Goal: Information Seeking & Learning: Learn about a topic

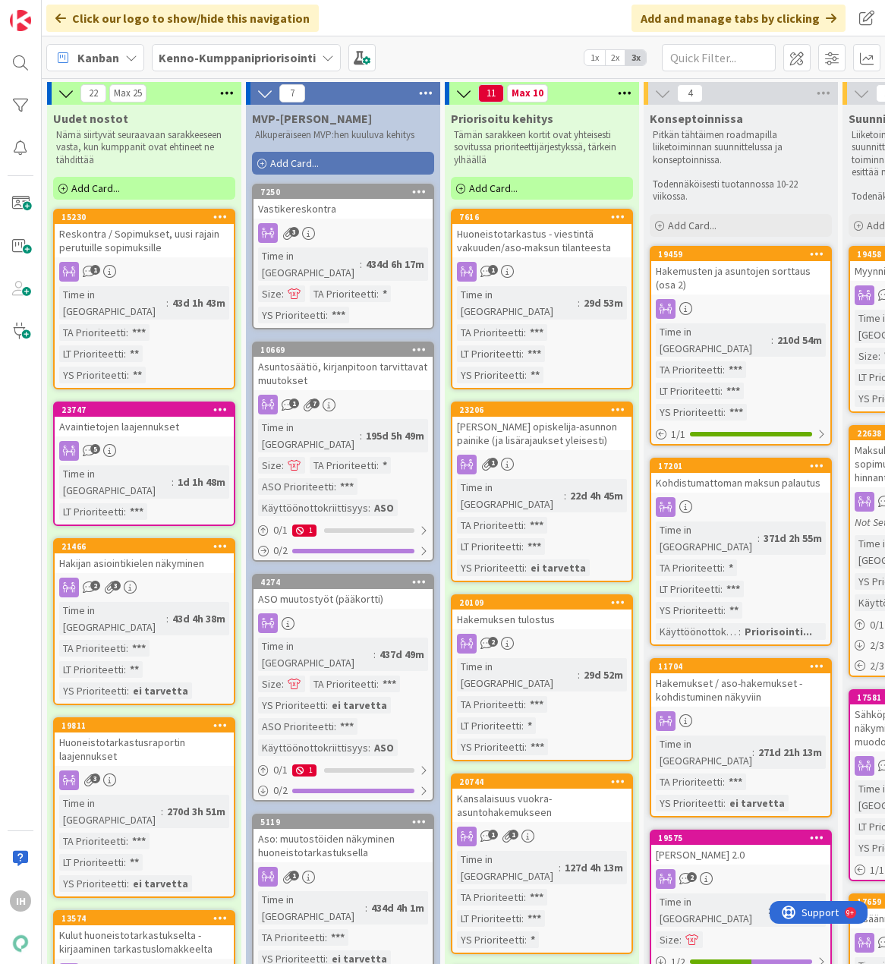
click at [210, 55] on b "Kenno-Kumppanipriorisointi" at bounding box center [237, 57] width 157 height 15
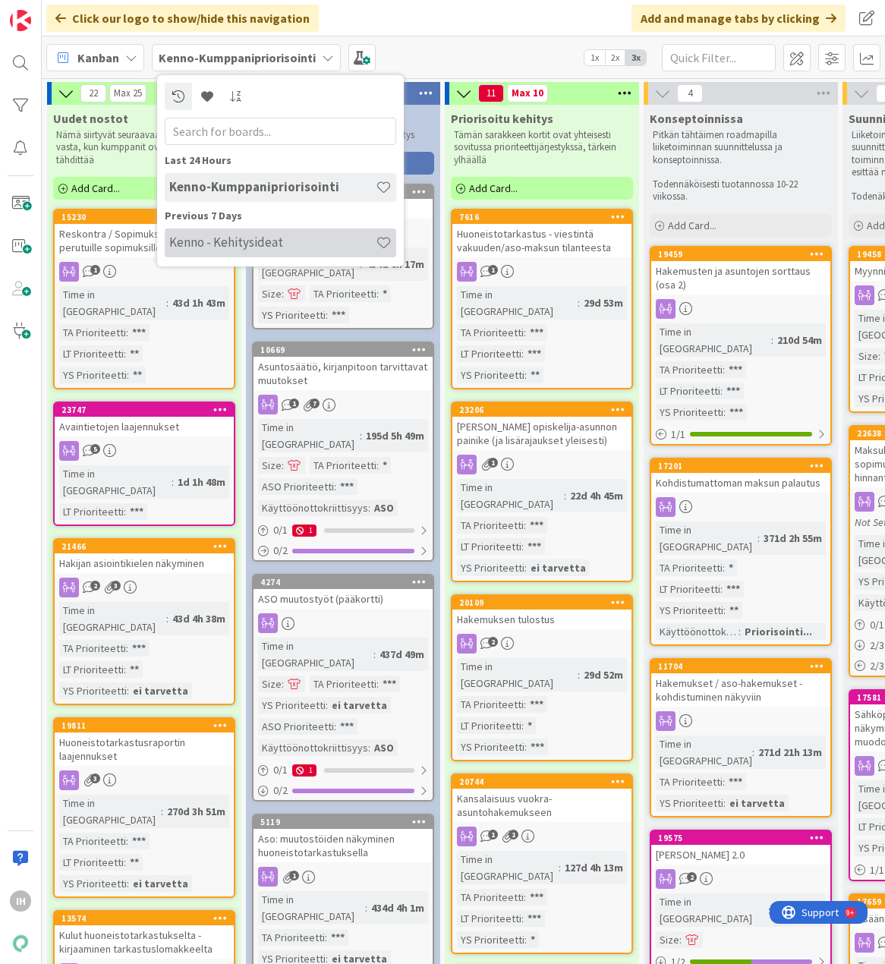
click at [276, 236] on h4 "Kenno - Kehitysideat" at bounding box center [272, 242] width 206 height 15
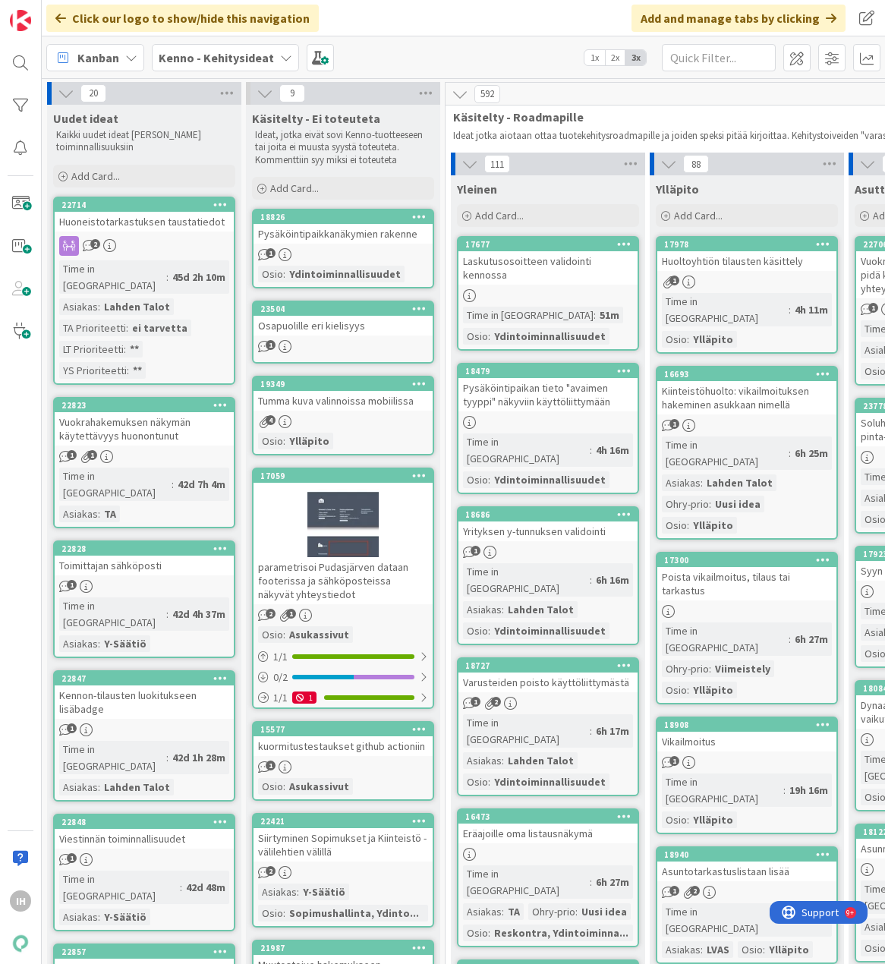
click at [245, 58] on b "Kenno - Kehitysideat" at bounding box center [216, 57] width 115 height 15
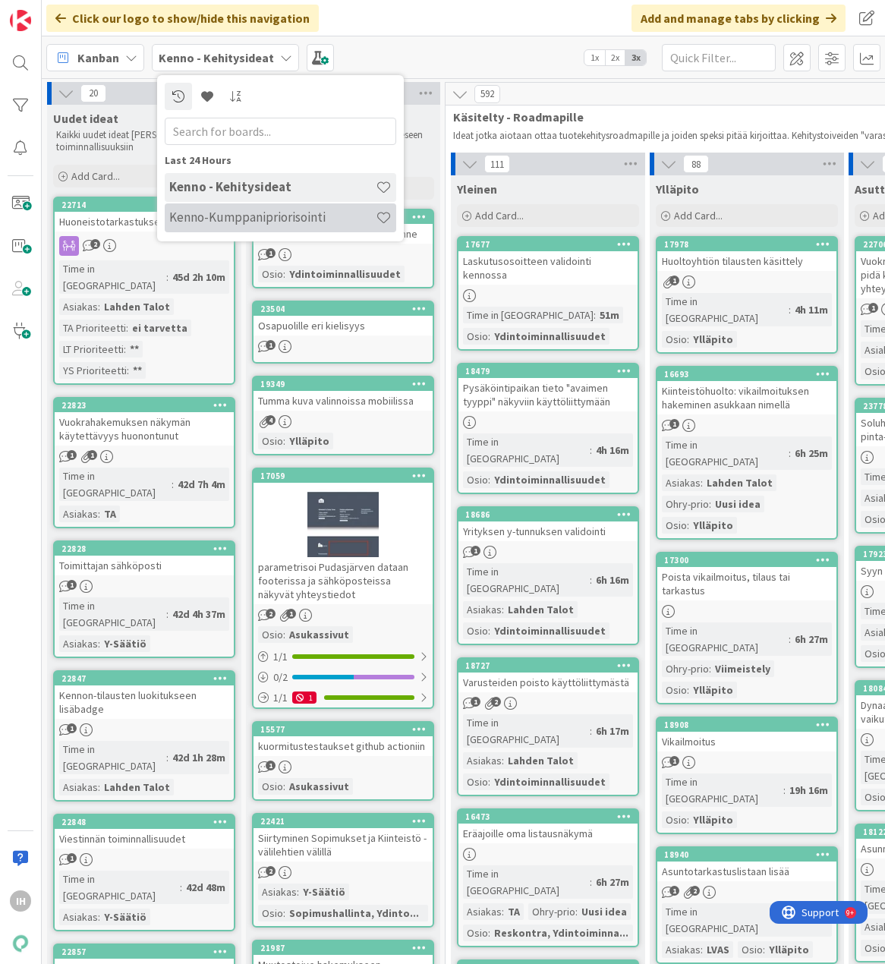
click at [245, 211] on h4 "Kenno-Kumppanipriorisointi" at bounding box center [272, 217] width 206 height 15
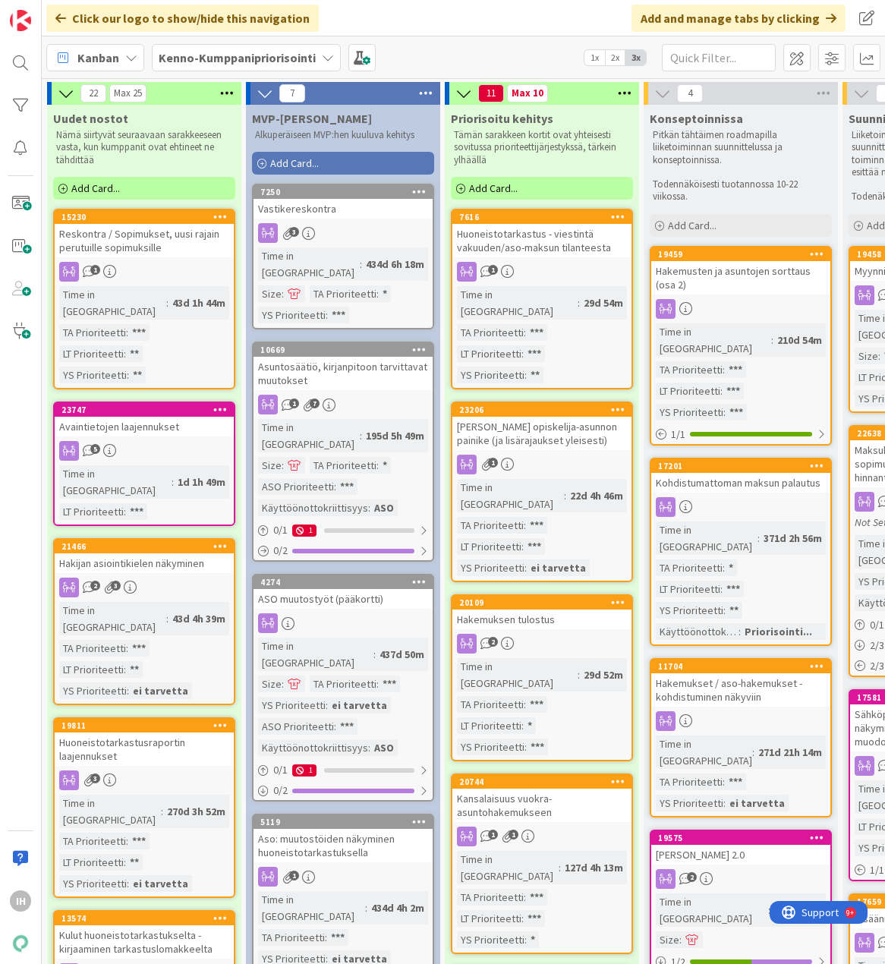
scroll to position [76, 0]
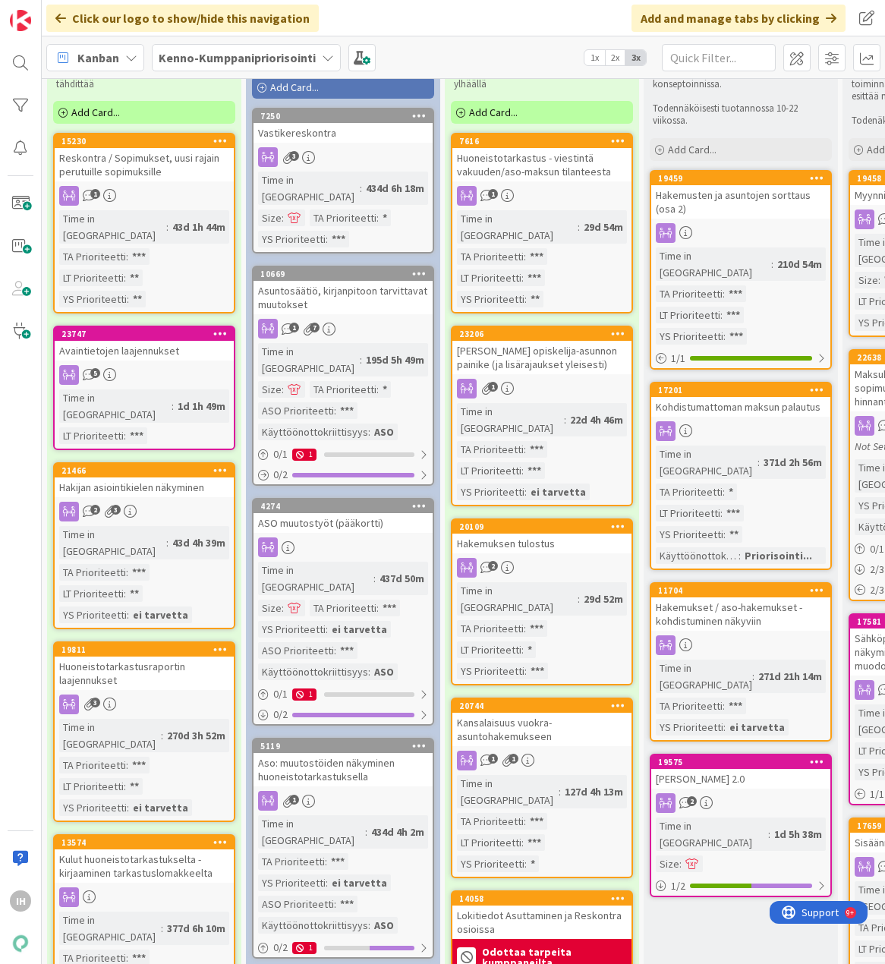
click at [182, 341] on div "Avaintietojen laajennukset" at bounding box center [144, 351] width 179 height 20
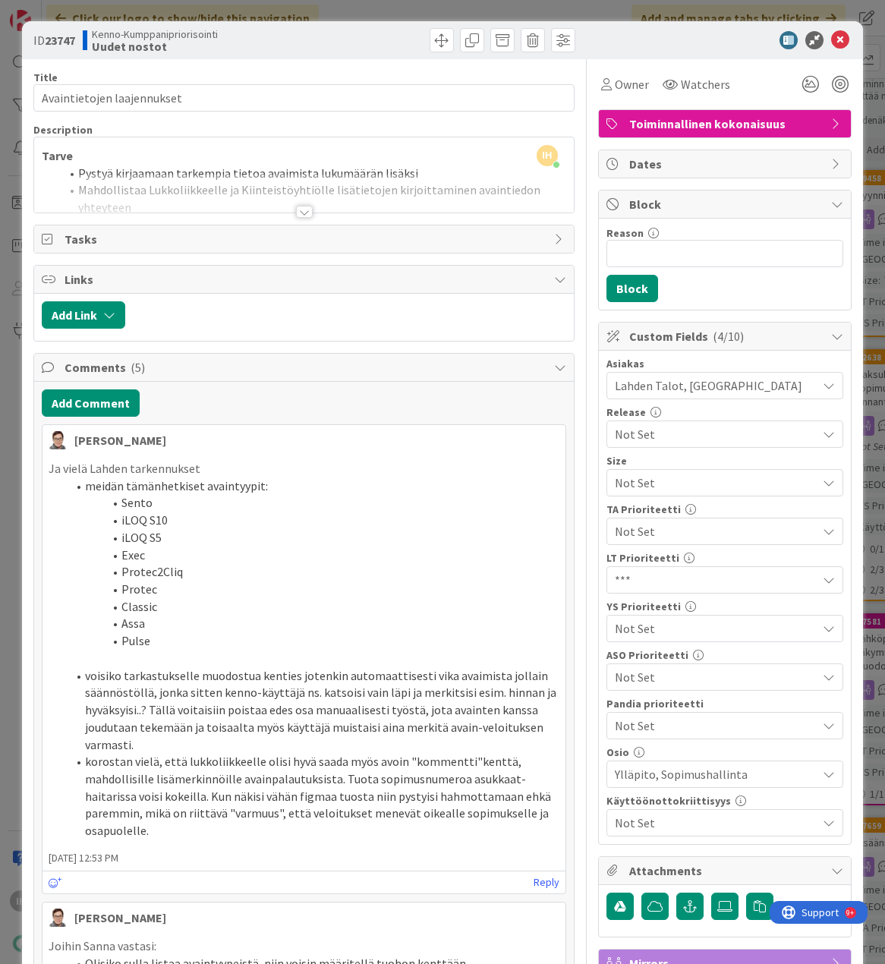
click at [298, 210] on div at bounding box center [304, 212] width 17 height 12
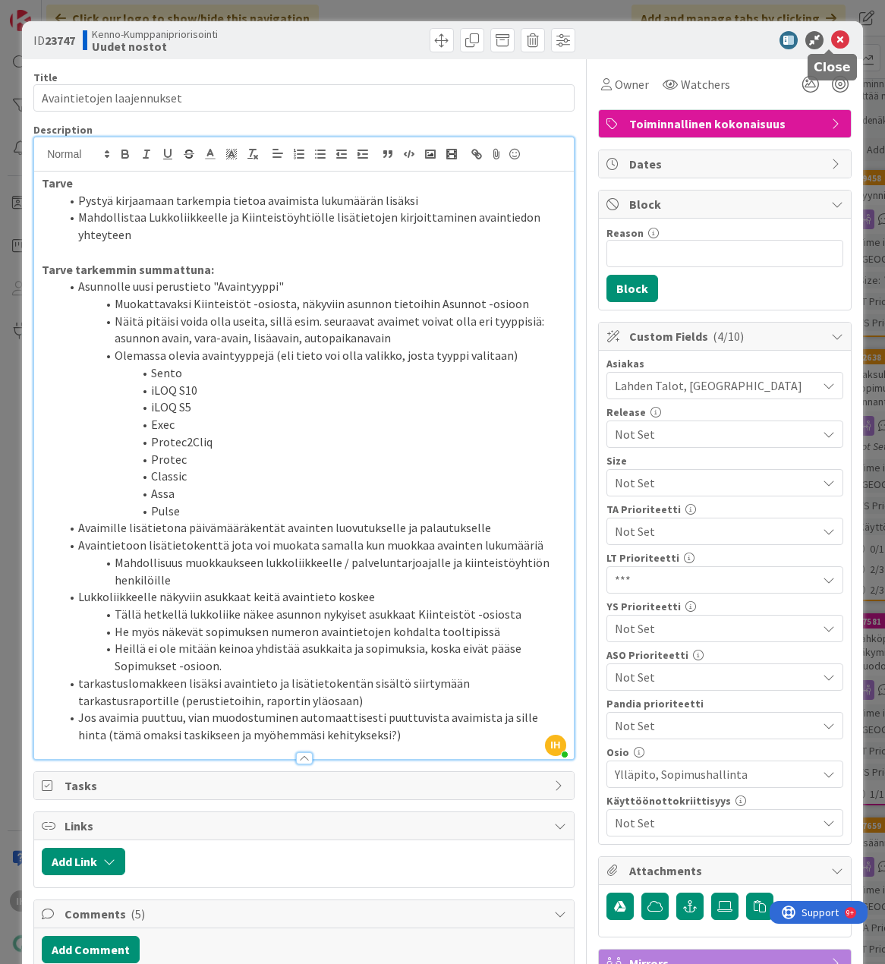
click at [831, 36] on icon at bounding box center [840, 40] width 18 height 18
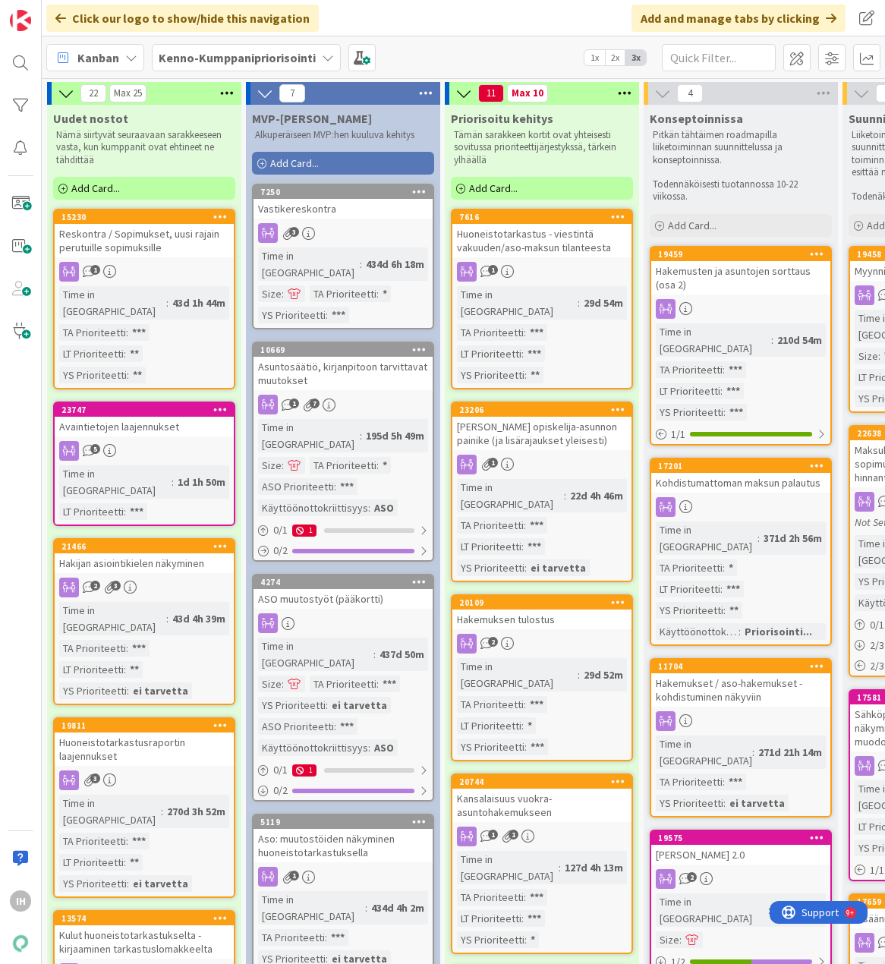
click at [175, 417] on div "Avaintietojen laajennukset" at bounding box center [144, 427] width 179 height 20
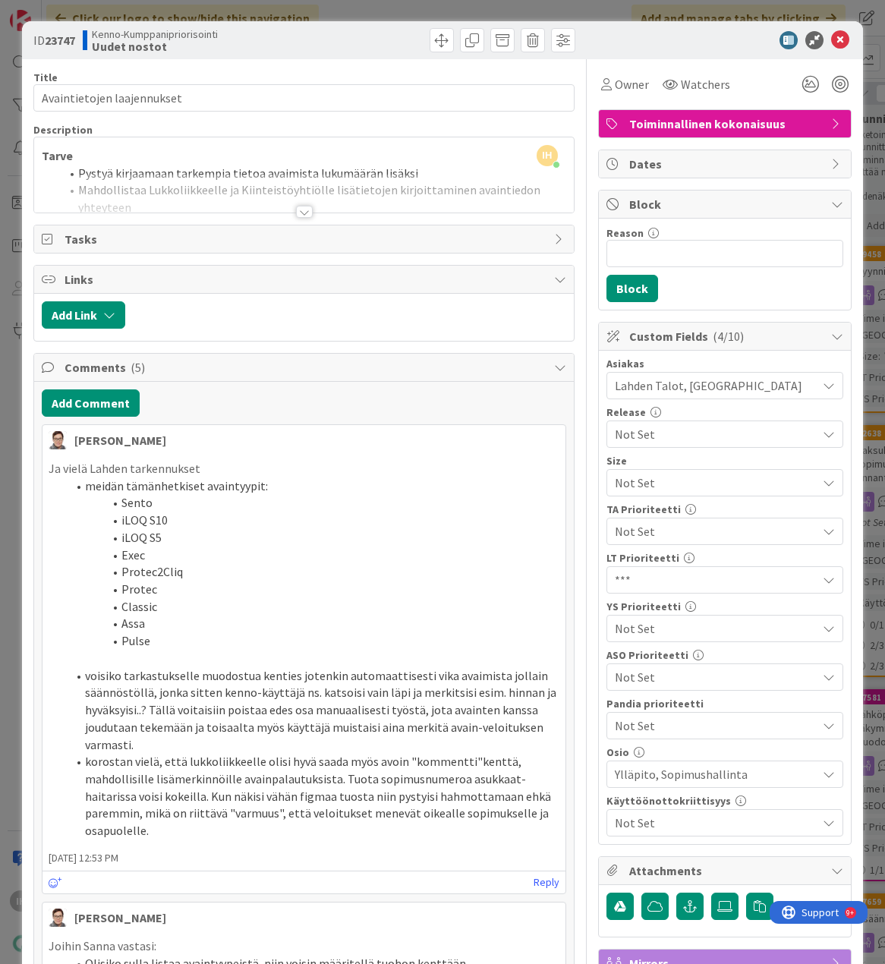
click at [298, 210] on div at bounding box center [304, 212] width 17 height 12
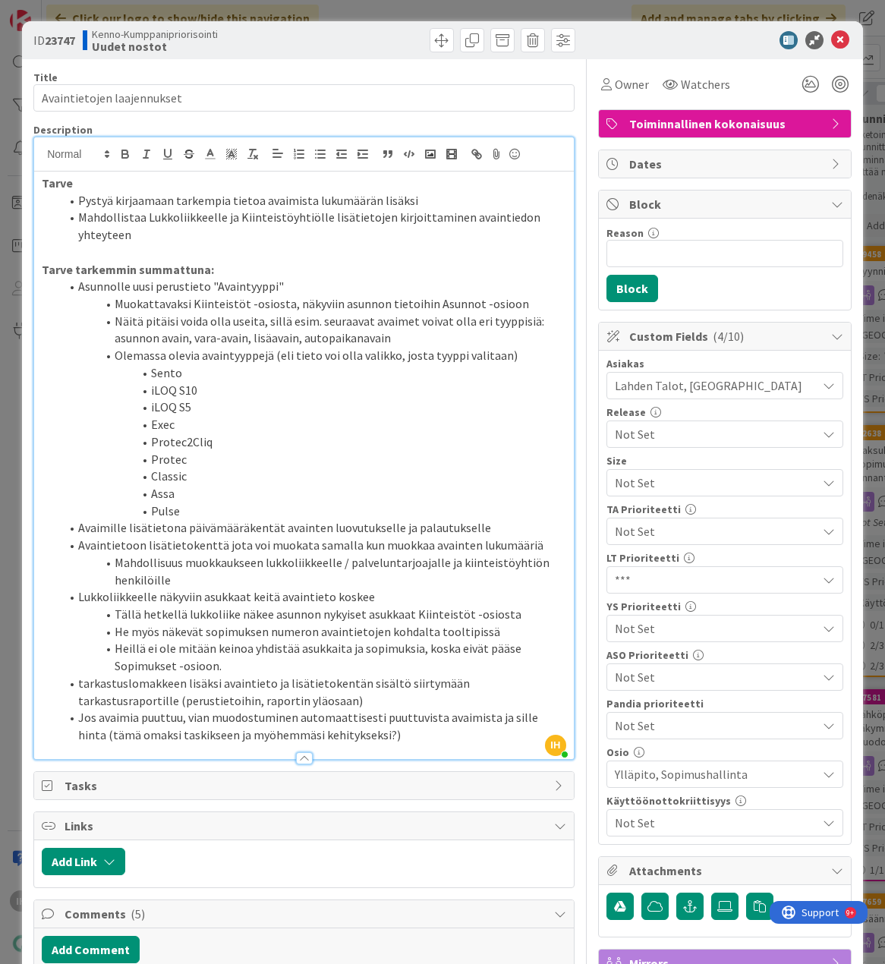
click at [695, 624] on span "Not Set" at bounding box center [712, 628] width 194 height 21
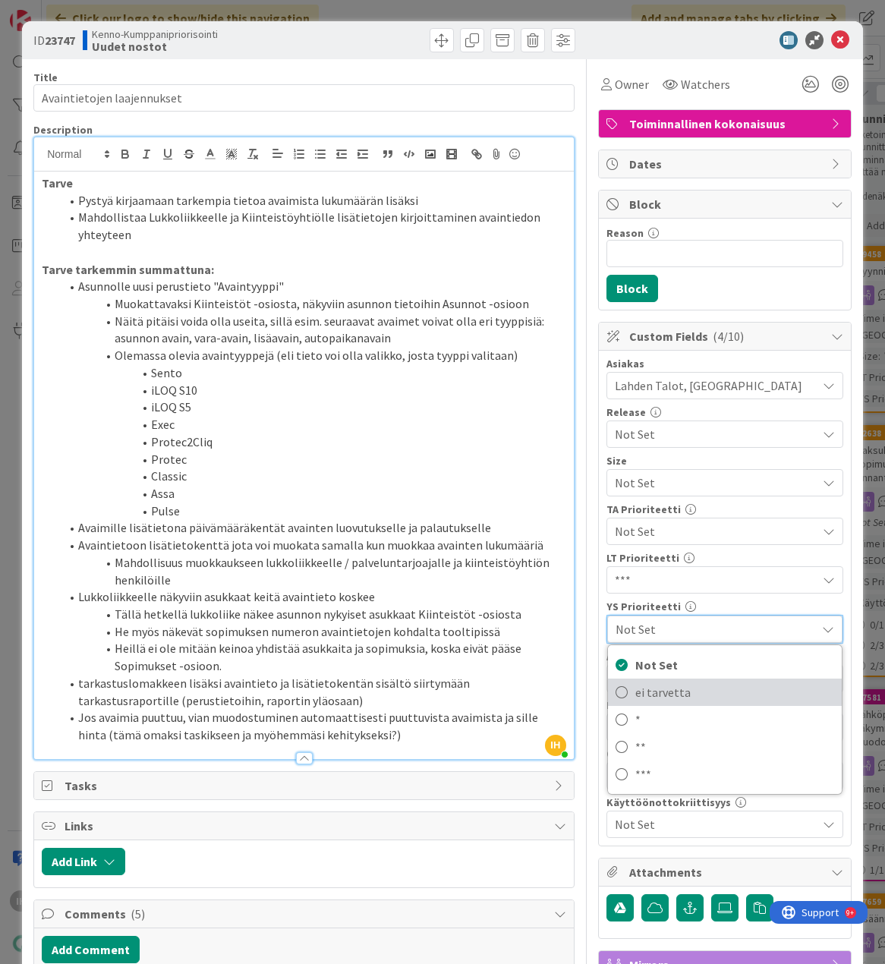
click at [616, 692] on icon at bounding box center [622, 692] width 12 height 23
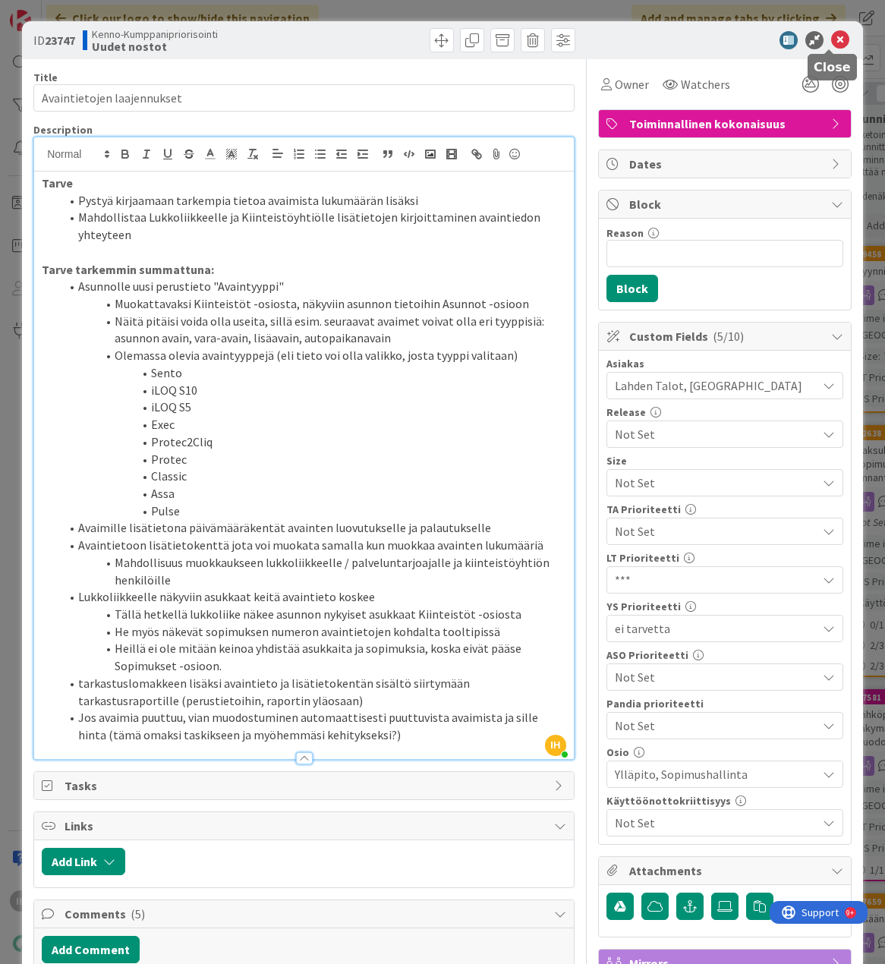
click at [831, 36] on icon at bounding box center [840, 40] width 18 height 18
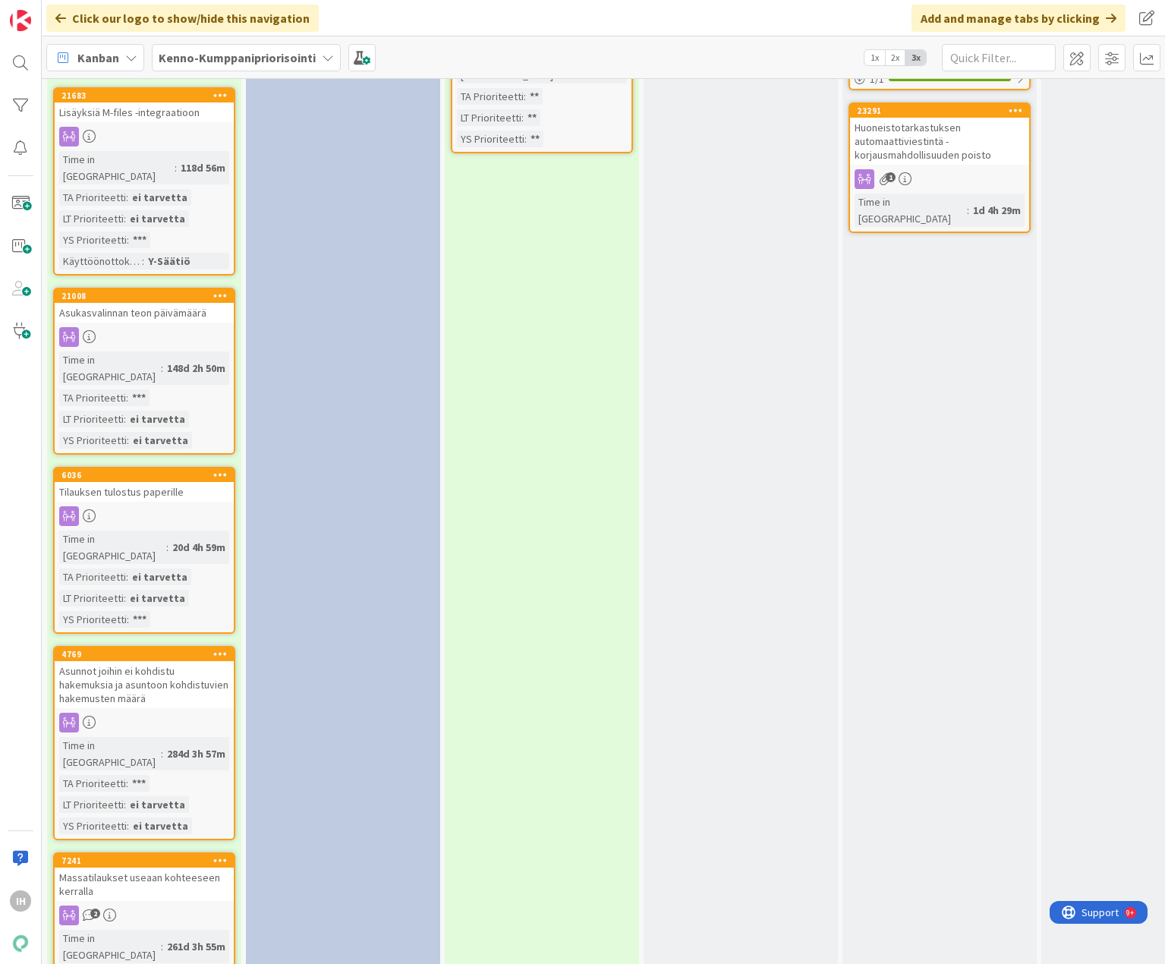
scroll to position [2202, 0]
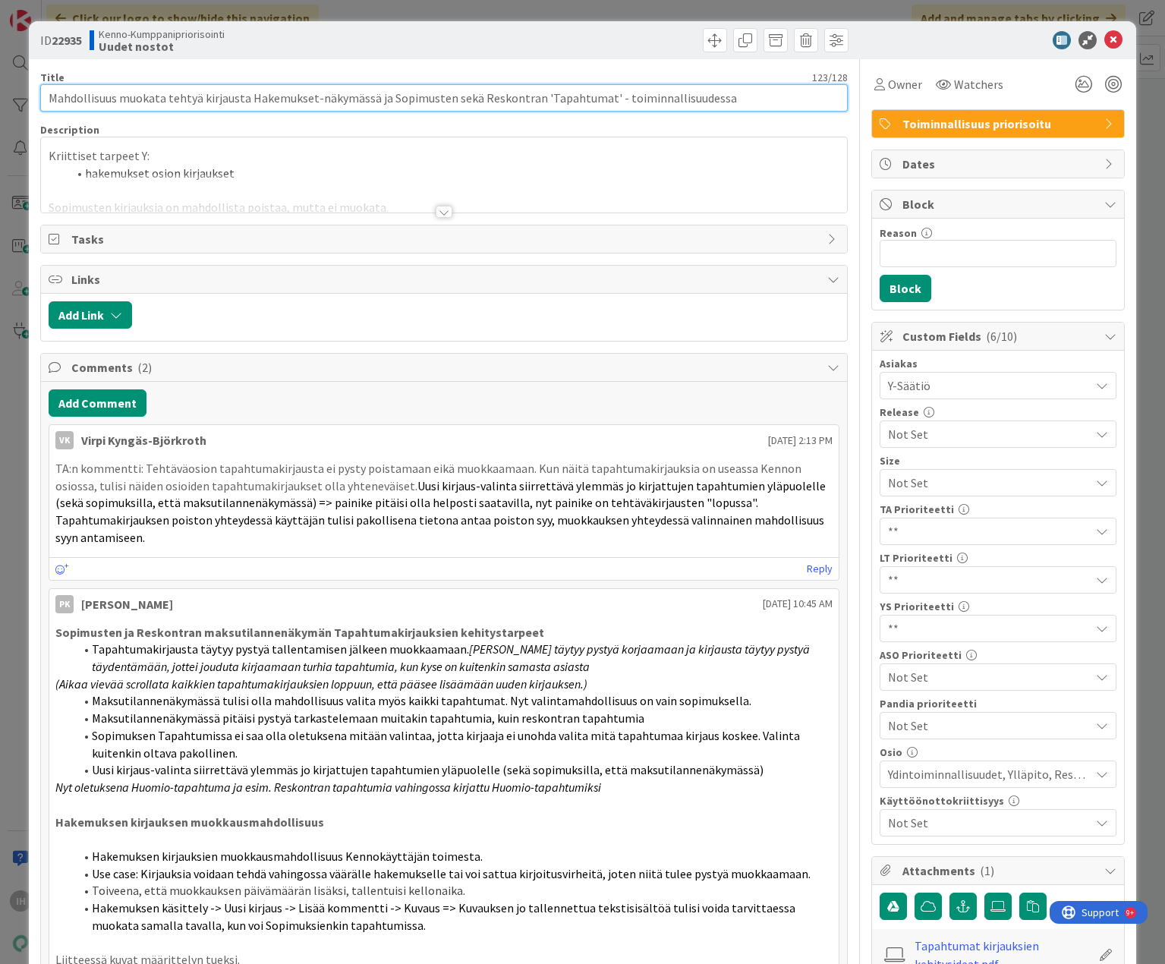
drag, startPoint x: 749, startPoint y: 97, endPoint x: 42, endPoint y: 84, distance: 706.9
click at [42, 84] on div "Title 123 / 128 Mahdollisuus muokata tehtyä kirjausta Hakemukset-näkymässä ja S…" at bounding box center [443, 91] width 807 height 41
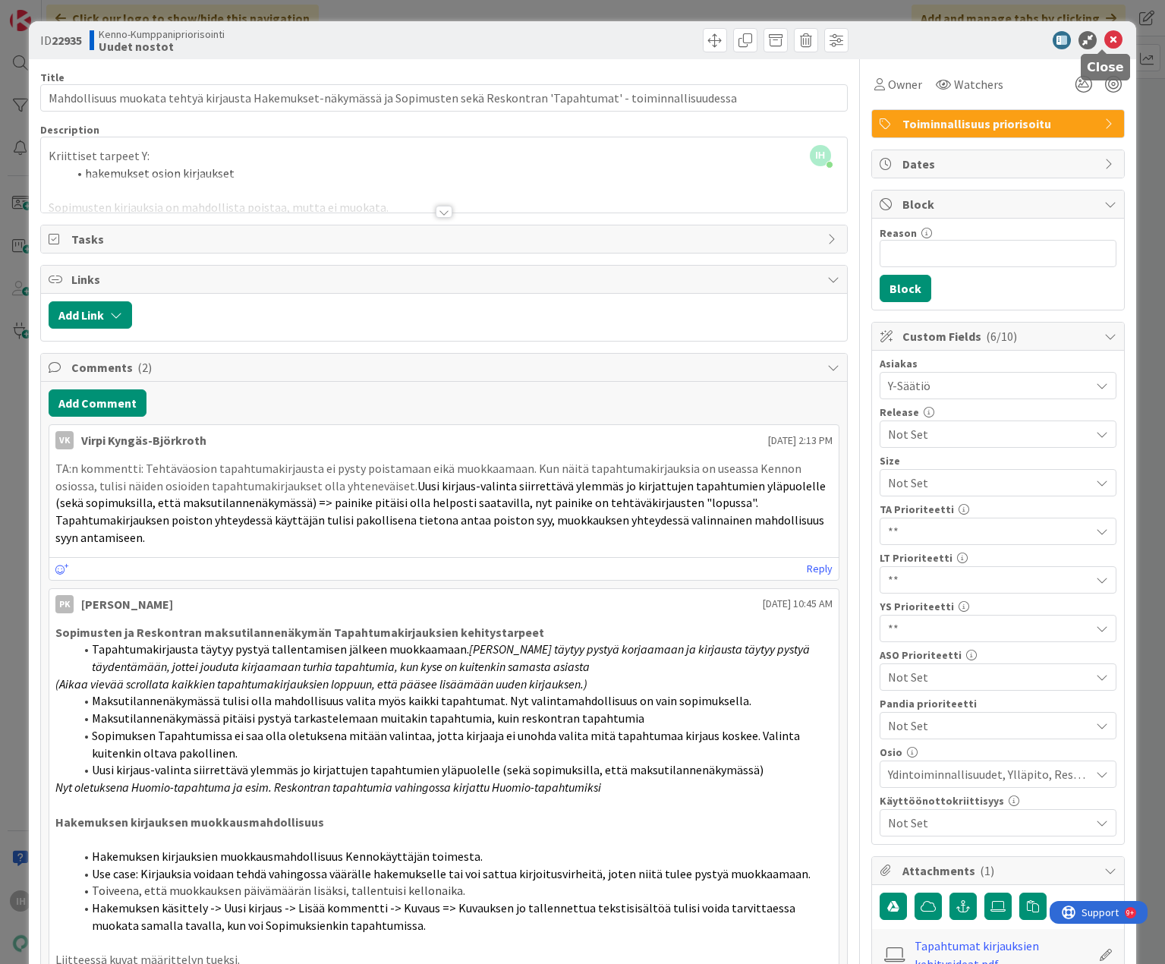
click at [884, 44] on icon at bounding box center [1114, 40] width 18 height 18
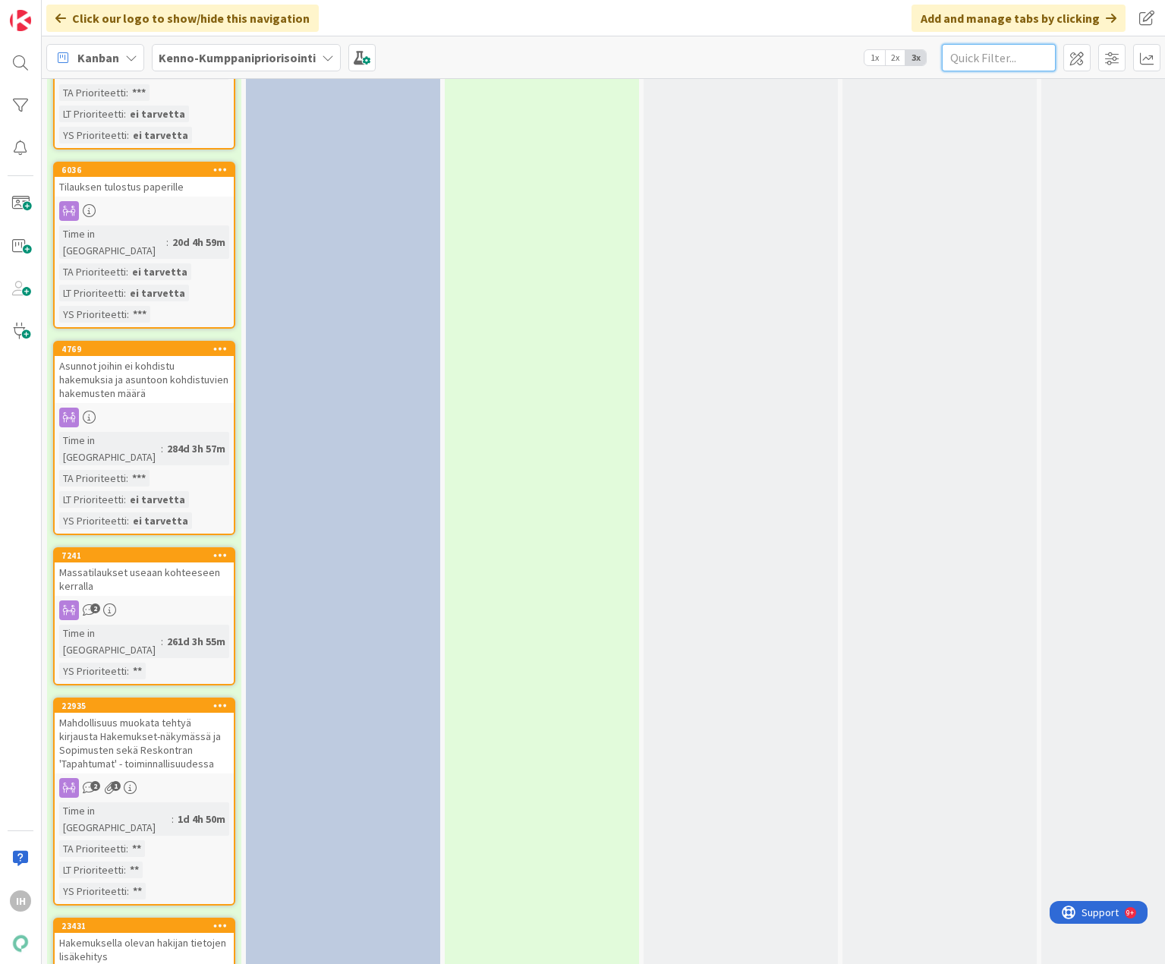
click at [884, 63] on input "text" at bounding box center [999, 57] width 114 height 27
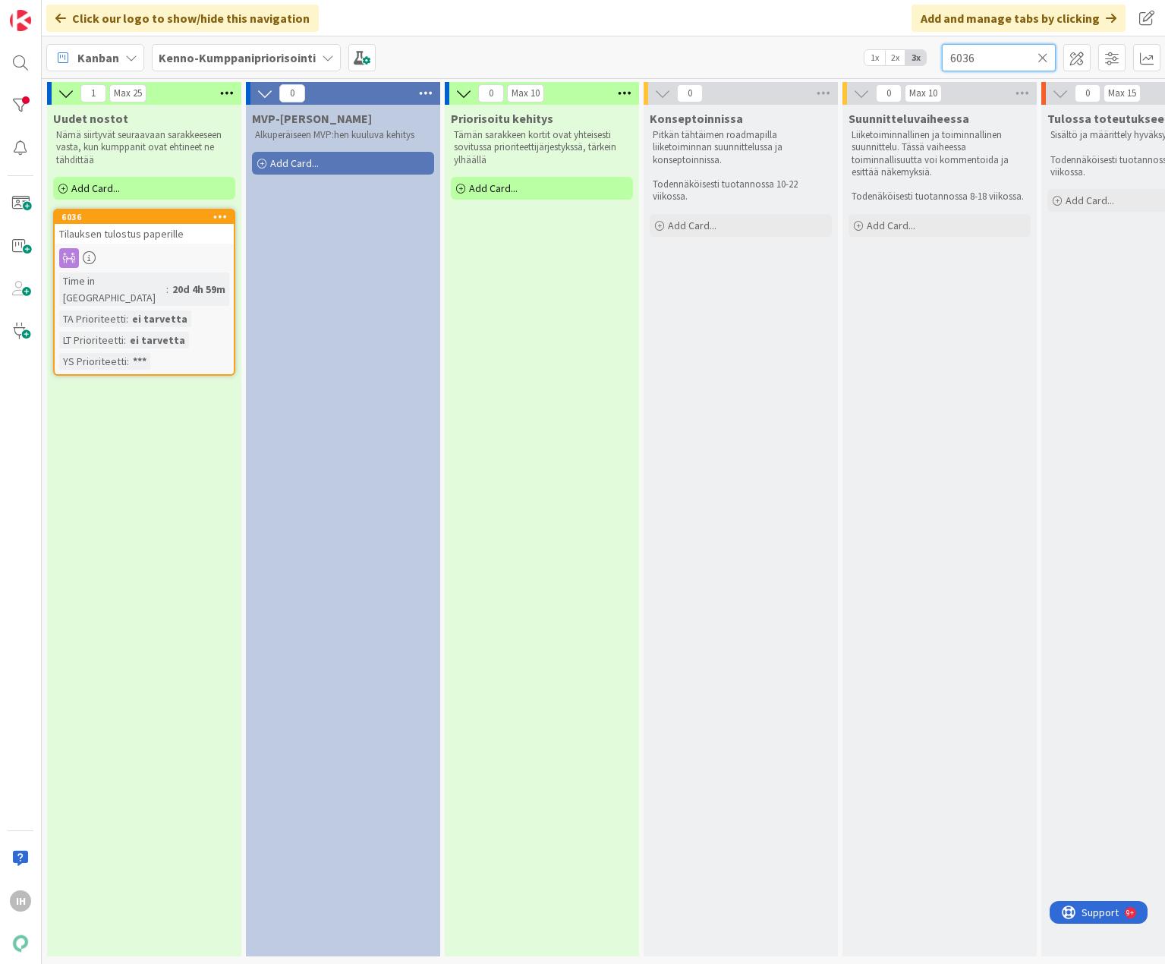
scroll to position [5, 0]
type input "6036"
click at [147, 229] on span "Tilauksen tulostus paperille" at bounding box center [121, 234] width 125 height 14
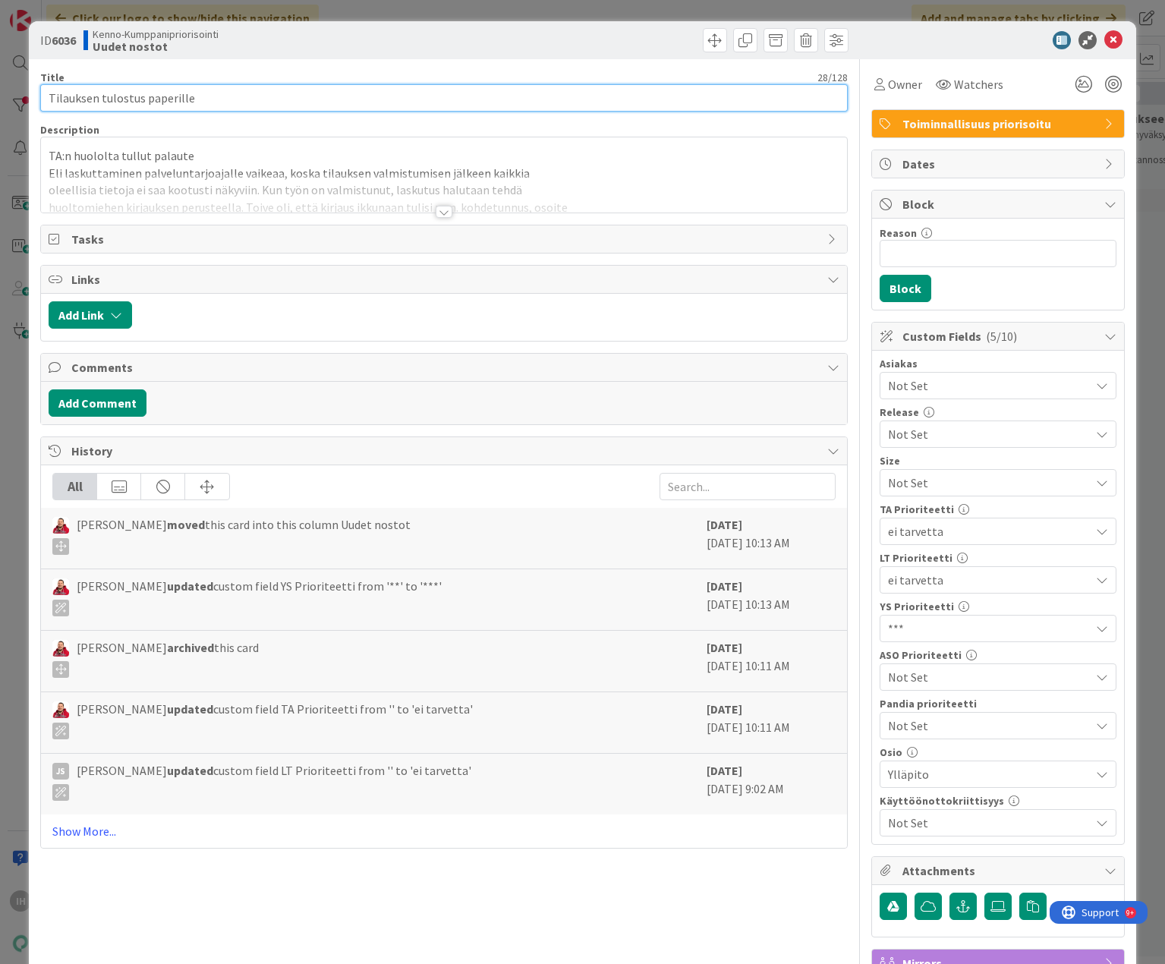
drag, startPoint x: 198, startPoint y: 101, endPoint x: 15, endPoint y: 84, distance: 183.8
click at [15, 84] on div "ID 6036 Kenno-Kumppanipriorisointi Uudet nostot Title 28 / 128 Tilauksen tulost…" at bounding box center [582, 482] width 1165 height 964
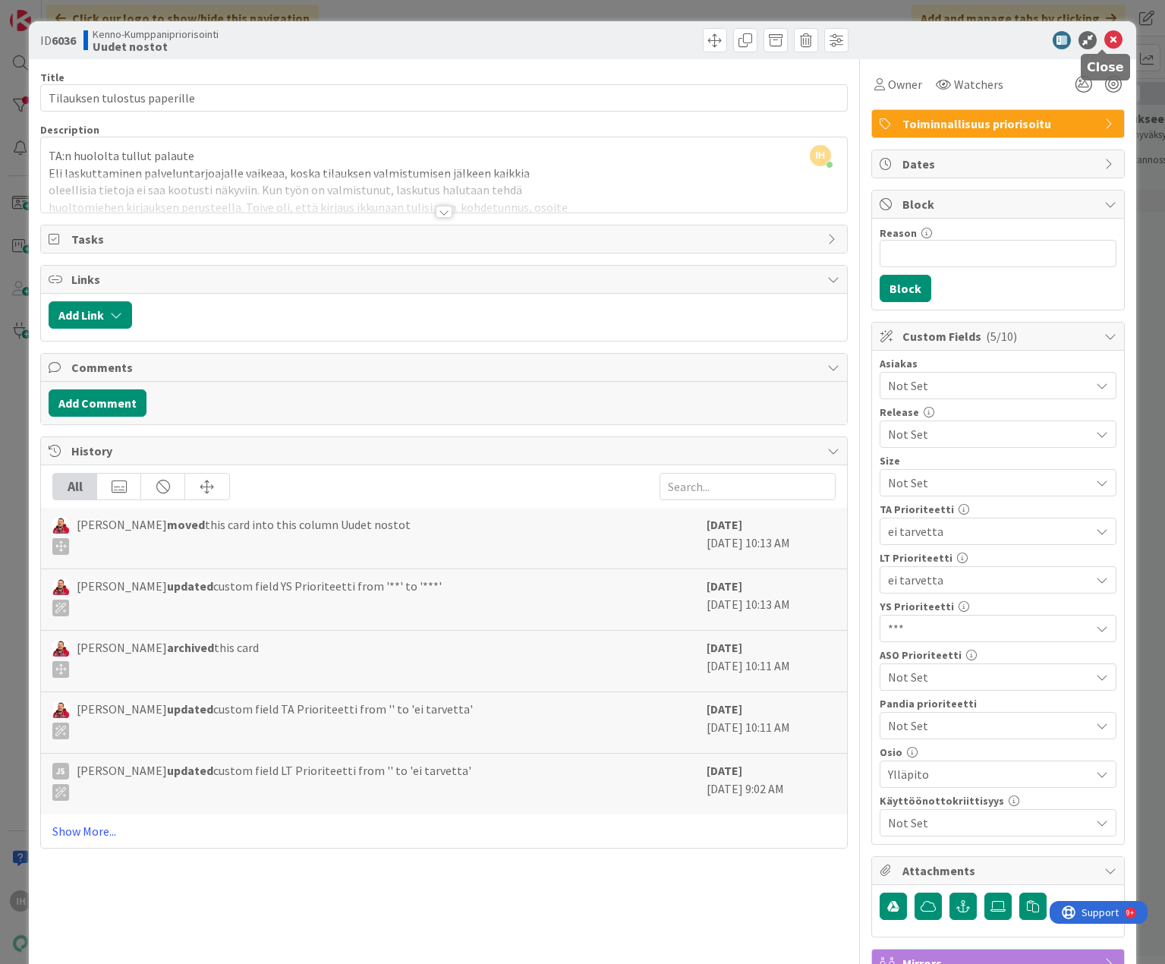
click at [884, 35] on icon at bounding box center [1114, 40] width 18 height 18
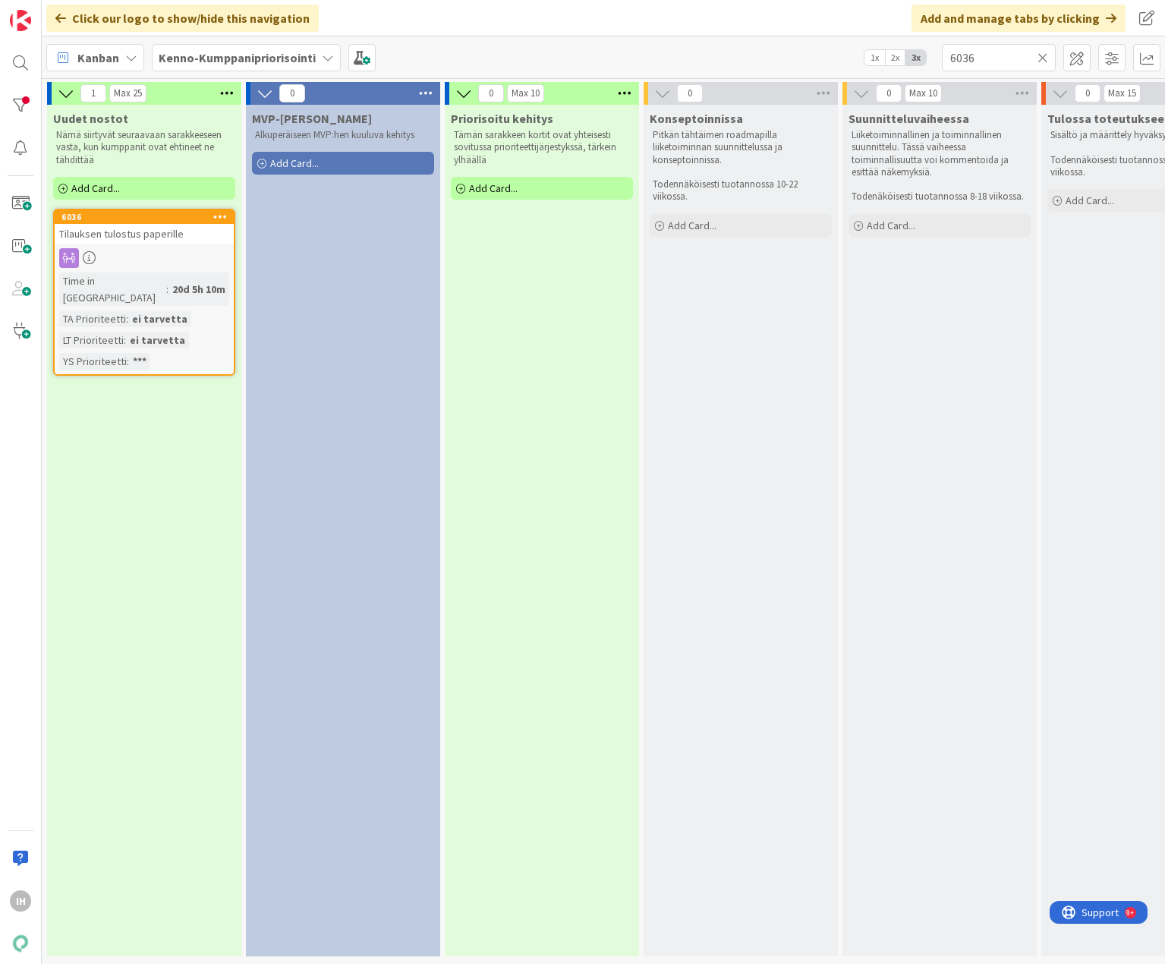
drag, startPoint x: 1042, startPoint y: 59, endPoint x: 720, endPoint y: 152, distance: 334.9
click at [884, 61] on icon at bounding box center [1043, 58] width 11 height 14
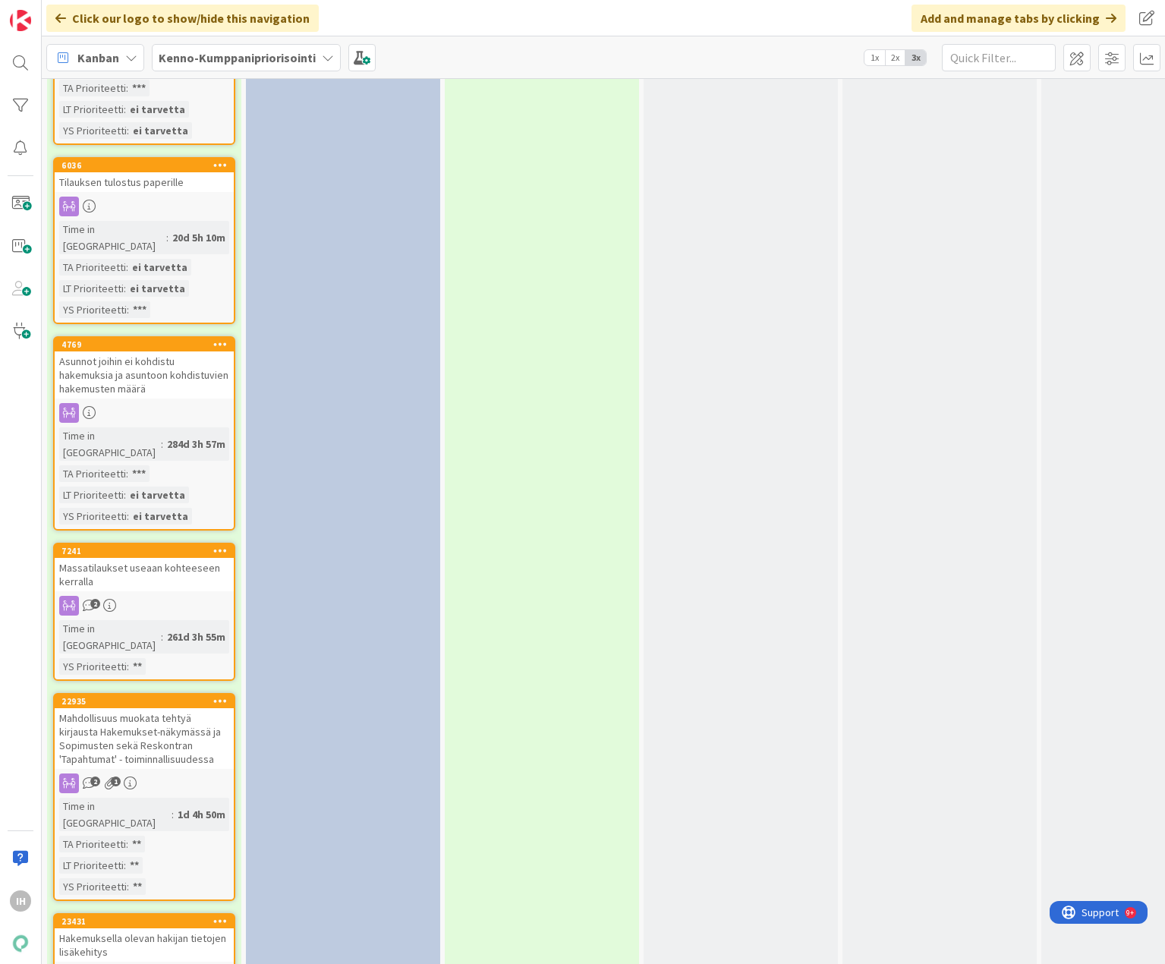
scroll to position [2505, 0]
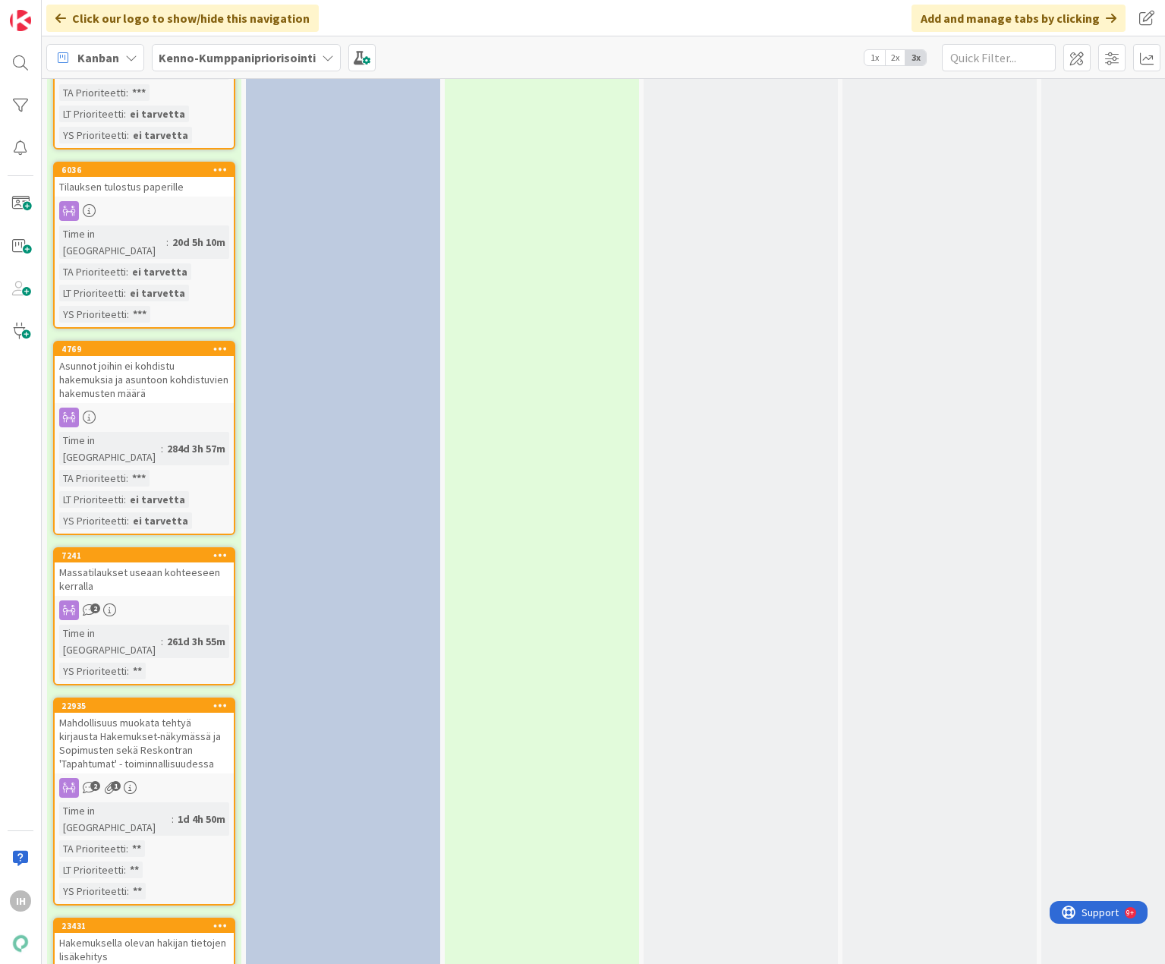
click at [172, 563] on div "Massatilaukset useaan kohteeseen kerralla" at bounding box center [144, 579] width 179 height 33
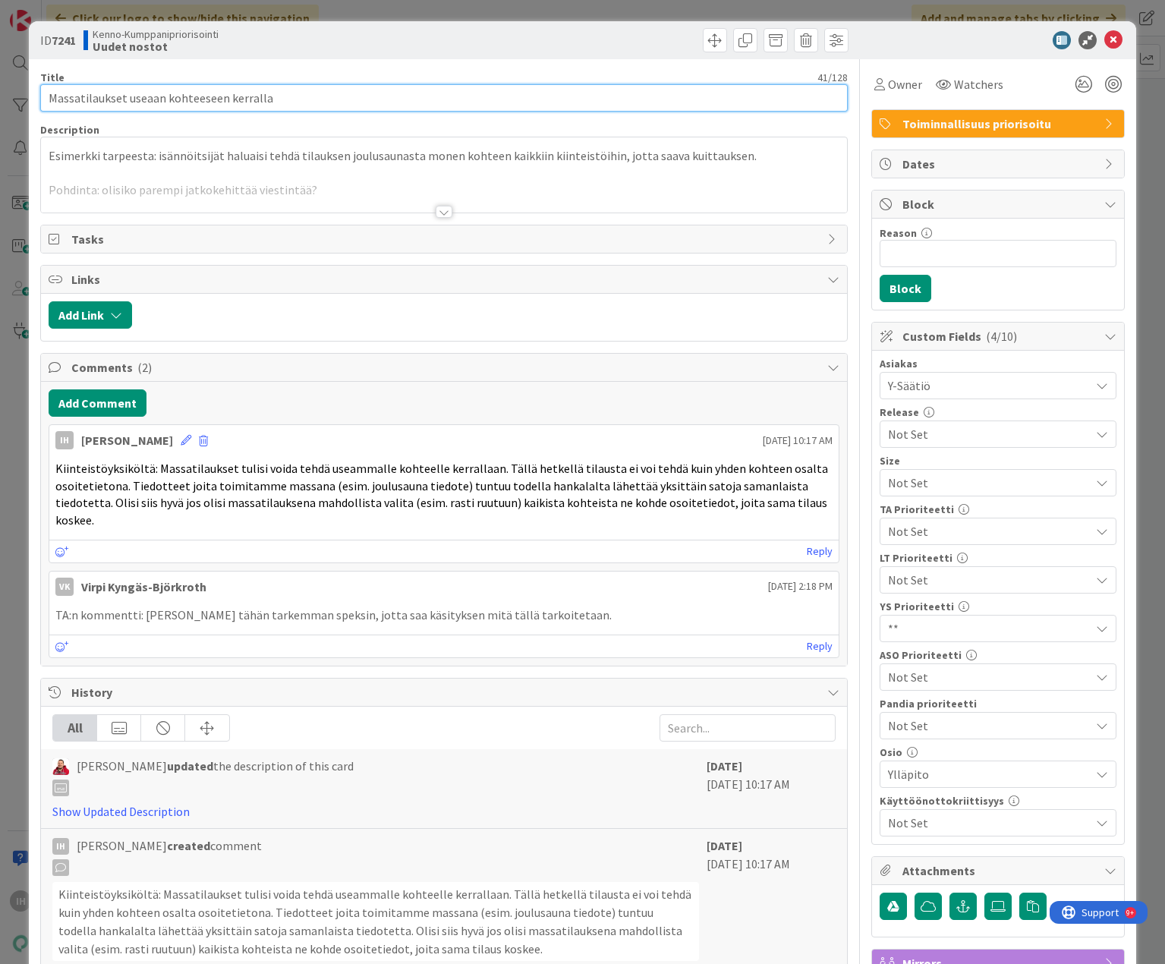
drag, startPoint x: 284, startPoint y: 97, endPoint x: 31, endPoint y: 95, distance: 252.8
click at [31, 95] on div "ID 7241 Kenno-Kumppanipriorisointi Uudet nostot Title 41 / 128 Massatilaukset u…" at bounding box center [582, 654] width 1107 height 1267
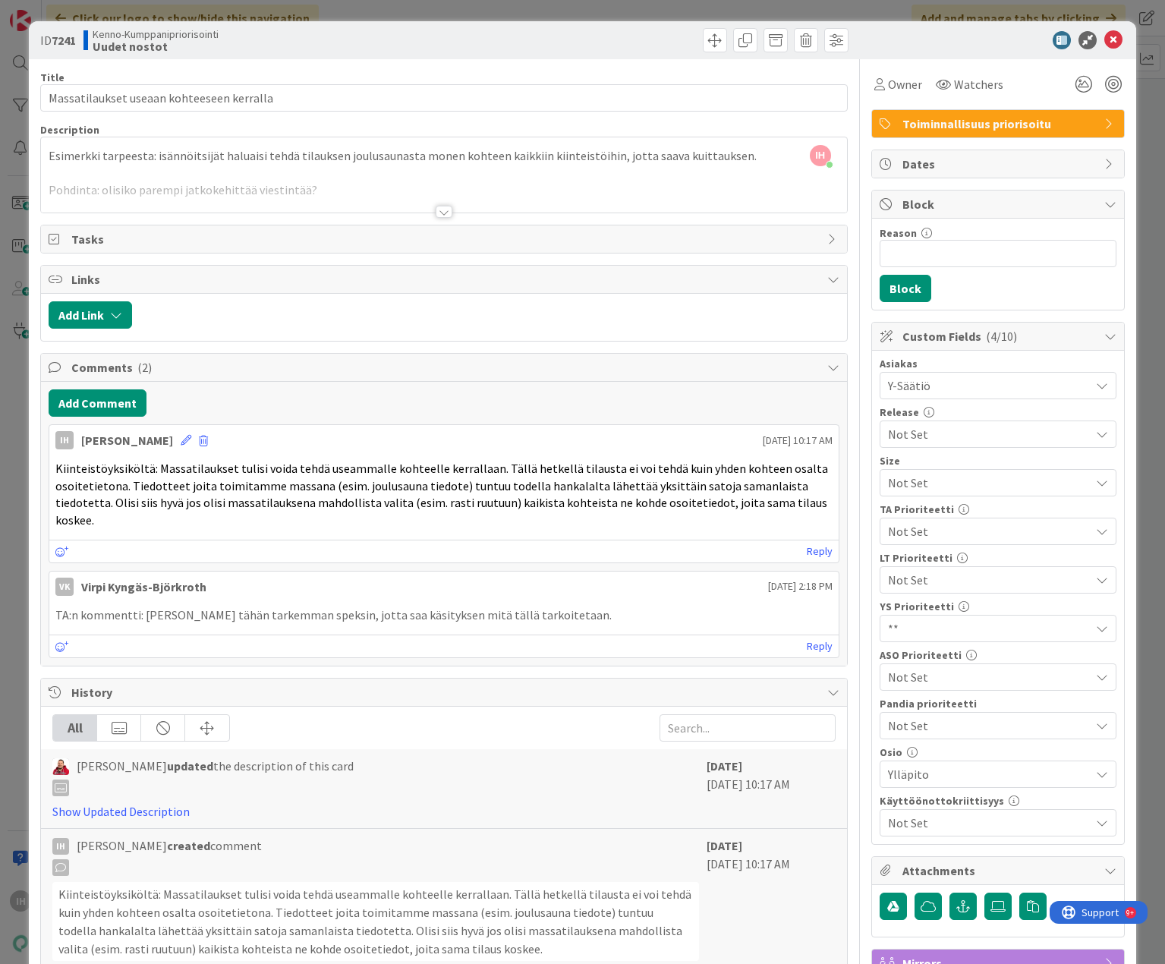
click at [445, 214] on div at bounding box center [444, 212] width 17 height 12
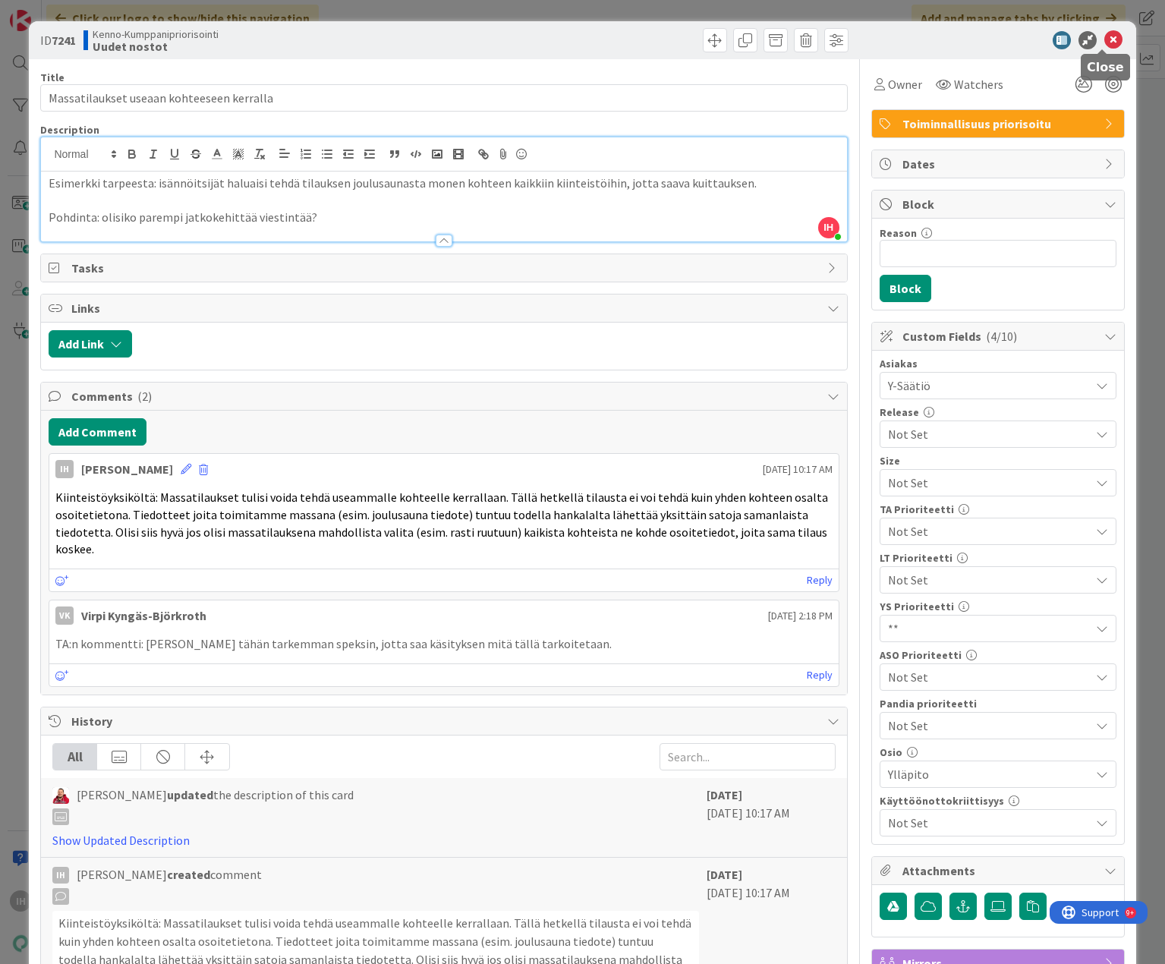
click at [884, 38] on icon at bounding box center [1114, 40] width 18 height 18
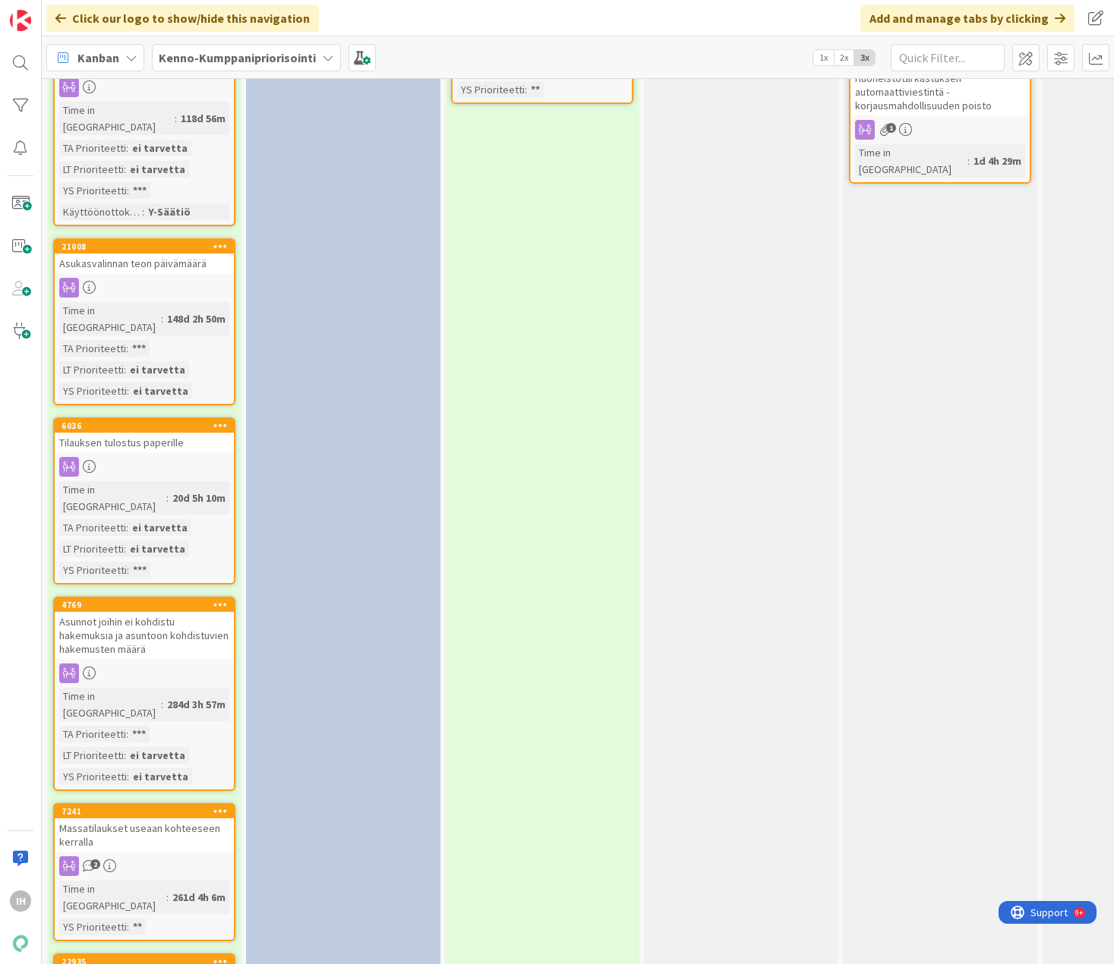
scroll to position [2429, 0]
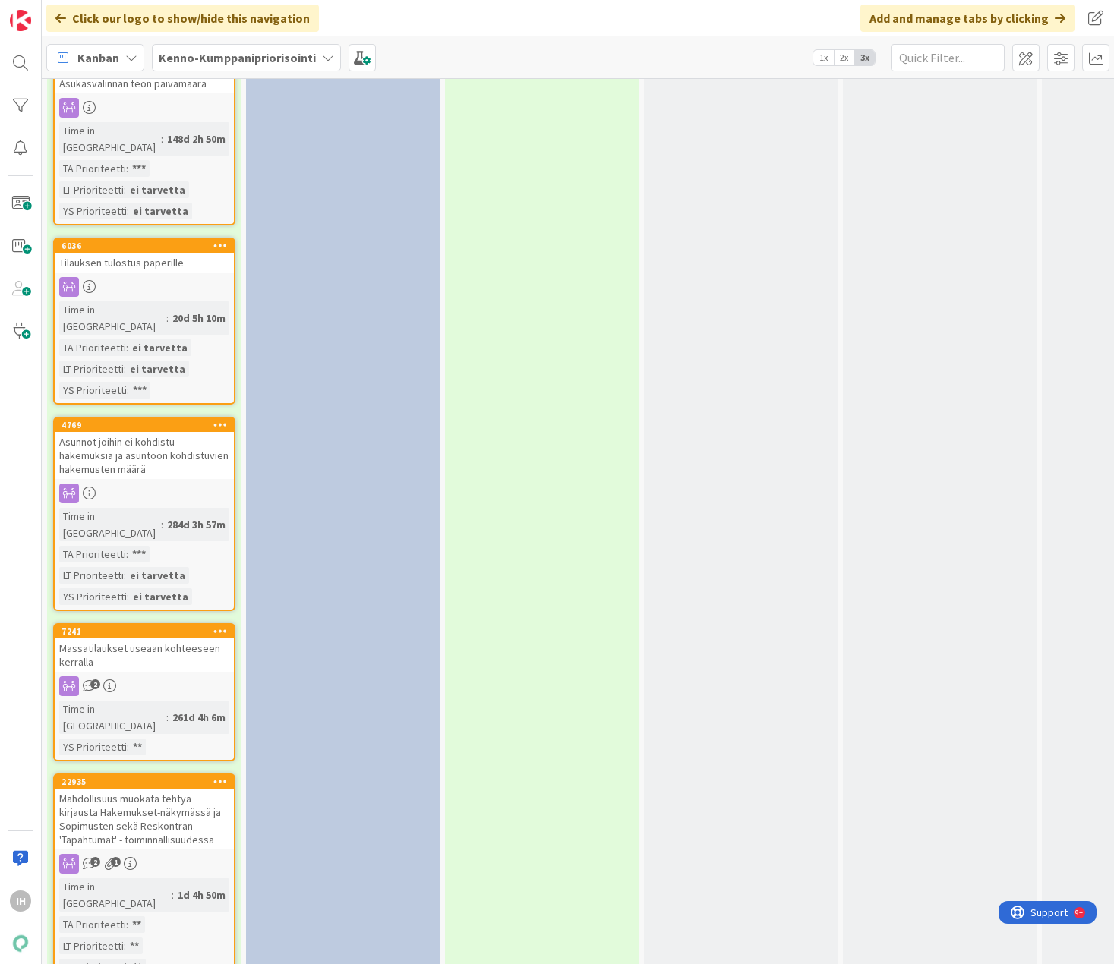
click at [177, 789] on div "Mahdollisuus muokata tehtyä kirjausta Hakemukset-näkymässä ja Sopimusten sekä R…" at bounding box center [144, 819] width 179 height 61
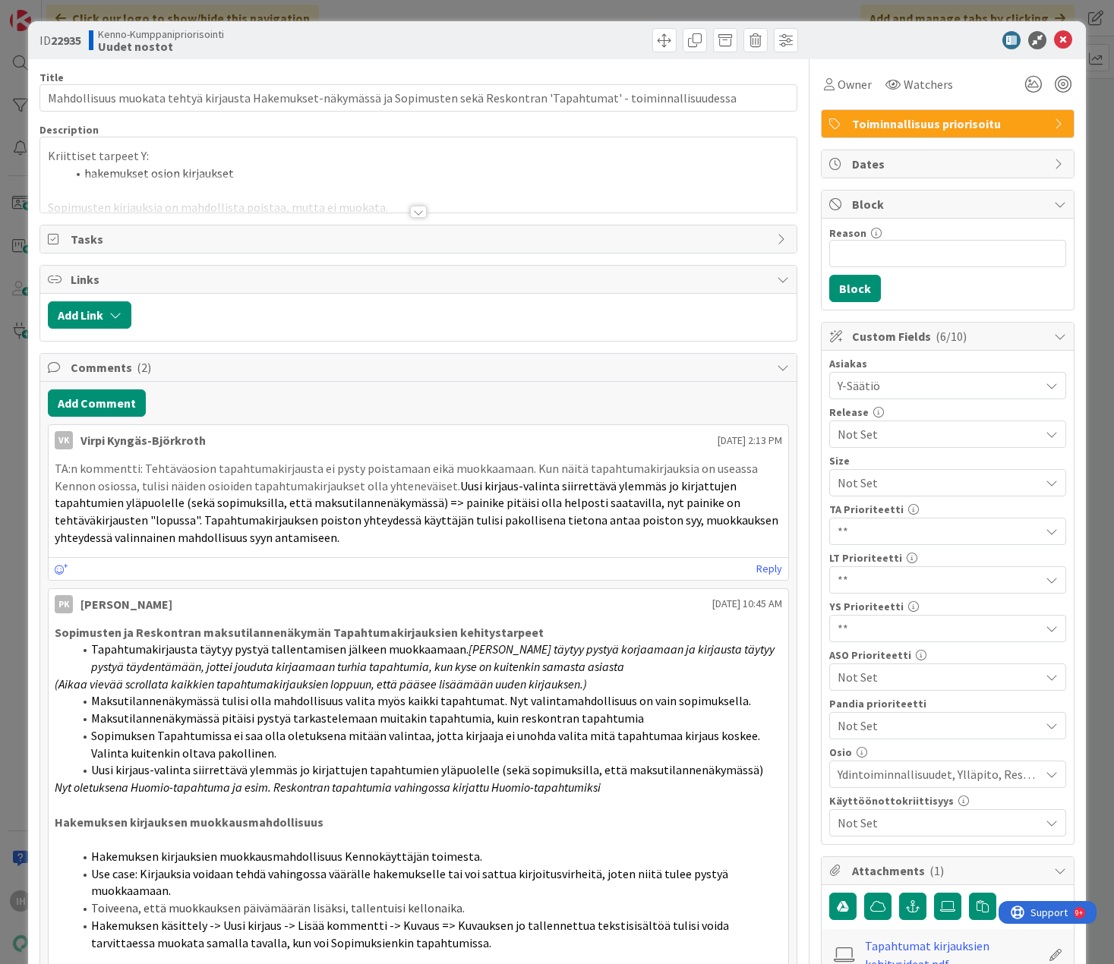
click at [411, 212] on div at bounding box center [418, 212] width 17 height 12
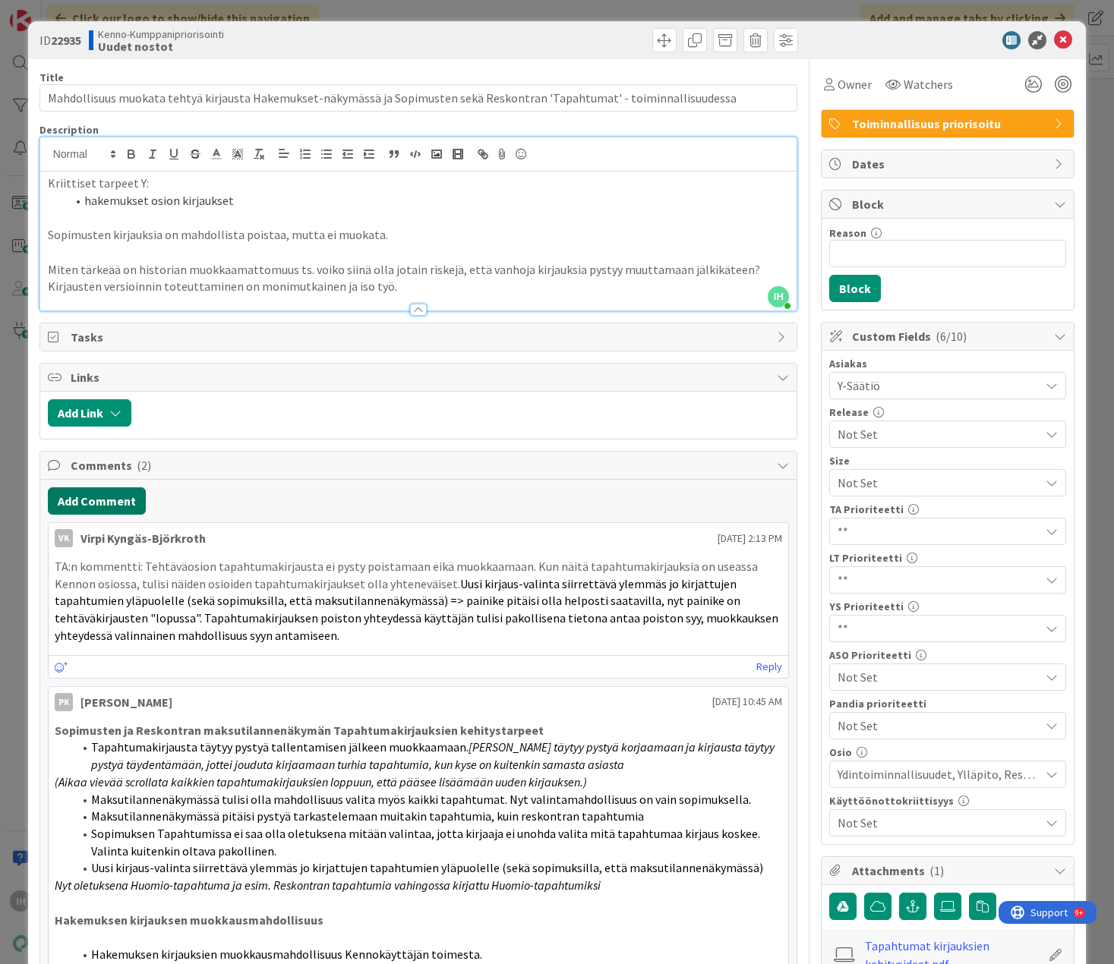
click at [130, 503] on button "Add Comment" at bounding box center [97, 500] width 98 height 27
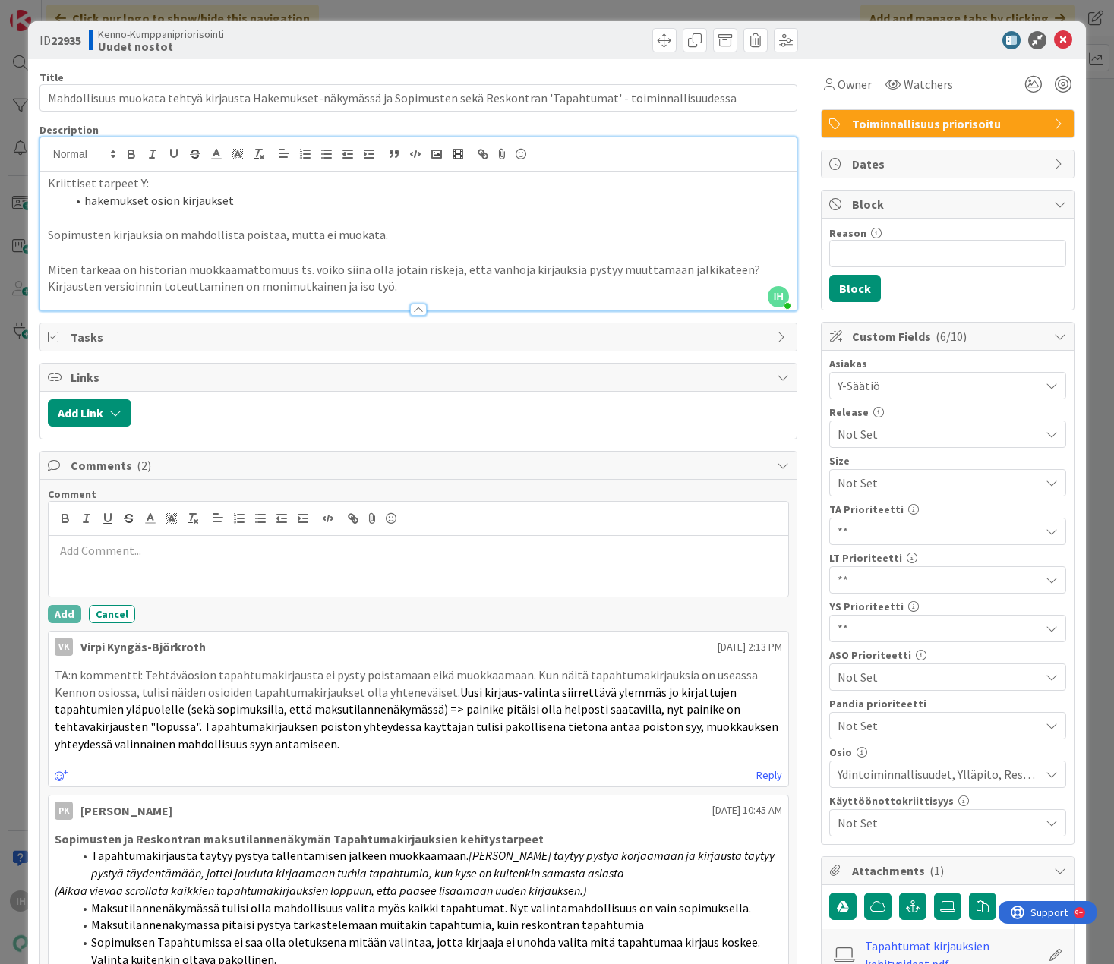
click at [263, 547] on p at bounding box center [419, 550] width 728 height 17
click at [100, 547] on p "Lisätarve: Tapahtumakirjau" at bounding box center [419, 550] width 728 height 17
click at [459, 548] on p "Lisätarve kirjauksiin liittyen, voiko olla samalla kortill? Tarve: Tapahtumakir…" at bounding box center [419, 550] width 728 height 17
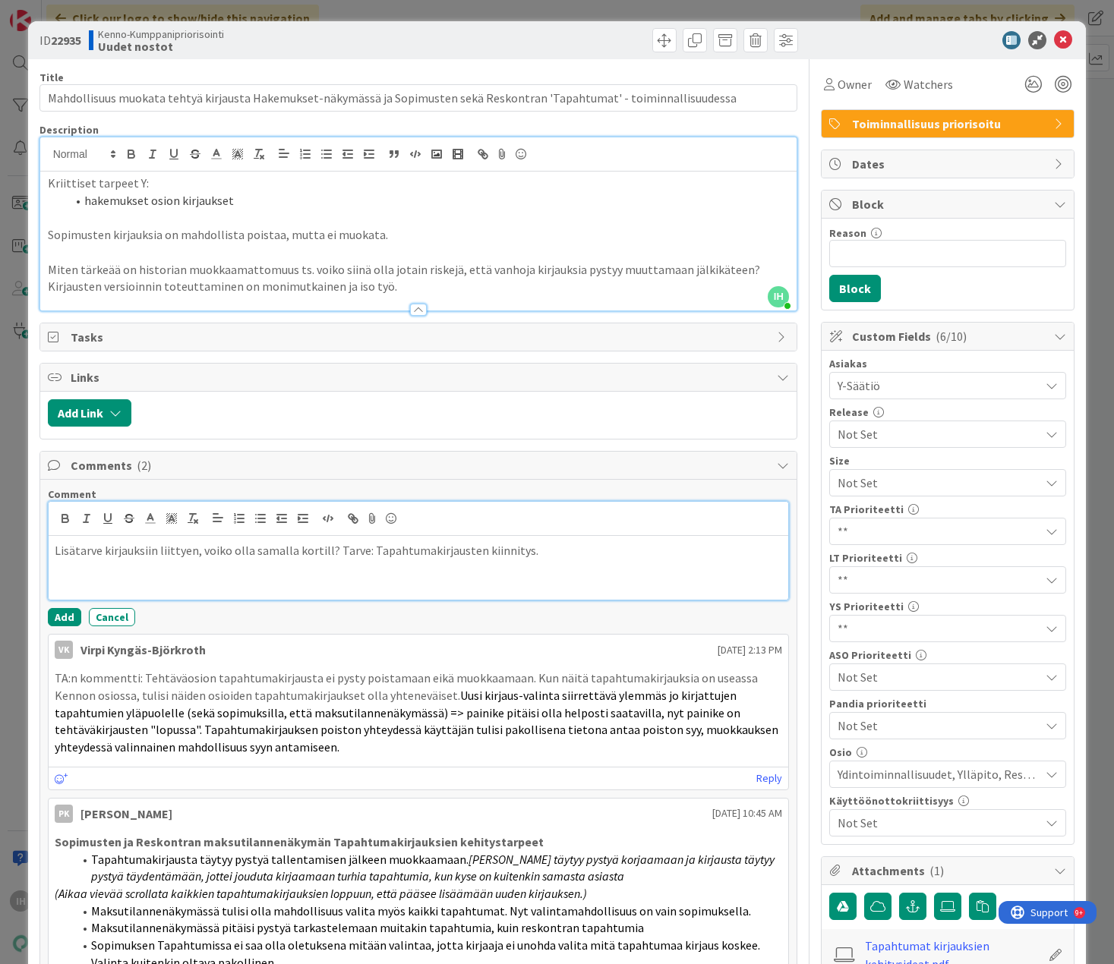
click at [65, 571] on p at bounding box center [419, 568] width 728 height 17
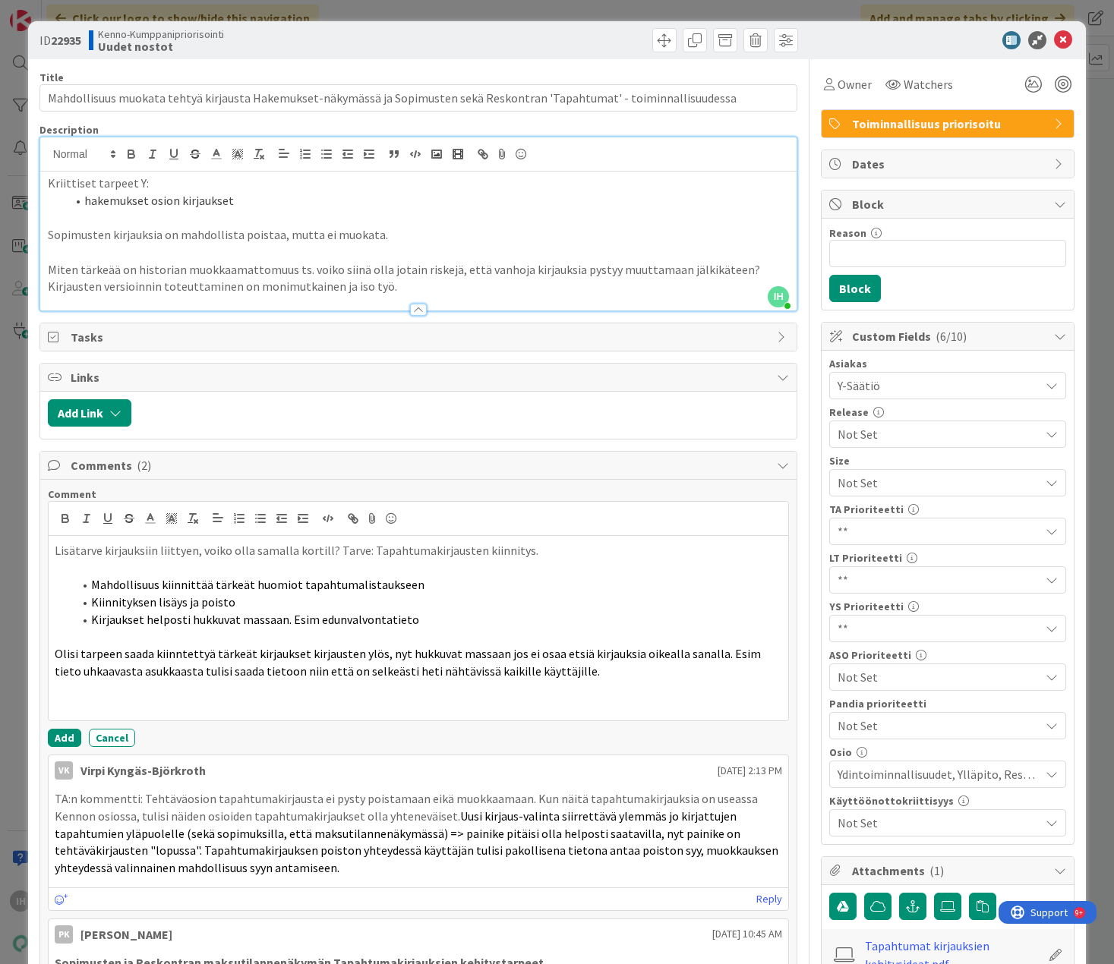
click at [884, 149] on div "ID 22935 Kenno-Kumppanipriorisointi Uudet nostot Title 123 / 128 Mahdollisuus m…" at bounding box center [557, 482] width 1114 height 964
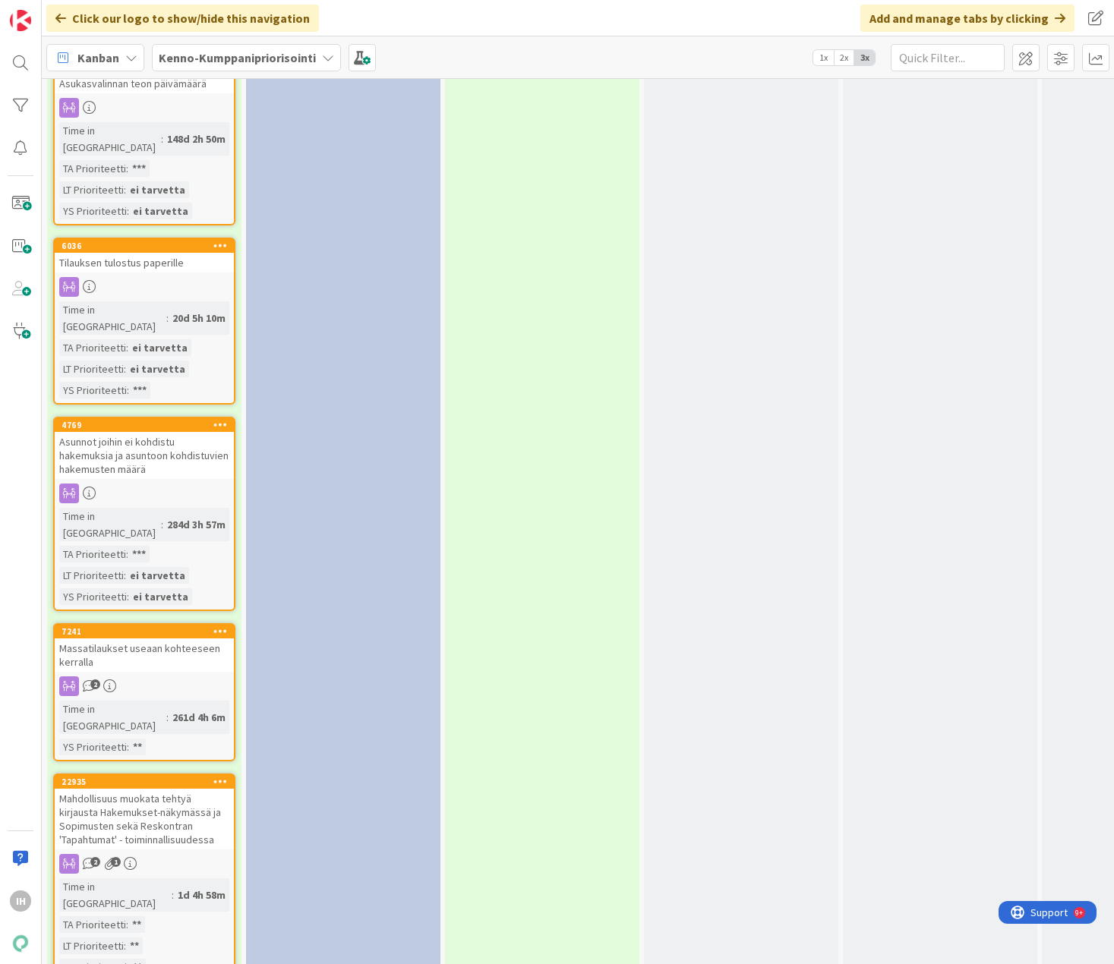
click at [124, 789] on div "Mahdollisuus muokata tehtyä kirjausta Hakemukset-näkymässä ja Sopimusten sekä R…" at bounding box center [144, 819] width 179 height 61
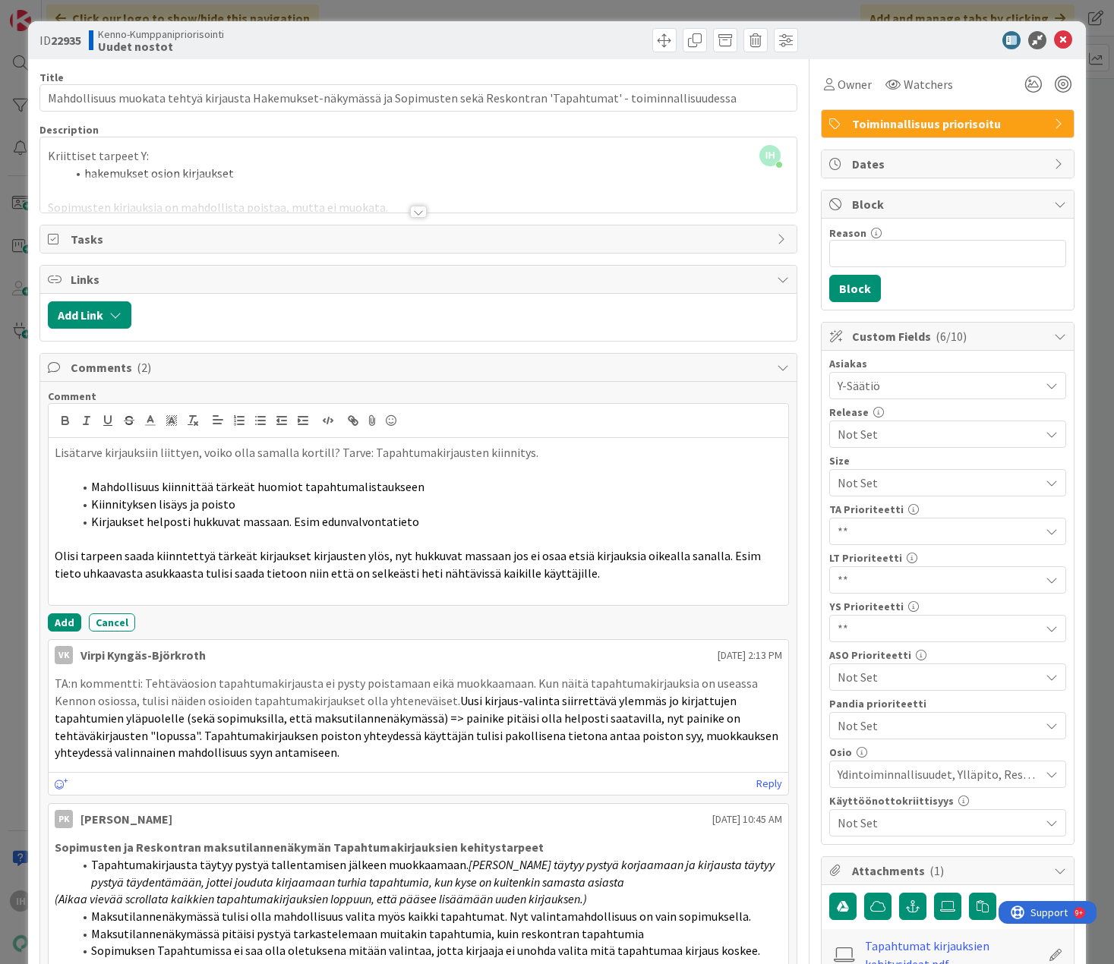
click at [323, 454] on p "Lisätarve kirjauksiin liittyen, voiko olla samalla kortill? Tarve: Tapahtumakir…" at bounding box center [419, 452] width 728 height 17
click at [272, 461] on p "Lisätarve kirjauksiin liittyen, voiko olla samalla kortilla? Tarve: Tapahtumaki…" at bounding box center [419, 452] width 728 height 17
click at [538, 456] on p "Lisätarve kirjauksiin liittyen, voiko olla samalla kortilla? Tarve: Tapahtumaki…" at bounding box center [419, 452] width 728 height 17
click at [153, 478] on li "Mahdollisuus kiinnittää tärkeät huomiot tapahtumalistaukseen" at bounding box center [428, 486] width 710 height 17
click at [541, 452] on p "Lisätarve kirjauksiin liittyen, voiko olla samalla kortilla? Tarve: Tapahtumaki…" at bounding box center [419, 452] width 728 height 17
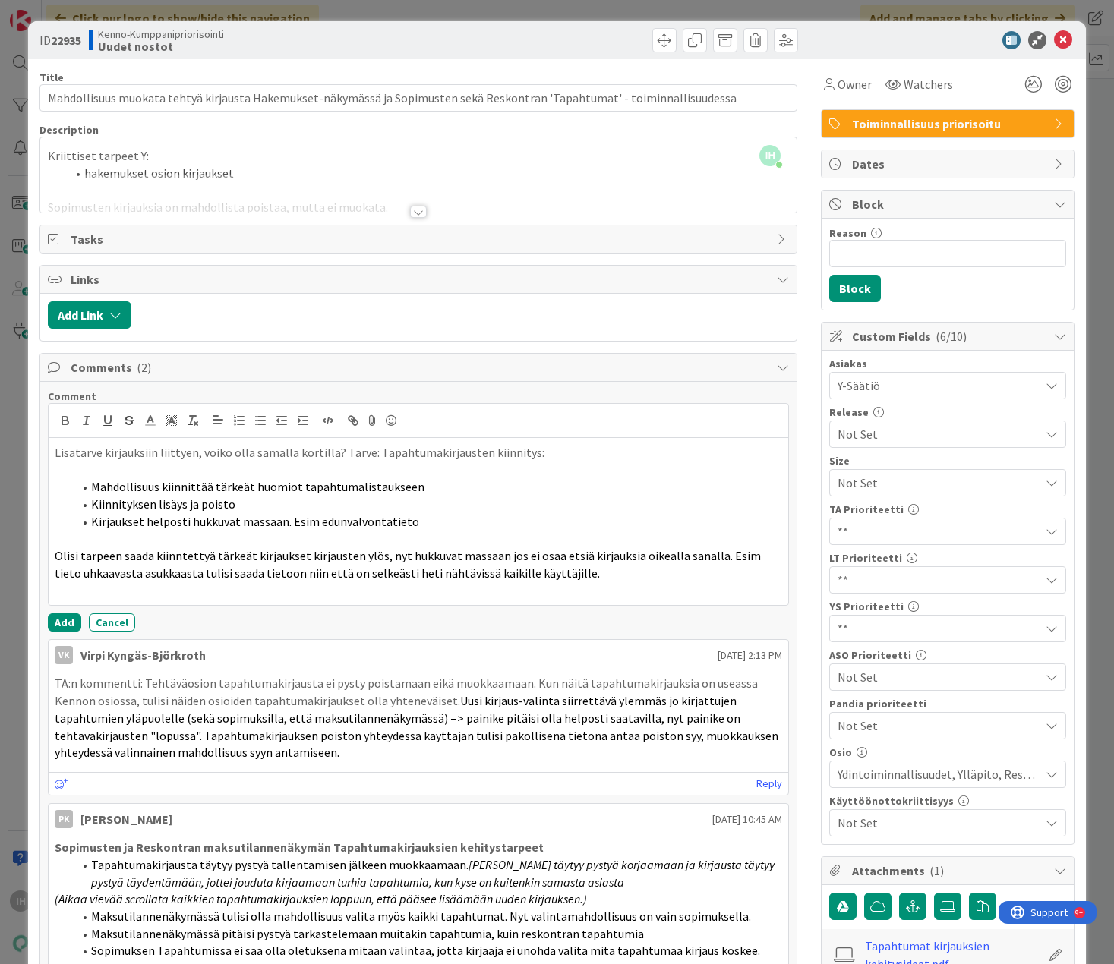
click at [177, 554] on span "Olisi tarpeen saada kiinntettyä tärkeät kirjaukset kirjausten ylös, nyt hukkuva…" at bounding box center [409, 564] width 708 height 33
click at [646, 568] on p "Olisi tarpeen saada kiinnitettyä tärkeät kirjaukset kirjausten ylös, nyt hukkuv…" at bounding box center [419, 564] width 728 height 34
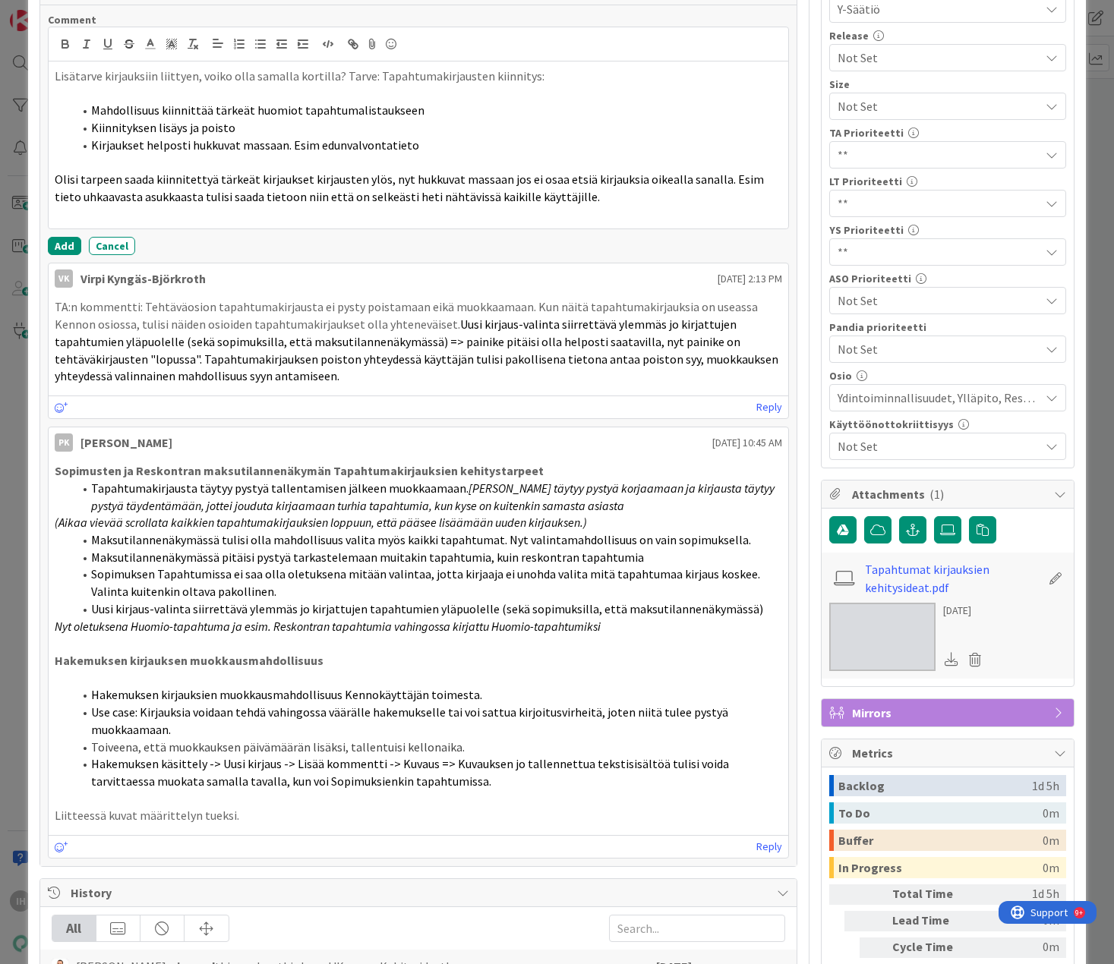
scroll to position [228, 0]
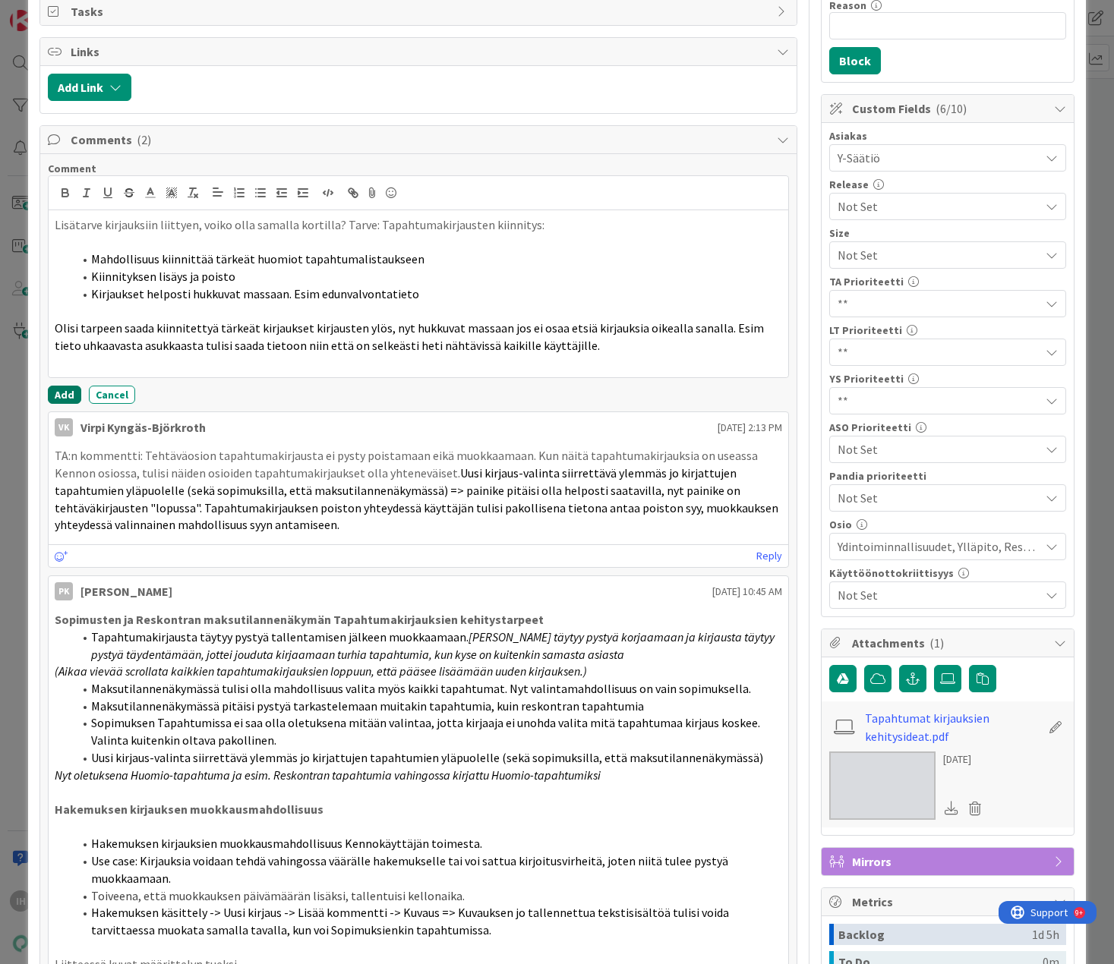
click at [65, 389] on button "Add" at bounding box center [64, 395] width 33 height 18
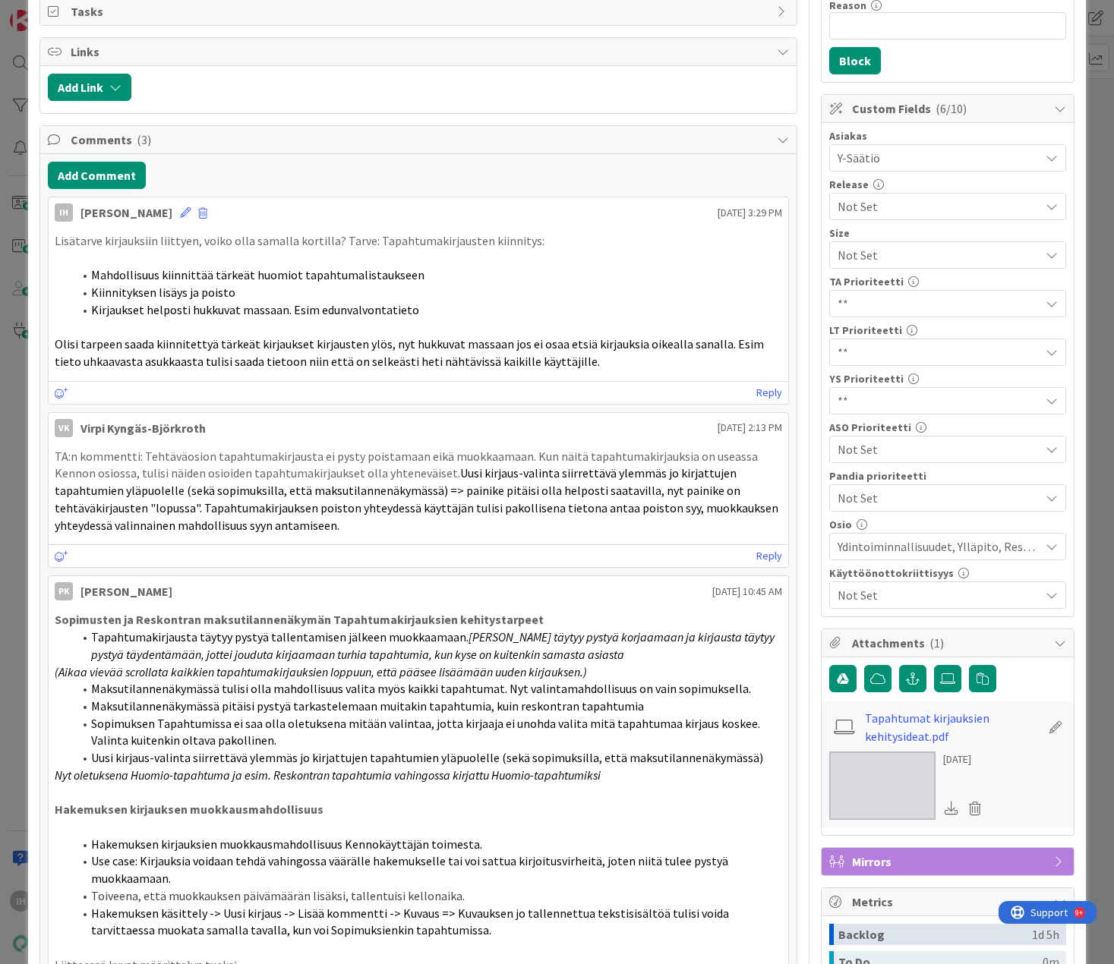
drag, startPoint x: 447, startPoint y: 295, endPoint x: 446, endPoint y: 322, distance: 26.6
click at [447, 301] on ol "Mahdollisuus kiinnittää tärkeät huomiot tapahtumalistaukseen Kiinnityksen lisäy…" at bounding box center [419, 292] width 728 height 52
click at [435, 308] on li "Kirjaukset helposti hukkuvat massaan. Esim edunvalvontatieto" at bounding box center [428, 309] width 710 height 17
click at [426, 309] on li "Kirjaukset helposti hukkuvat massaan. Esim edunvalvontatieto" at bounding box center [428, 309] width 710 height 17
click at [180, 213] on icon at bounding box center [185, 212] width 11 height 11
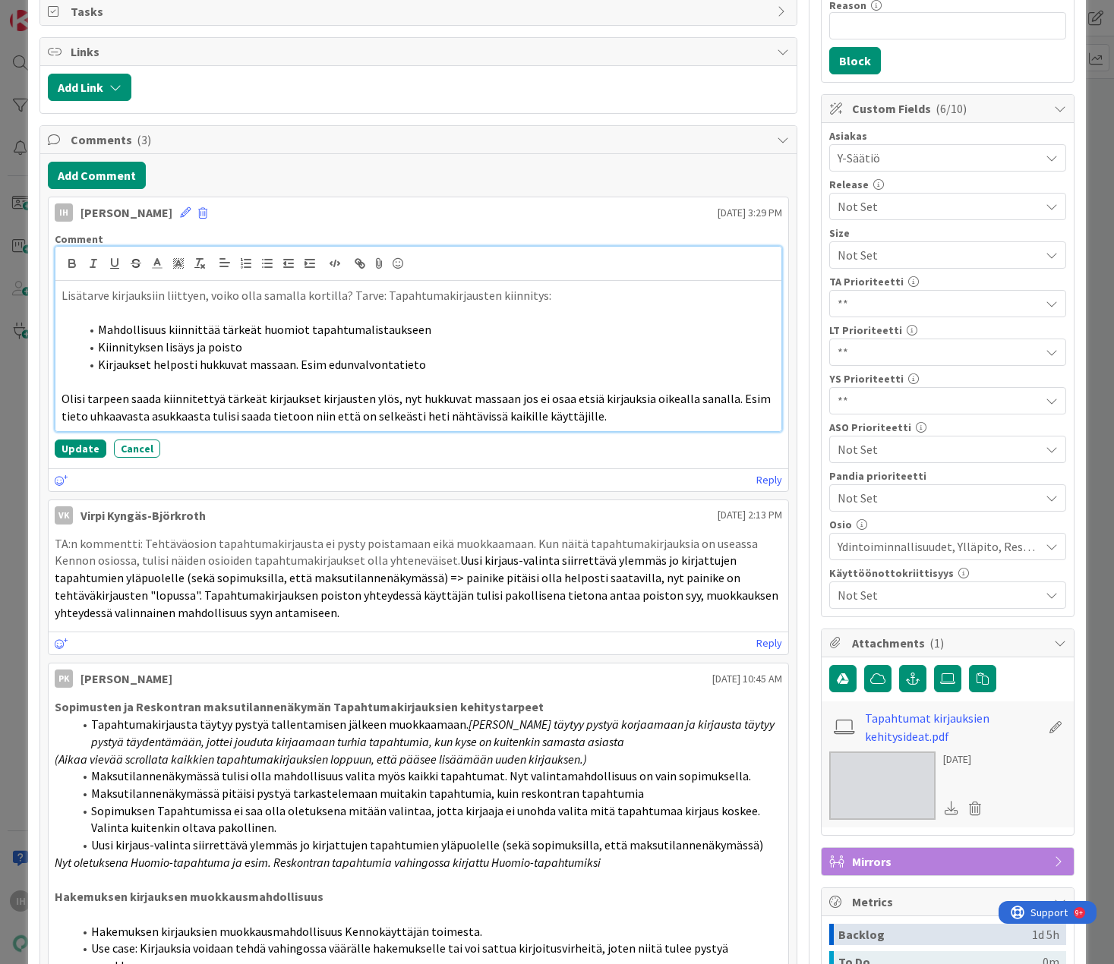
click at [440, 361] on li "Kirjaukset helposti hukkuvat massaan. Esim edunvalvontatieto" at bounding box center [428, 364] width 696 height 17
click at [326, 364] on span "Kirjaukset helposti hukkuvat massaan. Esim edunvalvontatieto" at bounding box center [262, 364] width 328 height 15
click at [317, 364] on span "Kirjaukset helposti hukkuvat massaan. Esim yleinenedunvalvontatieto" at bounding box center [281, 364] width 366 height 15
click at [364, 364] on span "Kirjaukset helposti hukkuvat massaan. Esim. yleinenedunvalvontatieto" at bounding box center [282, 364] width 368 height 15
click at [502, 359] on li "Kirjaukset helposti hukkuvat massaan. Esim. yleinen edunvalvontatieto" at bounding box center [428, 364] width 696 height 17
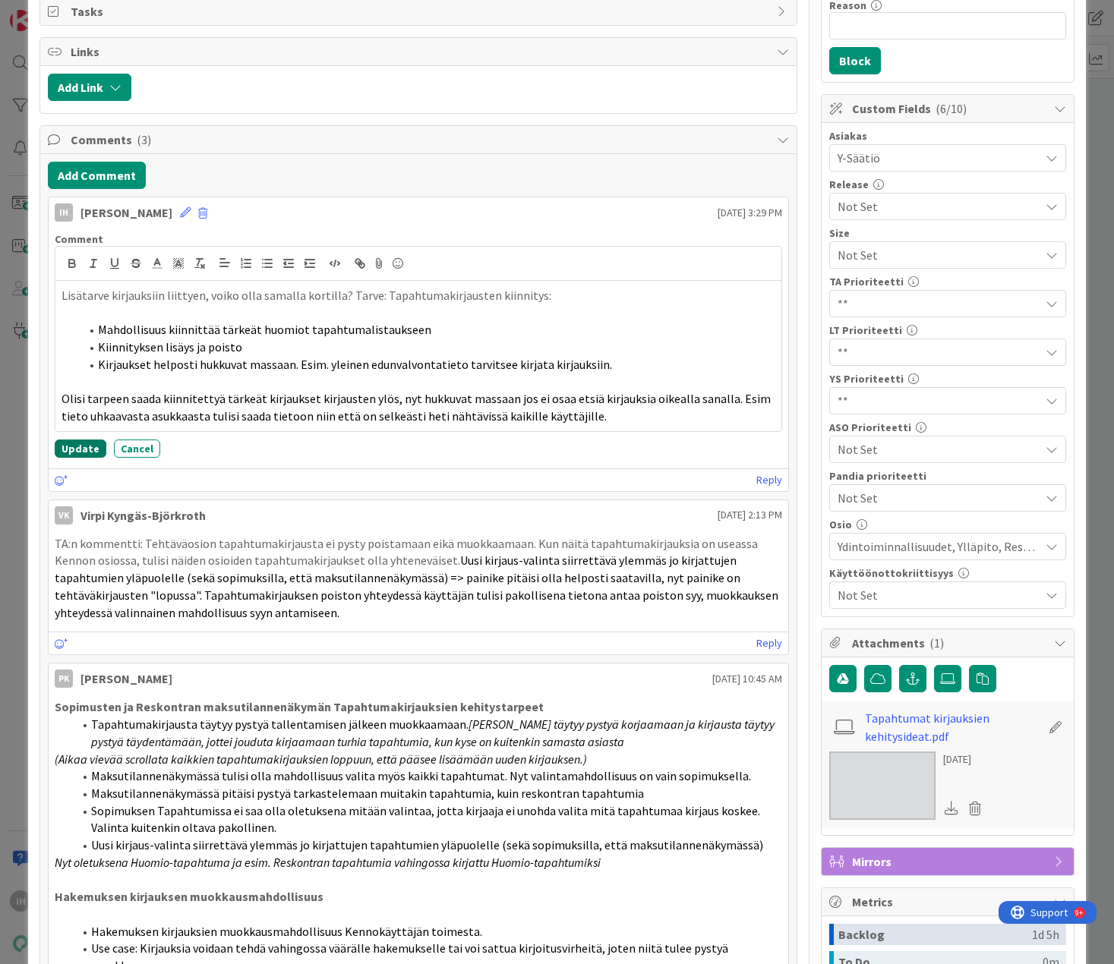
click at [61, 455] on button "Update" at bounding box center [81, 449] width 52 height 18
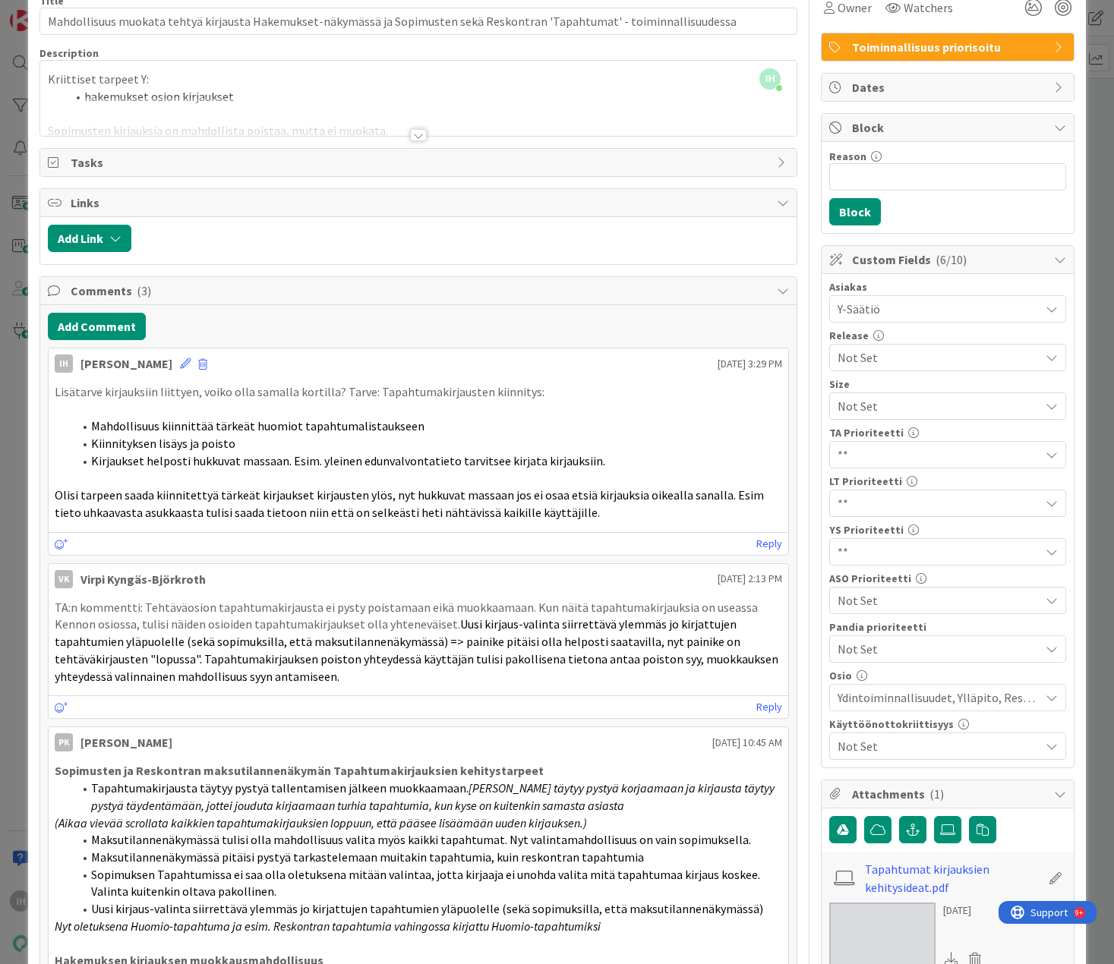
scroll to position [0, 0]
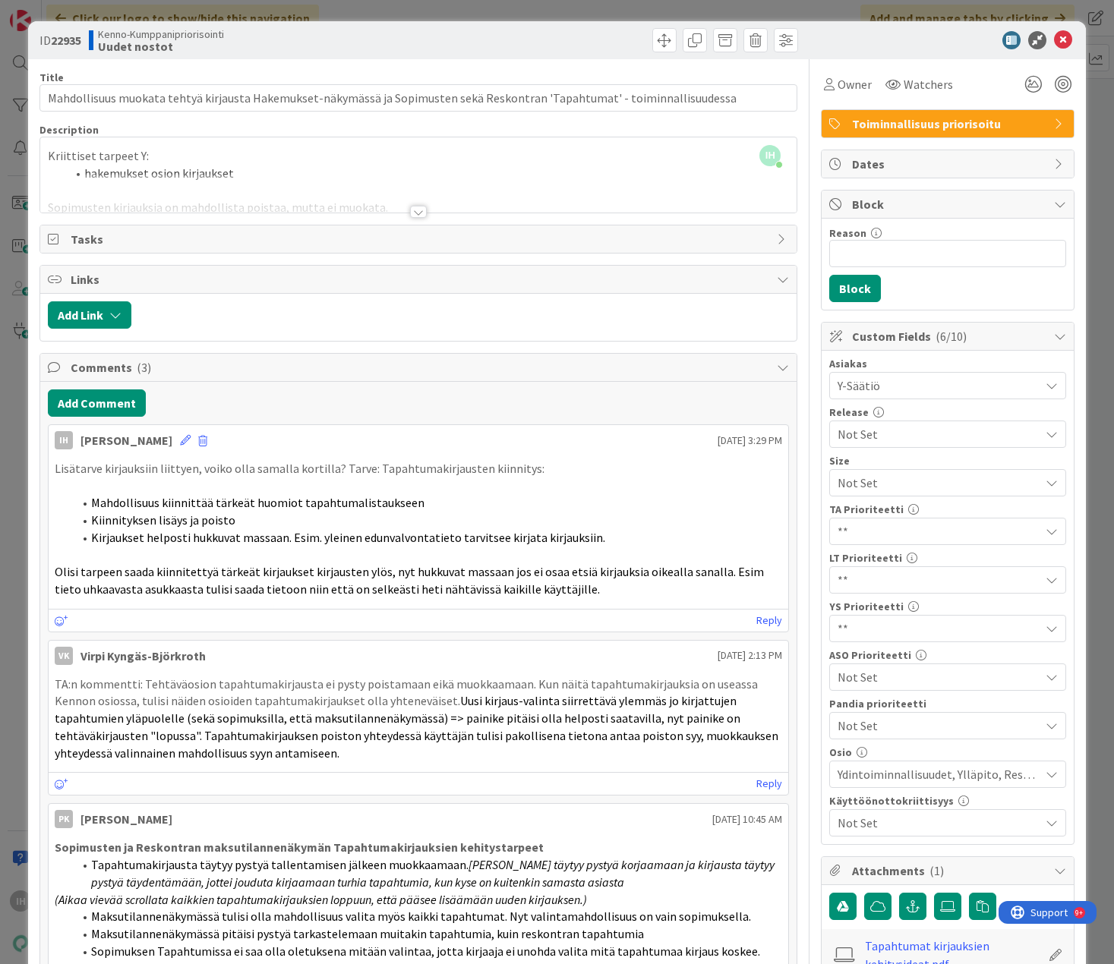
click at [410, 213] on div at bounding box center [418, 212] width 17 height 12
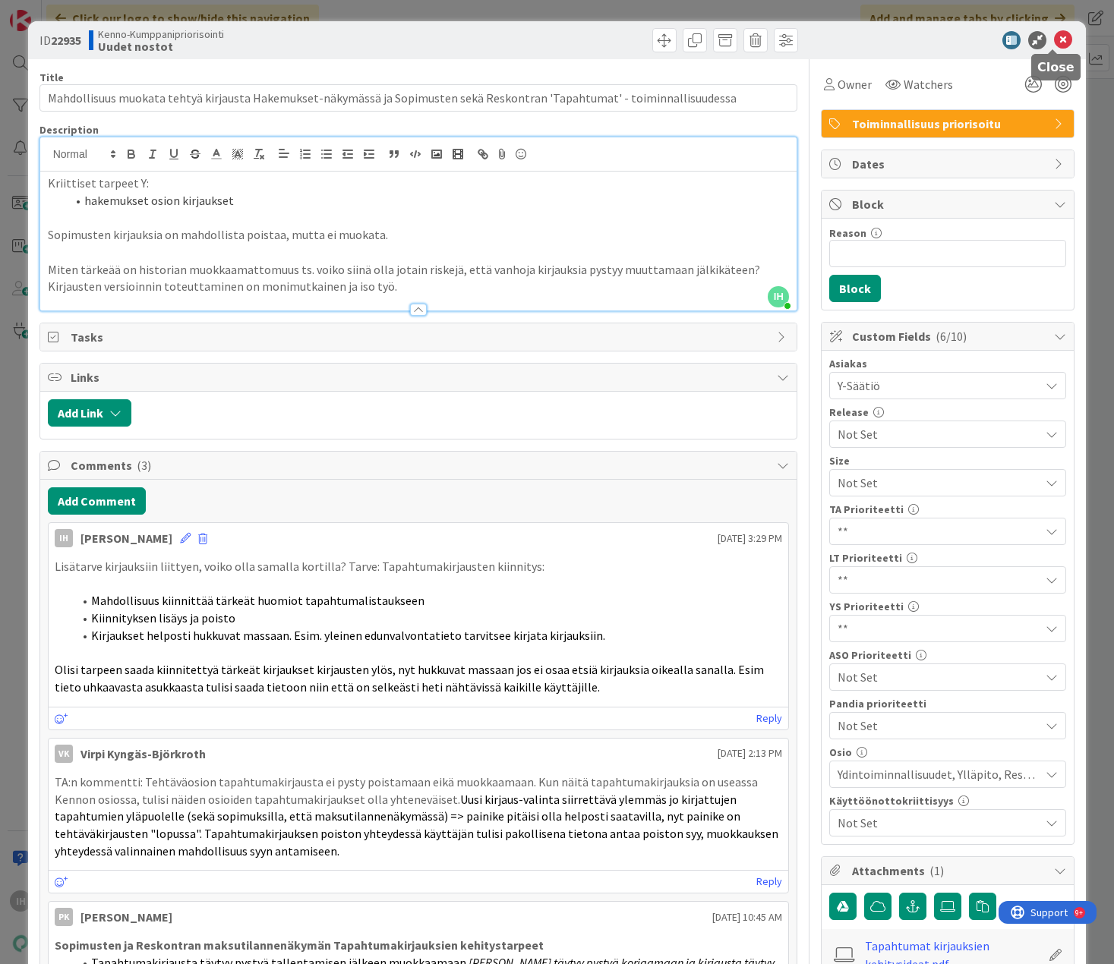
click at [884, 36] on icon at bounding box center [1063, 40] width 18 height 18
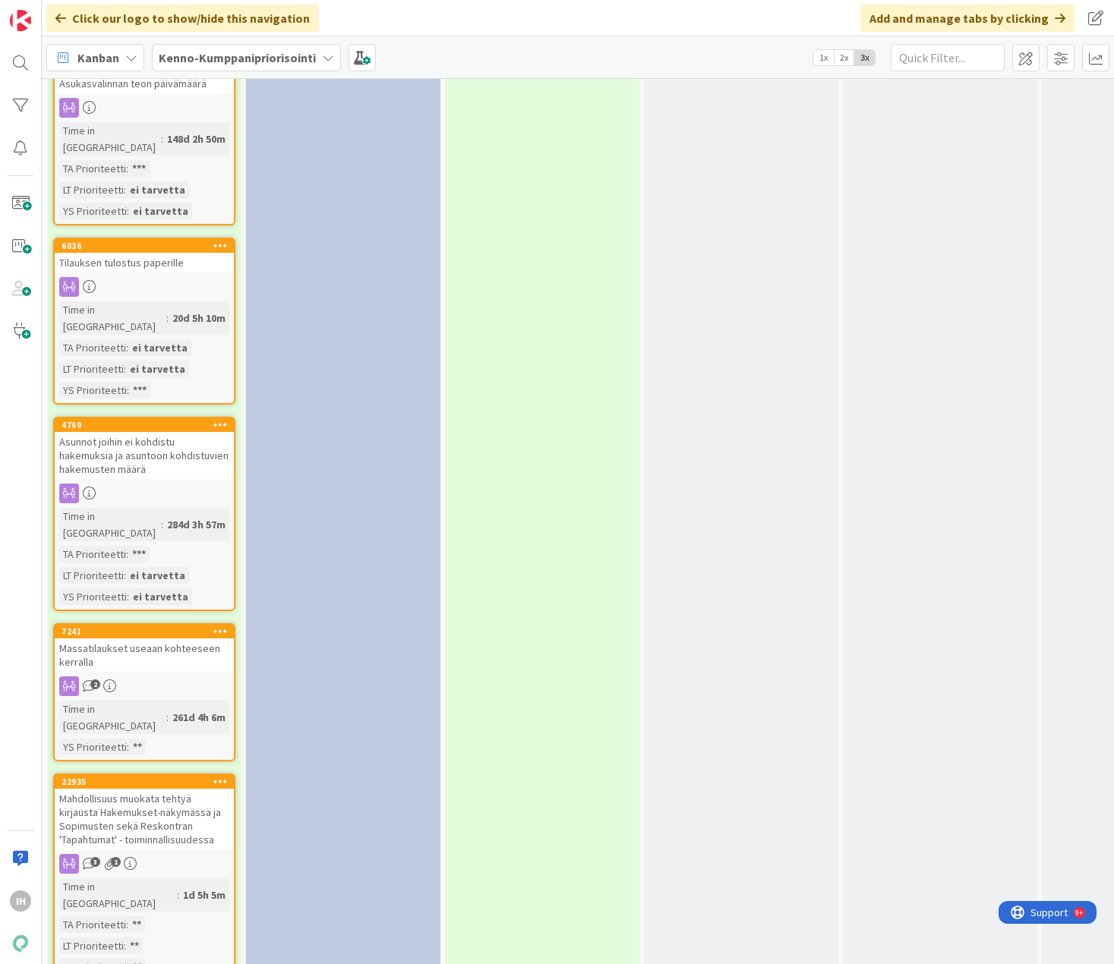
click at [245, 72] on div "Kanban Kenno-Kumppanipriorisointi 1x 2x 3x" at bounding box center [578, 57] width 1072 height 42
click at [242, 61] on b "Kenno-Kumppanipriorisointi" at bounding box center [237, 57] width 157 height 15
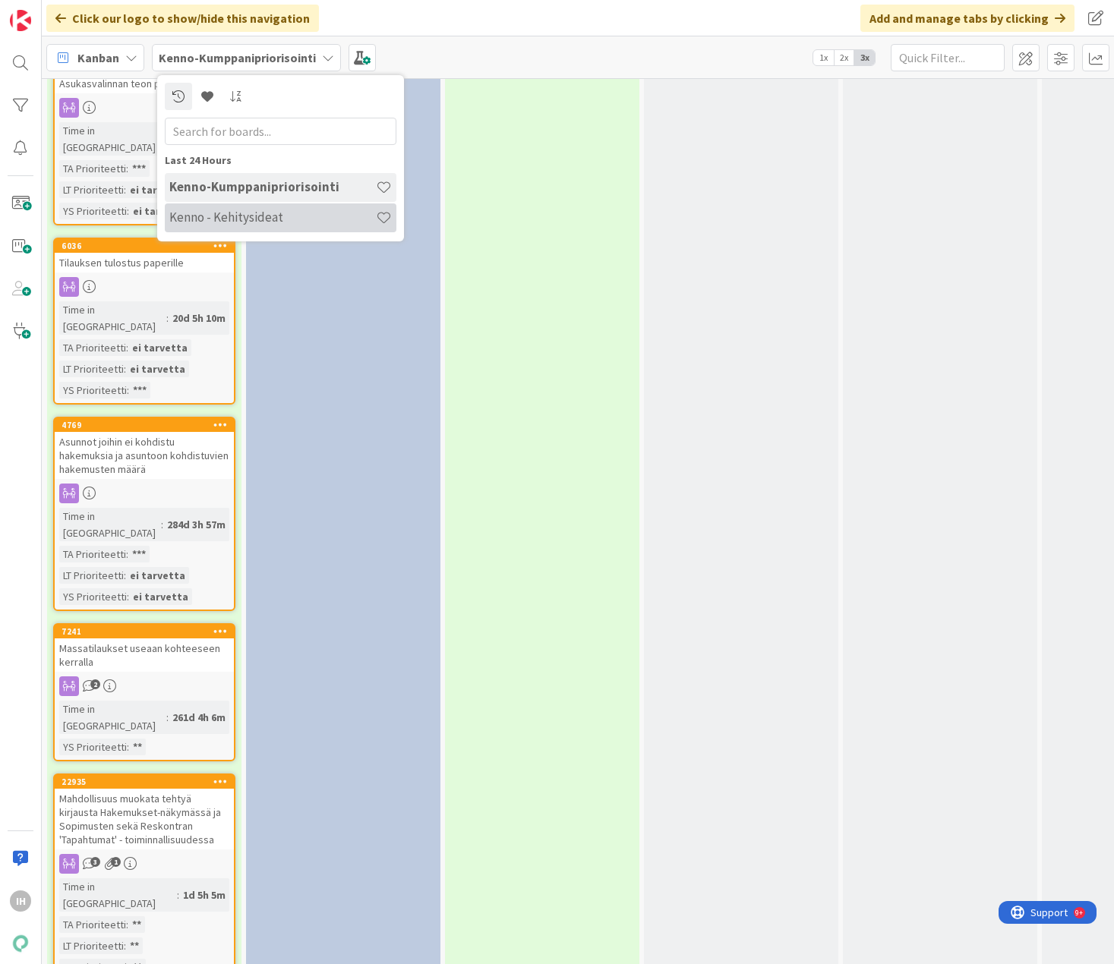
click at [250, 209] on div "Kenno - Kehitysideat" at bounding box center [281, 217] width 232 height 29
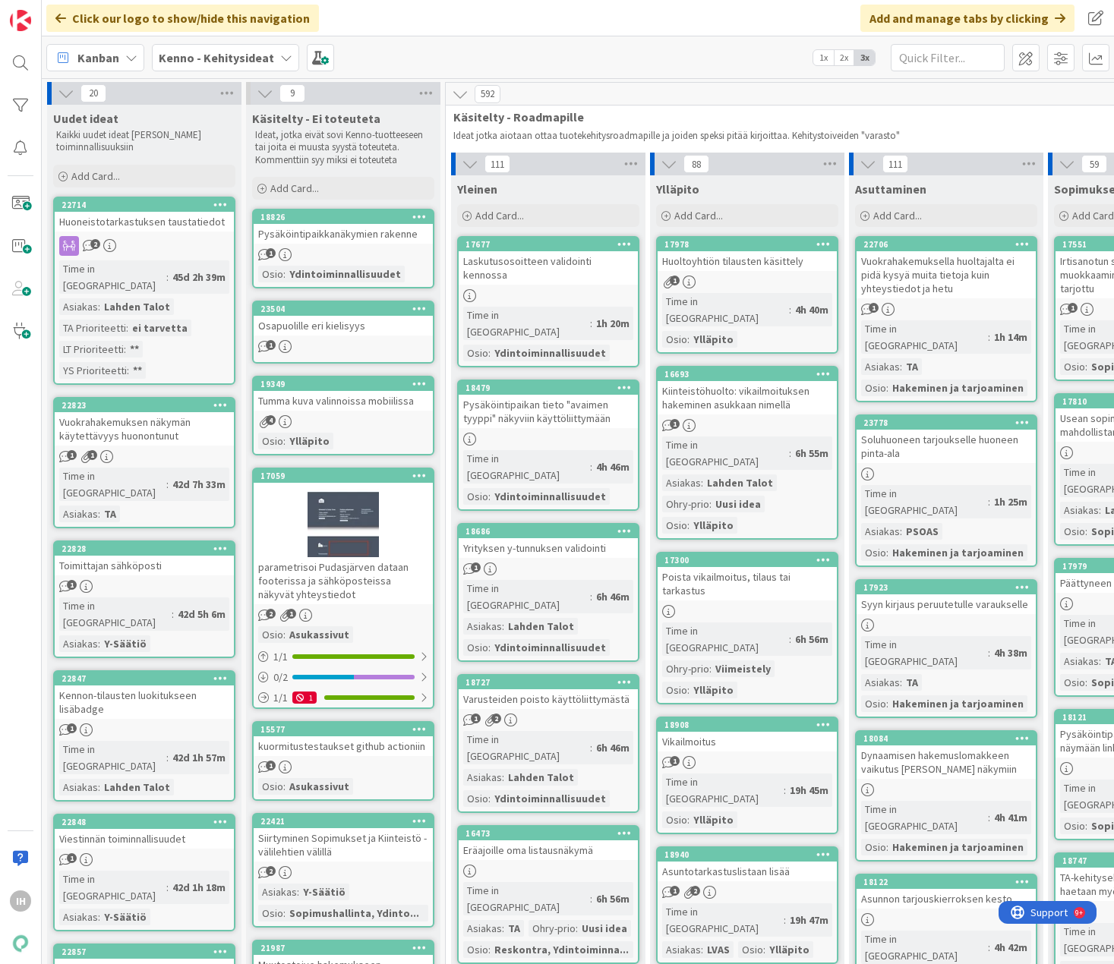
click at [216, 54] on b "Kenno - Kehitysideat" at bounding box center [216, 57] width 115 height 15
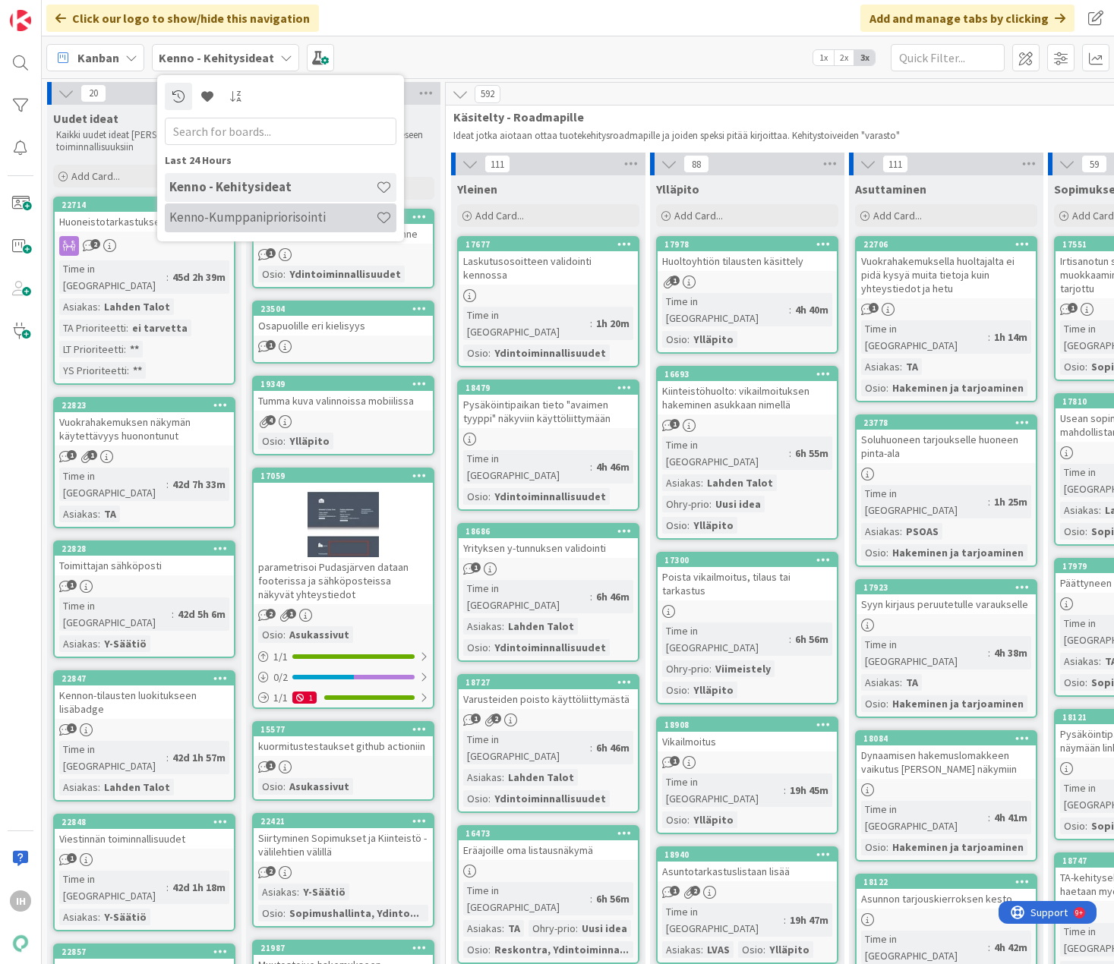
click at [211, 222] on h4 "Kenno-Kumppanipriorisointi" at bounding box center [272, 217] width 206 height 15
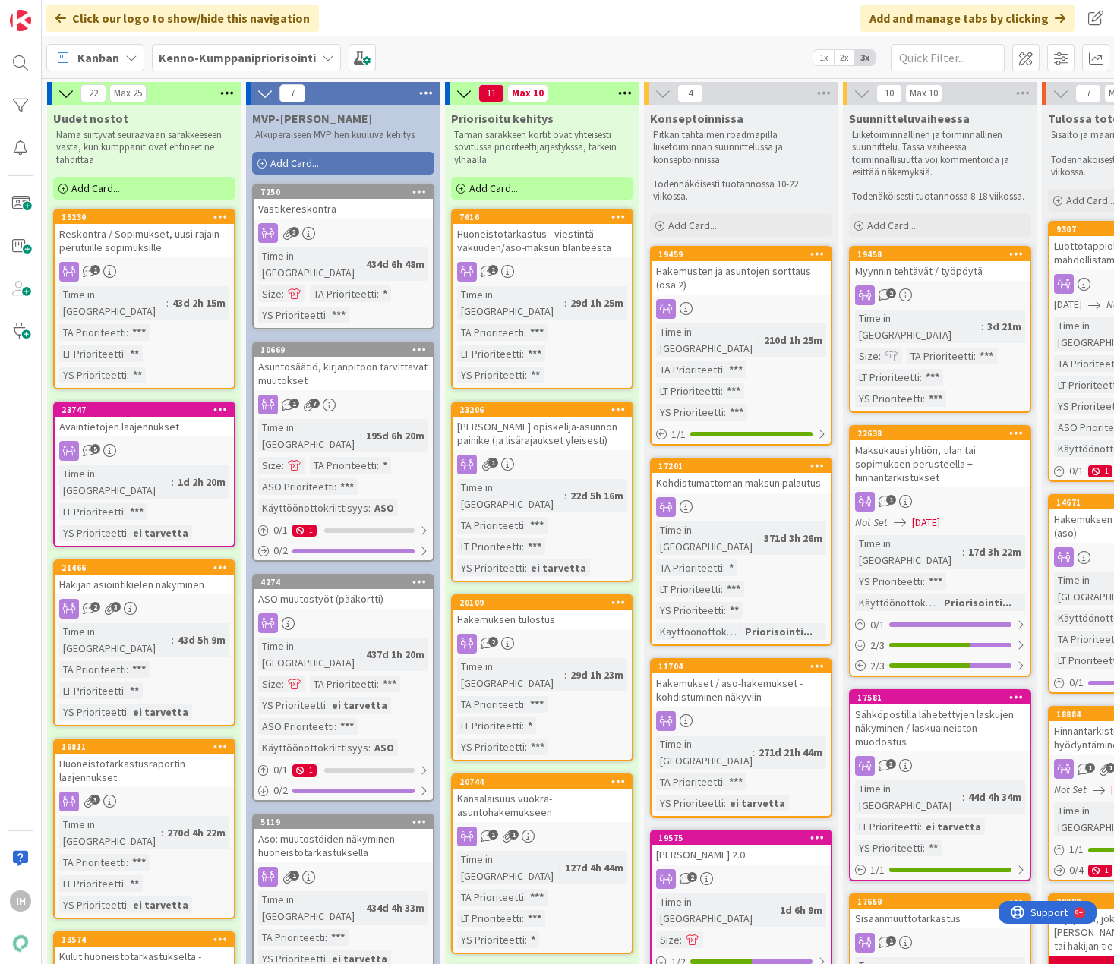
click at [213, 58] on b "Kenno-Kumppanipriorisointi" at bounding box center [237, 57] width 157 height 15
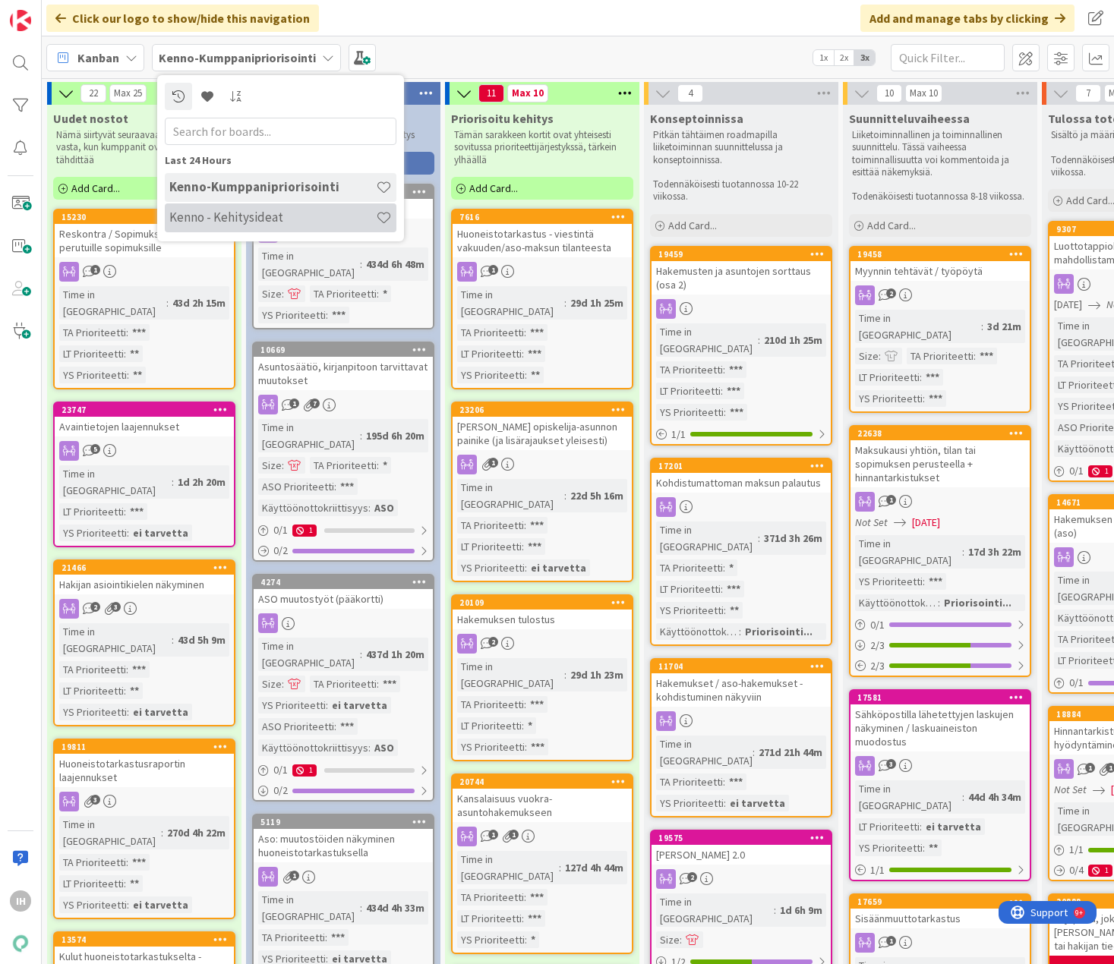
click at [242, 217] on h4 "Kenno - Kehitysideat" at bounding box center [272, 217] width 206 height 15
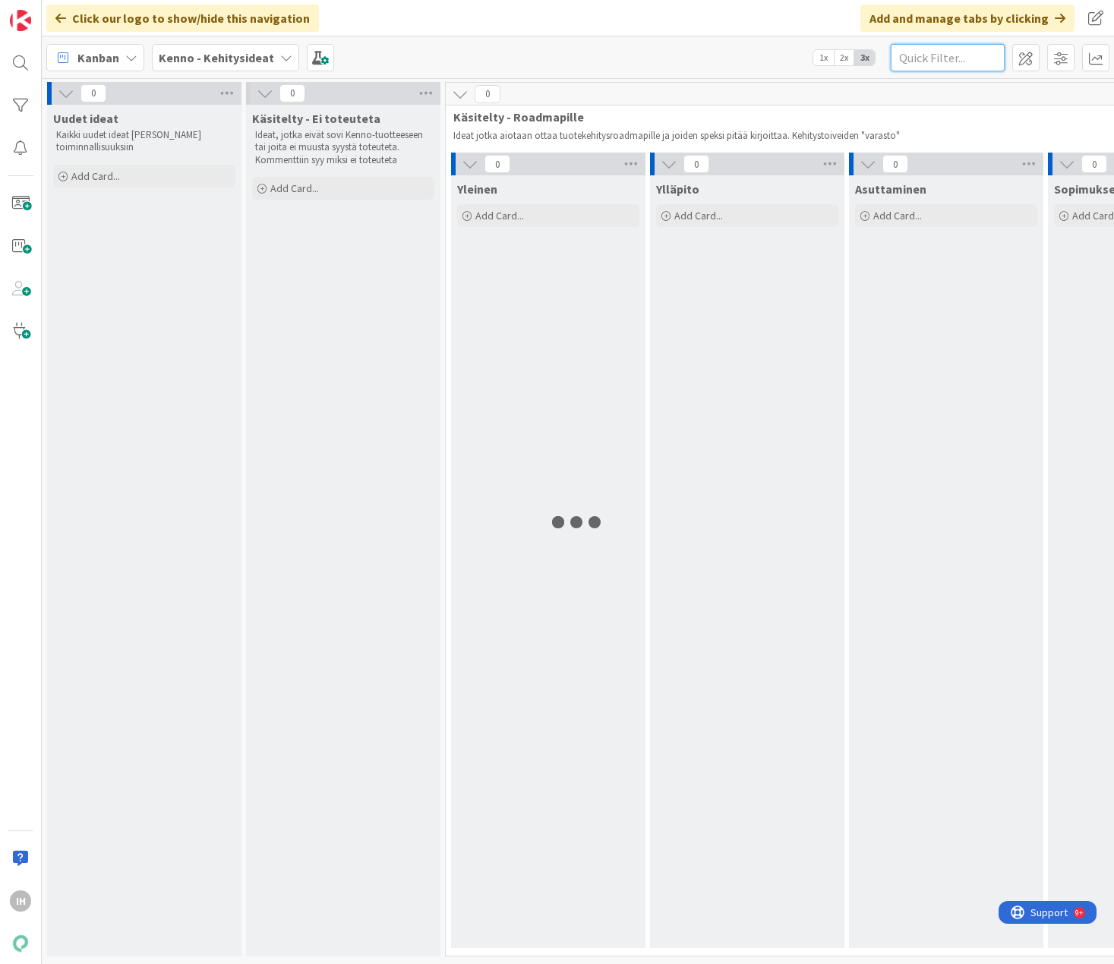
click at [884, 58] on input "text" at bounding box center [948, 57] width 114 height 27
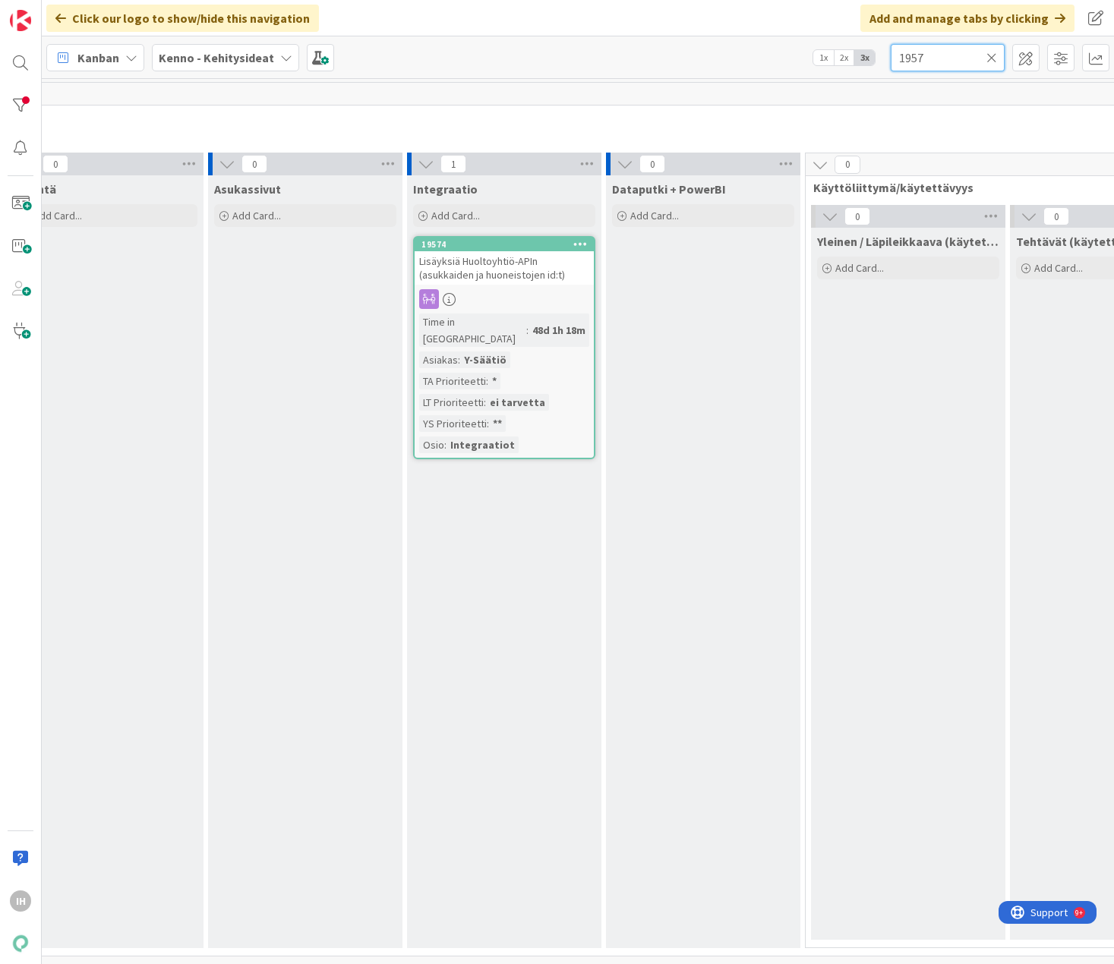
scroll to position [0, 1619]
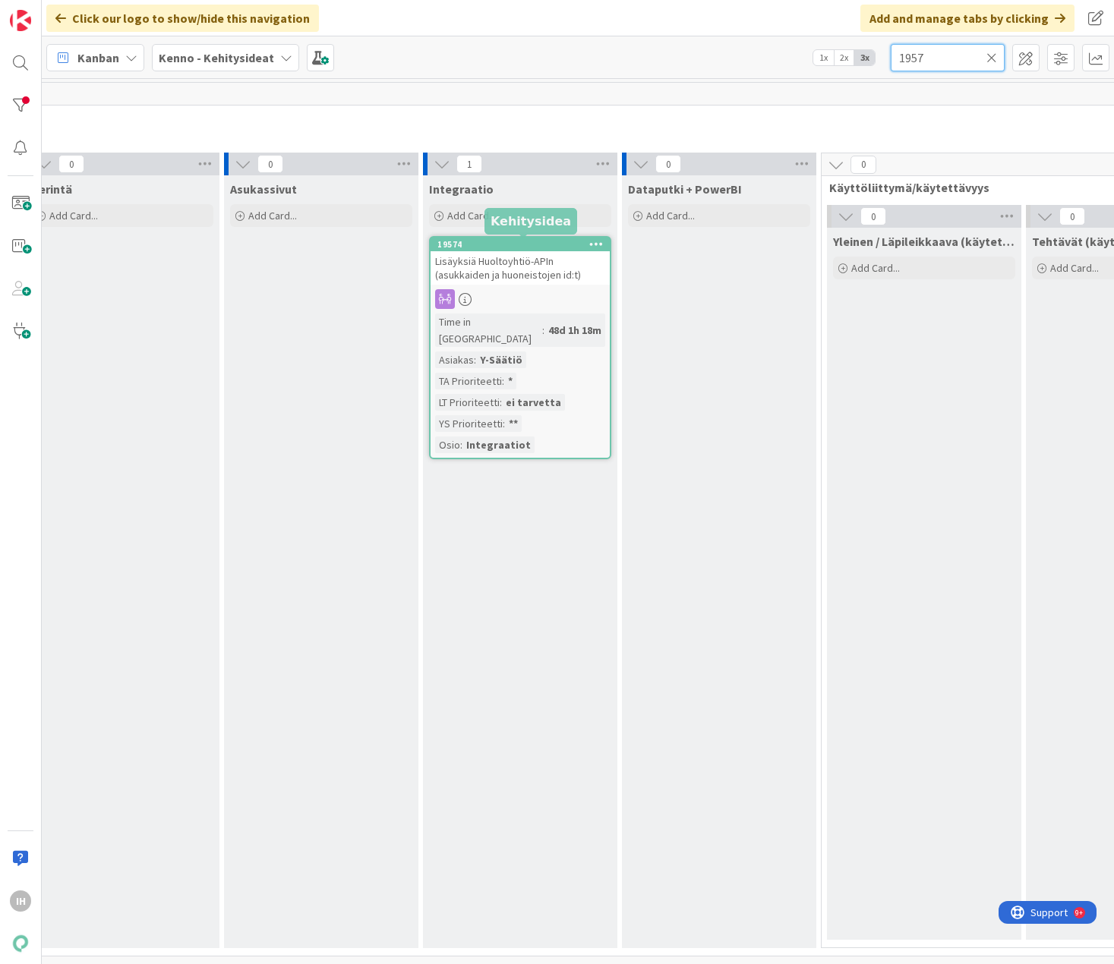
type input "1957"
click at [519, 269] on span "Lisäyksiä Huoltoyhtiö-APIn (asukkaiden ja huoneistojen id:t)" at bounding box center [508, 267] width 146 height 27
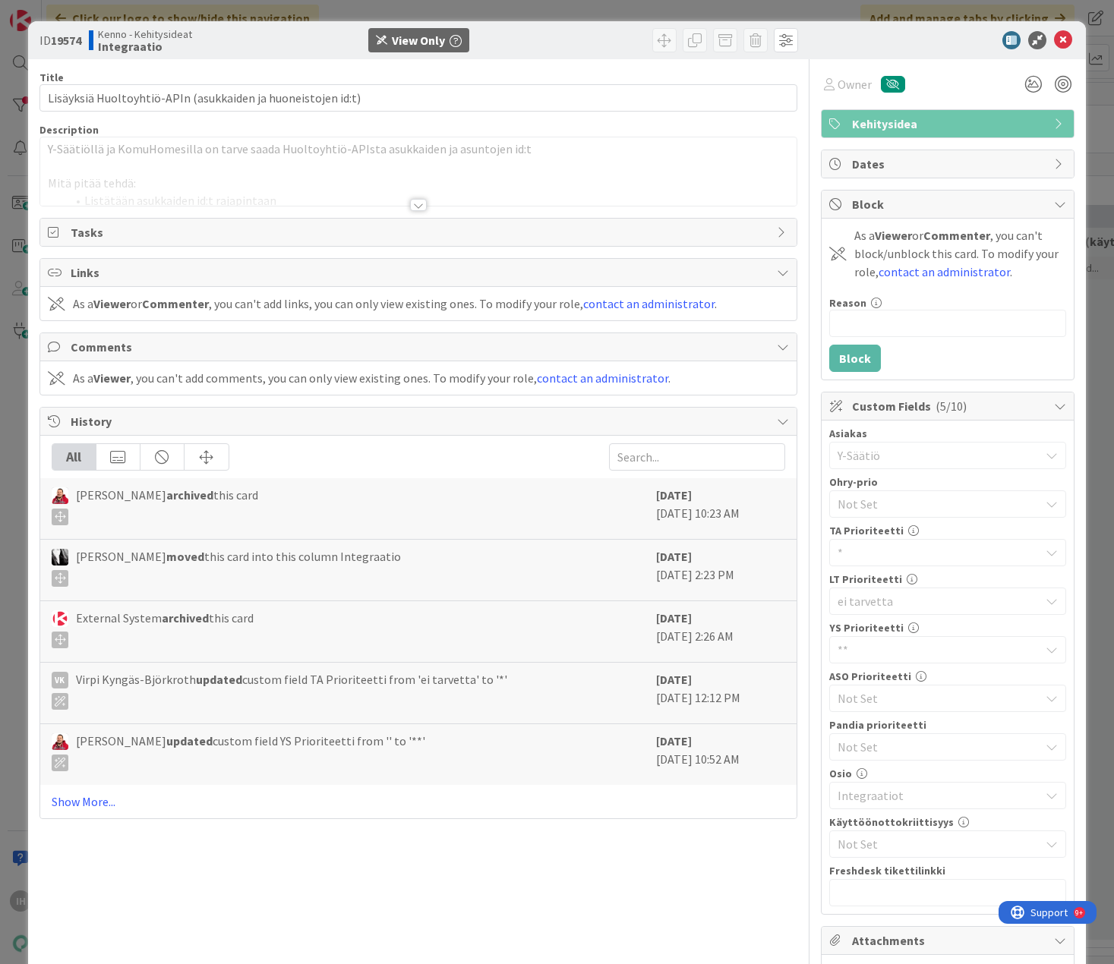
click at [410, 204] on div at bounding box center [418, 205] width 17 height 12
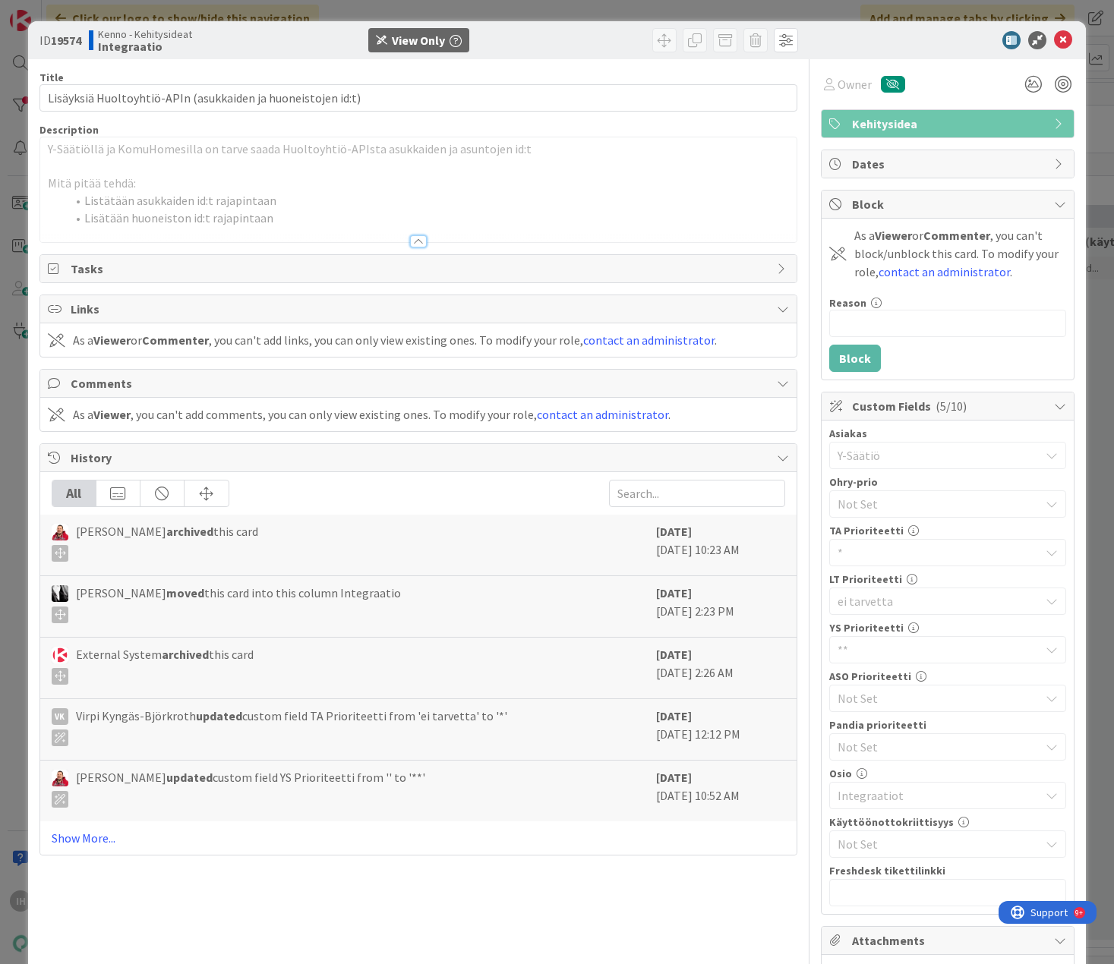
click at [838, 649] on span "**" at bounding box center [934, 649] width 194 height 21
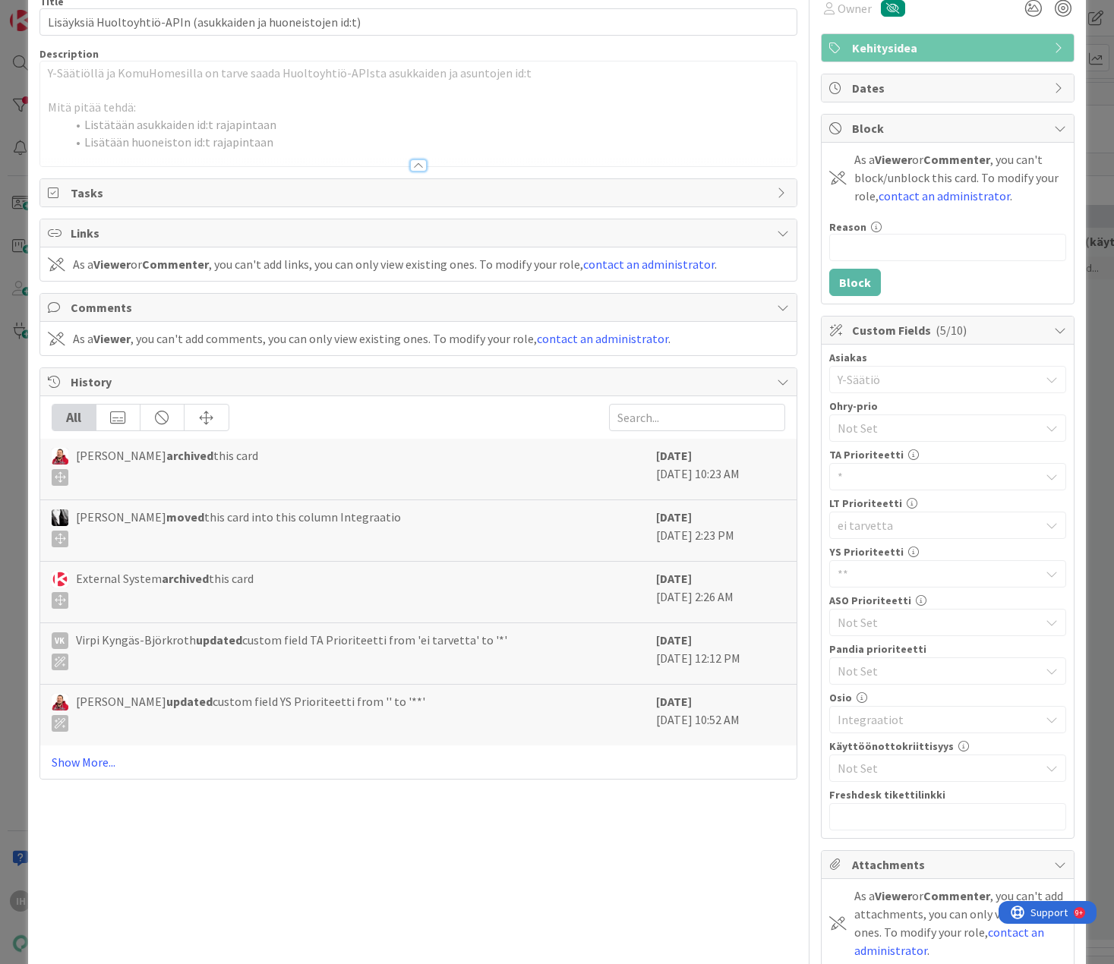
click at [410, 165] on div at bounding box center [418, 165] width 17 height 12
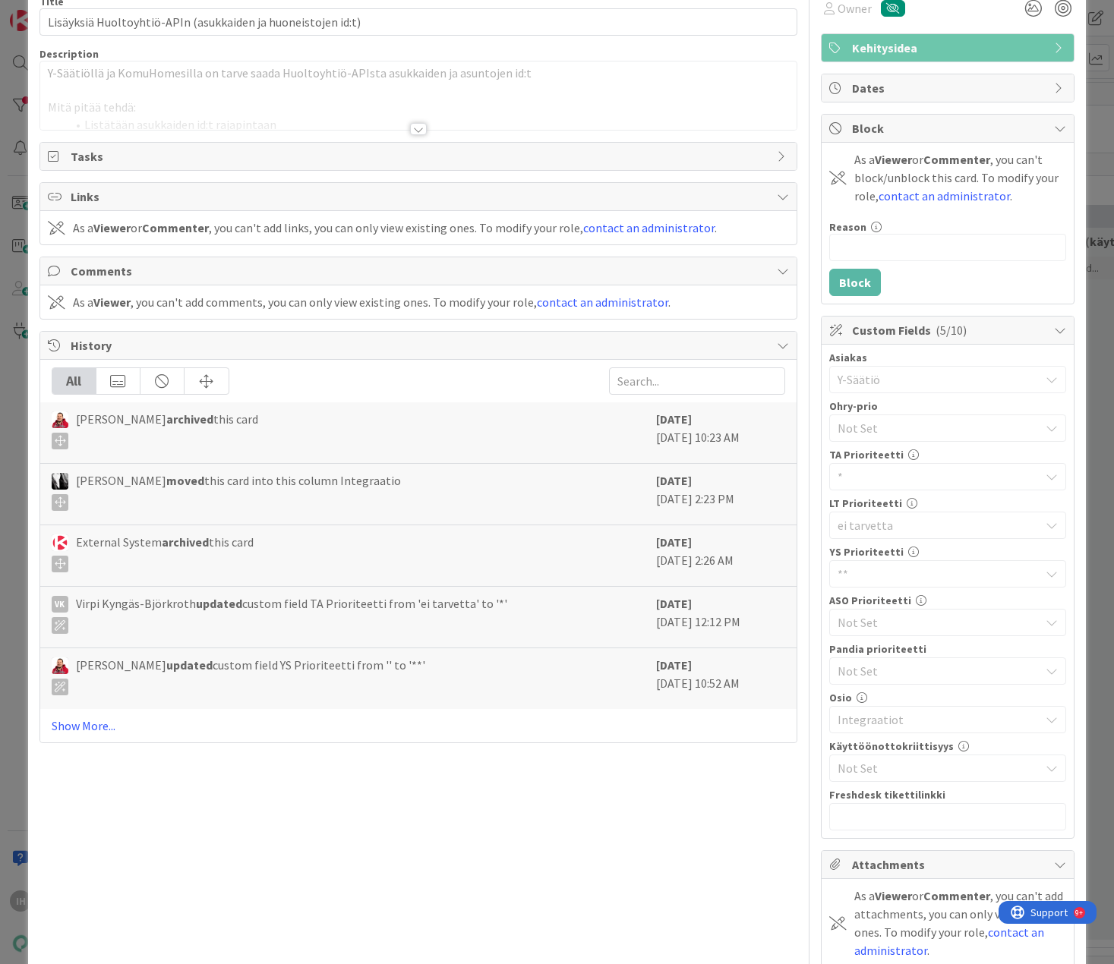
click at [413, 130] on div at bounding box center [418, 129] width 17 height 12
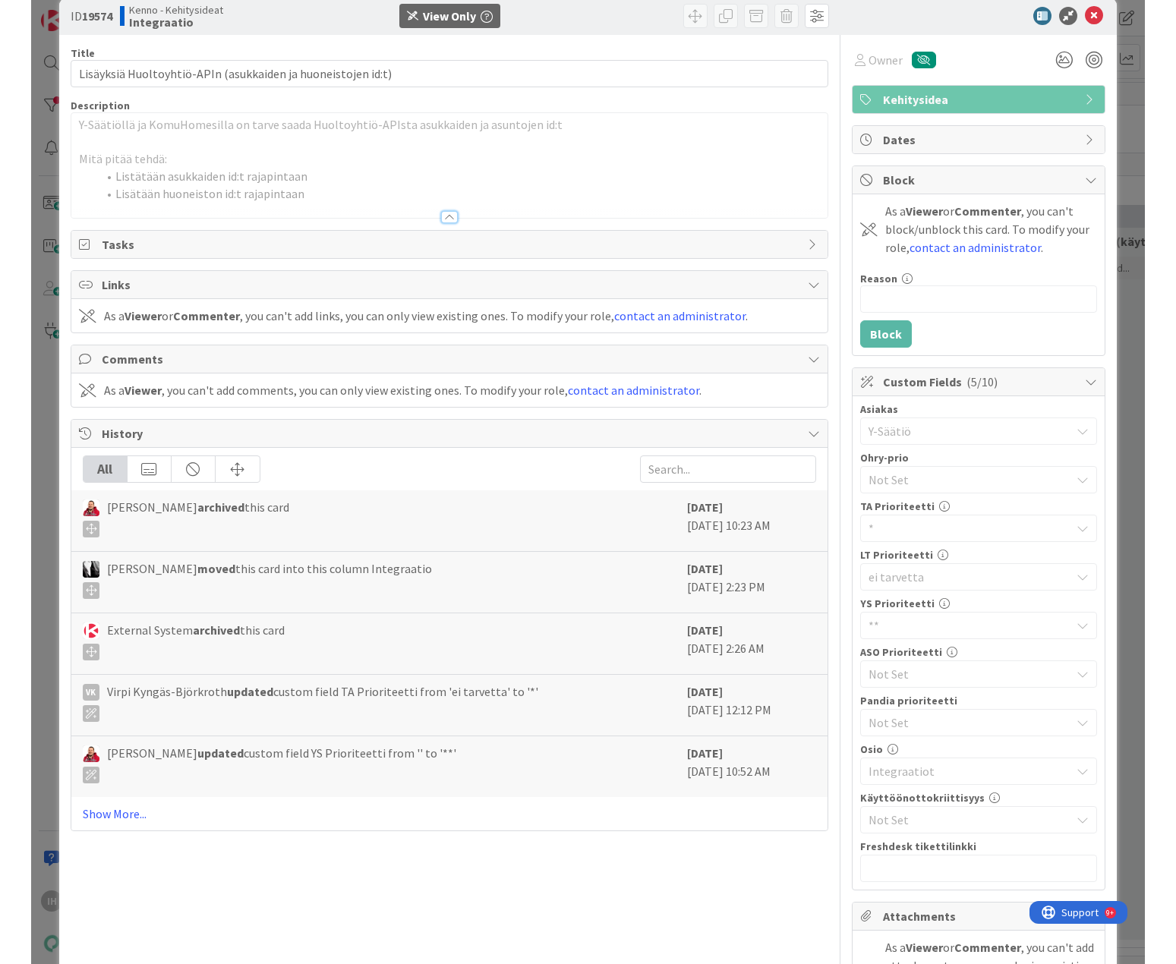
scroll to position [0, 0]
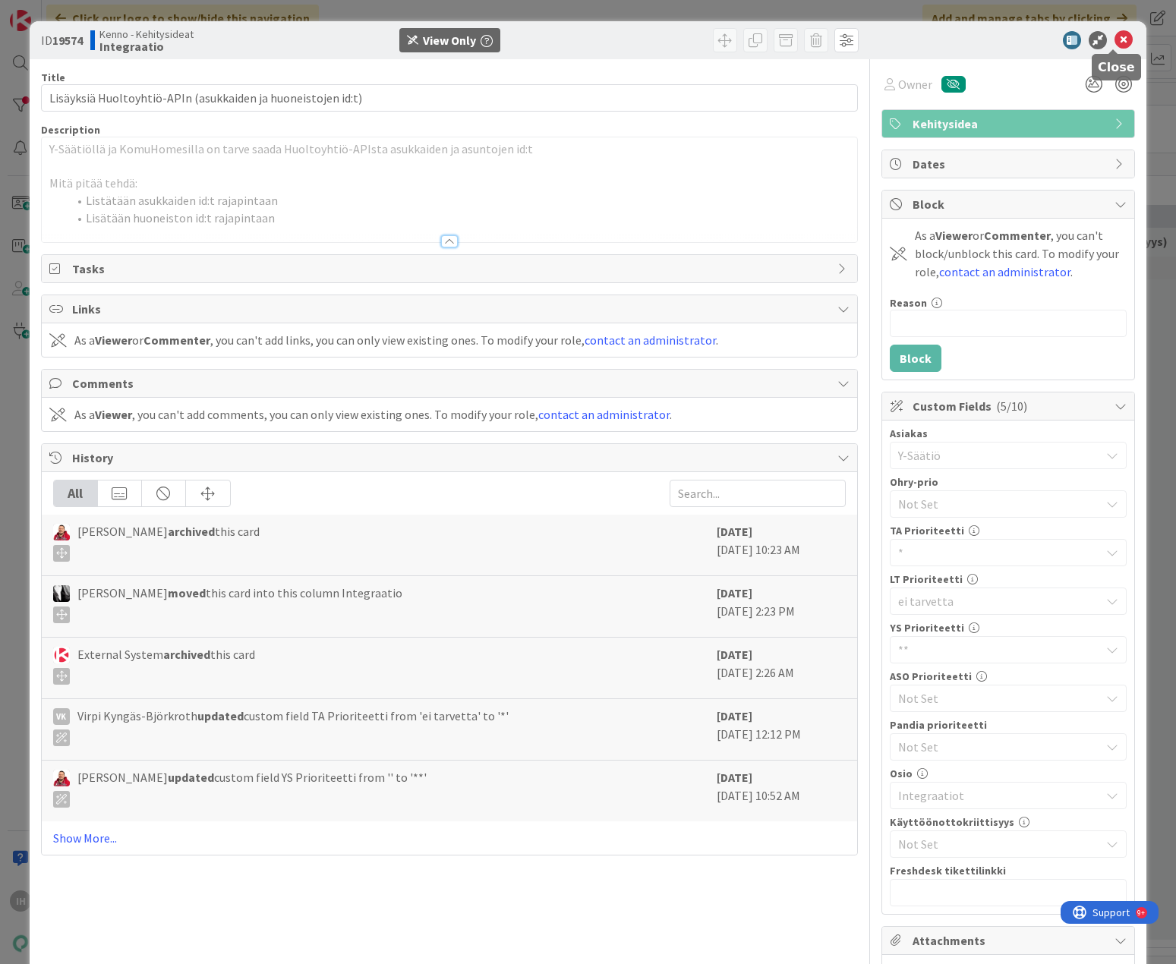
drag, startPoint x: 1111, startPoint y: 42, endPoint x: 1111, endPoint y: 49, distance: 7.6
click at [884, 43] on icon at bounding box center [1123, 40] width 18 height 18
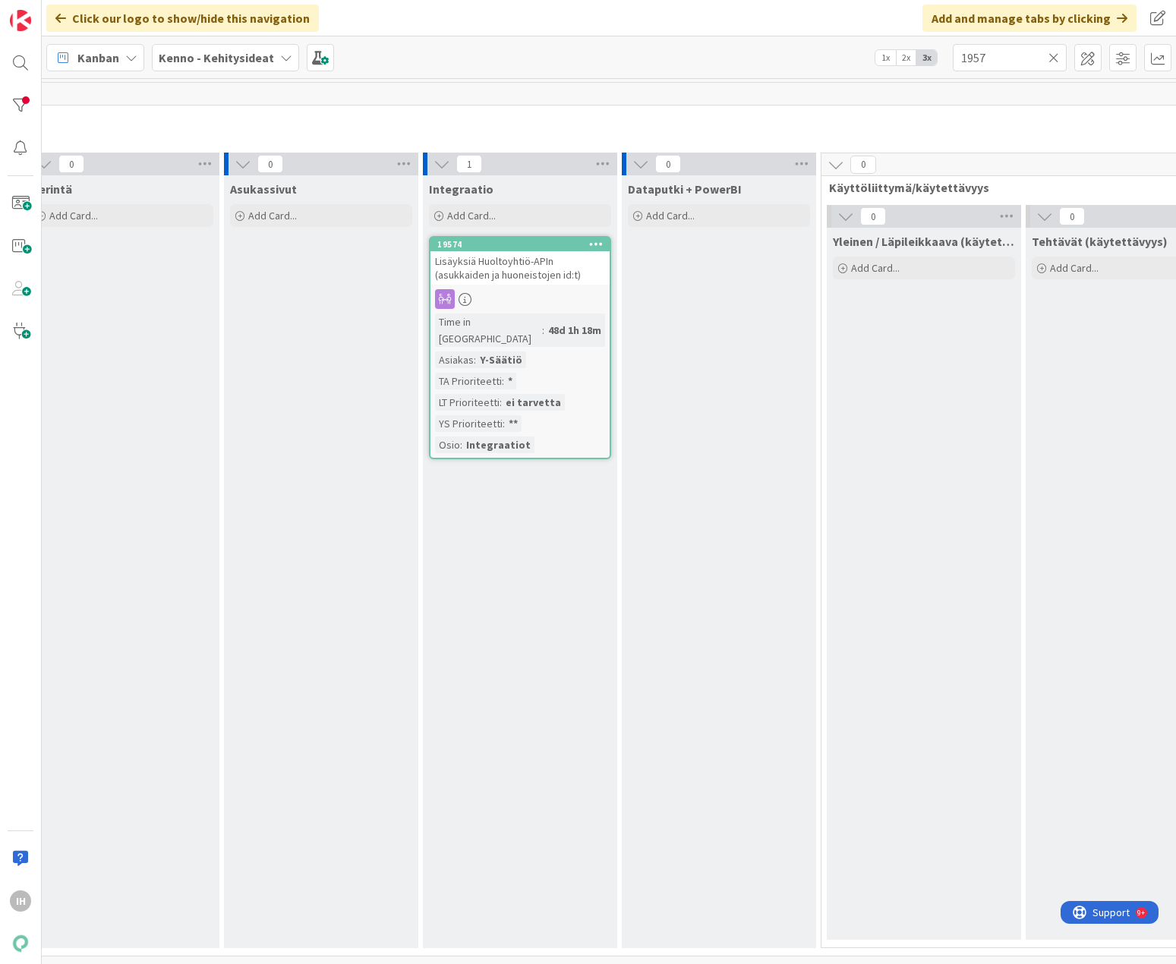
click at [884, 56] on icon at bounding box center [1053, 58] width 11 height 14
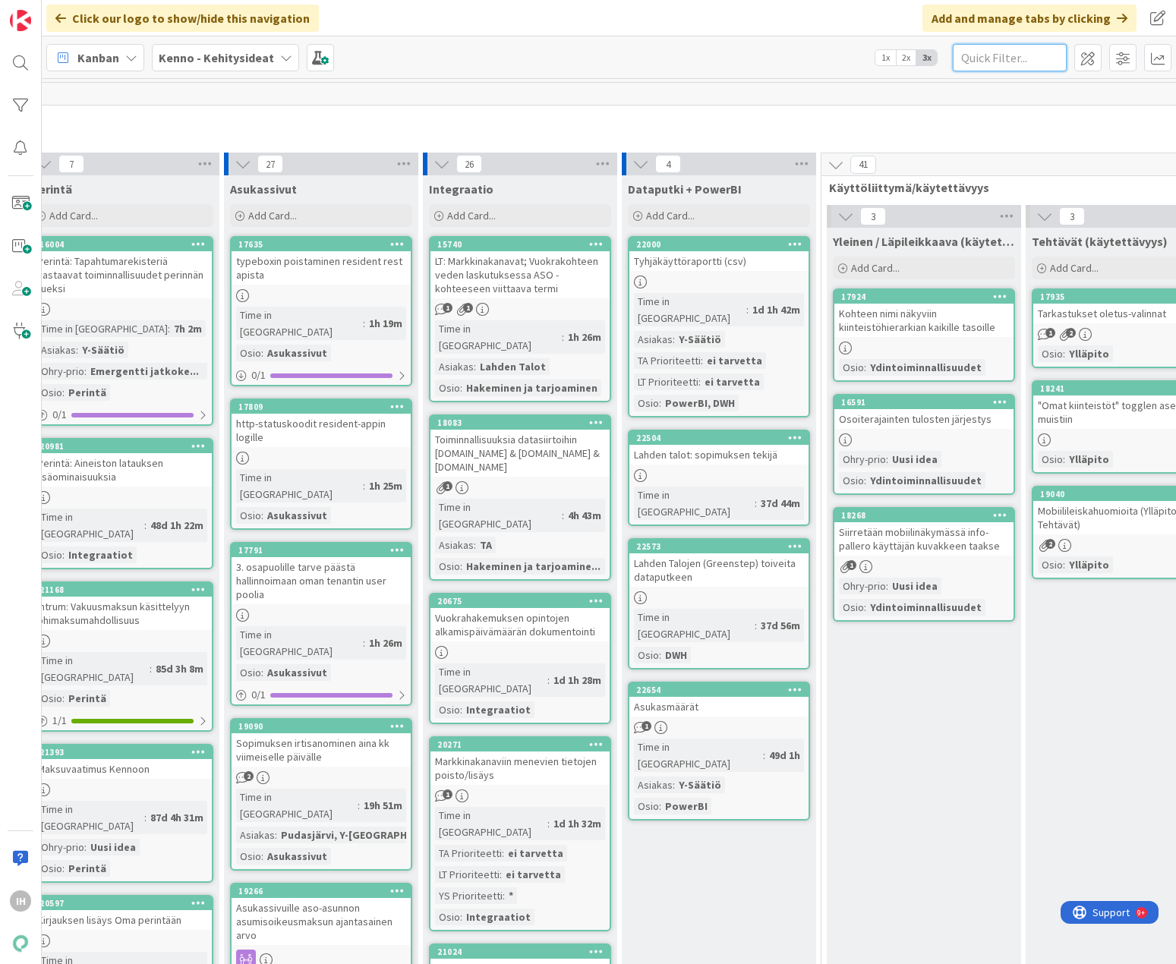
click at [884, 58] on input "text" at bounding box center [1010, 57] width 114 height 27
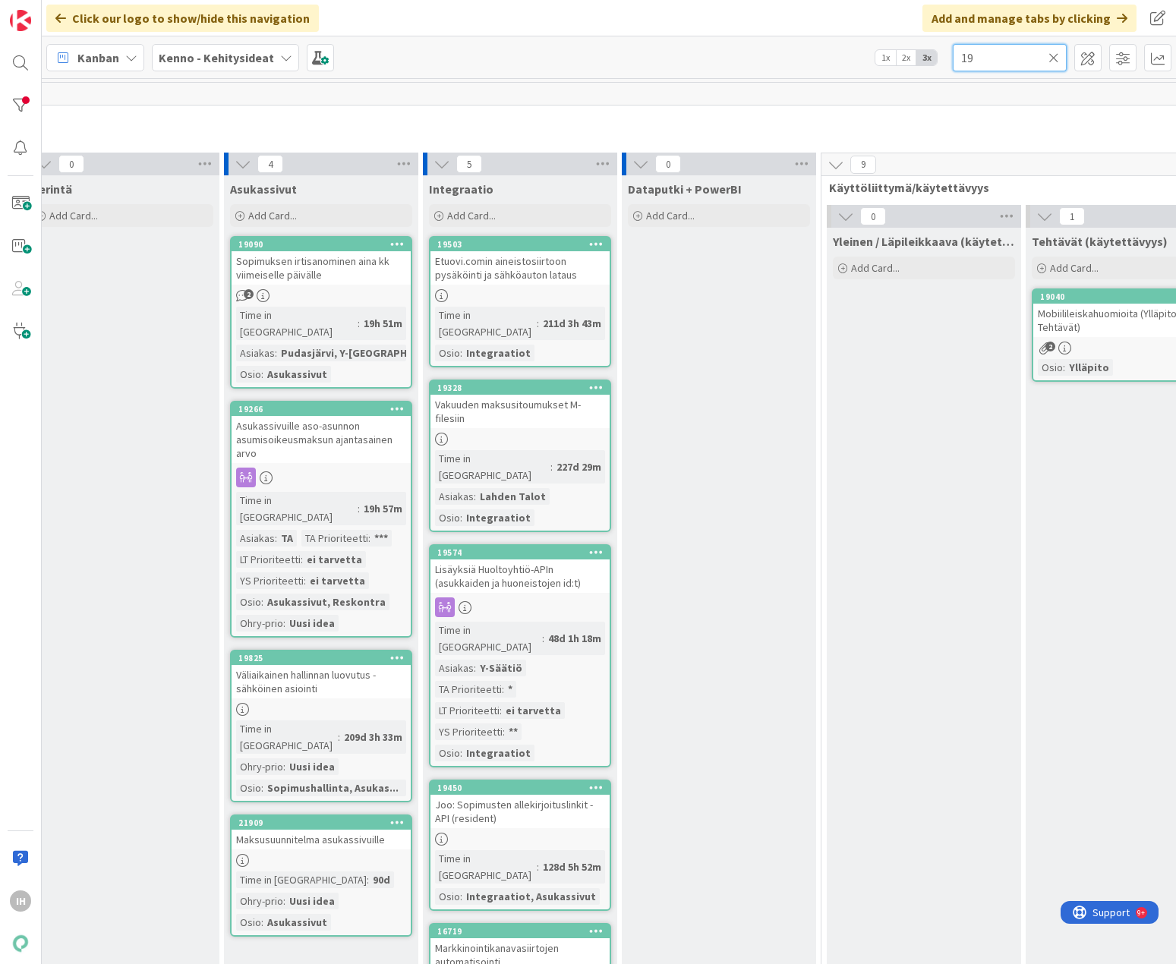
click at [884, 52] on input "19" at bounding box center [1010, 57] width 114 height 27
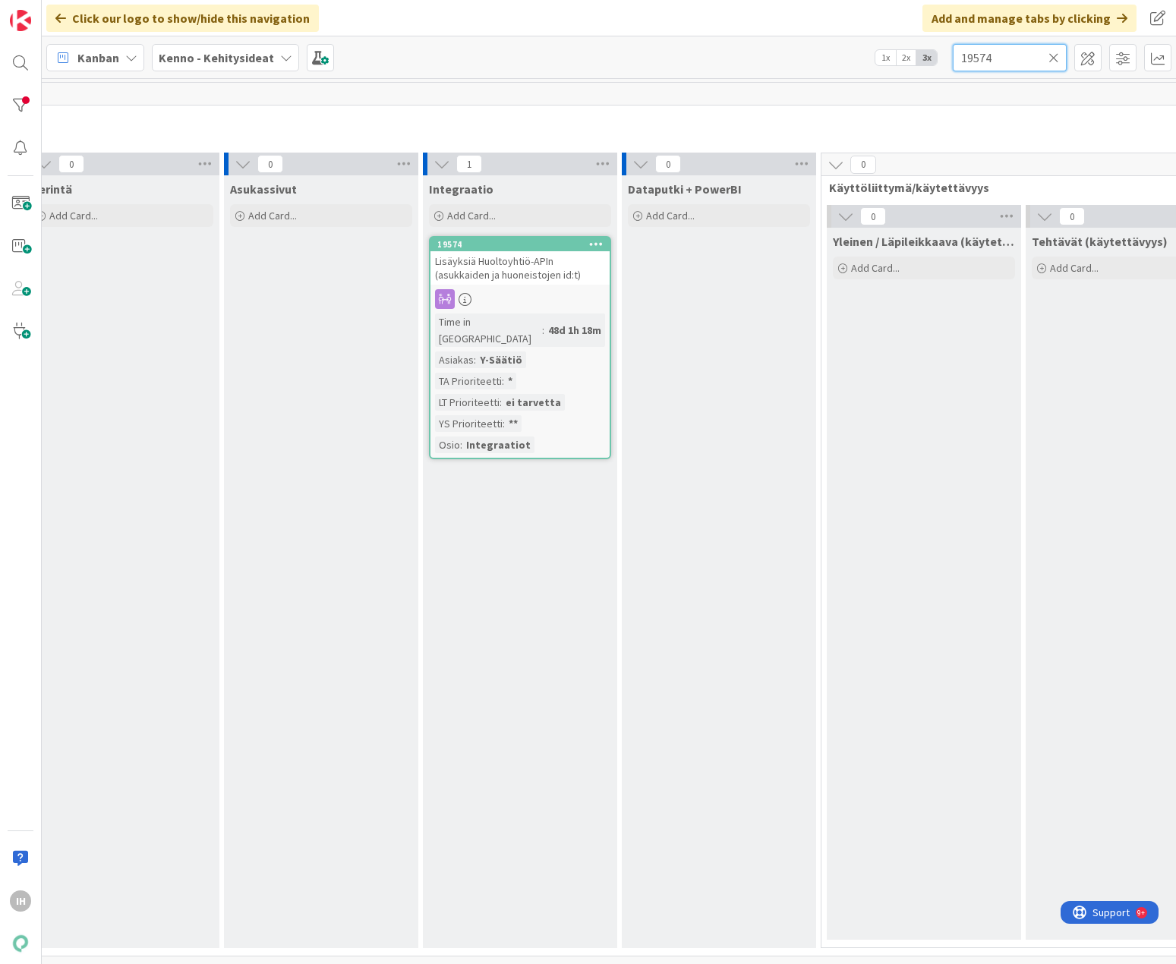
type input "19574"
click at [530, 252] on div "Lisäyksiä Huoltoyhtiö-APIn (asukkaiden ja huoneistojen id:t)" at bounding box center [519, 267] width 179 height 33
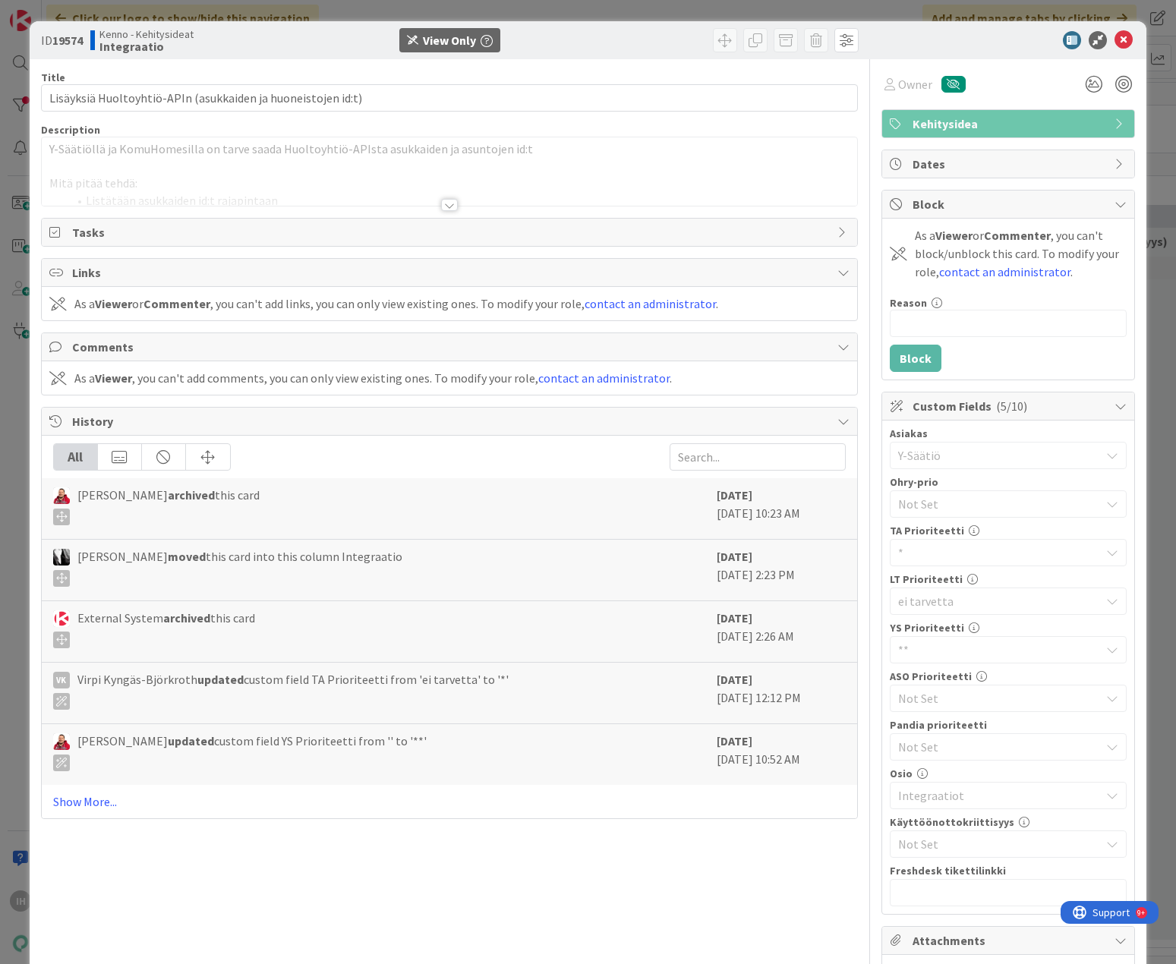
click at [441, 206] on div at bounding box center [449, 205] width 17 height 12
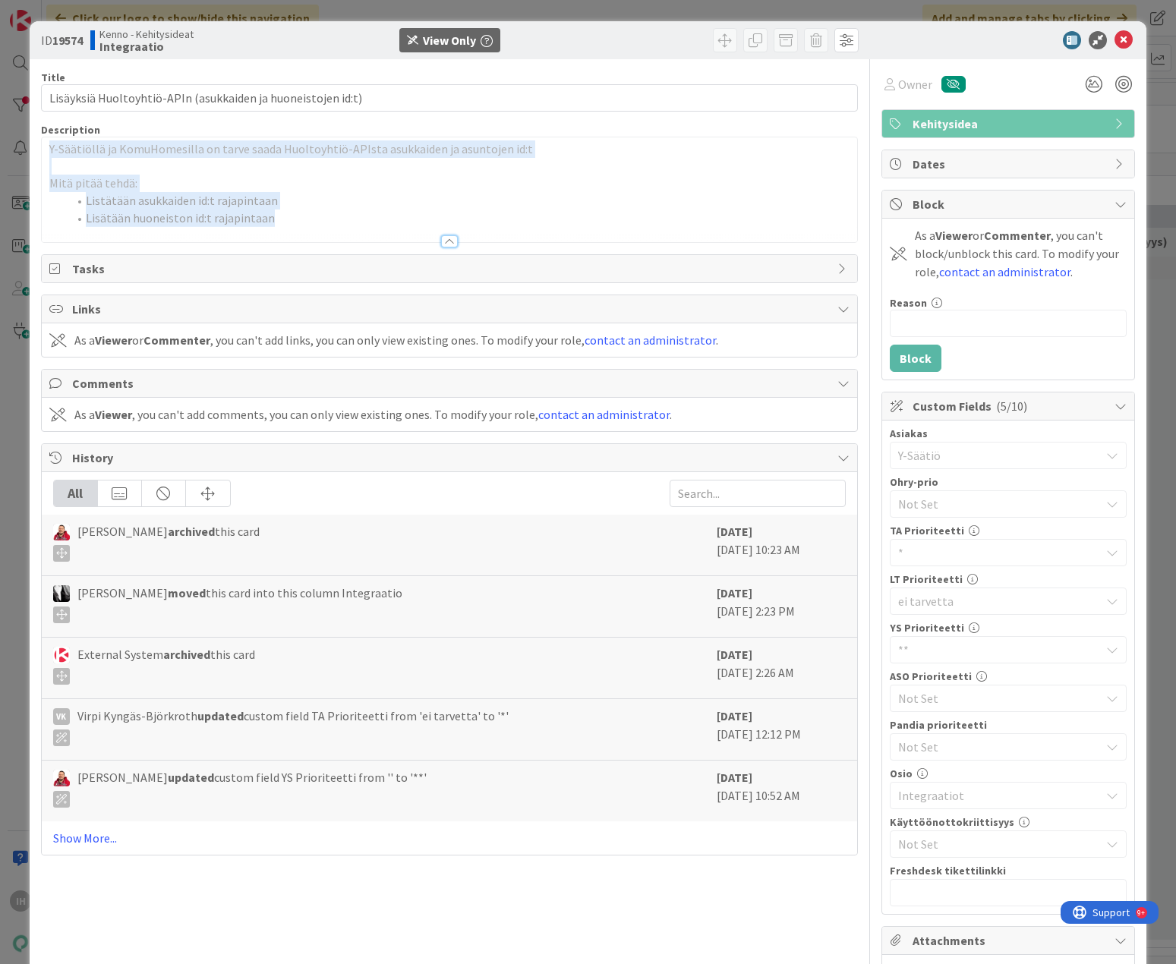
drag, startPoint x: 268, startPoint y: 219, endPoint x: 39, endPoint y: 147, distance: 239.6
click at [39, 147] on div "ID 19574 Kenno - Kehitysideat Integraatio View Only Title 60 / 128 Lisäyksiä Hu…" at bounding box center [589, 707] width 1118 height 1373
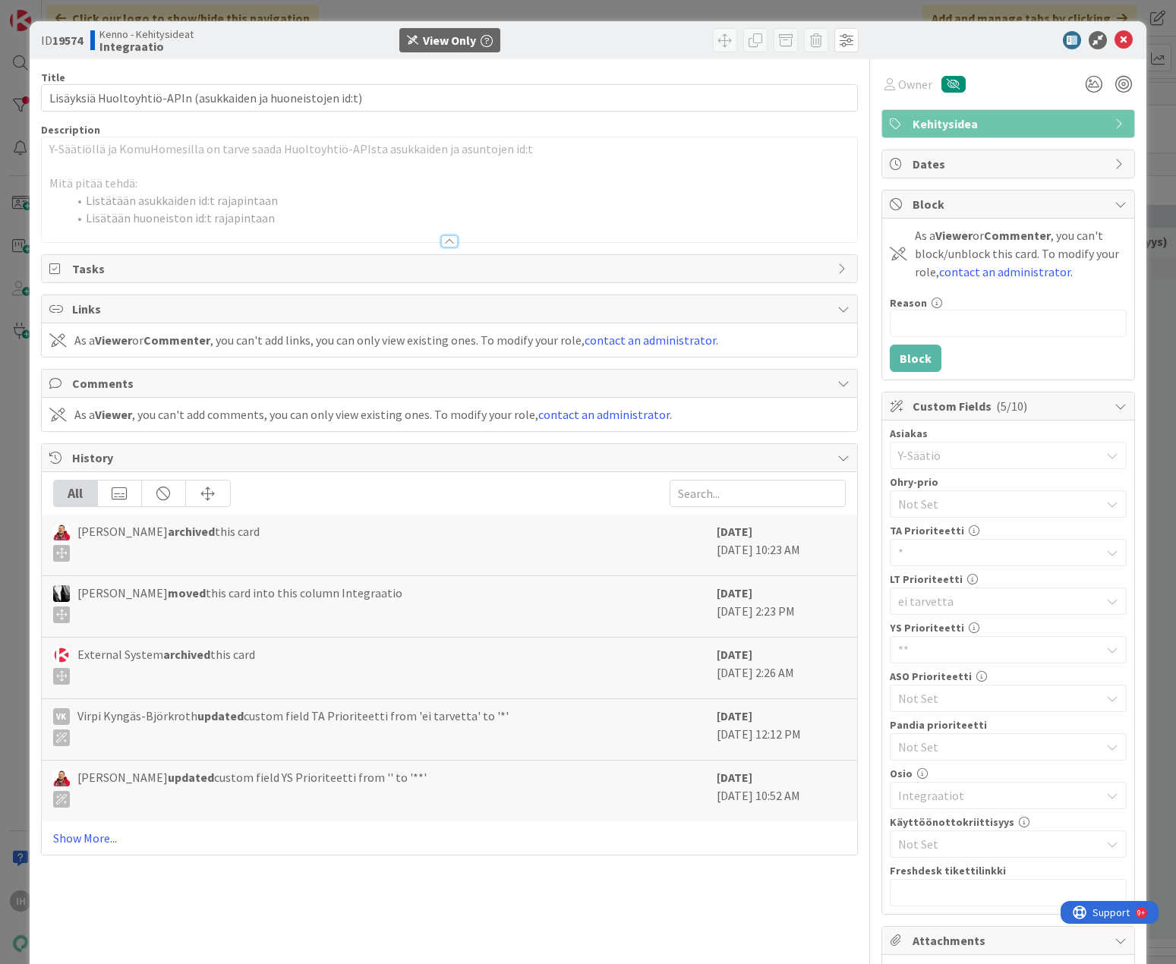
click at [443, 246] on div at bounding box center [449, 241] width 17 height 12
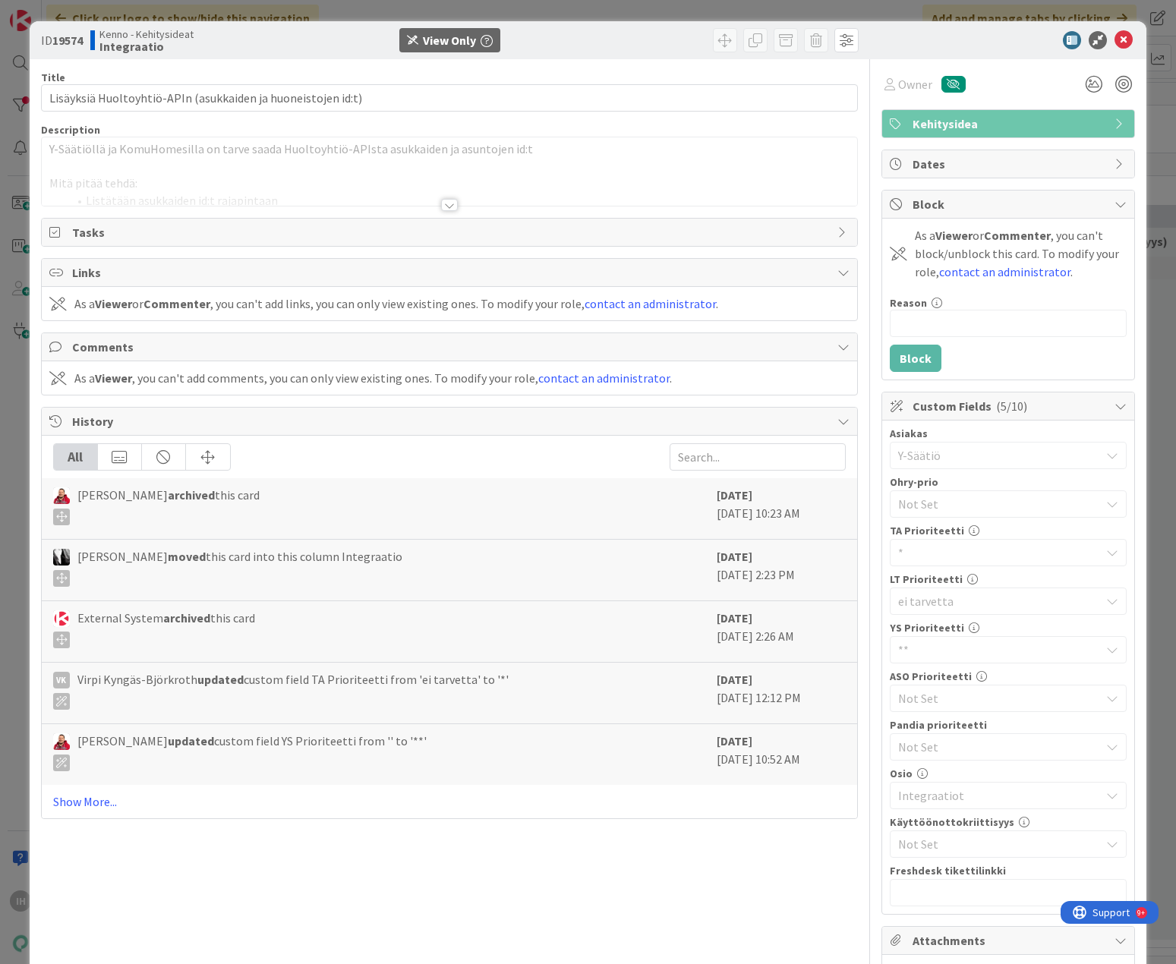
click at [443, 203] on div at bounding box center [449, 205] width 17 height 12
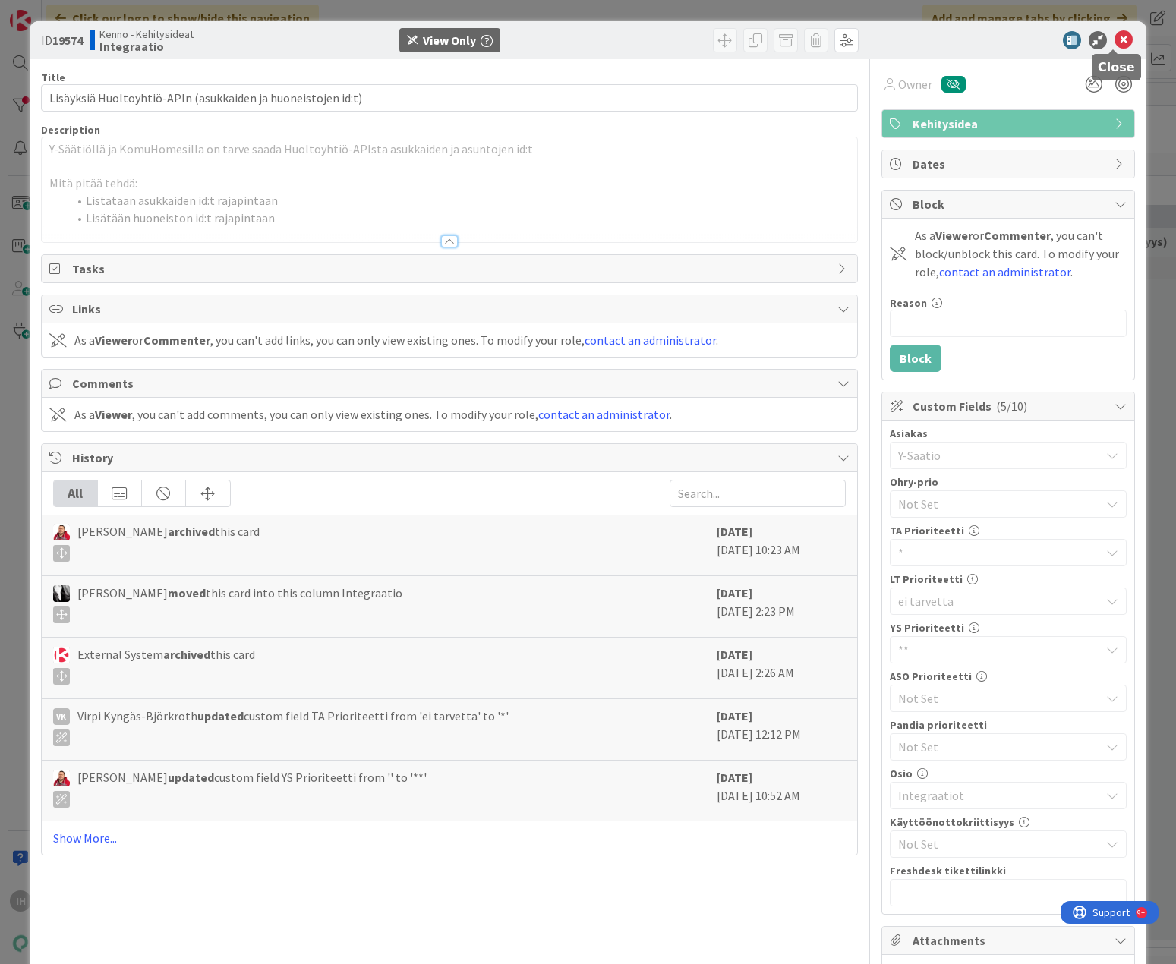
click at [884, 45] on icon at bounding box center [1123, 40] width 18 height 18
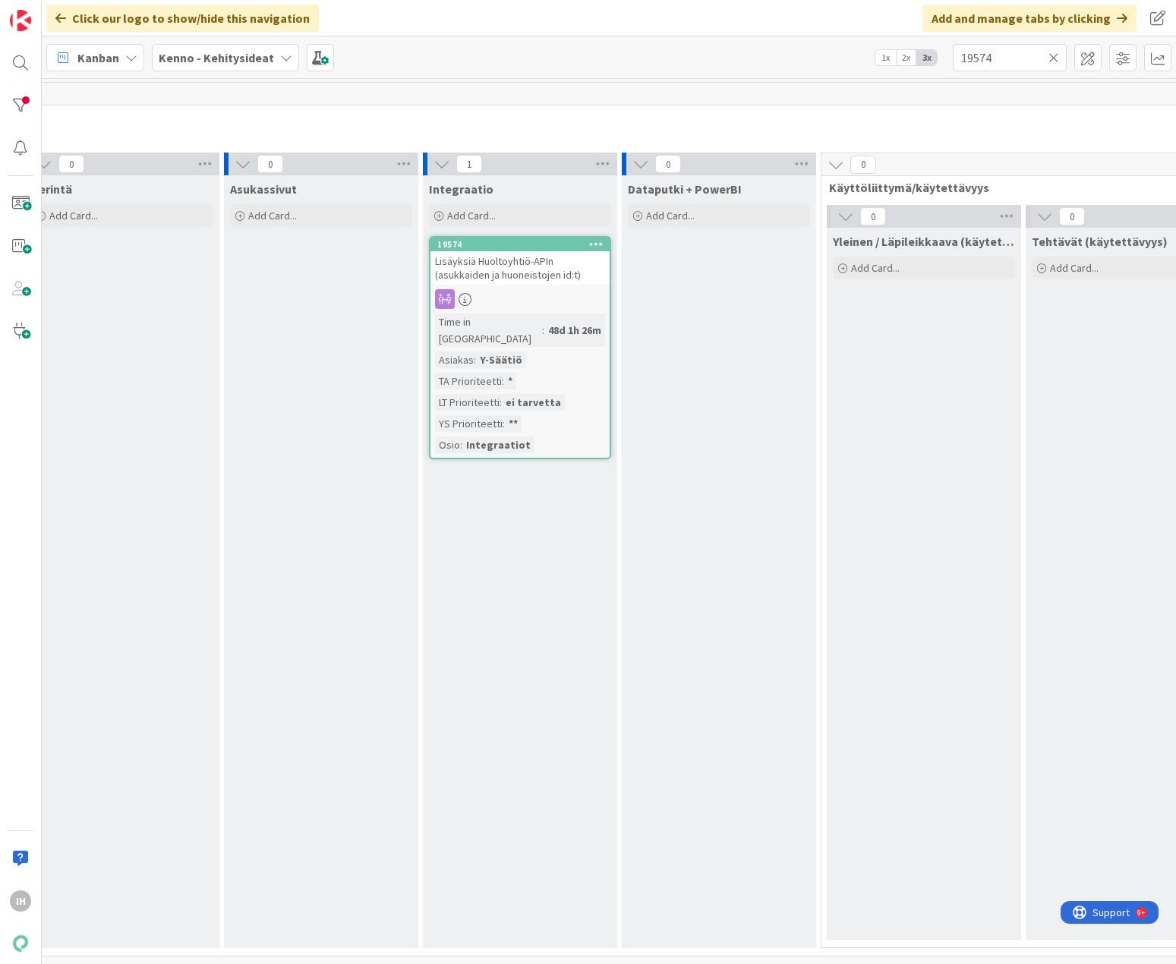
click at [503, 273] on span "Lisäyksiä Huoltoyhtiö-APIn (asukkaiden ja huoneistojen id:t)" at bounding box center [508, 267] width 146 height 27
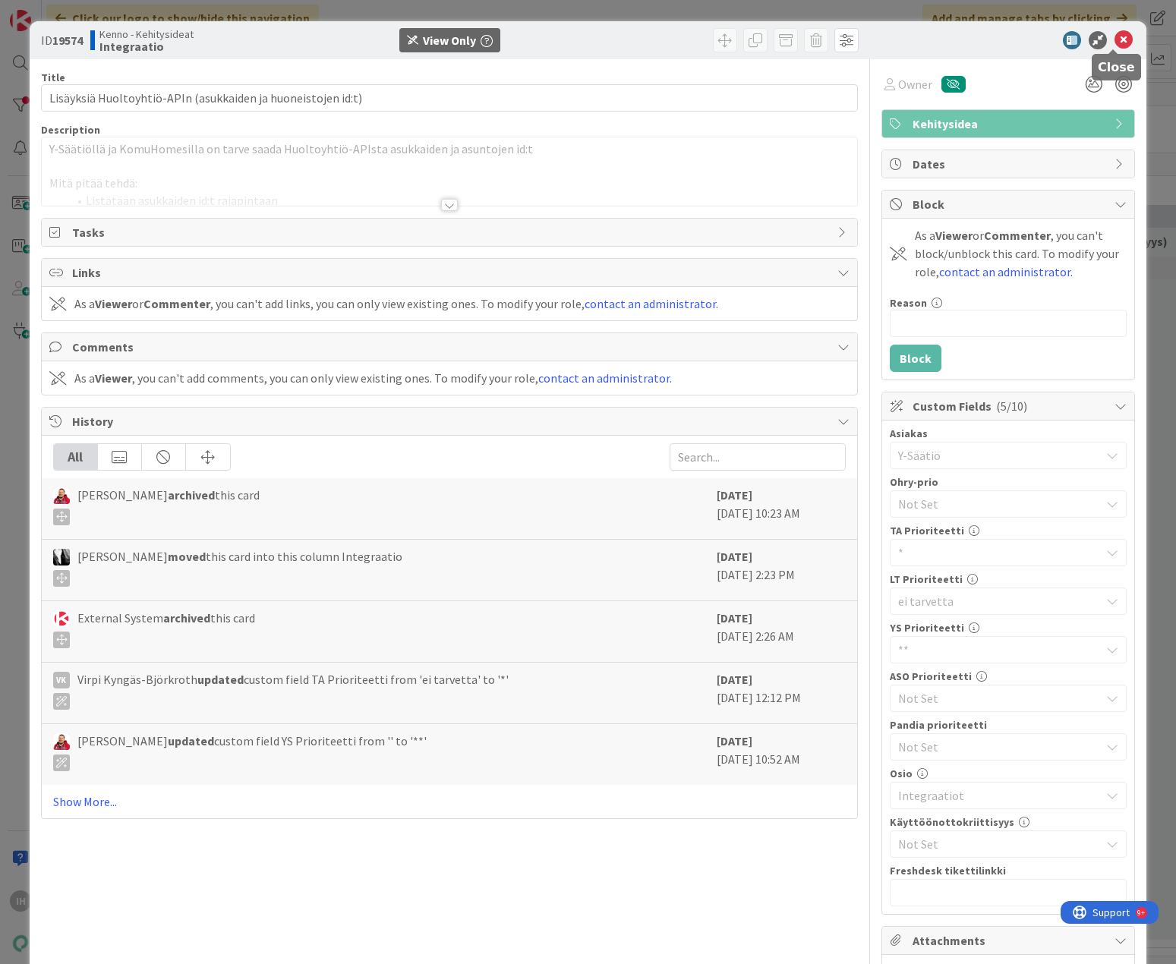
click at [884, 43] on icon at bounding box center [1123, 40] width 18 height 18
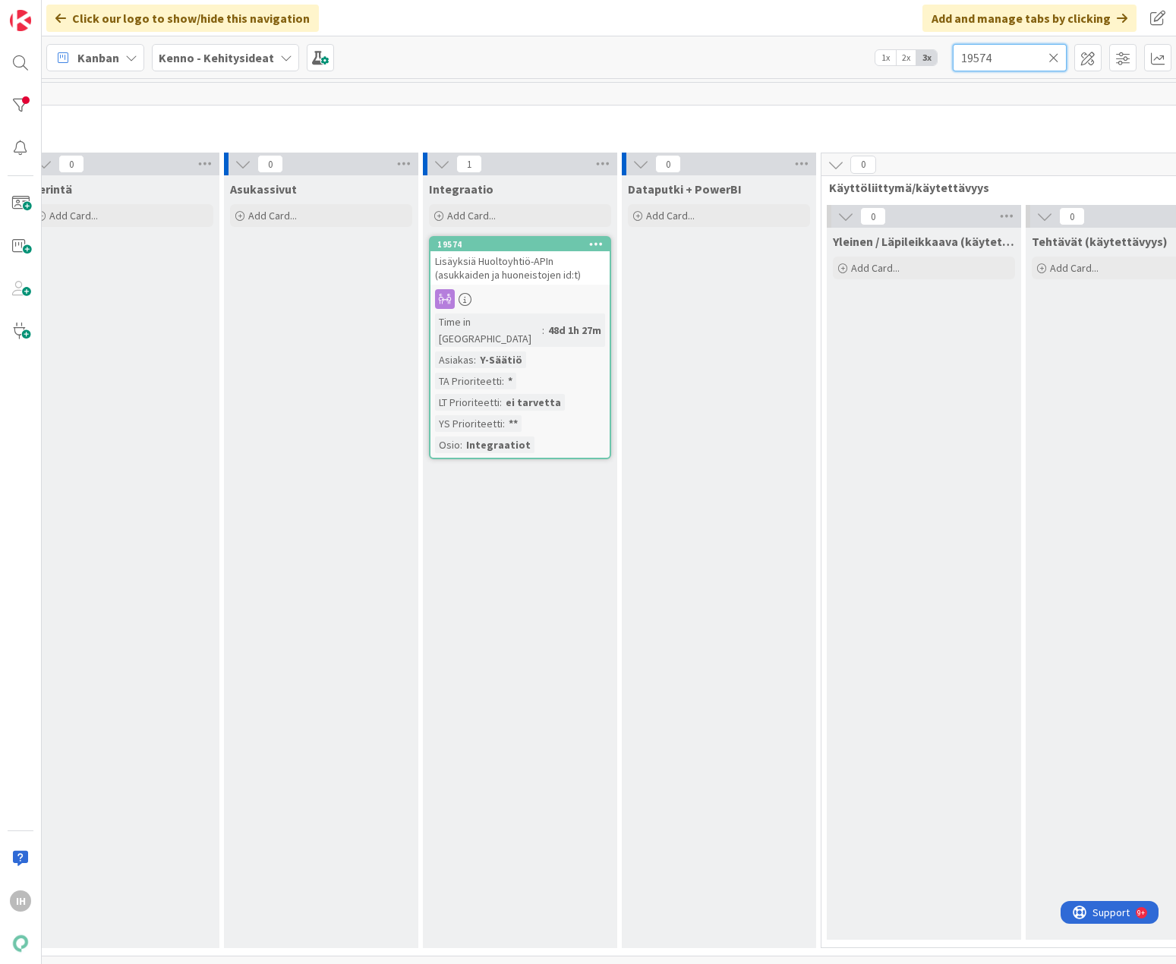
click at [884, 60] on input "19574" at bounding box center [1010, 57] width 114 height 27
click at [884, 56] on icon at bounding box center [1053, 58] width 11 height 14
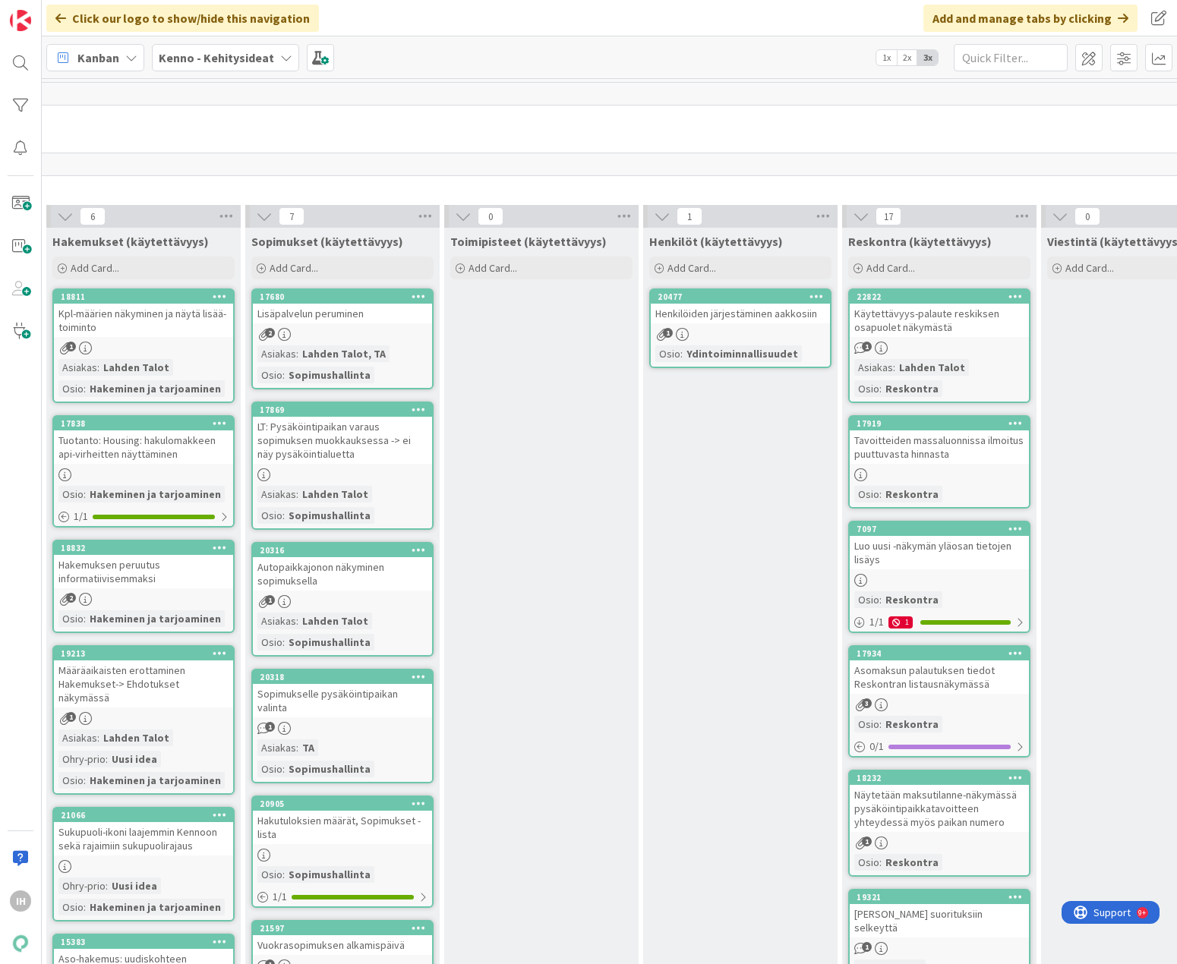
scroll to position [0, 3363]
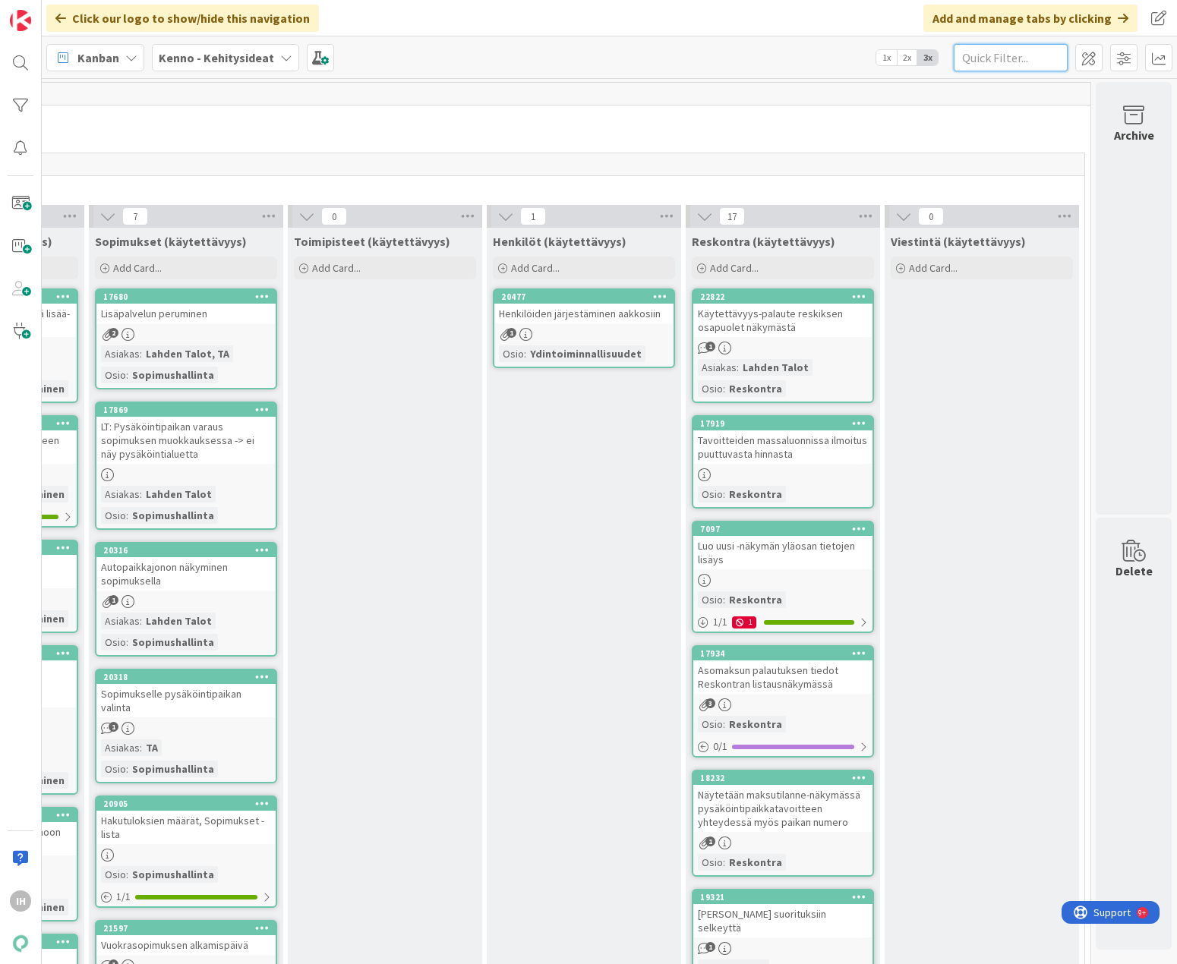
click at [884, 49] on input "text" at bounding box center [1011, 57] width 114 height 27
type input "l"
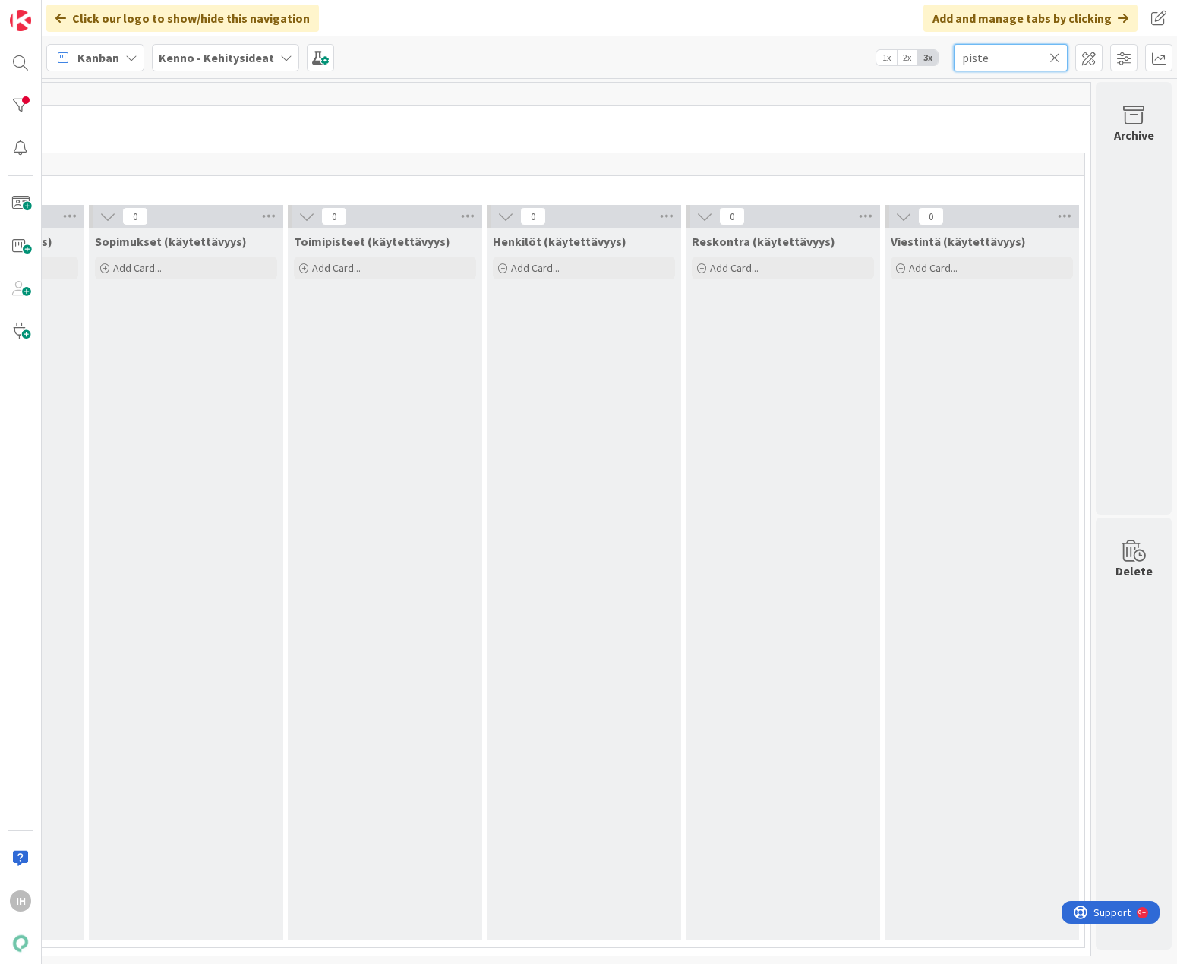
type input "piste"
drag, startPoint x: 1017, startPoint y: 952, endPoint x: 981, endPoint y: 962, distance: 37.8
click at [884, 962] on div "0 Uudet ideat Kaikki uudet ideat Kennon toiminnallisuuksiin Add Card... 0 Käsit…" at bounding box center [609, 521] width 1135 height 886
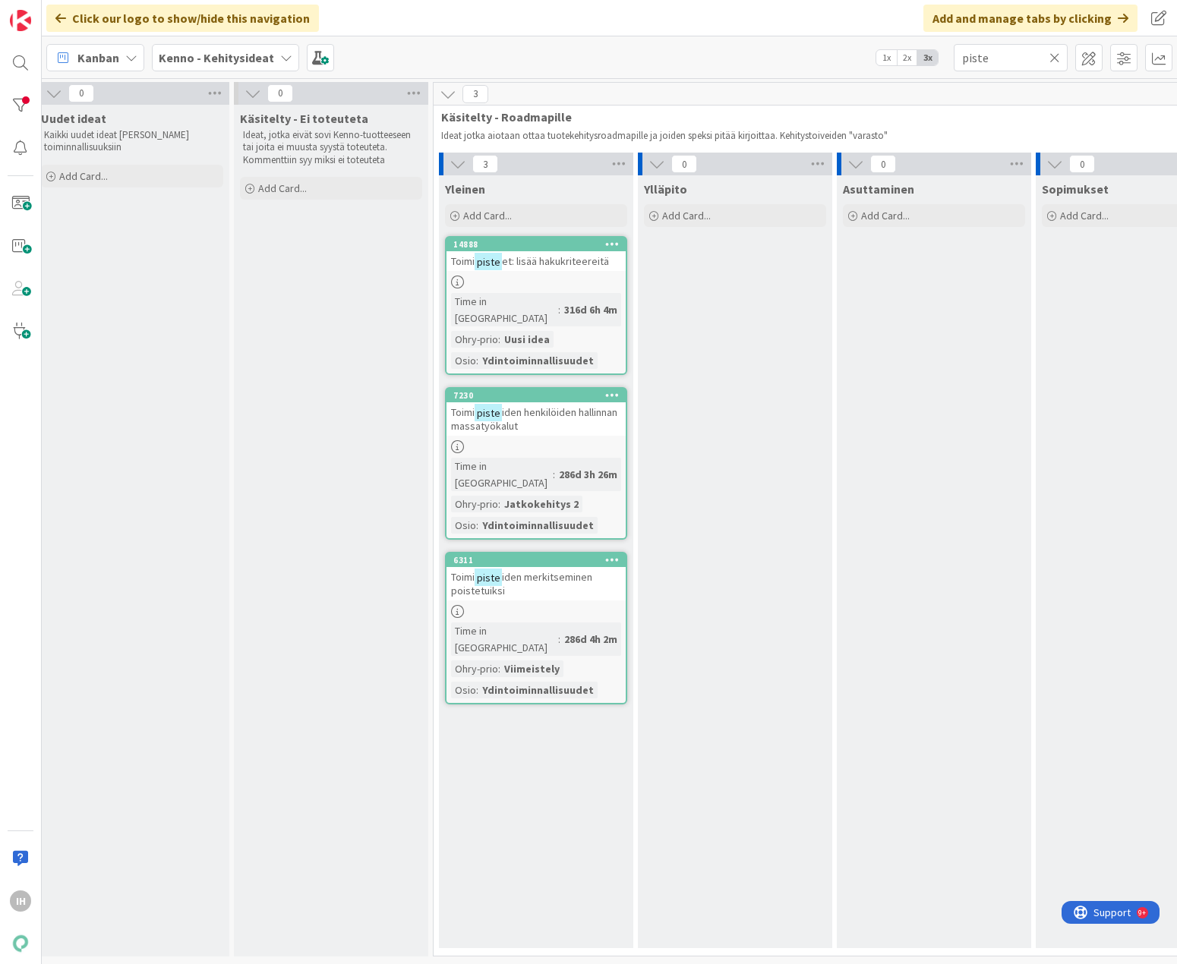
scroll to position [5, 0]
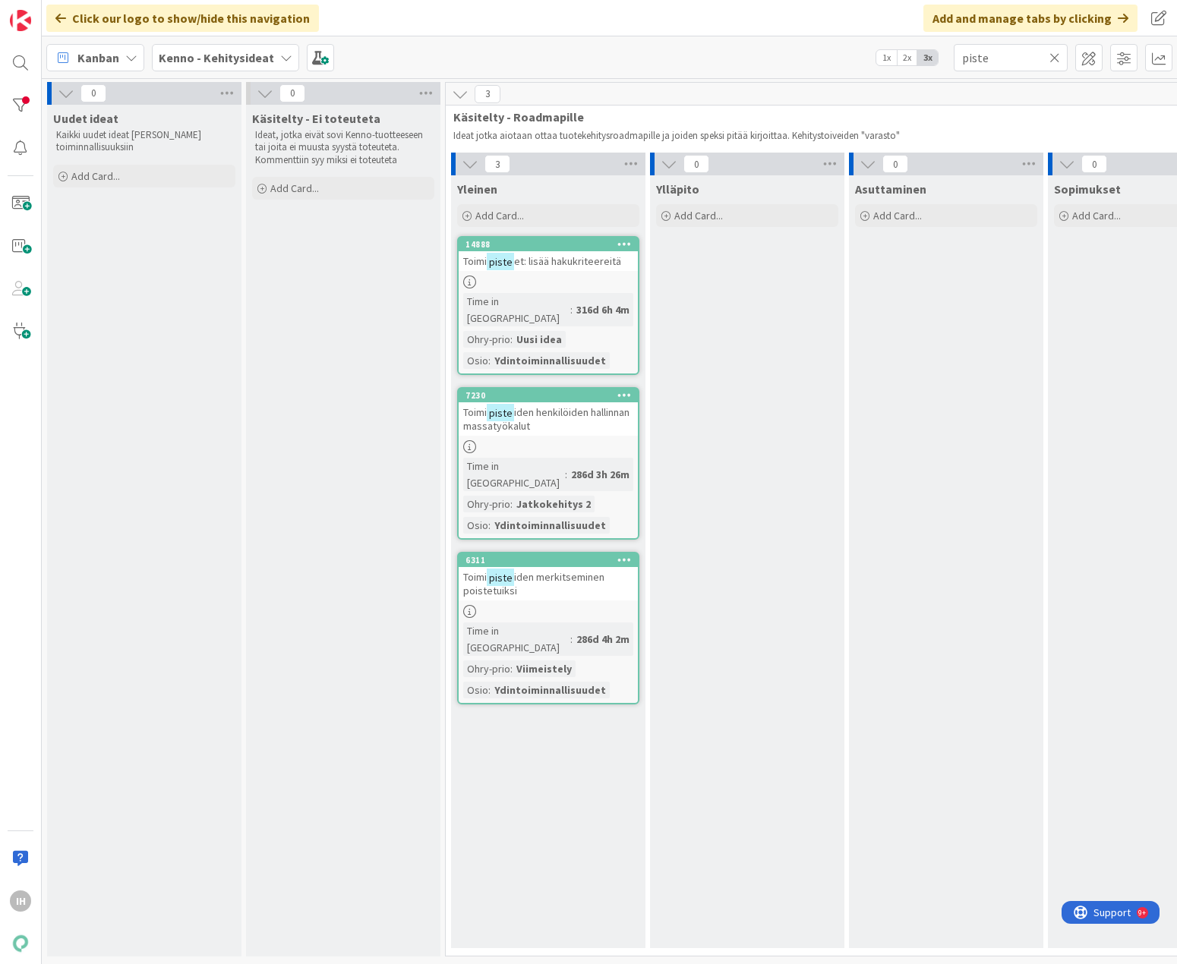
click at [884, 60] on icon at bounding box center [1054, 58] width 11 height 14
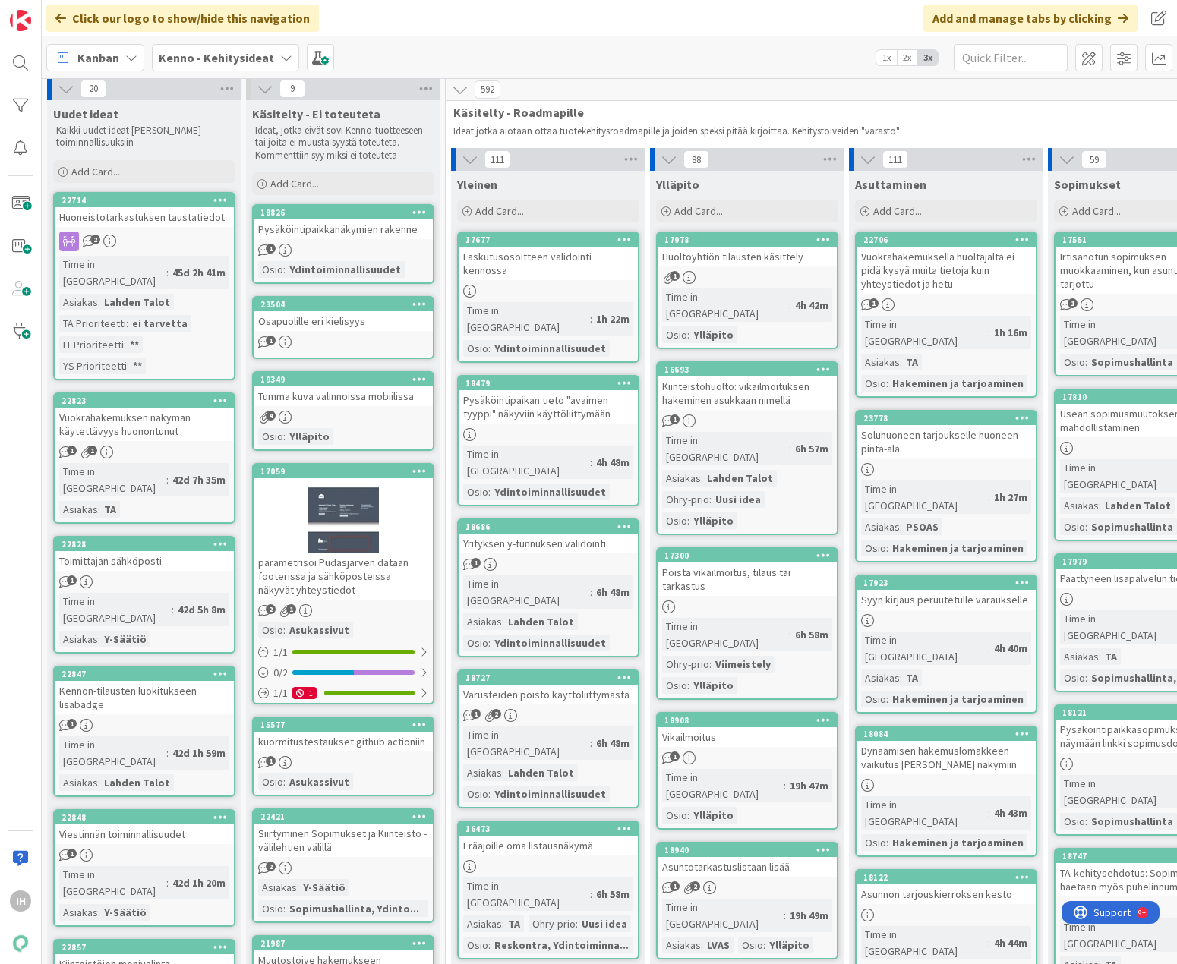
click at [389, 837] on div "Siirtyminen Sopimukset ja Kiinteistö -välilehtien välillä" at bounding box center [343, 840] width 179 height 33
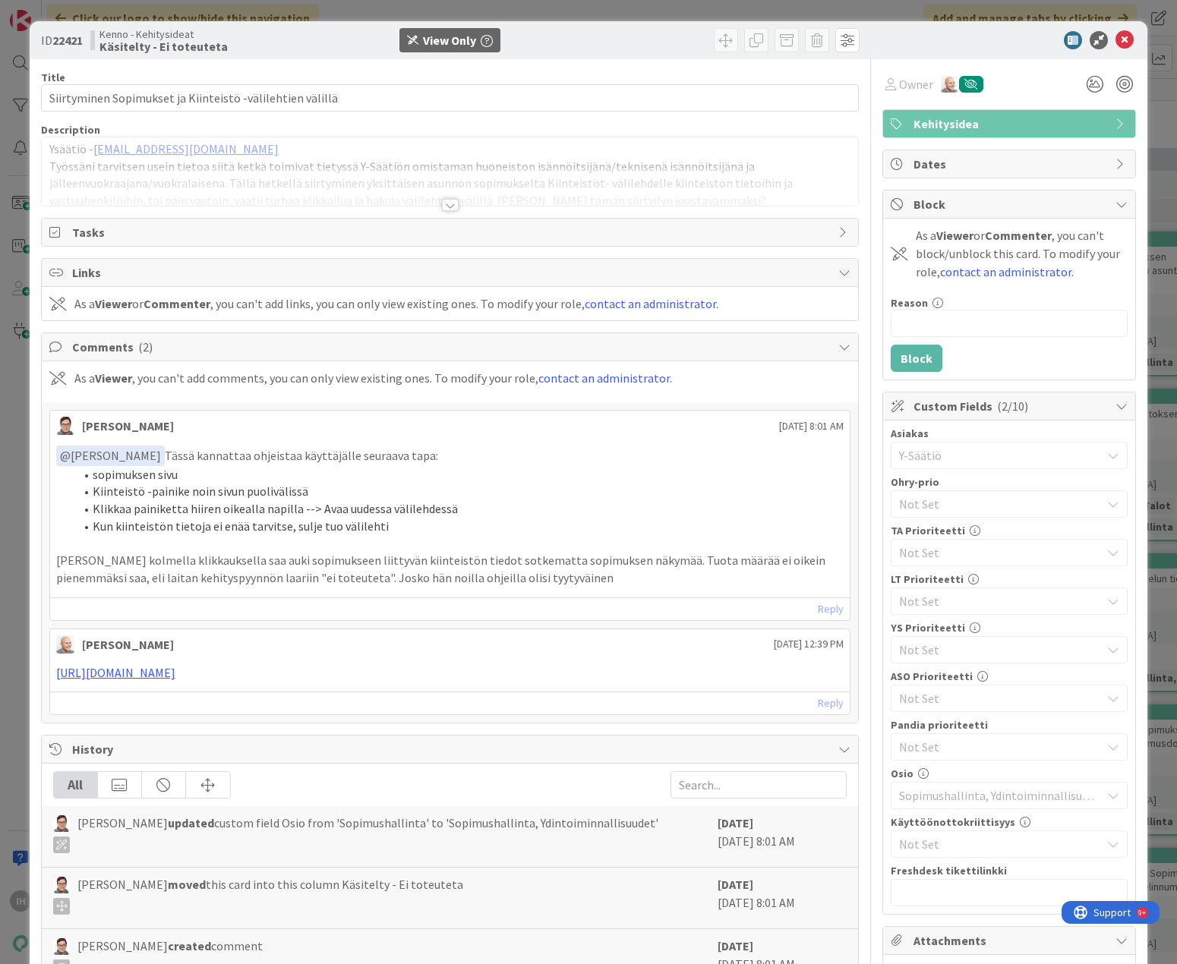
click at [442, 201] on div at bounding box center [450, 205] width 17 height 12
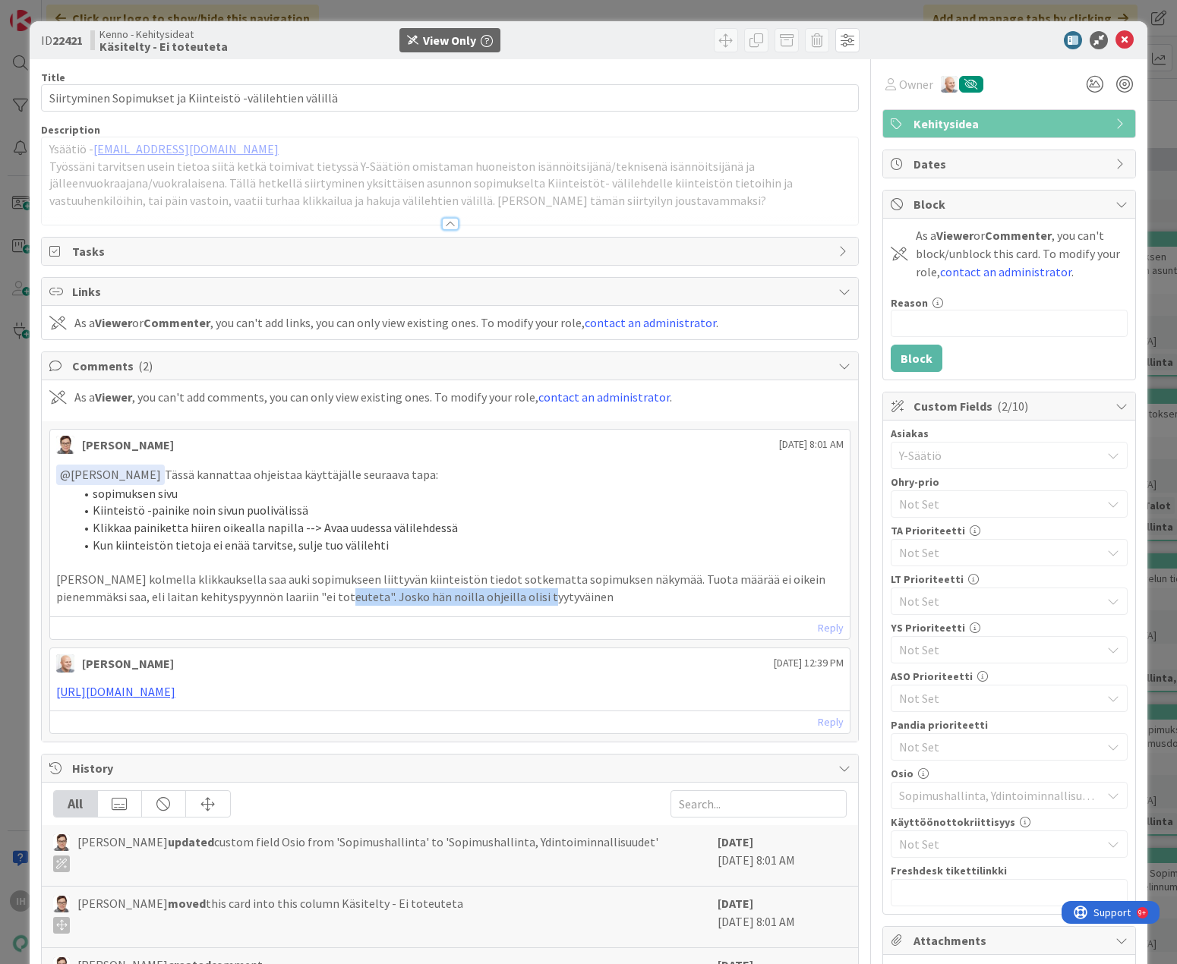
drag, startPoint x: 481, startPoint y: 597, endPoint x: 280, endPoint y: 596, distance: 201.2
click at [280, 596] on p "Eli kolmella klikkauksella saa auki sopimukseen liittyvän kiinteistön tiedot so…" at bounding box center [450, 588] width 788 height 34
click at [264, 594] on p "Eli kolmella klikkauksella saa auki sopimukseen liittyvän kiinteistön tiedot so…" at bounding box center [450, 588] width 788 height 34
drag, startPoint x: 495, startPoint y: 597, endPoint x: 276, endPoint y: 597, distance: 219.4
click at [276, 597] on p "Eli kolmella klikkauksella saa auki sopimukseen liittyvän kiinteistön tiedot so…" at bounding box center [450, 588] width 788 height 34
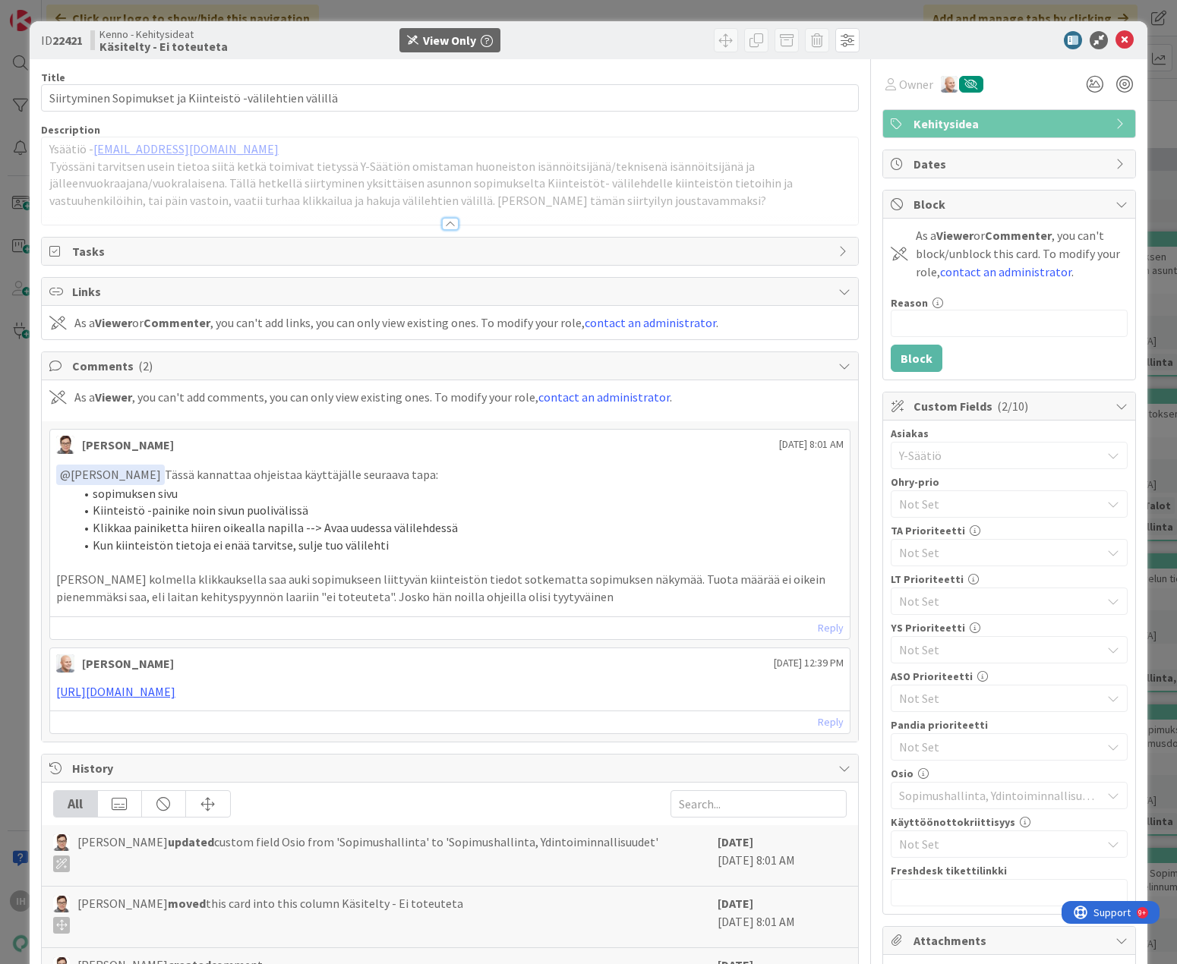
click at [591, 511] on li "Kiinteistö -painike noin sivun puolivälissä" at bounding box center [459, 510] width 770 height 17
drag, startPoint x: 505, startPoint y: 604, endPoint x: 276, endPoint y: 597, distance: 229.4
click at [276, 597] on p "Eli kolmella klikkauksella saa auki sopimukseen liittyvän kiinteistön tiedot so…" at bounding box center [450, 588] width 788 height 34
click at [564, 556] on p at bounding box center [450, 561] width 788 height 17
click at [184, 699] on p "https://pandia-help.freshdesk.com/a/tickets/131056" at bounding box center [450, 691] width 788 height 17
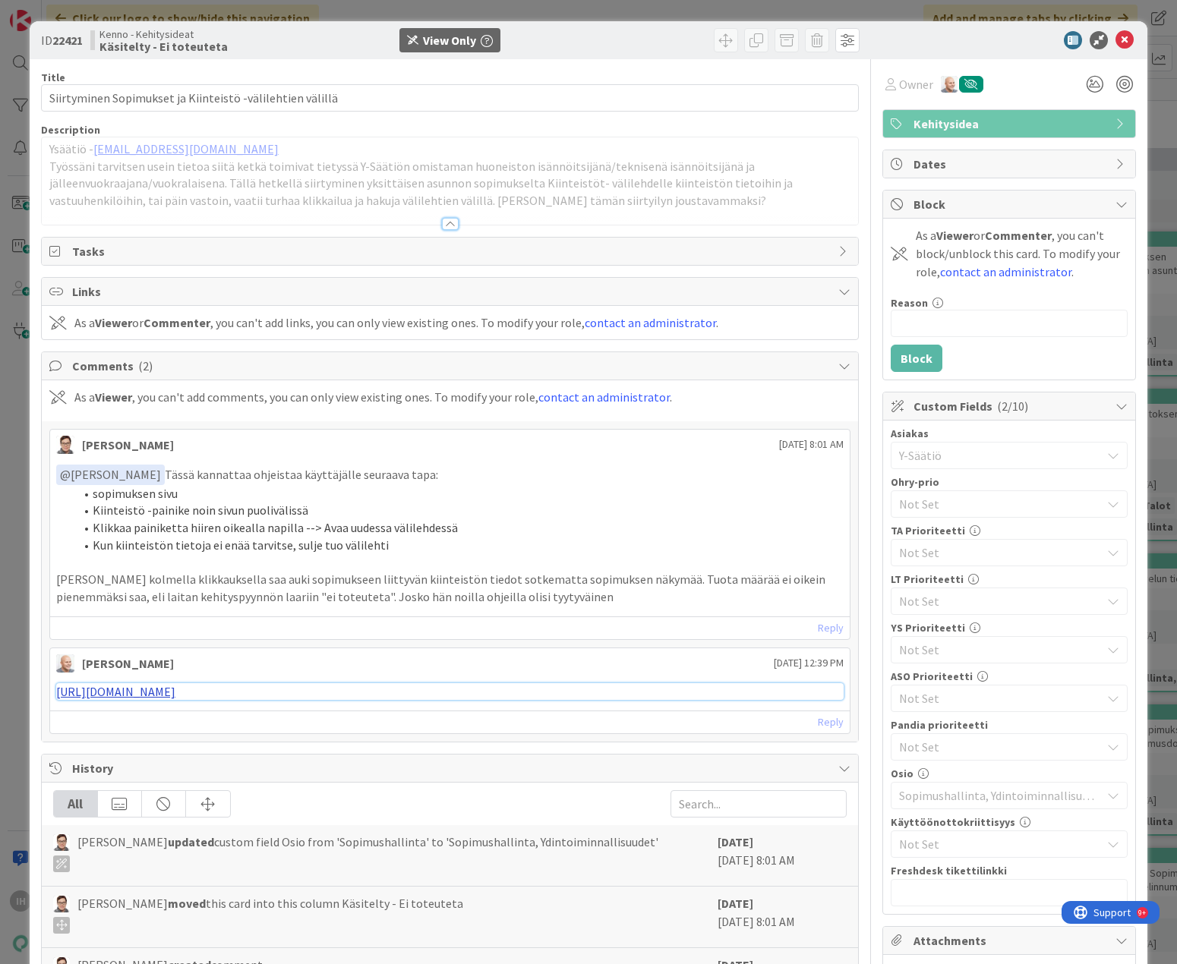
click at [175, 693] on link "https://pandia-help.freshdesk.com/a/tickets/131056" at bounding box center [115, 691] width 119 height 15
click at [884, 33] on icon at bounding box center [1124, 40] width 18 height 18
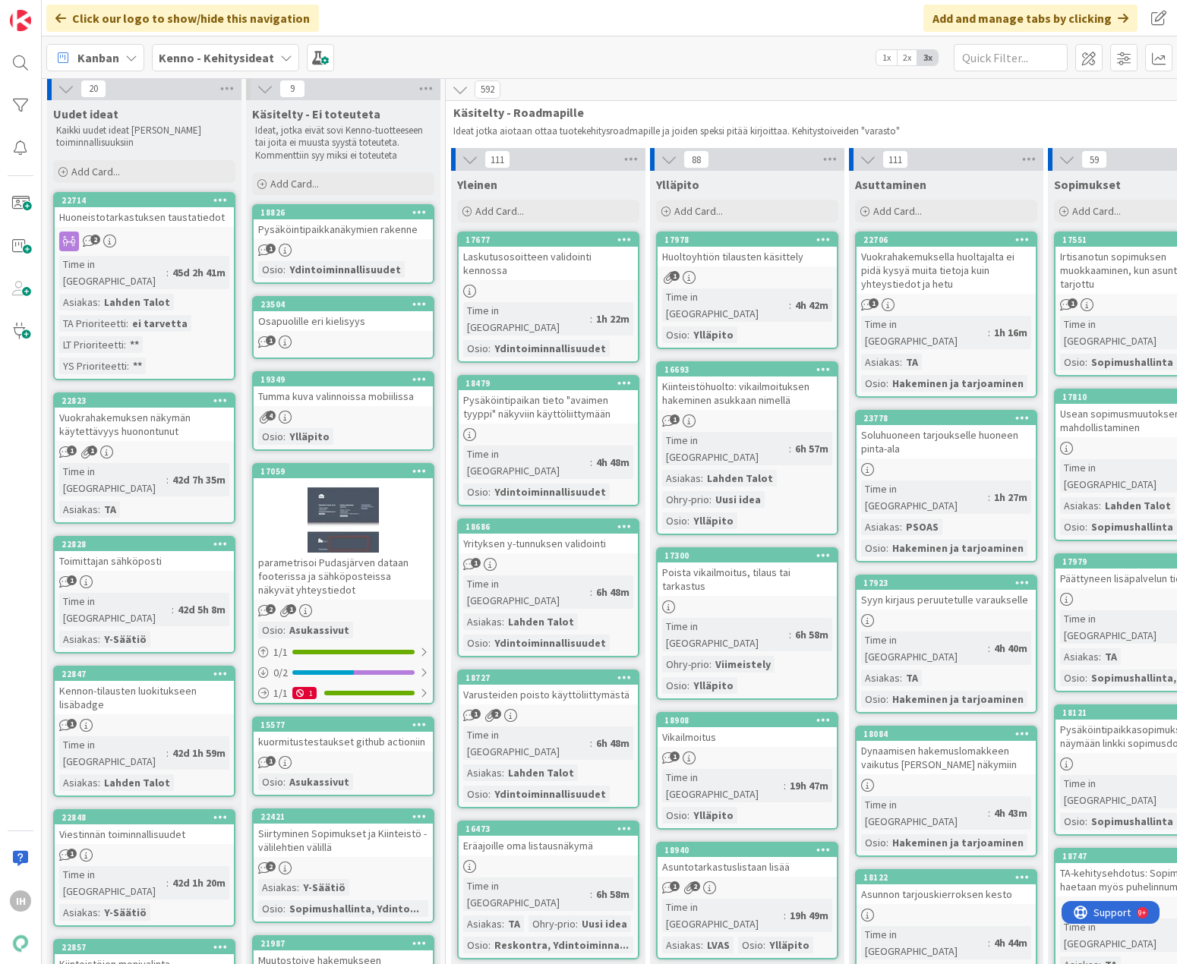
click at [755, 260] on div "Huoltoyhtiön tilausten käsittely" at bounding box center [746, 257] width 179 height 20
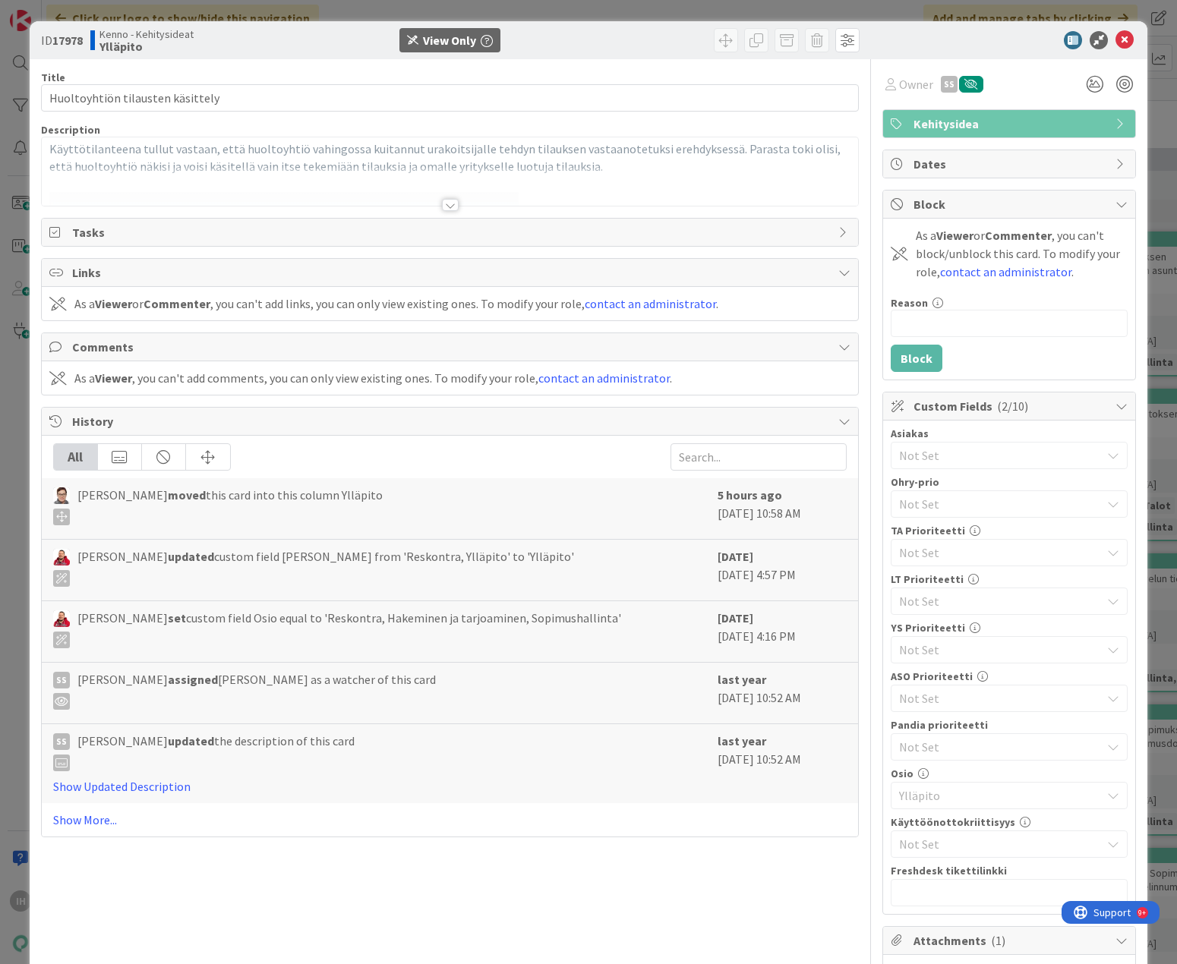
click at [445, 207] on div at bounding box center [450, 205] width 17 height 12
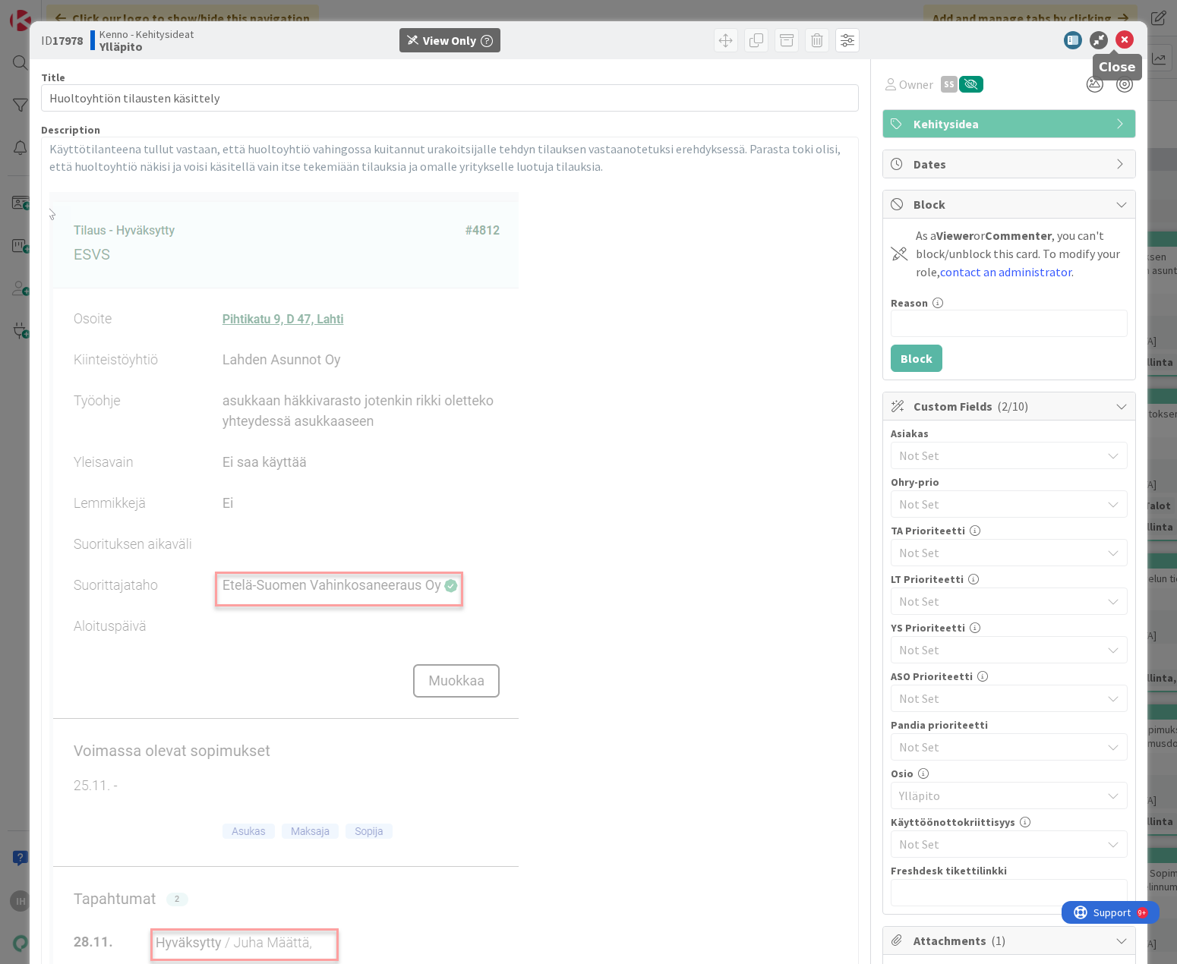
click at [884, 34] on icon at bounding box center [1124, 40] width 18 height 18
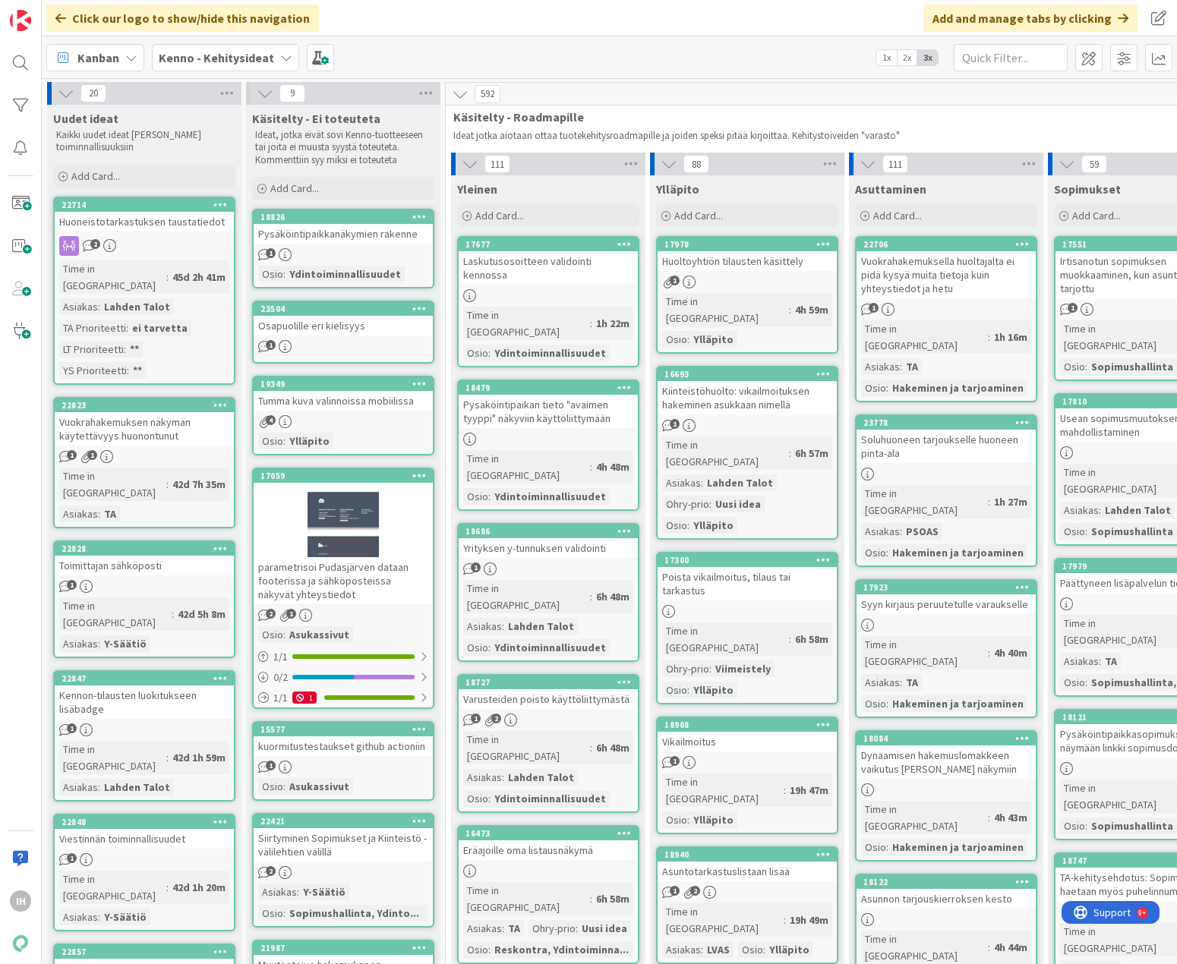
click at [371, 234] on div "Pysäköintipaikkanäkymien rakenne" at bounding box center [343, 234] width 179 height 20
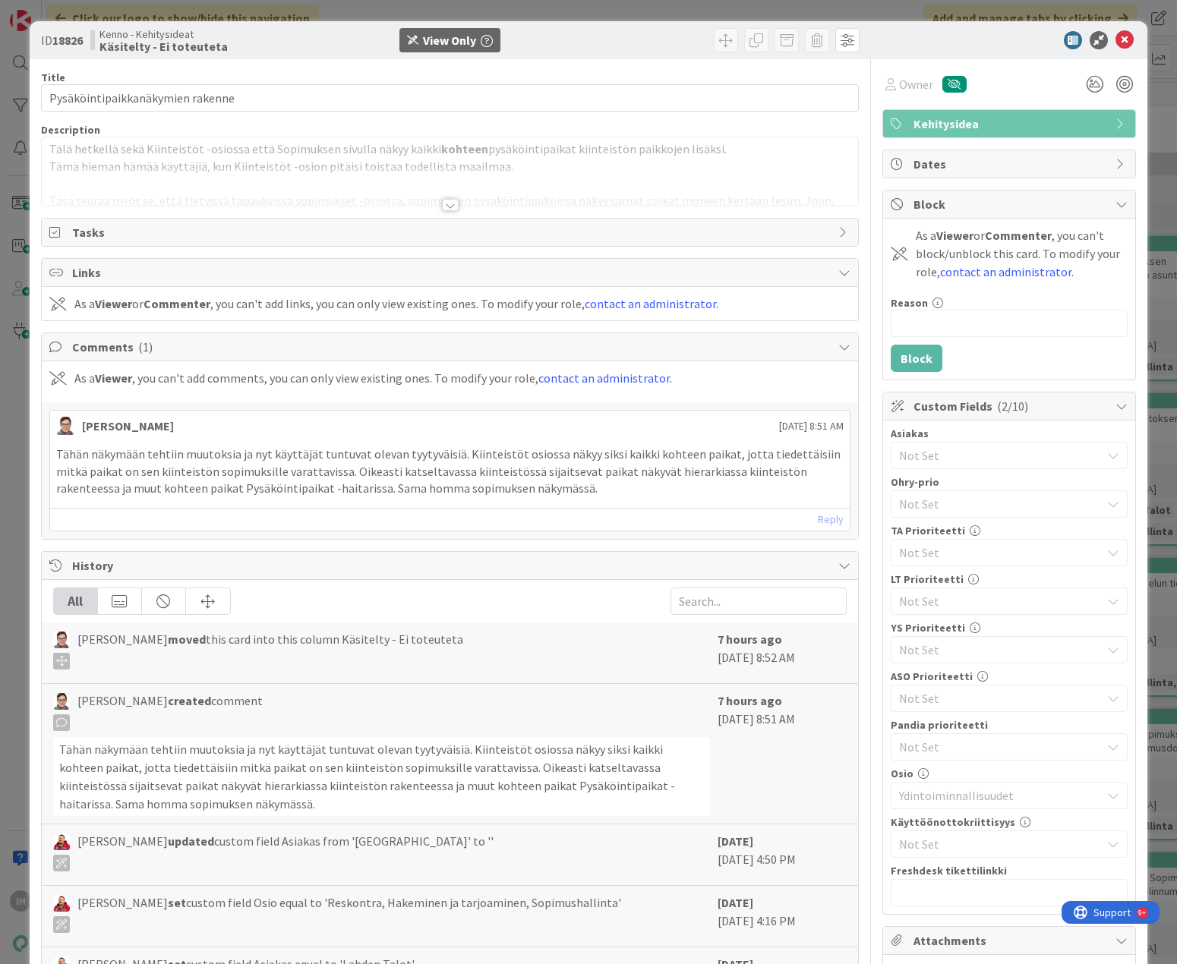
click at [442, 207] on div at bounding box center [450, 205] width 17 height 12
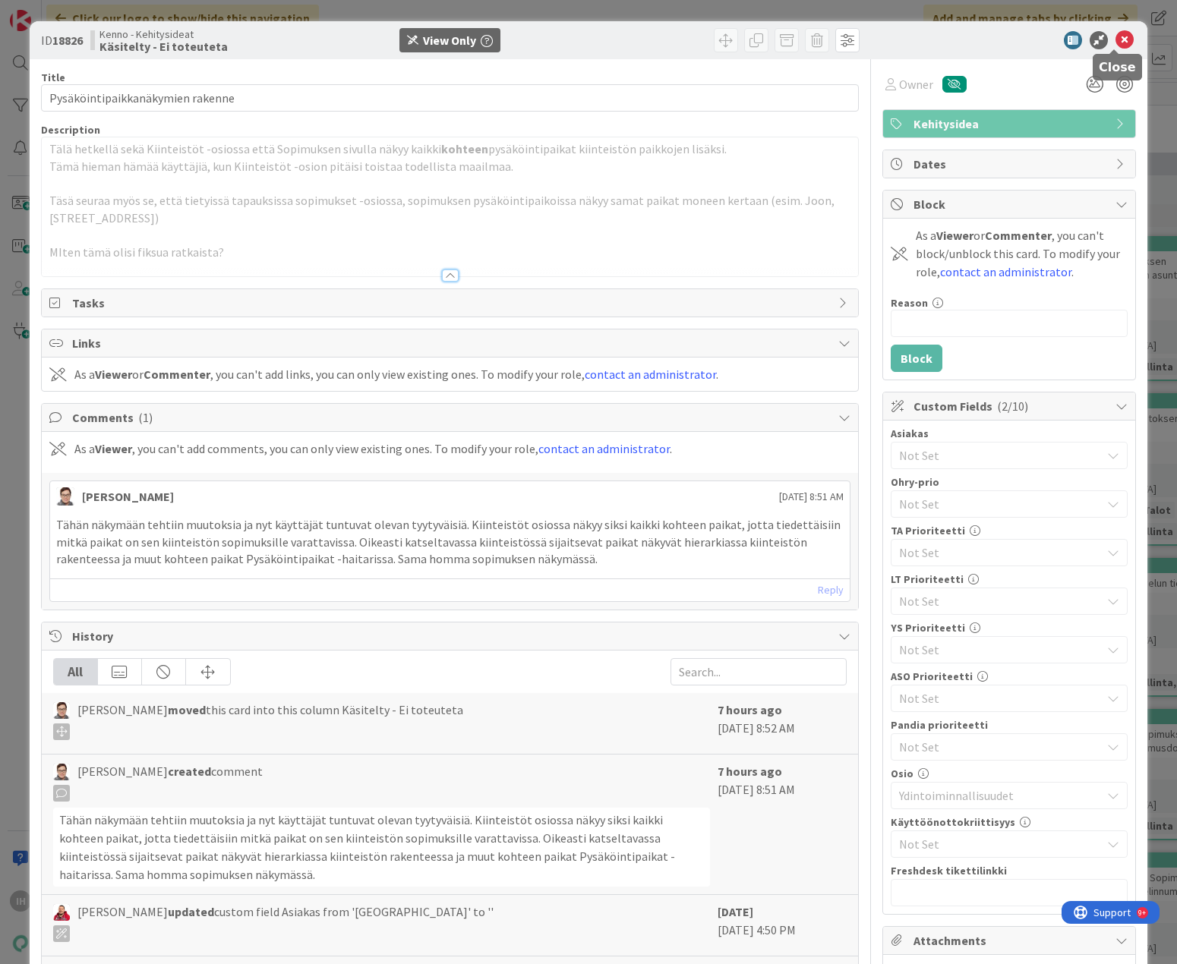
click at [884, 35] on icon at bounding box center [1124, 40] width 18 height 18
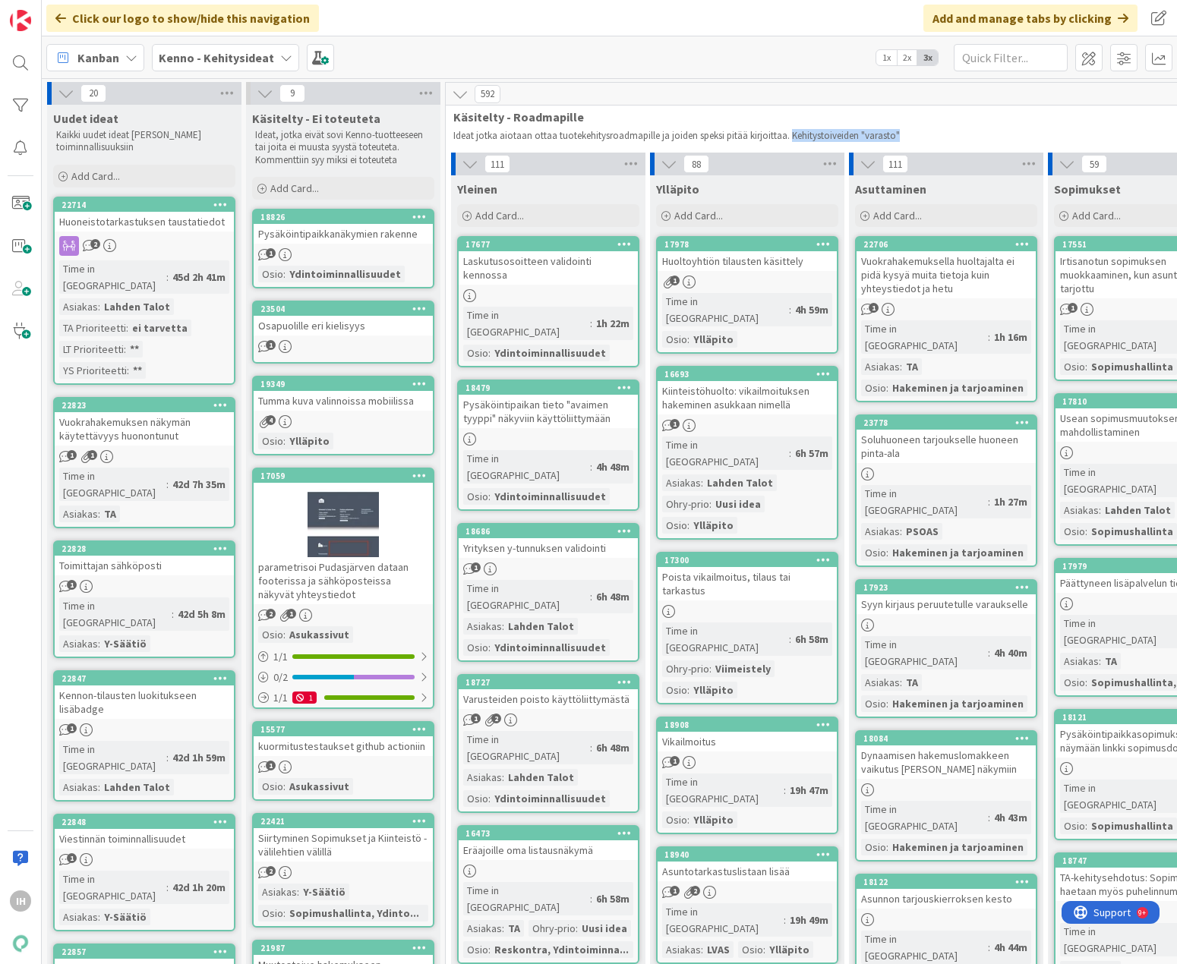
drag, startPoint x: 903, startPoint y: 137, endPoint x: 789, endPoint y: 133, distance: 114.7
copy p "Kehitystoiveiden "varasto""
click at [267, 59] on b "Kenno - Kehitysideat" at bounding box center [216, 57] width 115 height 15
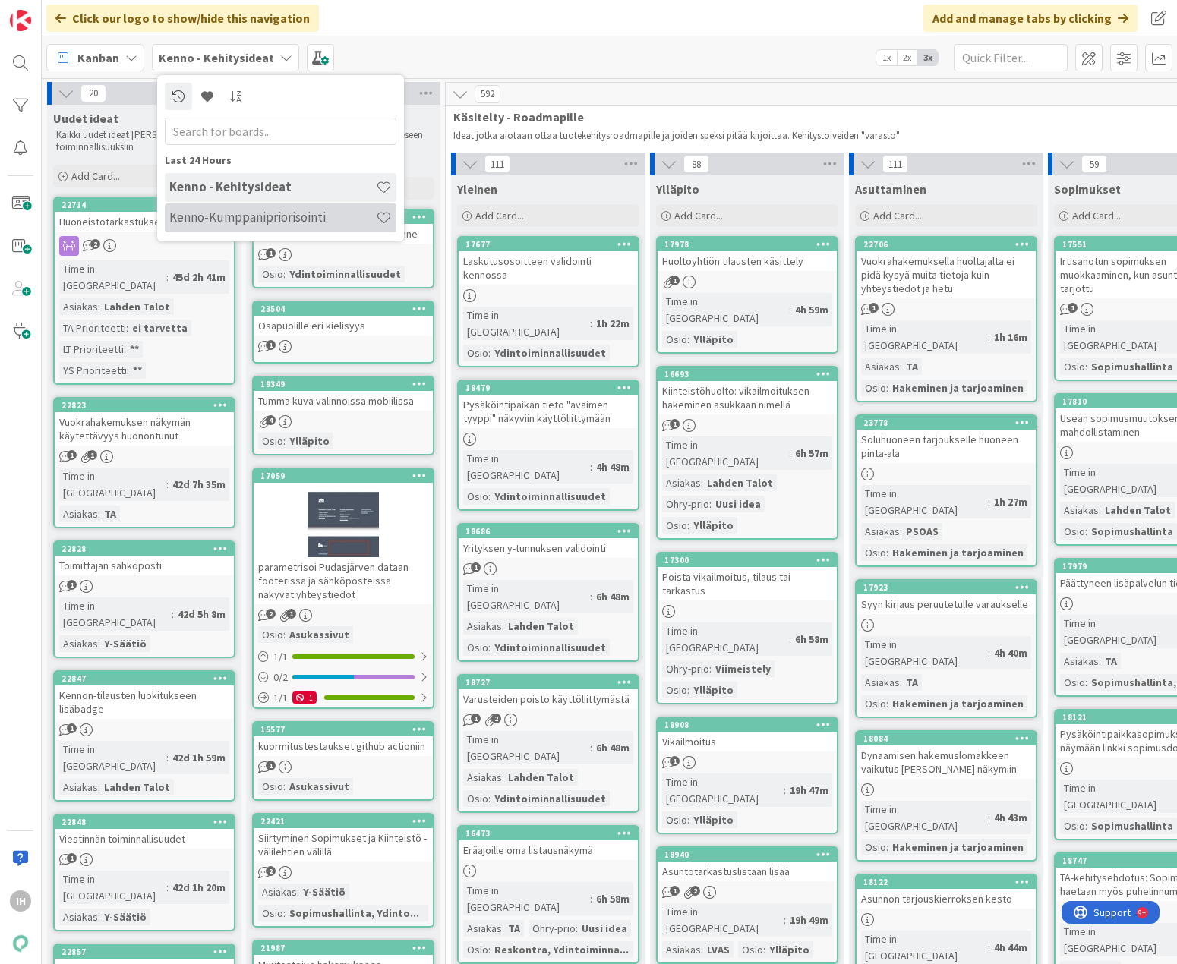
click at [243, 216] on h4 "Kenno-Kumppanipriorisointi" at bounding box center [272, 217] width 206 height 15
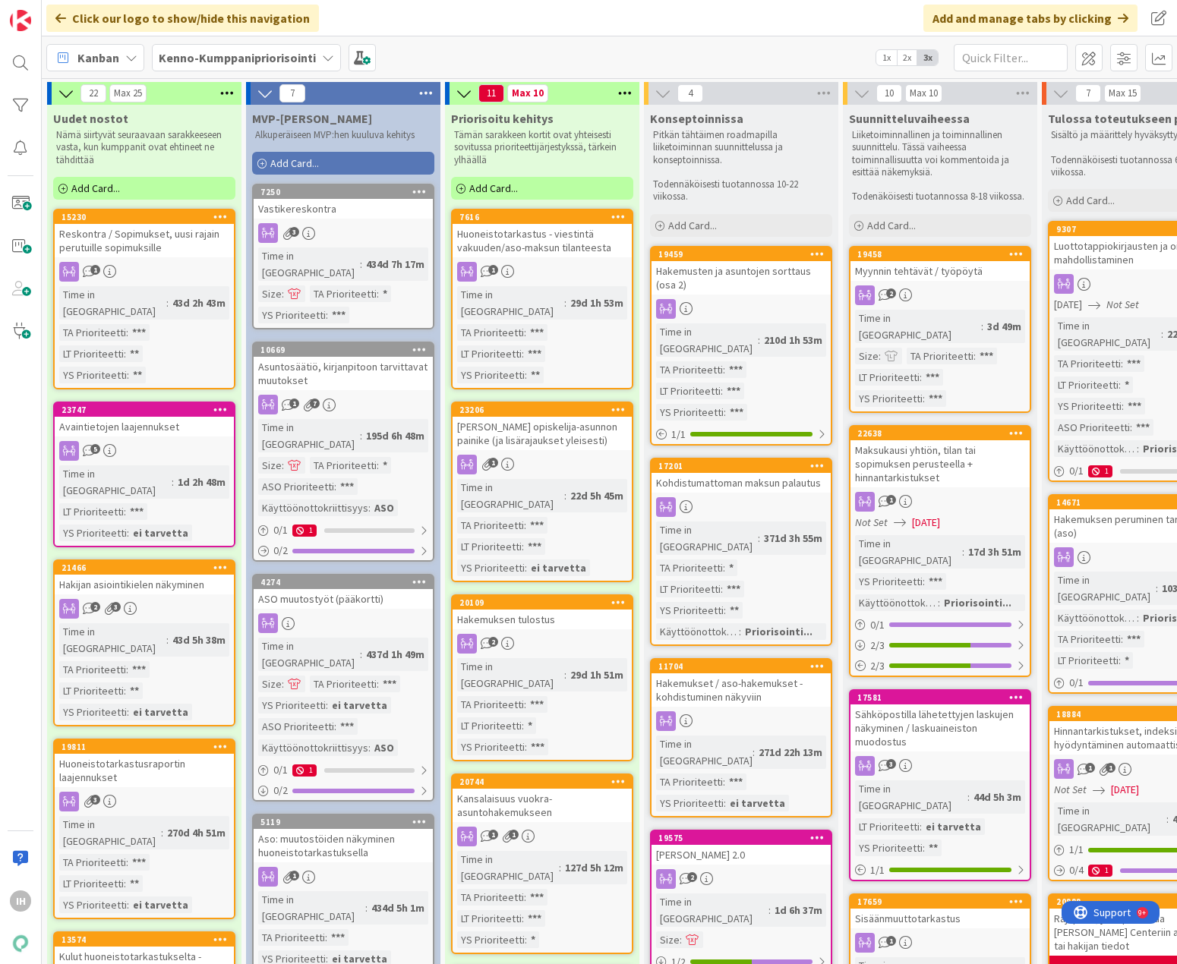
click at [161, 244] on div "Reskontra / Sopimukset, uusi rajain perutuille sopimuksille" at bounding box center [144, 240] width 179 height 33
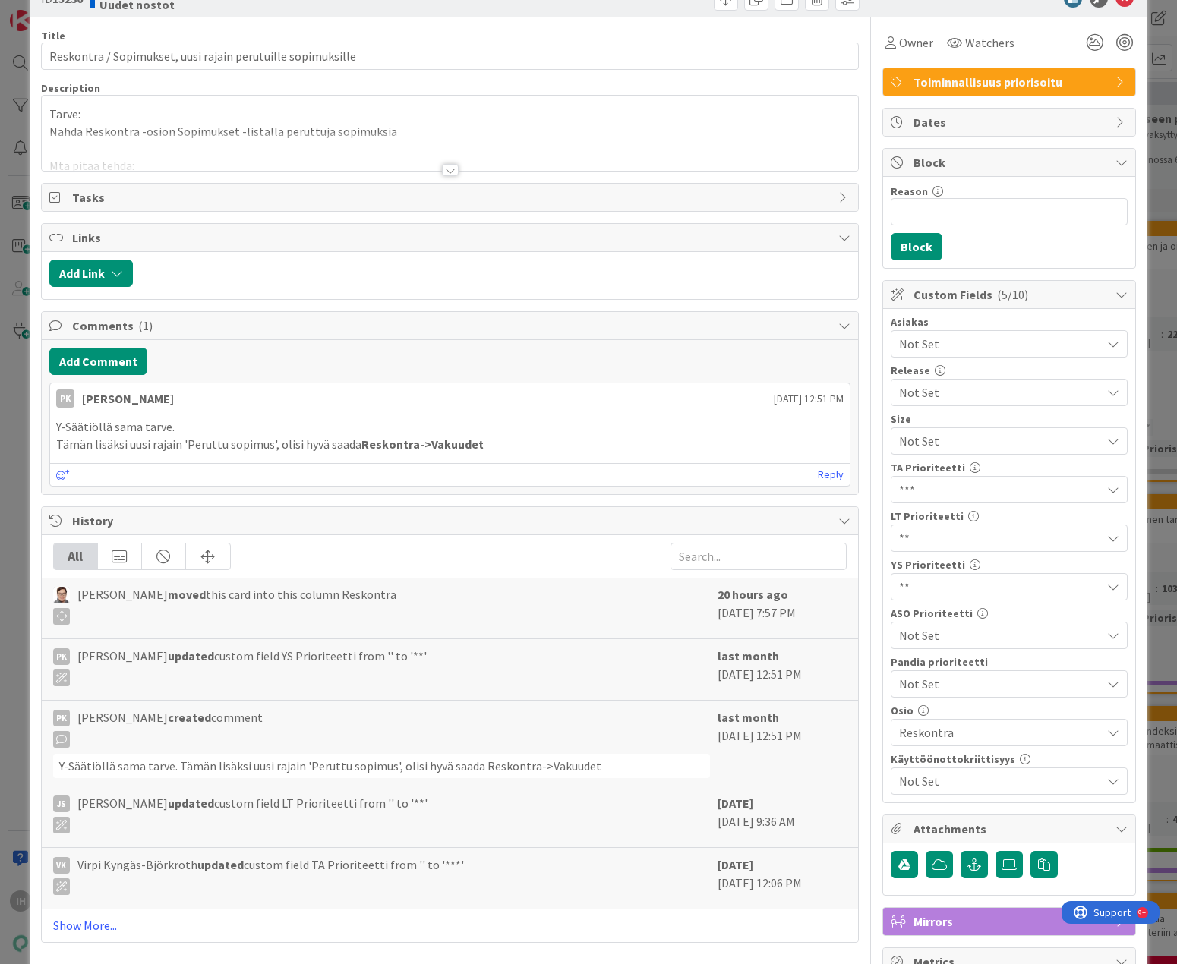
scroll to position [76, 0]
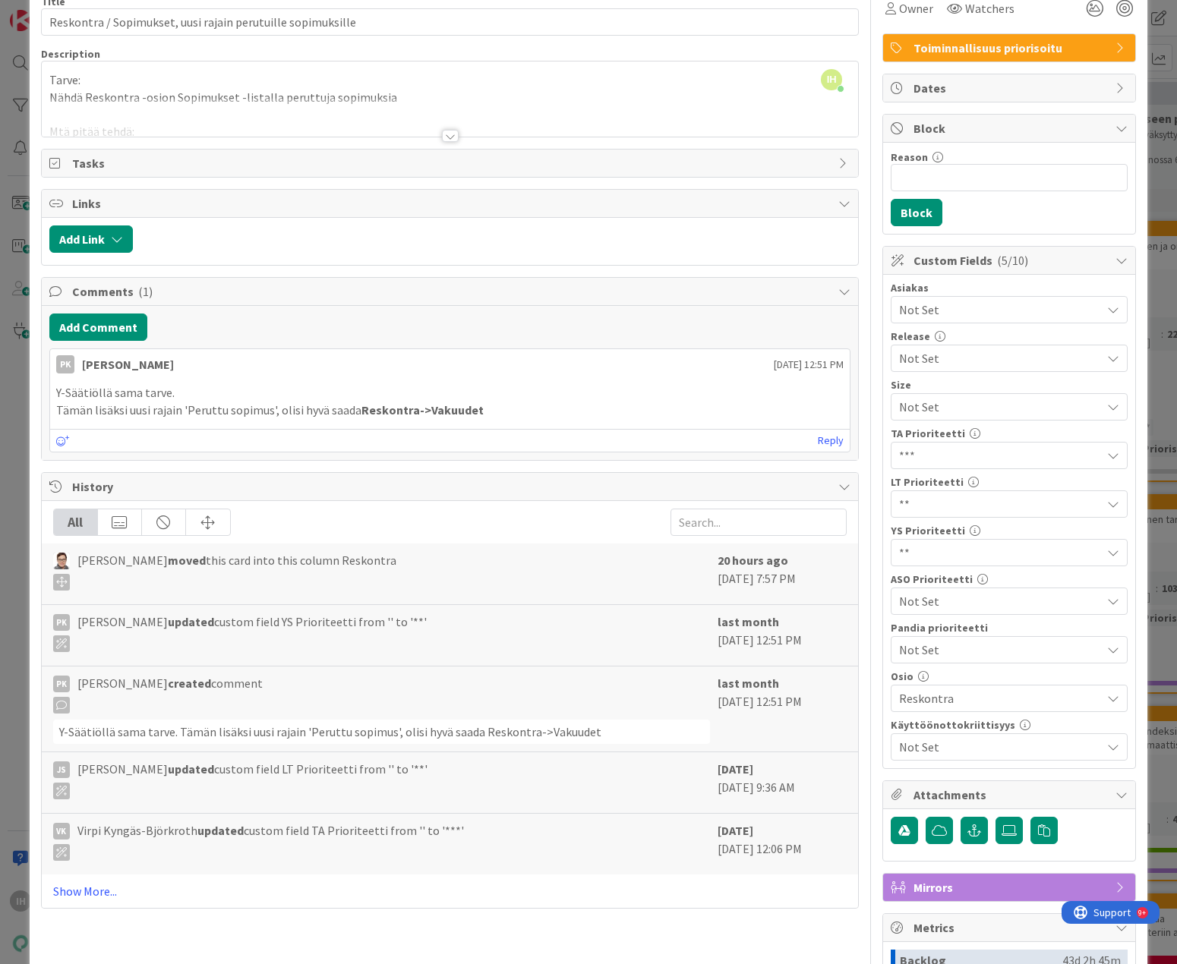
click at [442, 137] on div at bounding box center [450, 136] width 17 height 12
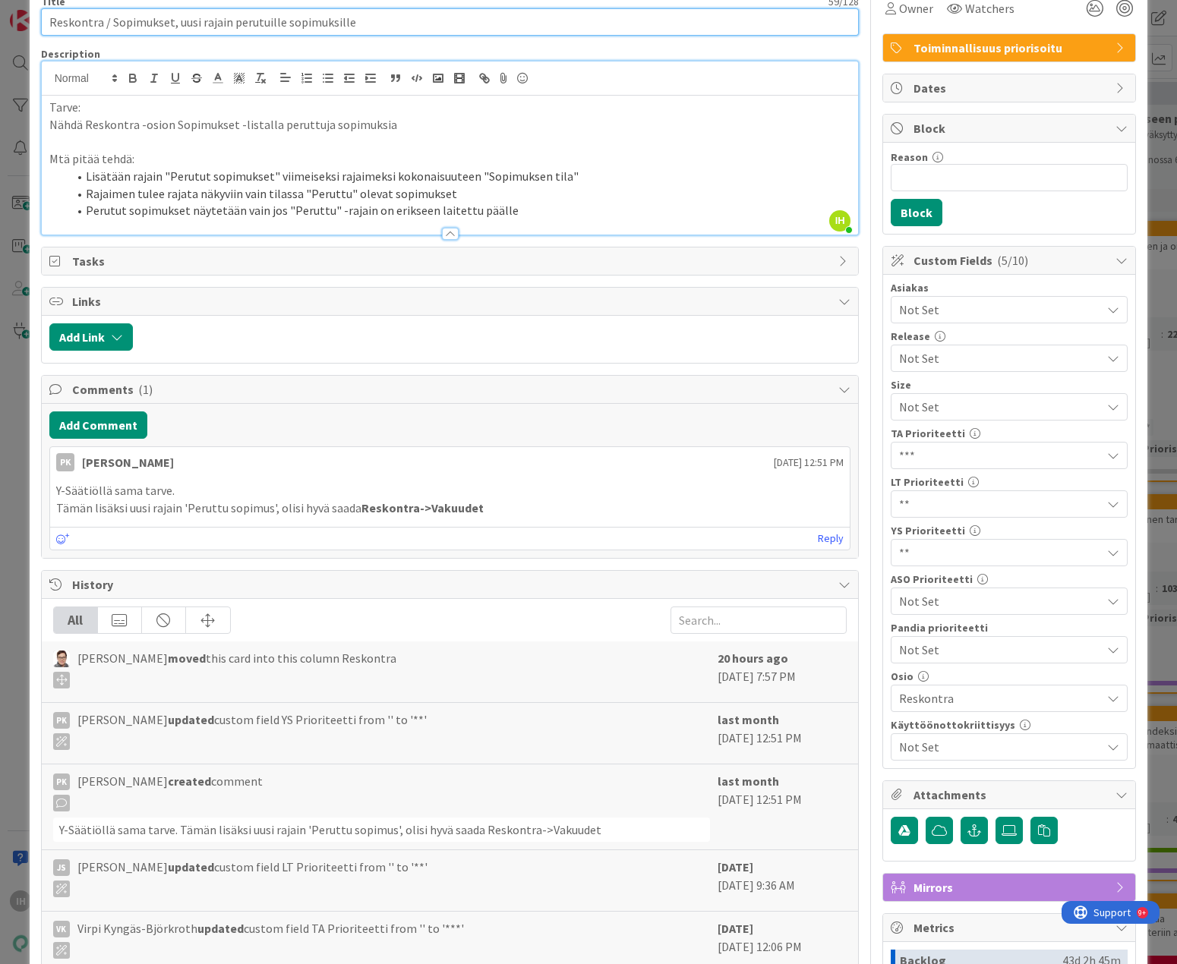
drag, startPoint x: 45, startPoint y: 21, endPoint x: 373, endPoint y: 32, distance: 328.1
click at [373, 32] on input "Reskontra / Sopimukset, uusi rajain perutuille sopimuksille" at bounding box center [450, 21] width 818 height 27
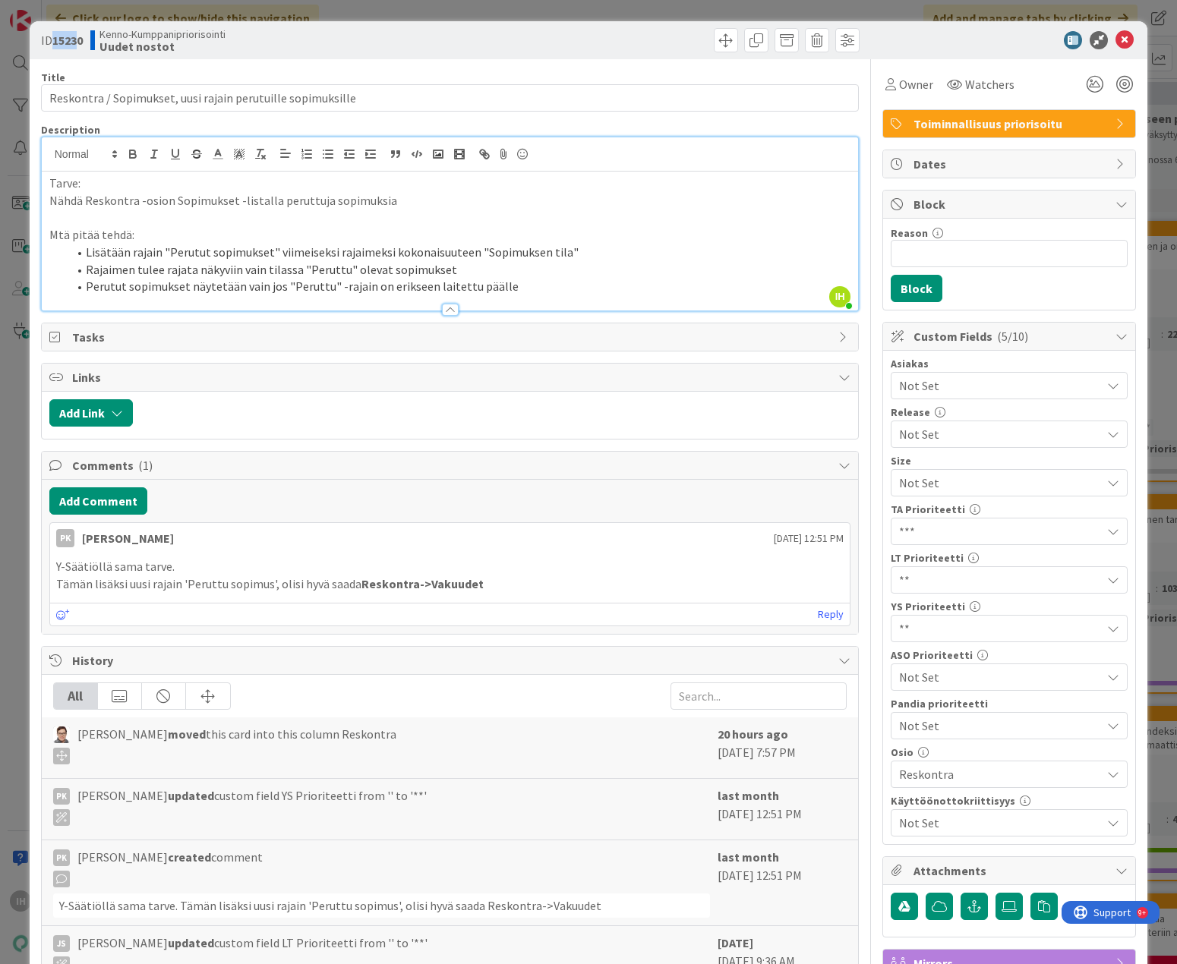
drag, startPoint x: 82, startPoint y: 36, endPoint x: 54, endPoint y: 36, distance: 28.1
click at [54, 36] on b "15230" at bounding box center [67, 40] width 30 height 15
click at [81, 39] on b "15230" at bounding box center [67, 40] width 30 height 15
click at [90, 40] on div "ID 15230 Kenno-Kumppanipriorisointi Uudet nostot" at bounding box center [243, 40] width 405 height 24
drag, startPoint x: 86, startPoint y: 38, endPoint x: 54, endPoint y: 38, distance: 31.9
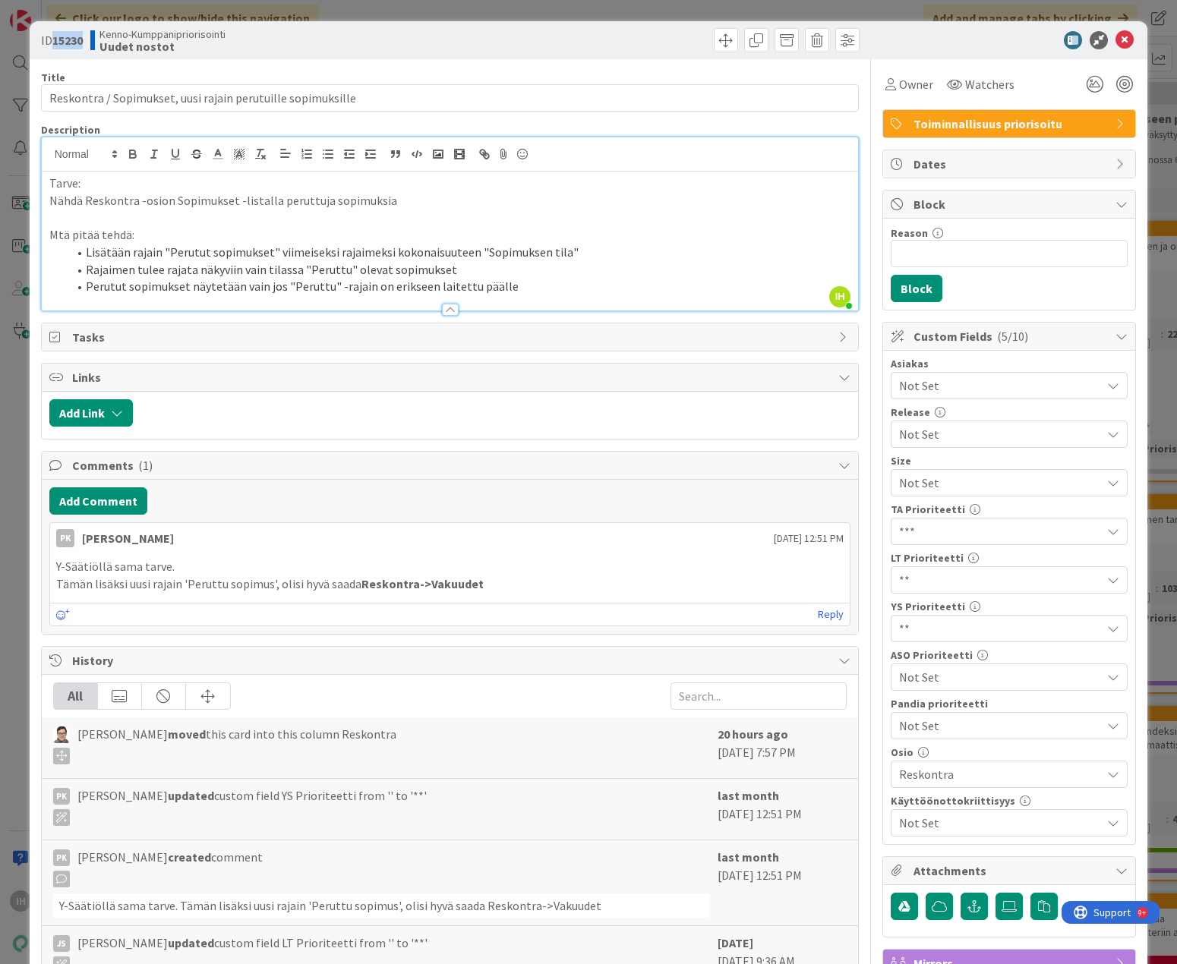
click at [54, 38] on div "ID 15230 Kenno-Kumppanipriorisointi Uudet nostot" at bounding box center [243, 40] width 405 height 24
copy b "15230"
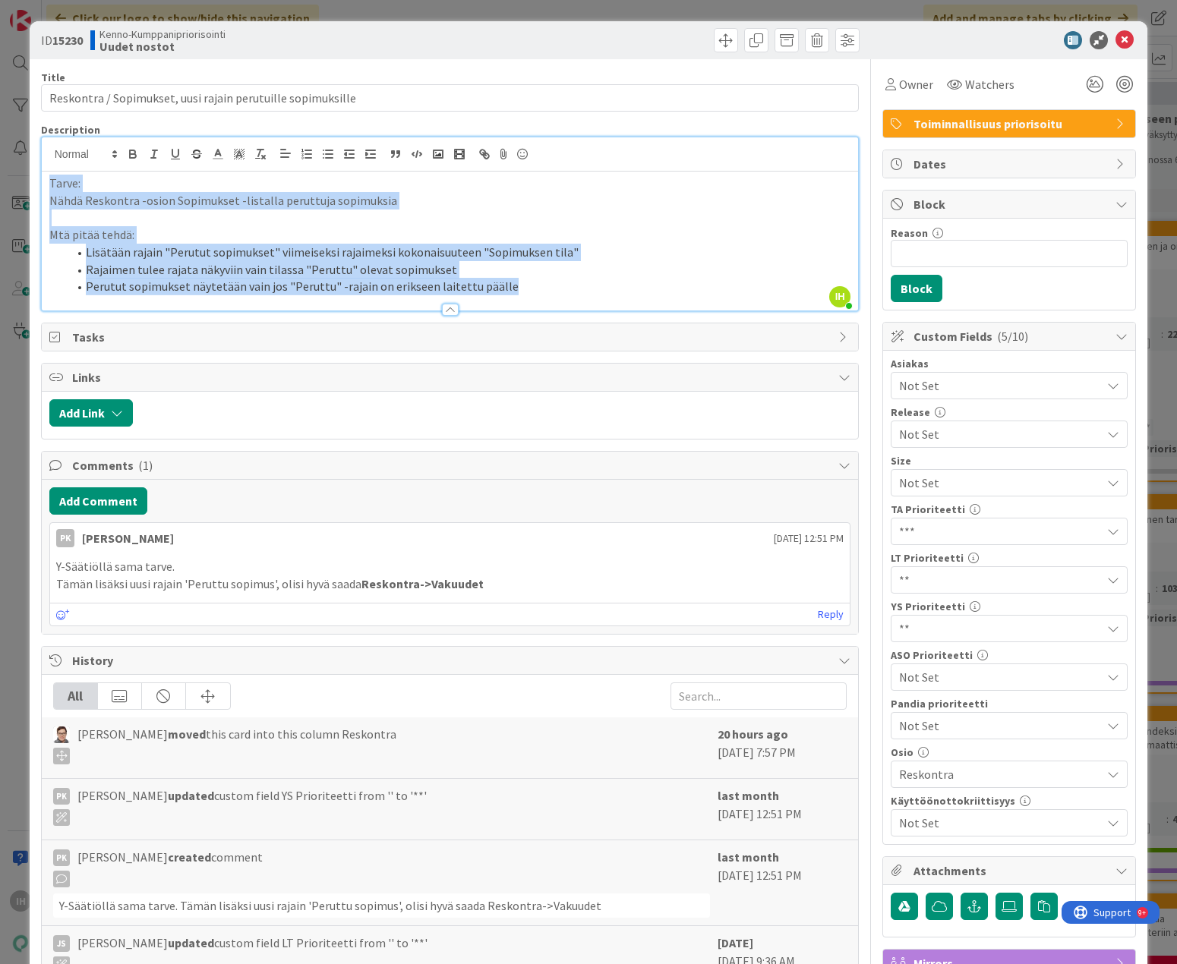
drag, startPoint x: 49, startPoint y: 180, endPoint x: 525, endPoint y: 310, distance: 492.7
click at [525, 310] on div "Description IH Iina Häiväläinen just joined Tarve: Nähdä Reskontra -osion Sopim…" at bounding box center [450, 217] width 818 height 188
copy div "Tarve: Nähdä Reskontra -osion Sopimukset -listalla peruttuja sopimuksia Mtä pit…"
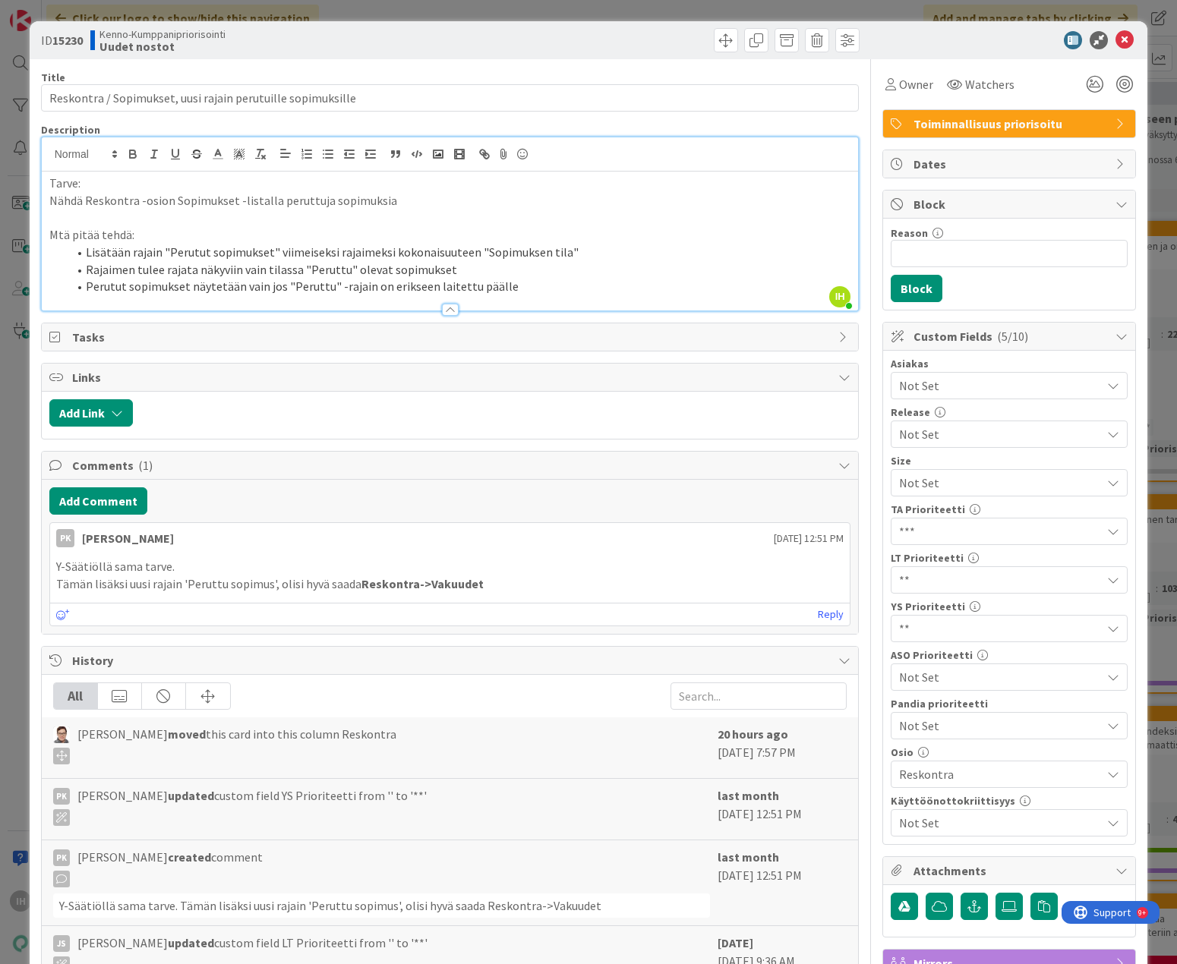
click at [106, 569] on p "Y-Säätiöllä sama tarve." at bounding box center [450, 566] width 788 height 17
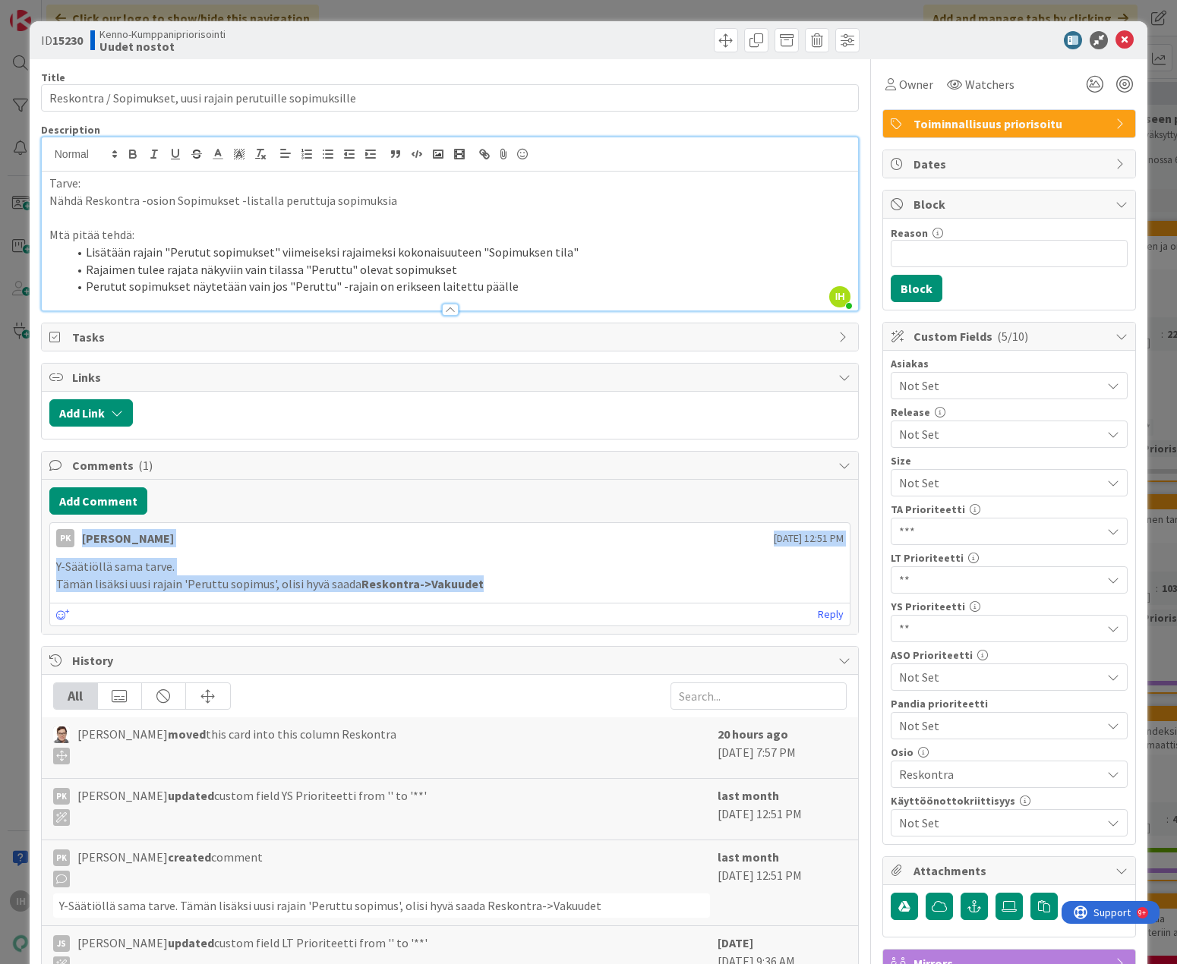
drag, startPoint x: 531, startPoint y: 585, endPoint x: 84, endPoint y: 541, distance: 448.6
click at [84, 541] on div "PK Petra Kokkonen September 05 2025 12:51 PM Y-Säätiöllä sama tarve. Tämän lisä…" at bounding box center [450, 574] width 802 height 104
copy div "Petra Kokkonen September 05 2025 12:51 PM Y-Säätiöllä sama tarve. Tämän lisäksi…"
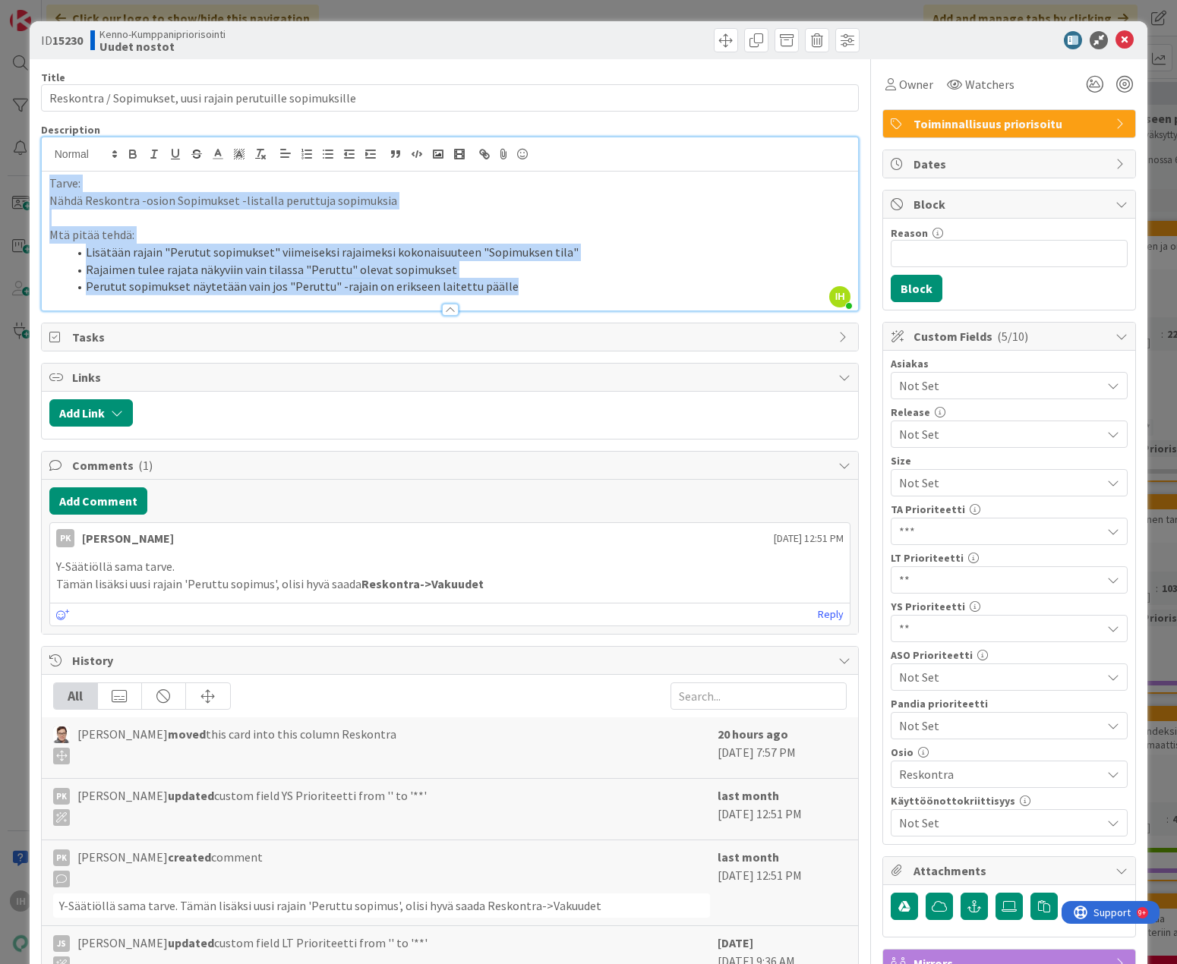
drag, startPoint x: 47, startPoint y: 184, endPoint x: 537, endPoint y: 291, distance: 501.2
click at [537, 291] on div "Tarve: Nähdä Reskontra -osion Sopimukset -listalla peruttuja sopimuksia Mtä pit…" at bounding box center [450, 241] width 817 height 139
copy div "Tarve: Nähdä Reskontra -osion Sopimukset -listalla peruttuja sopimuksia Mtä pit…"
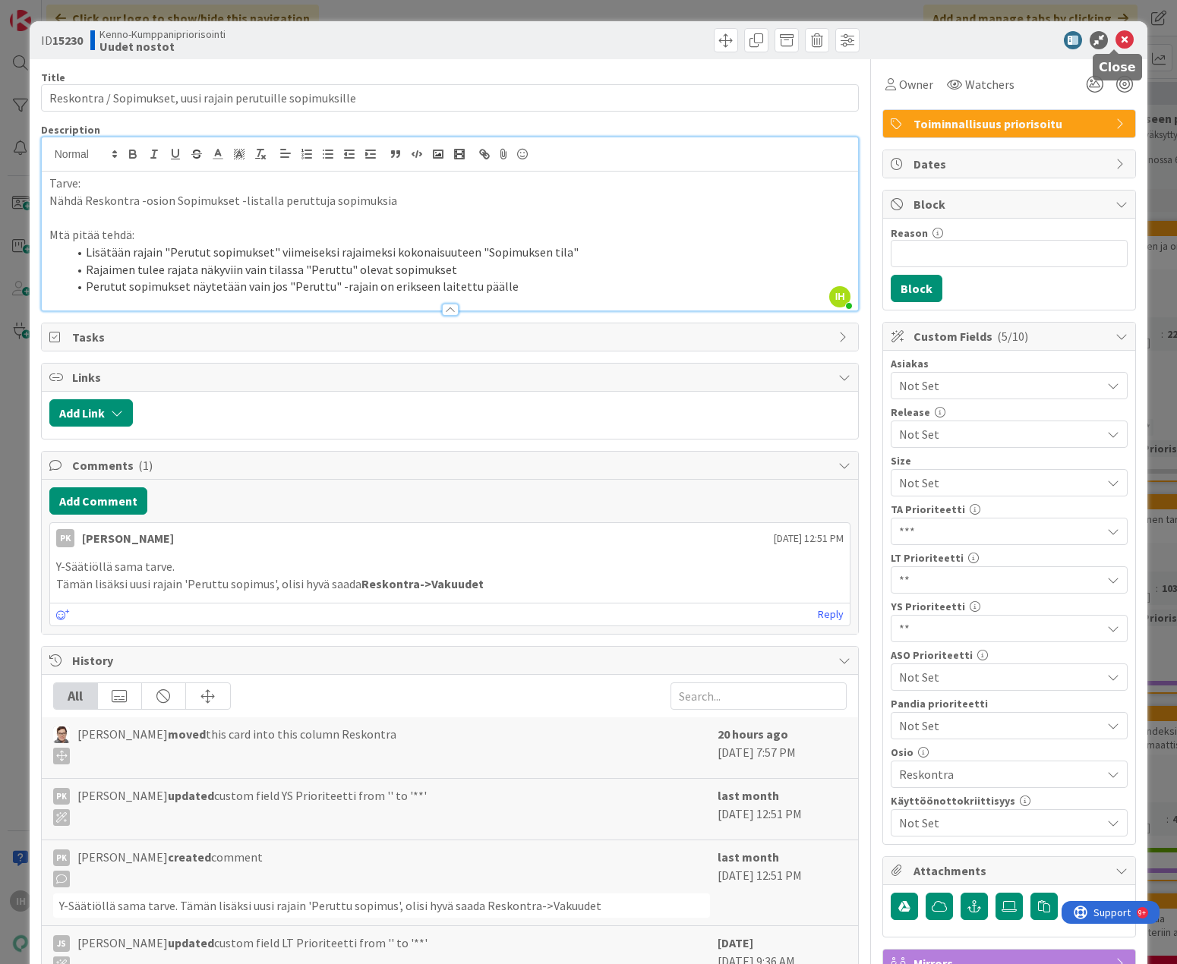
click at [884, 36] on icon at bounding box center [1124, 40] width 18 height 18
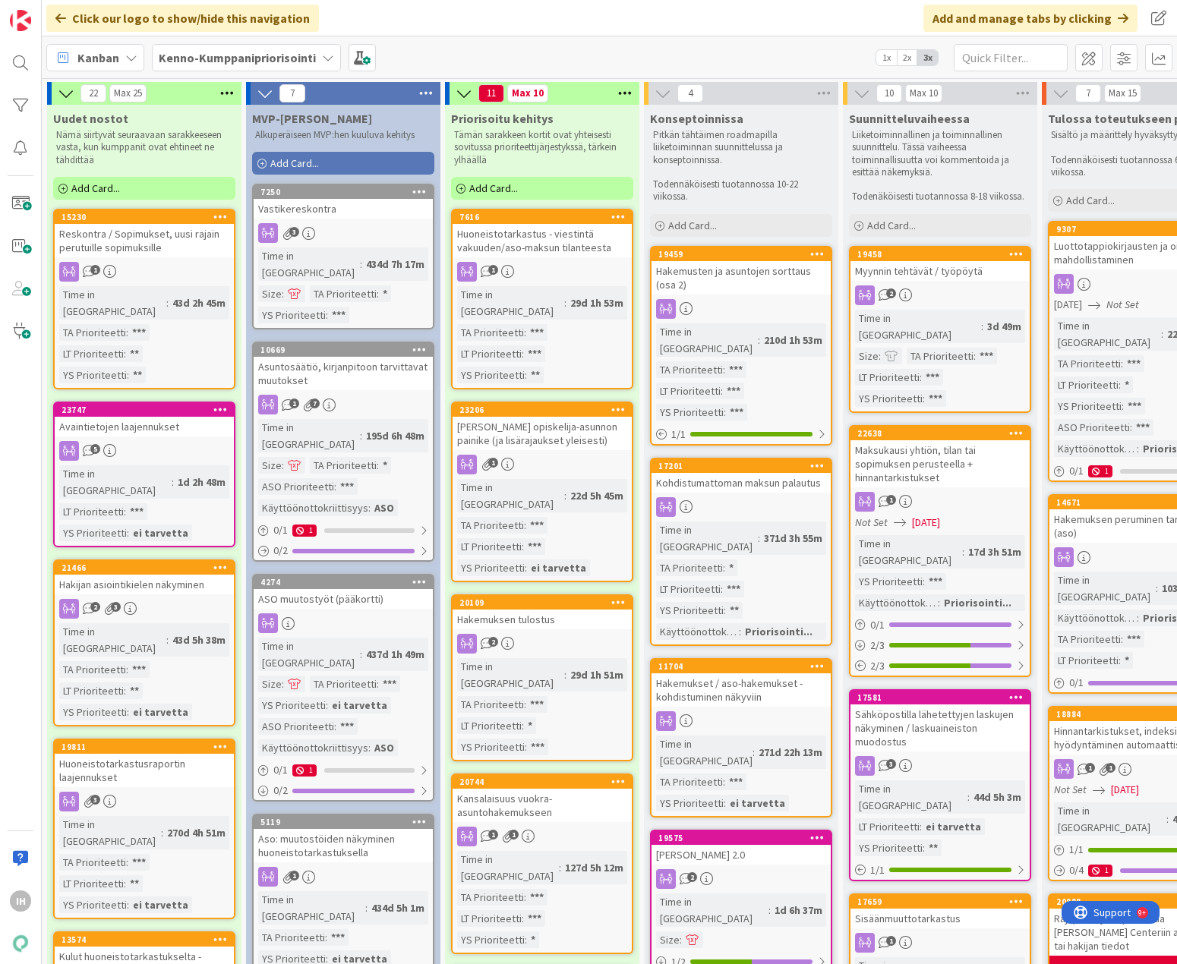
click at [156, 419] on div "Avaintietojen laajennukset" at bounding box center [144, 427] width 179 height 20
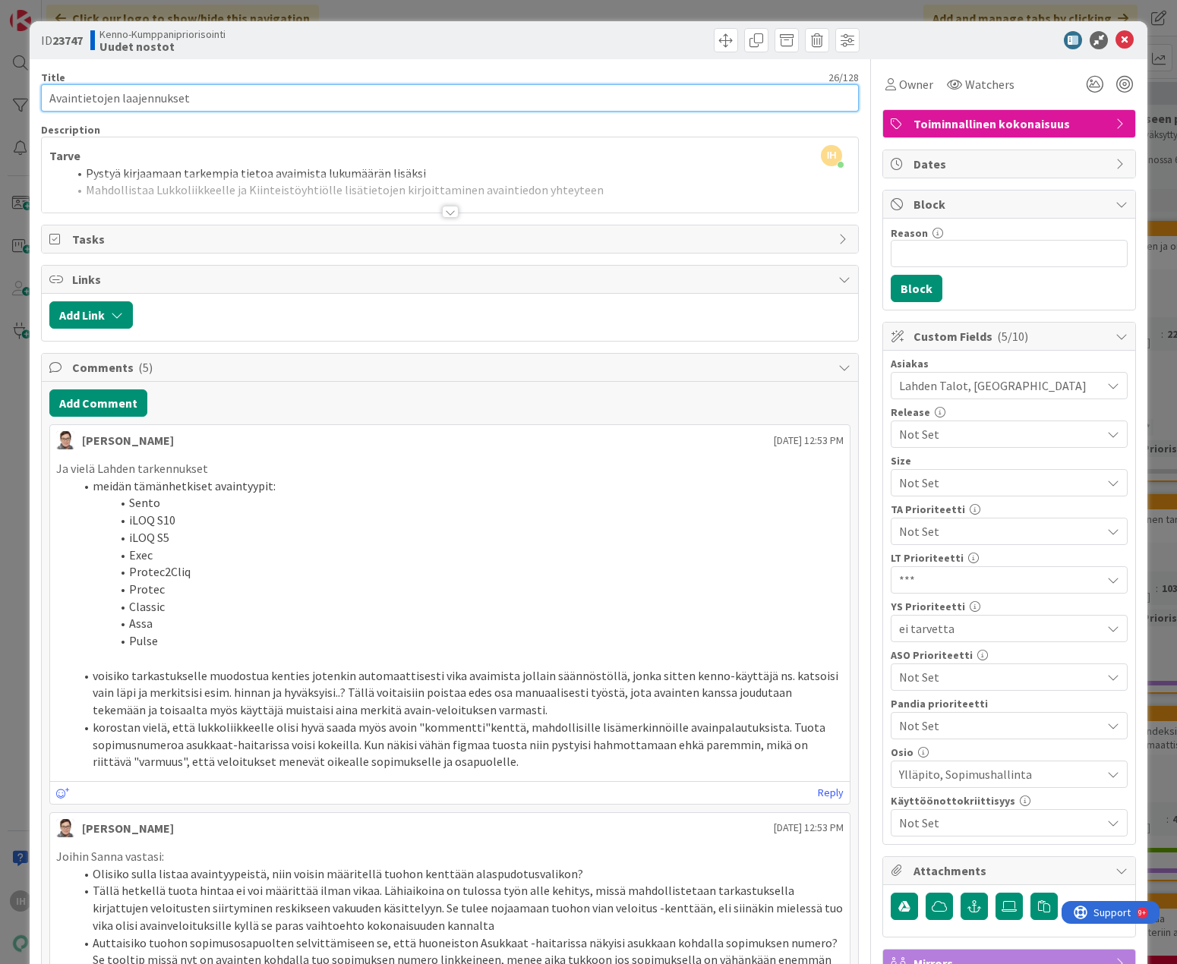
drag, startPoint x: 202, startPoint y: 96, endPoint x: 35, endPoint y: 93, distance: 167.0
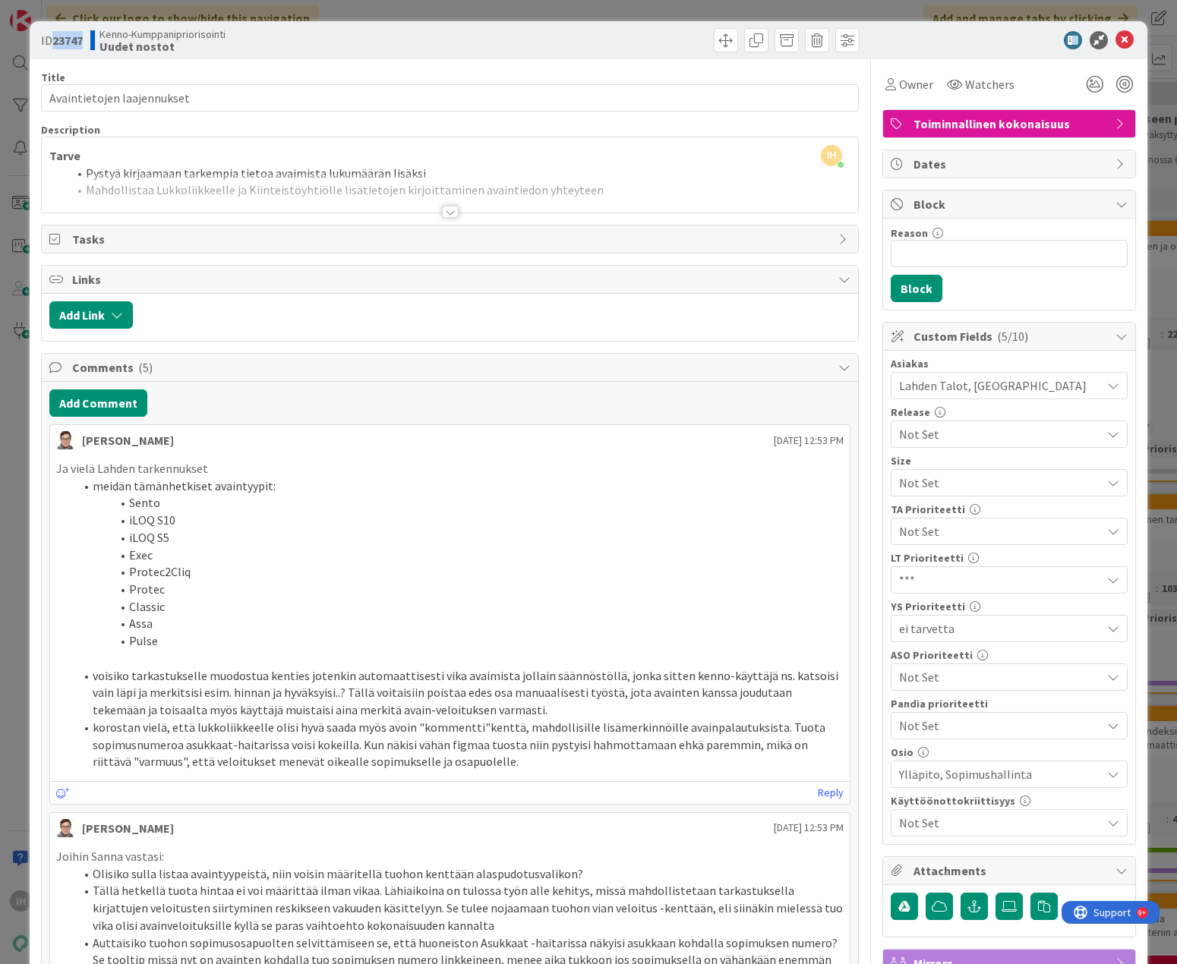
drag, startPoint x: 84, startPoint y: 38, endPoint x: 56, endPoint y: 33, distance: 28.5
click at [56, 33] on b "23747" at bounding box center [67, 40] width 30 height 15
copy b "23747"
click at [884, 40] on icon at bounding box center [1124, 40] width 18 height 18
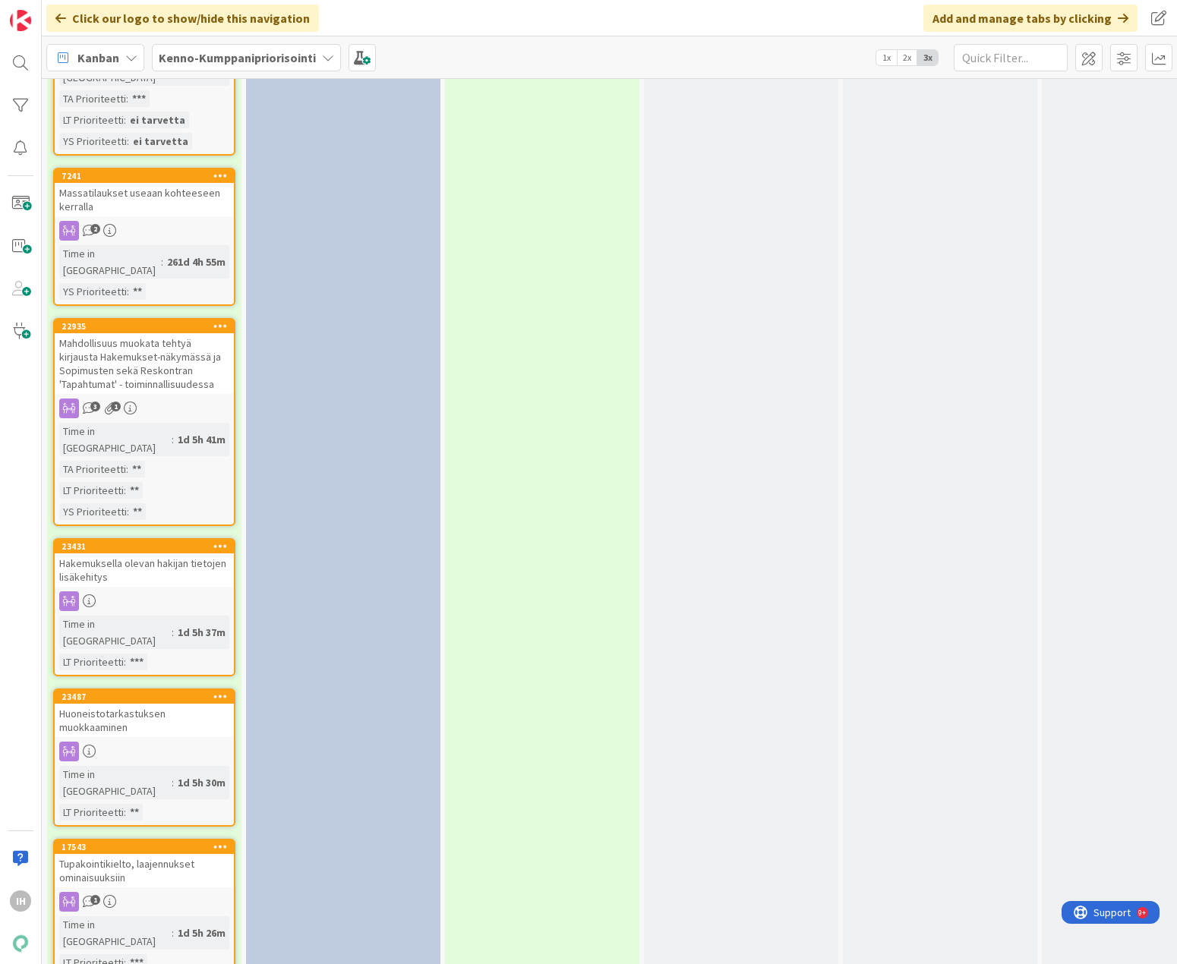
scroll to position [2961, 0]
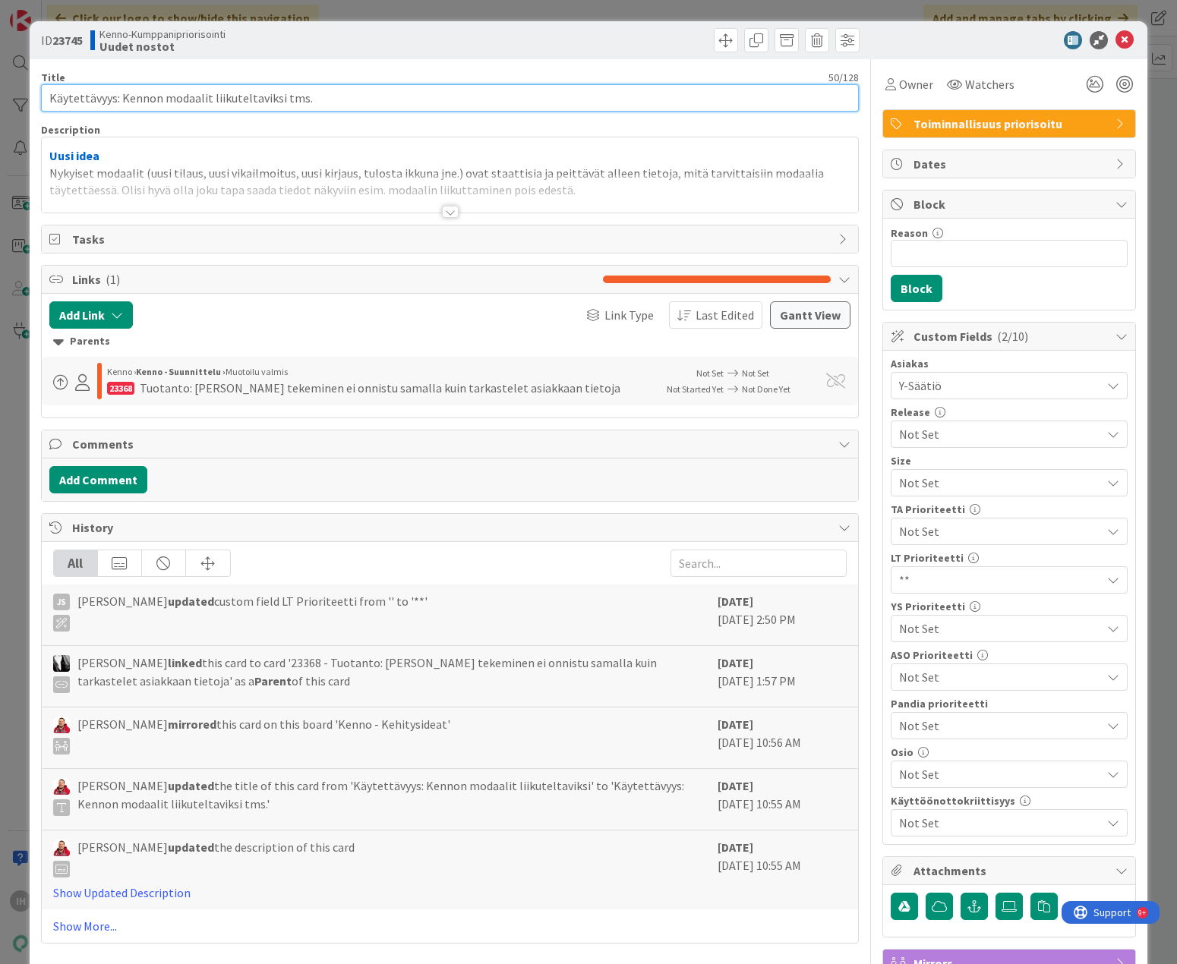
drag, startPoint x: 228, startPoint y: 79, endPoint x: 35, endPoint y: 78, distance: 192.8
click at [35, 78] on div "ID 23745 Kenno-Kumppanipriorisointi Uudet nostot Title 50 / 128 Käytettävyys: K…" at bounding box center [589, 654] width 1118 height 1267
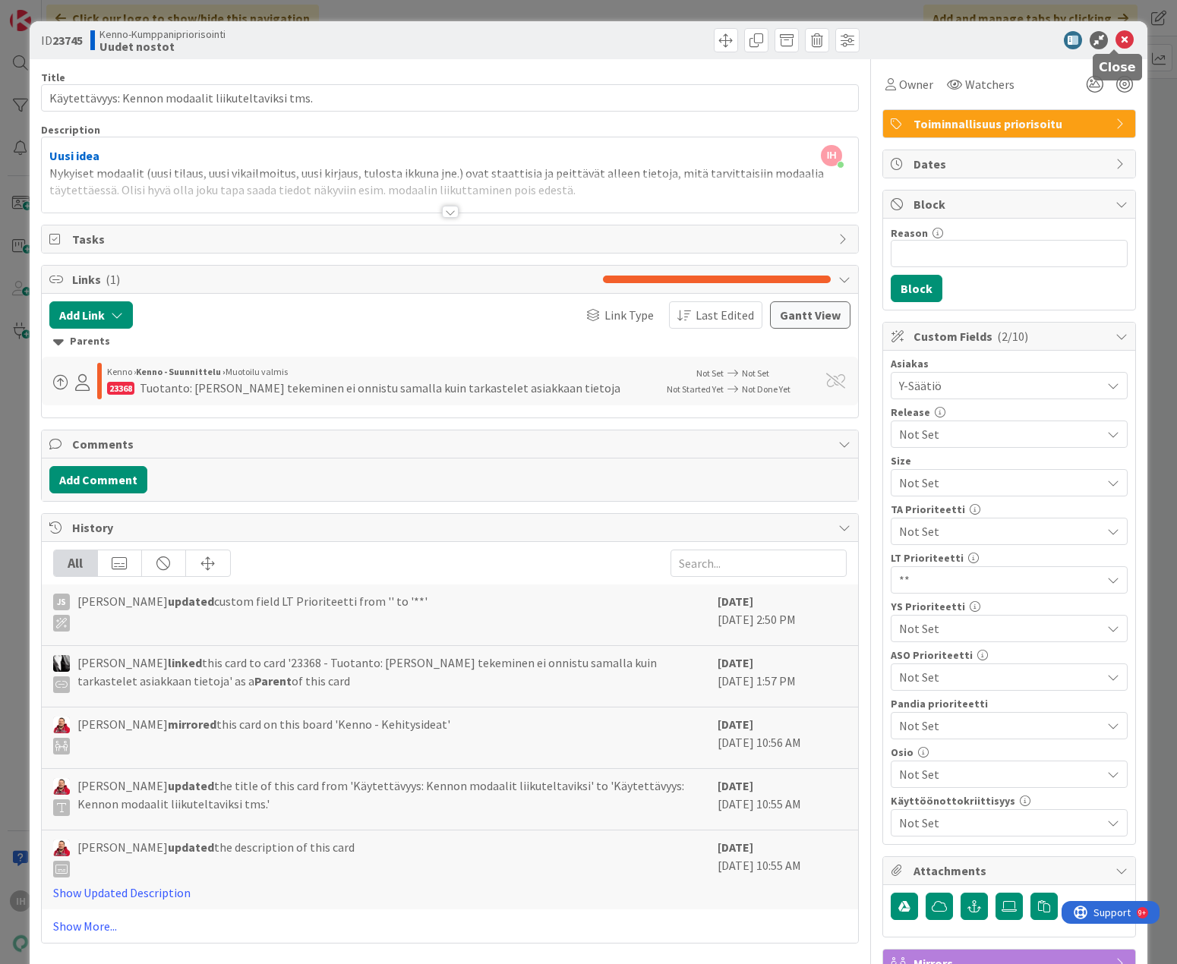
click at [884, 39] on icon at bounding box center [1124, 40] width 18 height 18
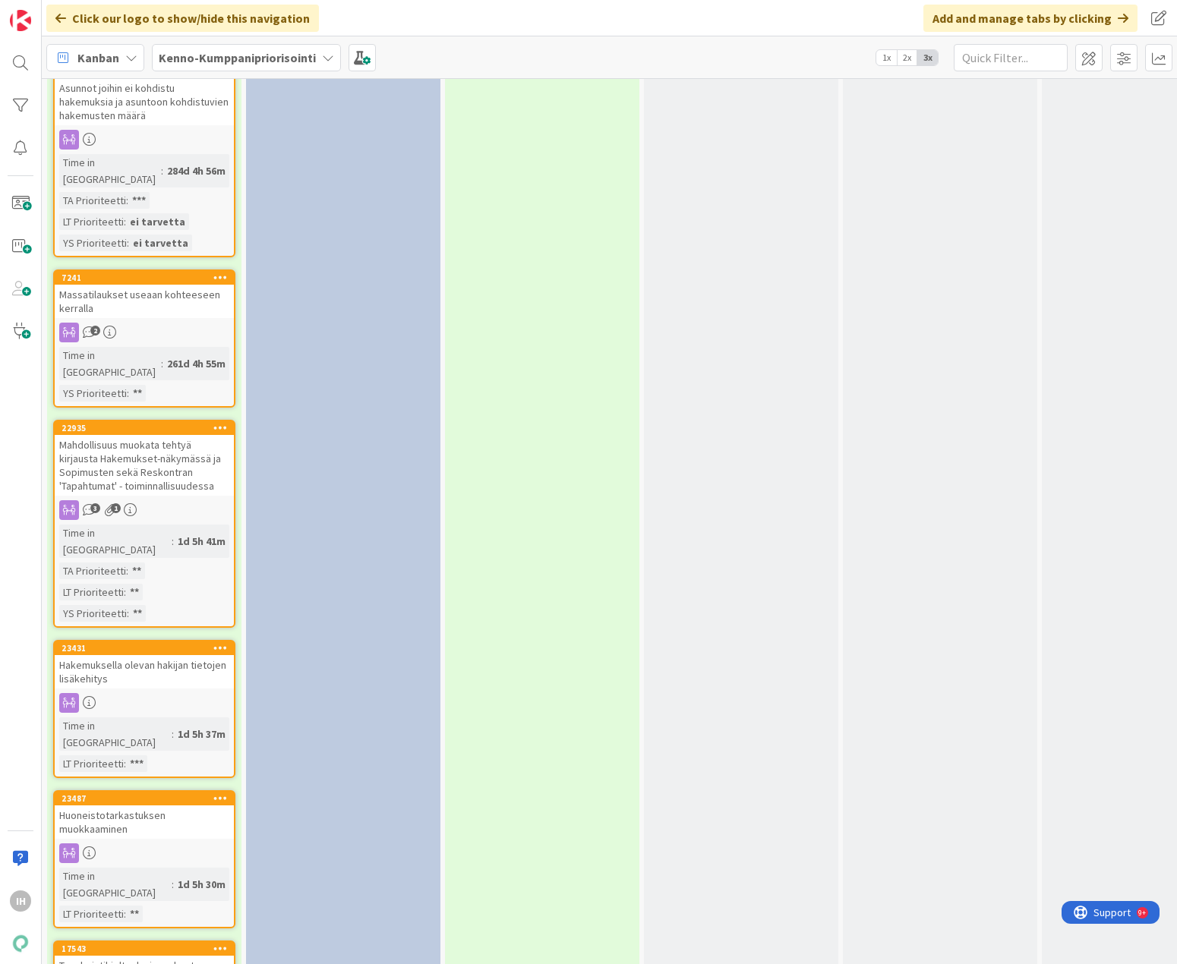
scroll to position [2733, 0]
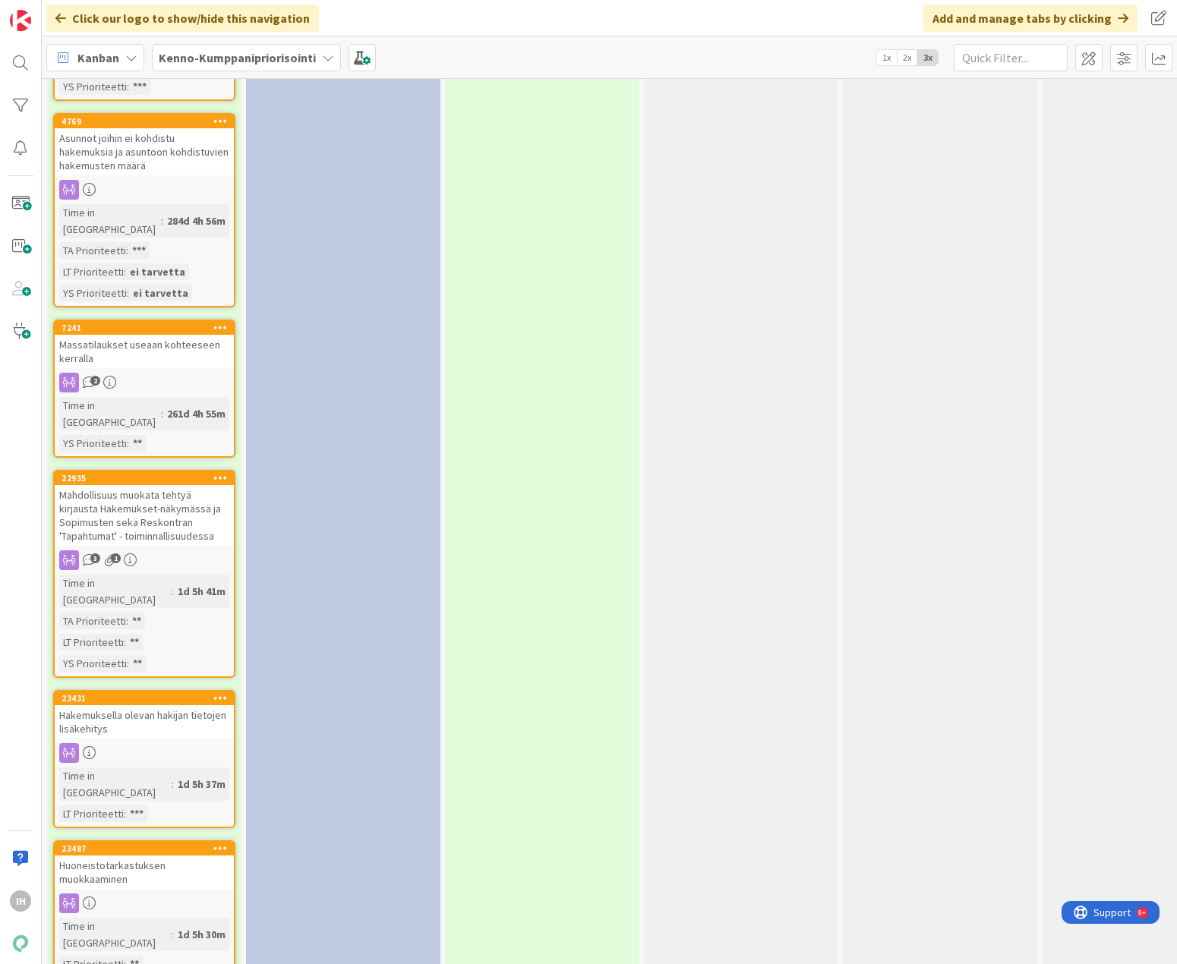
click at [185, 705] on div "Hakemuksella olevan hakijan tietojen lisäkehitys" at bounding box center [144, 721] width 179 height 33
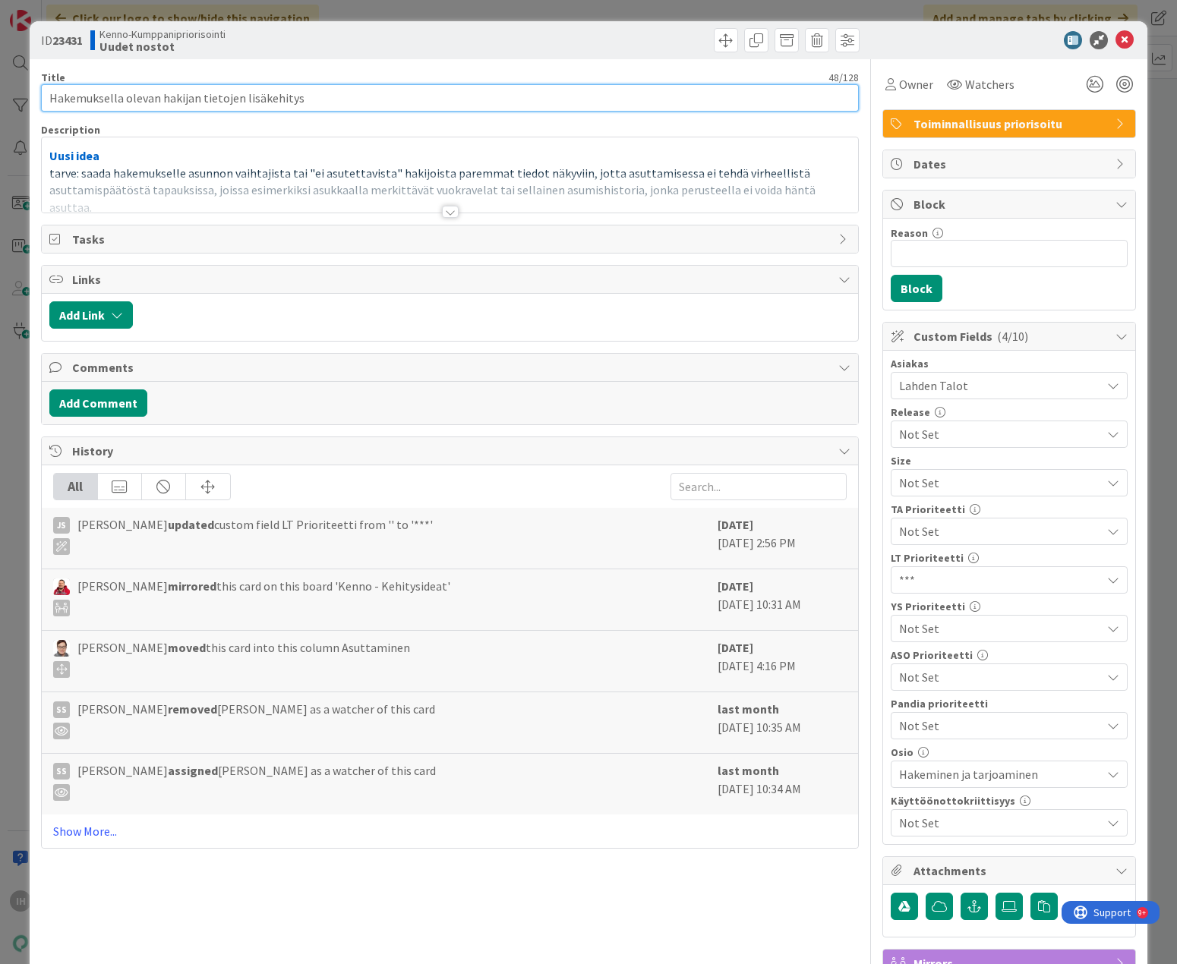
drag, startPoint x: 321, startPoint y: 99, endPoint x: 307, endPoint y: 99, distance: 14.4
click at [307, 99] on input "Hakemuksella olevan hakijan tietojen lisäkehitys" at bounding box center [450, 97] width 818 height 27
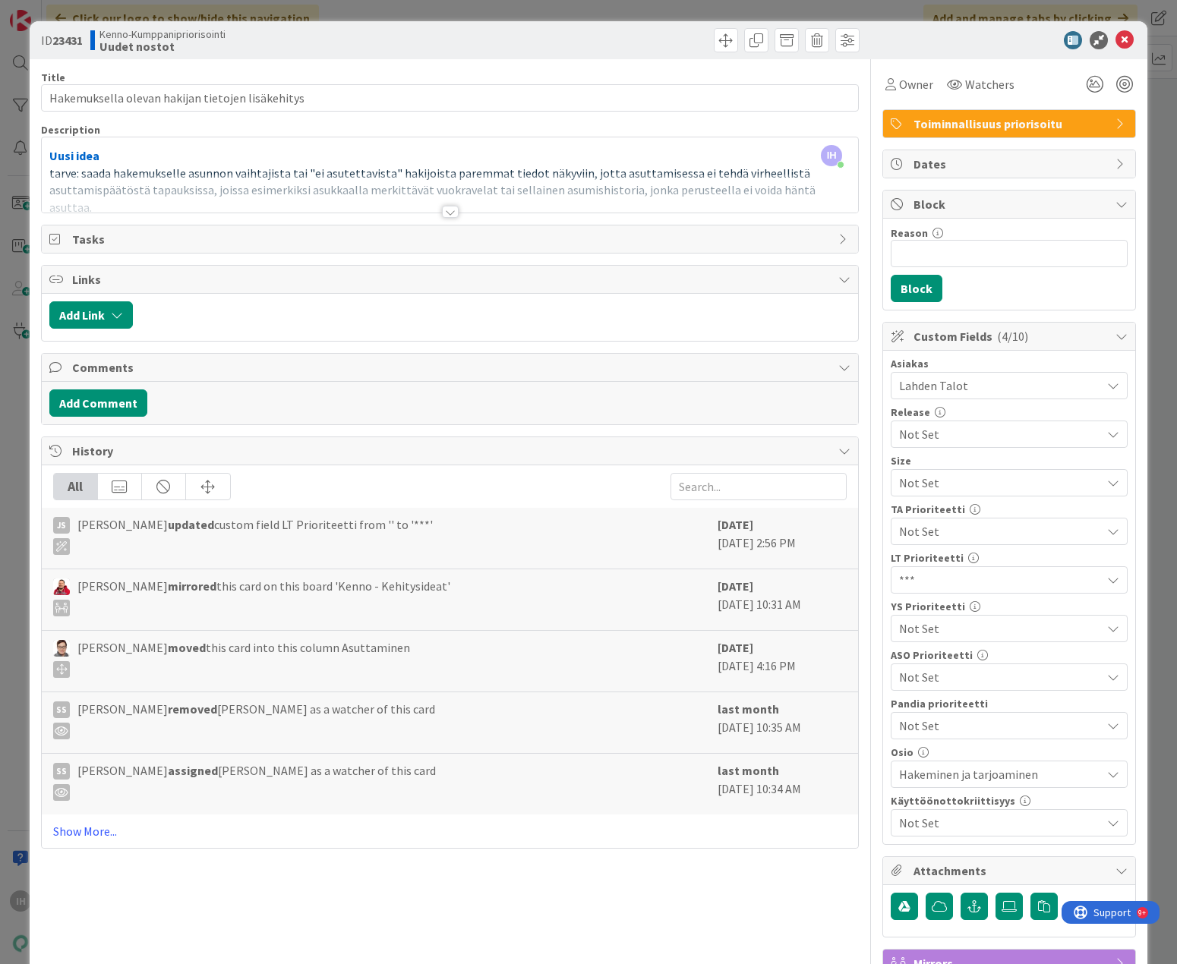
click at [444, 214] on div at bounding box center [450, 212] width 17 height 12
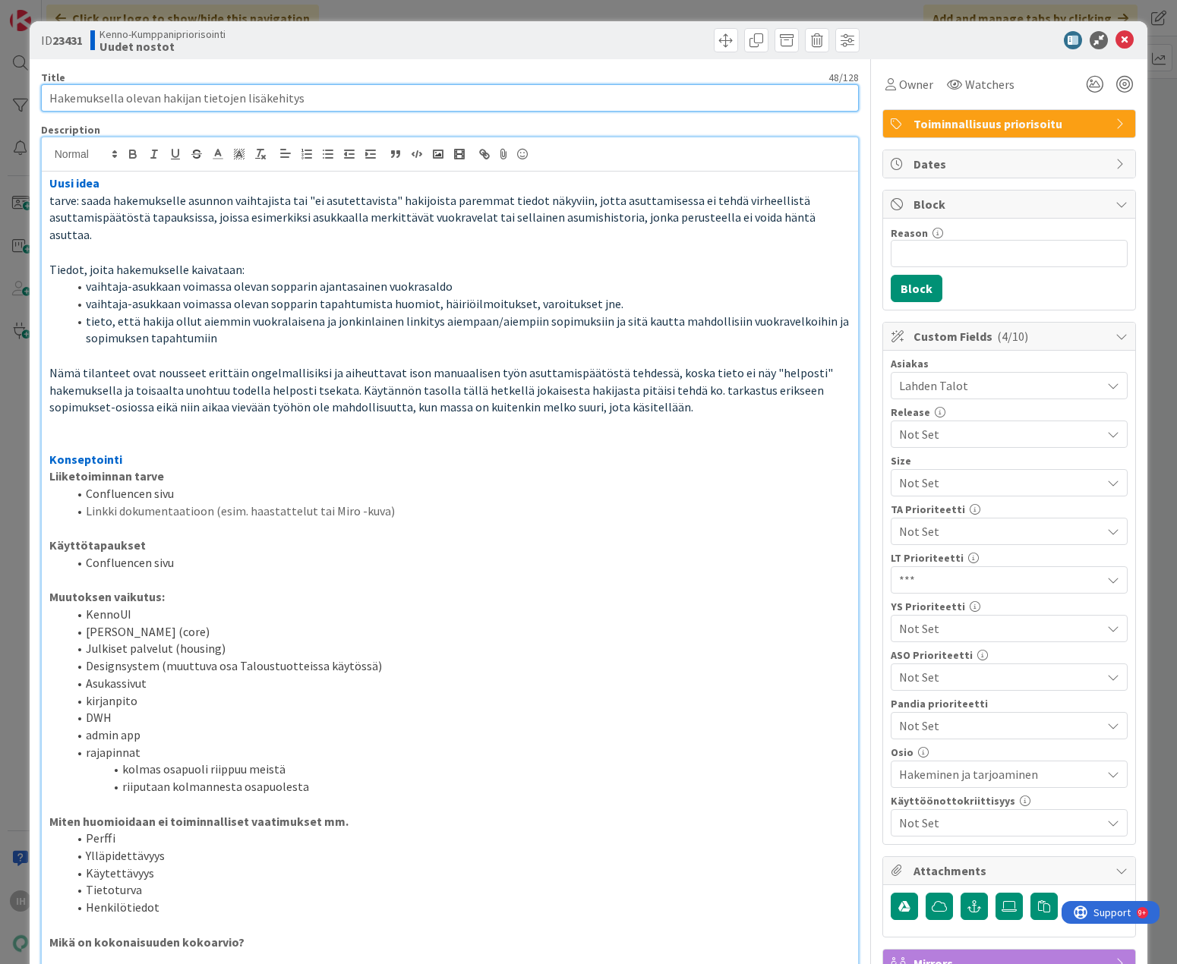
drag, startPoint x: 305, startPoint y: 94, endPoint x: 28, endPoint y: 103, distance: 277.2
click at [28, 103] on div "ID 23431 Kenno-Kumppanipriorisointi Uudet nostot Title 48 / 128 Hakemuksella ol…" at bounding box center [588, 482] width 1177 height 964
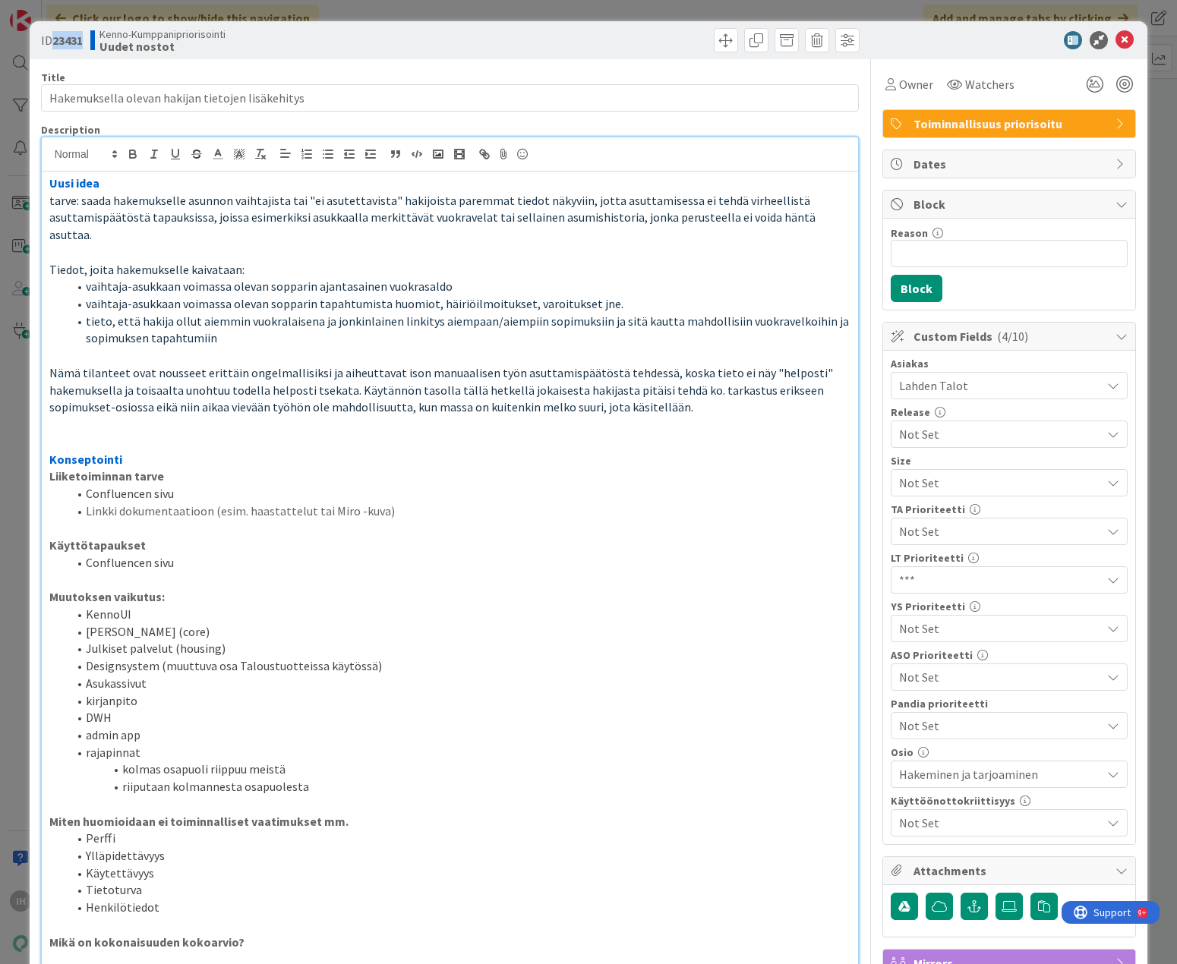
drag, startPoint x: 88, startPoint y: 43, endPoint x: 56, endPoint y: 43, distance: 31.9
click at [56, 43] on div "ID 23431 Kenno-Kumppanipriorisointi Uudet nostot" at bounding box center [243, 40] width 405 height 24
copy b "23431"
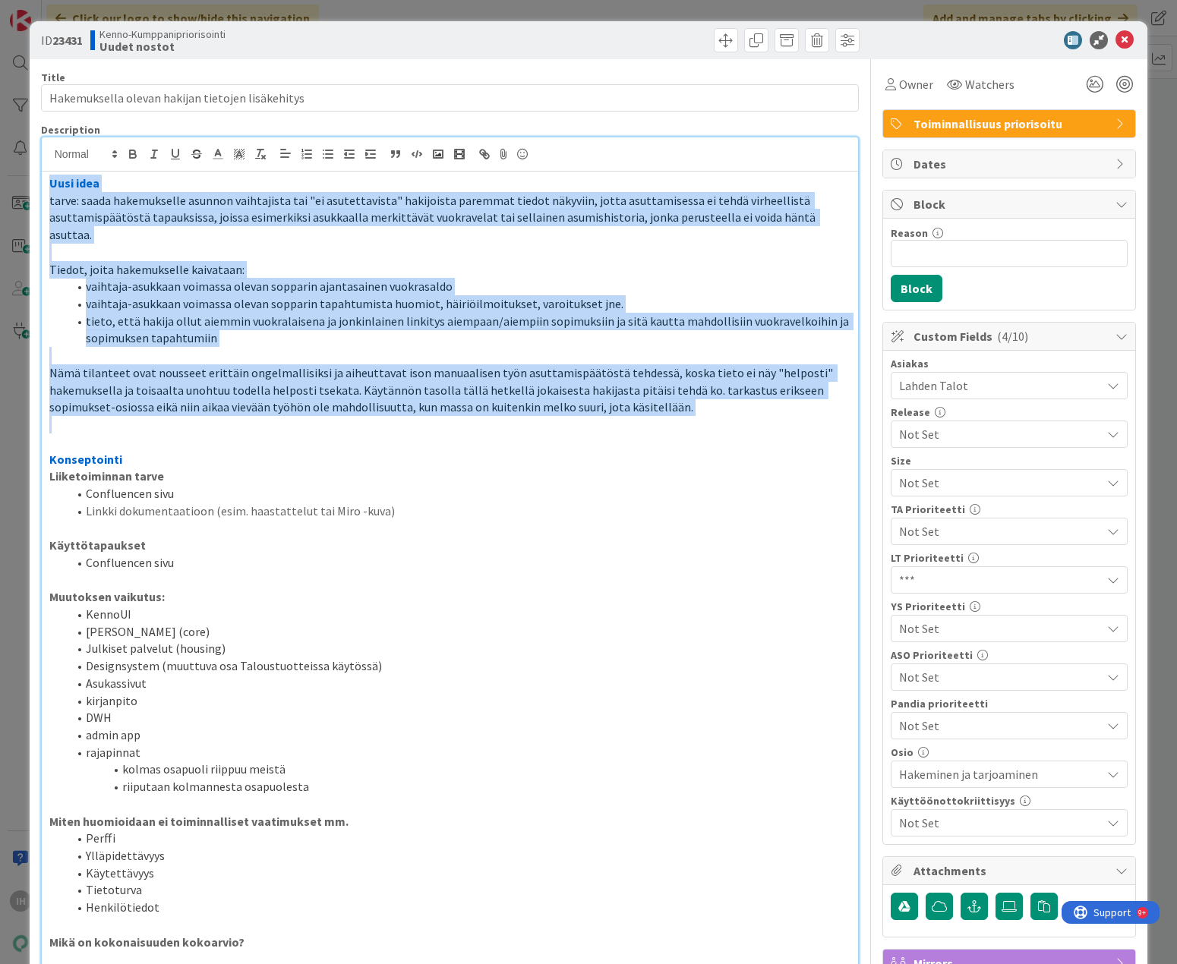
drag, startPoint x: 46, startPoint y: 184, endPoint x: 281, endPoint y: 415, distance: 329.6
click at [281, 415] on div "Uusi idea tarve: saada hakemukselle asunnon vaihtajista tai "ei asutettavista" …" at bounding box center [450, 742] width 817 height 1140
copy div "Uusi idea tarve: saada hakemukselle asunnon vaihtajista tai "ei asutettavista" …"
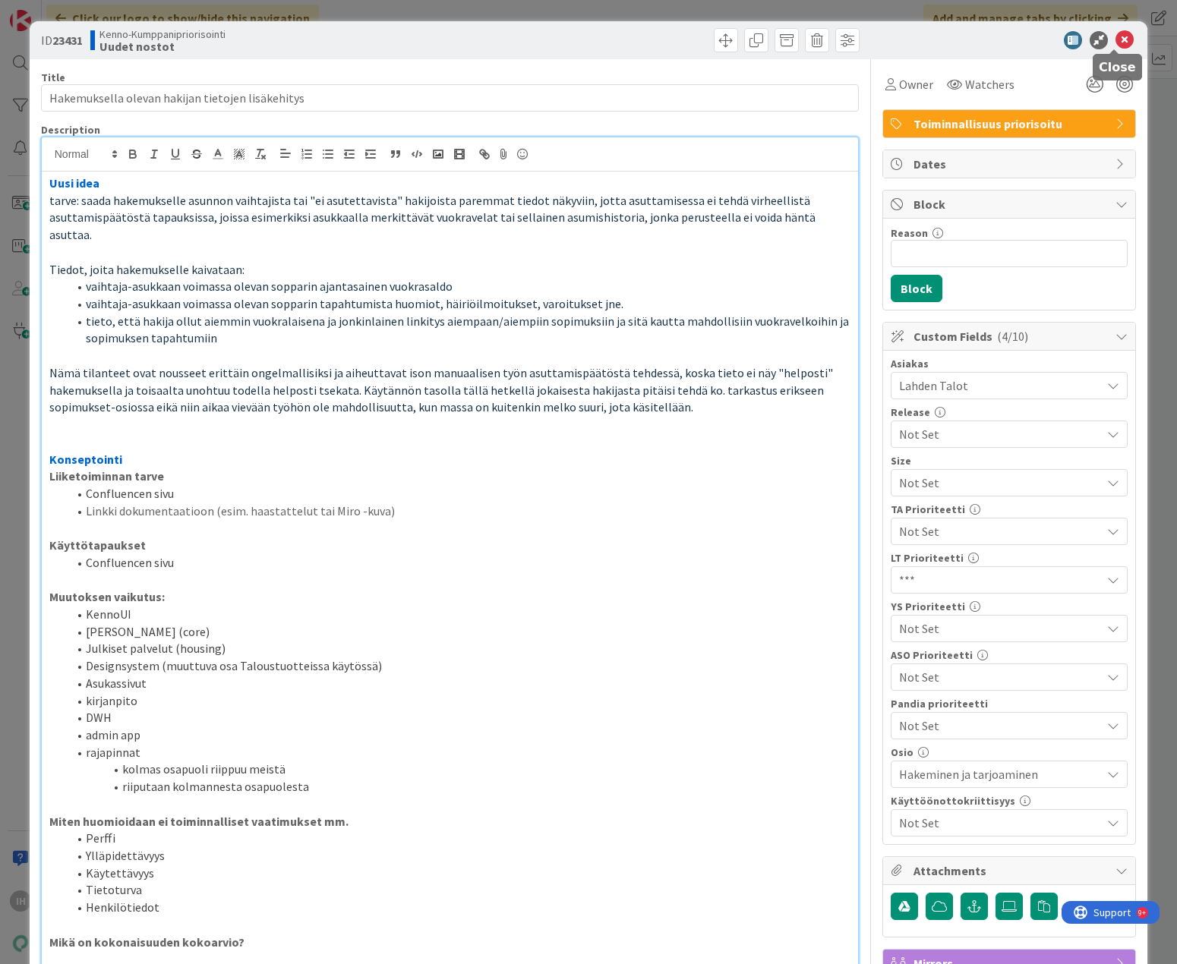
drag, startPoint x: 1114, startPoint y: 34, endPoint x: 1045, endPoint y: 90, distance: 89.6
click at [884, 34] on icon at bounding box center [1124, 40] width 18 height 18
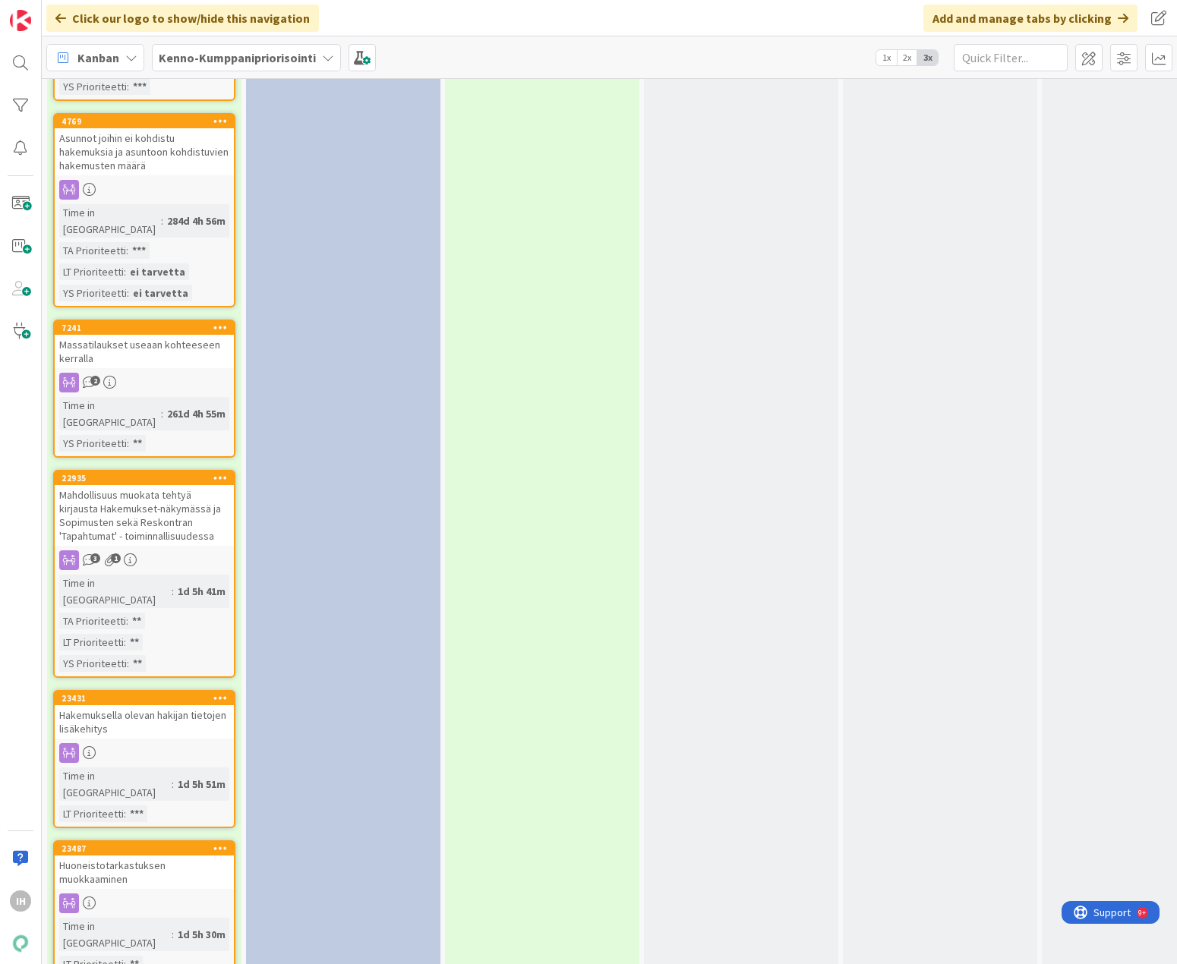
click at [156, 856] on div "Huoneistotarkastuksen muokkaaminen" at bounding box center [144, 872] width 179 height 33
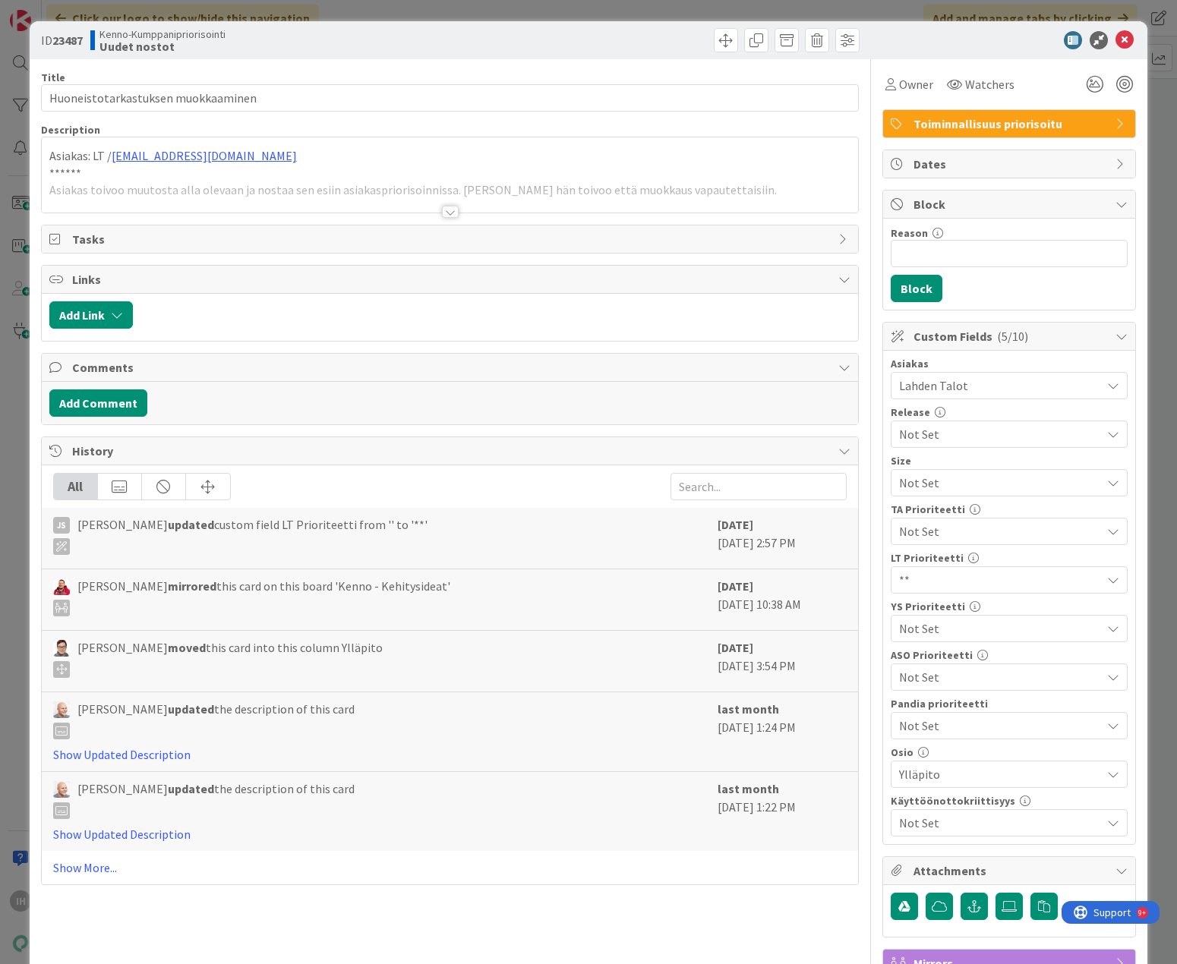
click at [442, 211] on div at bounding box center [450, 212] width 17 height 12
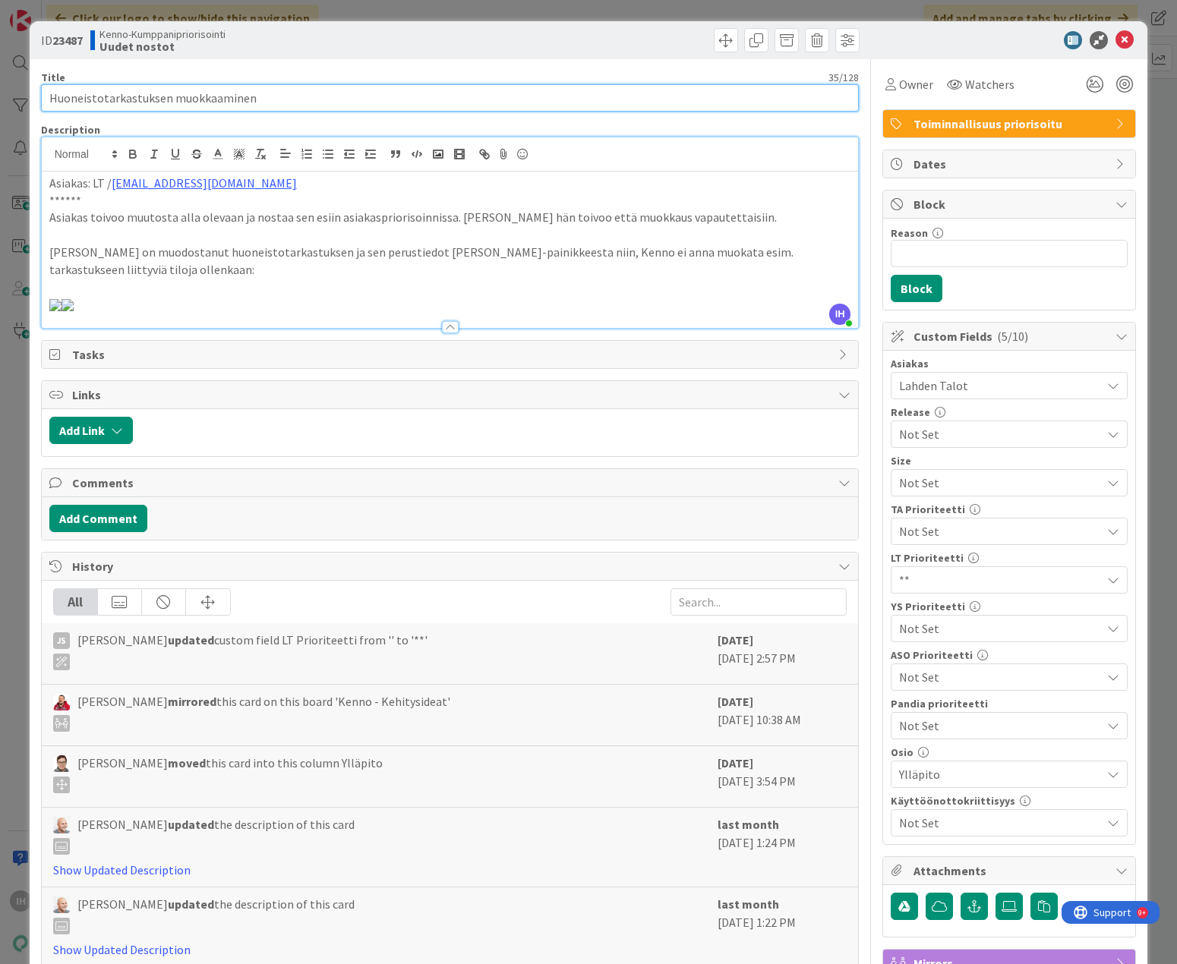
drag, startPoint x: 285, startPoint y: 98, endPoint x: 49, endPoint y: 95, distance: 236.1
click at [49, 95] on input "Huoneistotarkastuksen muokkaaminen" at bounding box center [450, 97] width 818 height 27
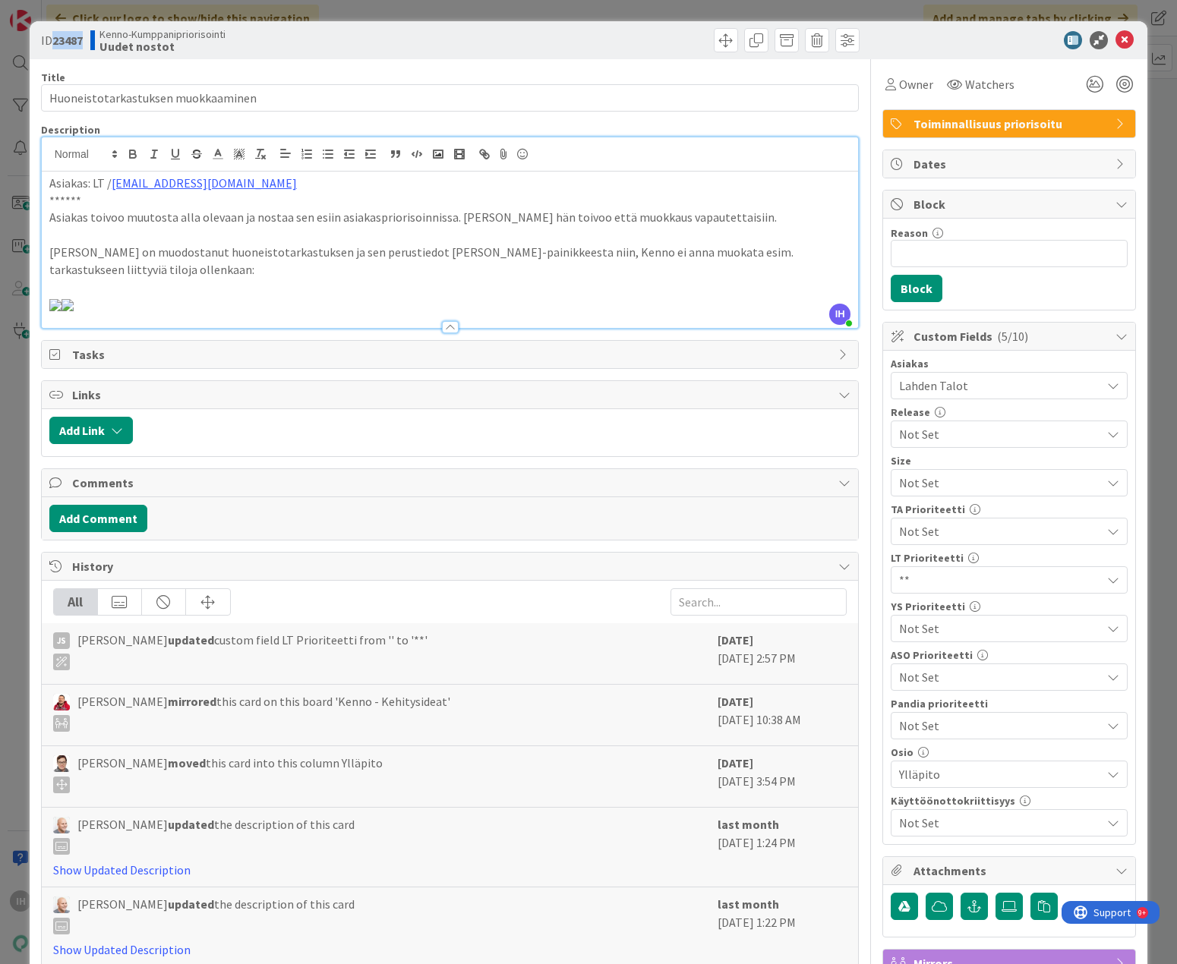
drag, startPoint x: 84, startPoint y: 39, endPoint x: 55, endPoint y: 39, distance: 29.6
click at [55, 39] on b "23487" at bounding box center [67, 40] width 30 height 15
copy b "23487"
click at [67, 216] on p "Asiakas toivoo muutosta alla olevaan ja nostaa sen esiin asiakaspriorisoinnissa…" at bounding box center [450, 217] width 802 height 17
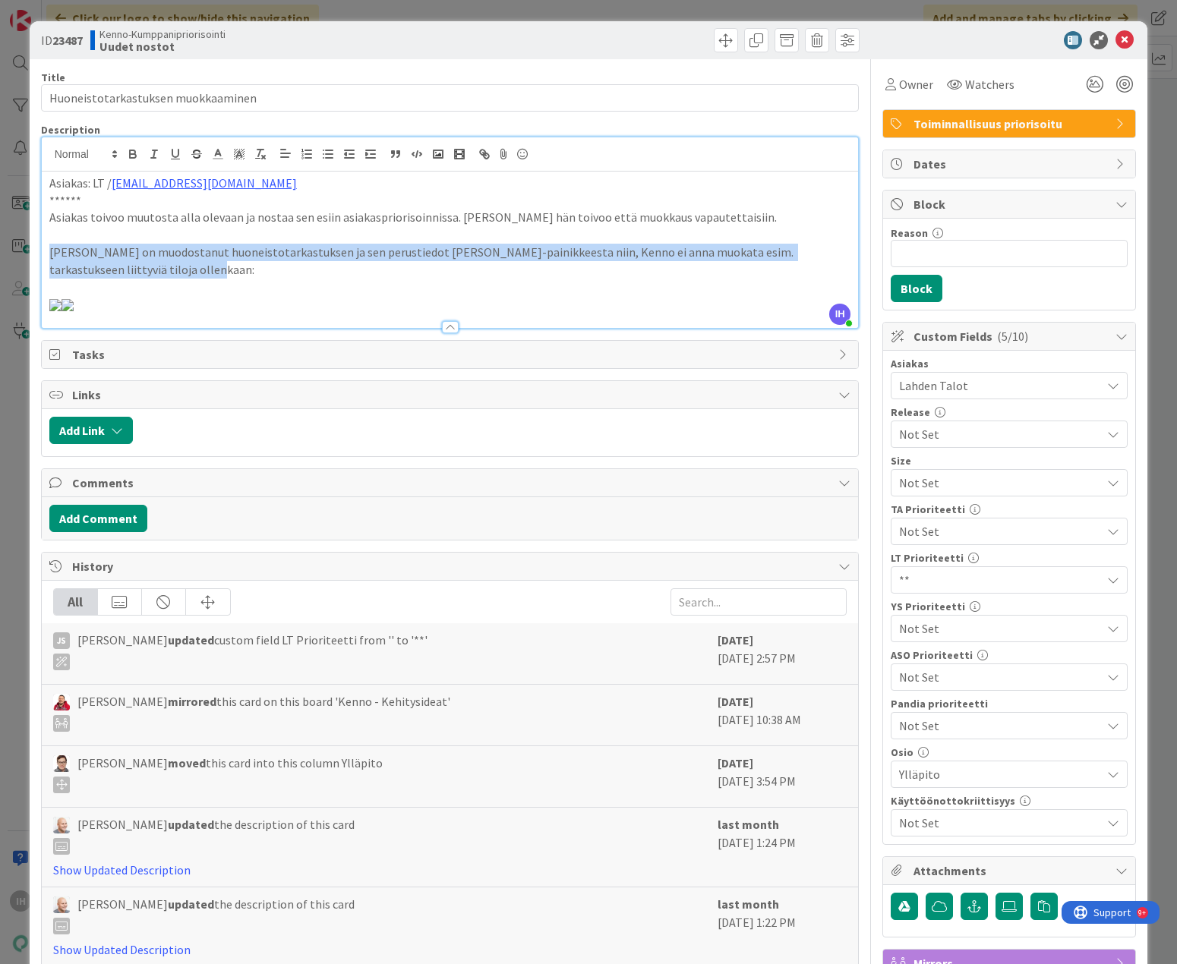
drag, startPoint x: 150, startPoint y: 266, endPoint x: 56, endPoint y: 257, distance: 93.9
click at [51, 257] on p "Jos Kenno on muodostanut huoneistotarkastuksen ja sen perustiedot avaa Muokkaa-…" at bounding box center [450, 261] width 802 height 34
copy p "Jos Kenno on muodostanut huoneistotarkastuksen ja sen perustiedot avaa Muokkaa-…"
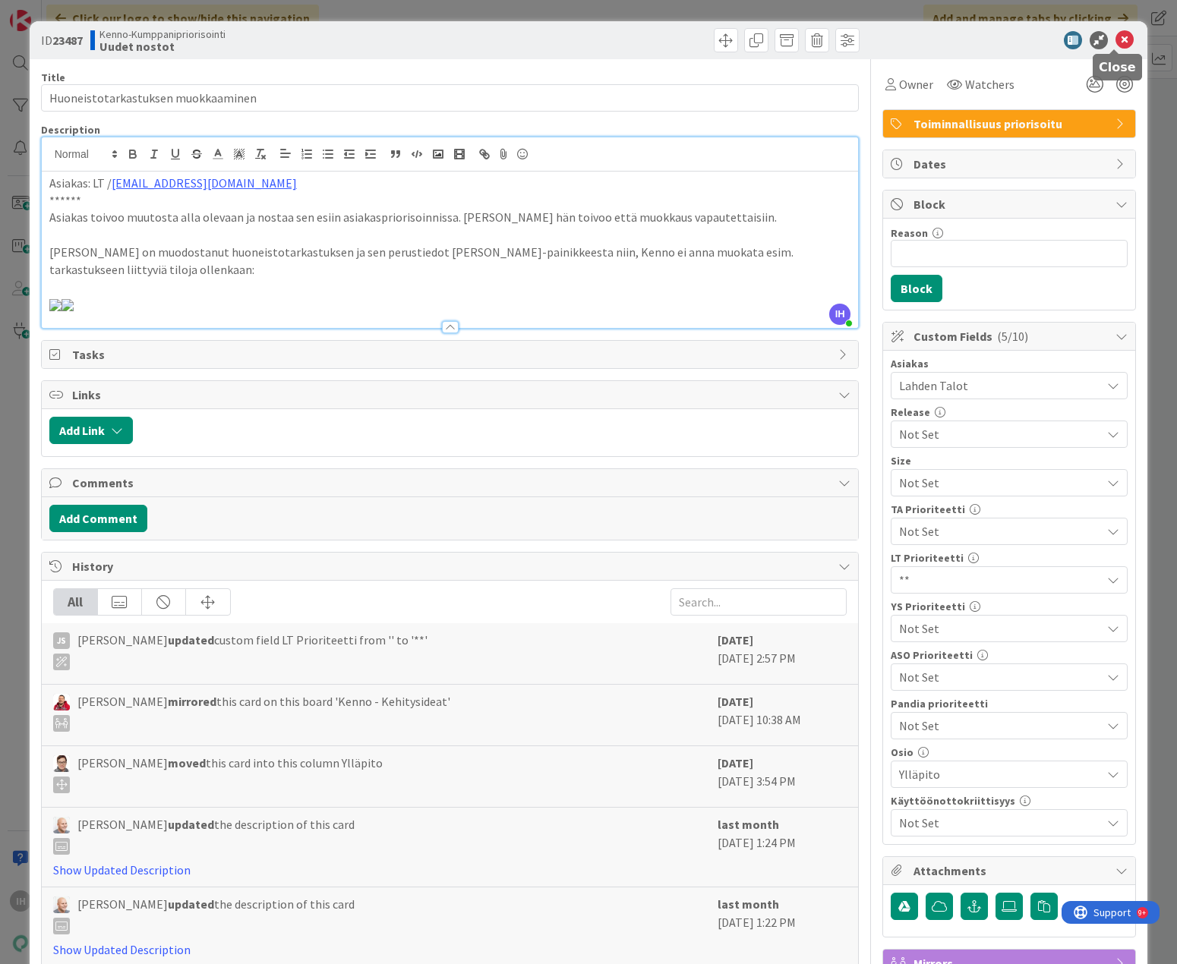
click at [884, 39] on icon at bounding box center [1124, 40] width 18 height 18
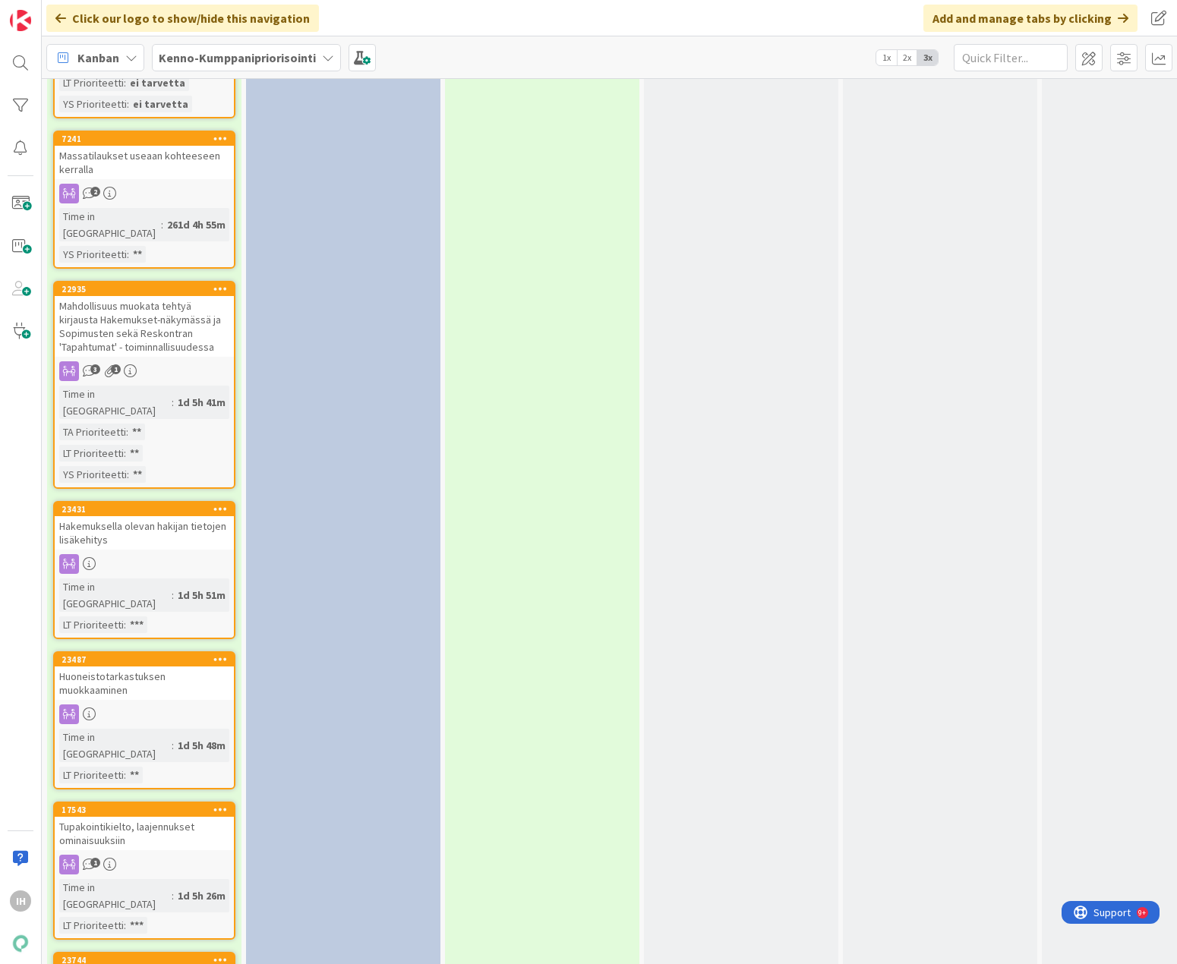
scroll to position [3037, 0]
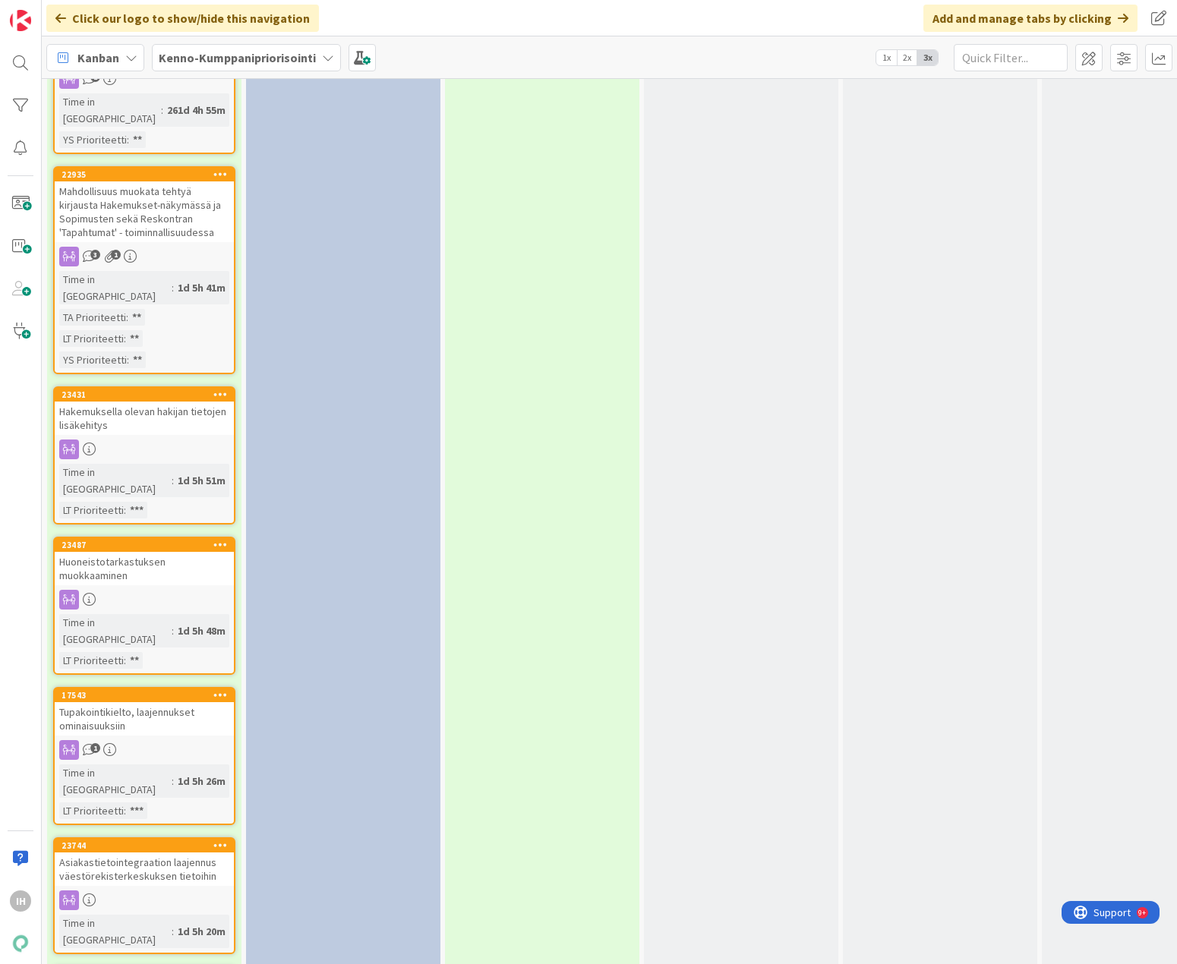
click at [118, 853] on div "Asiakastietointegraation laajennus väestörekisterkeskuksen tietoihin" at bounding box center [144, 869] width 179 height 33
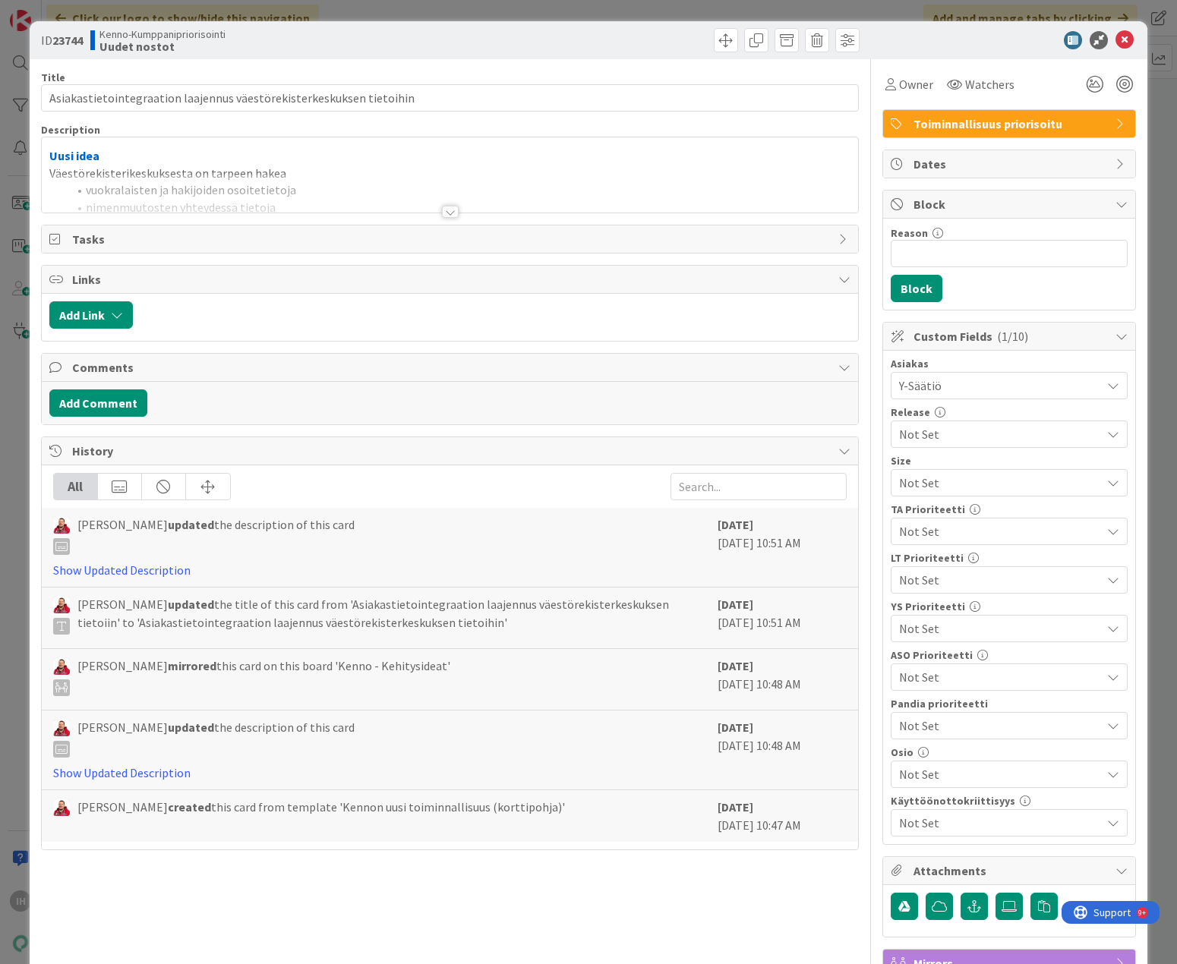
click at [449, 214] on div at bounding box center [450, 212] width 17 height 12
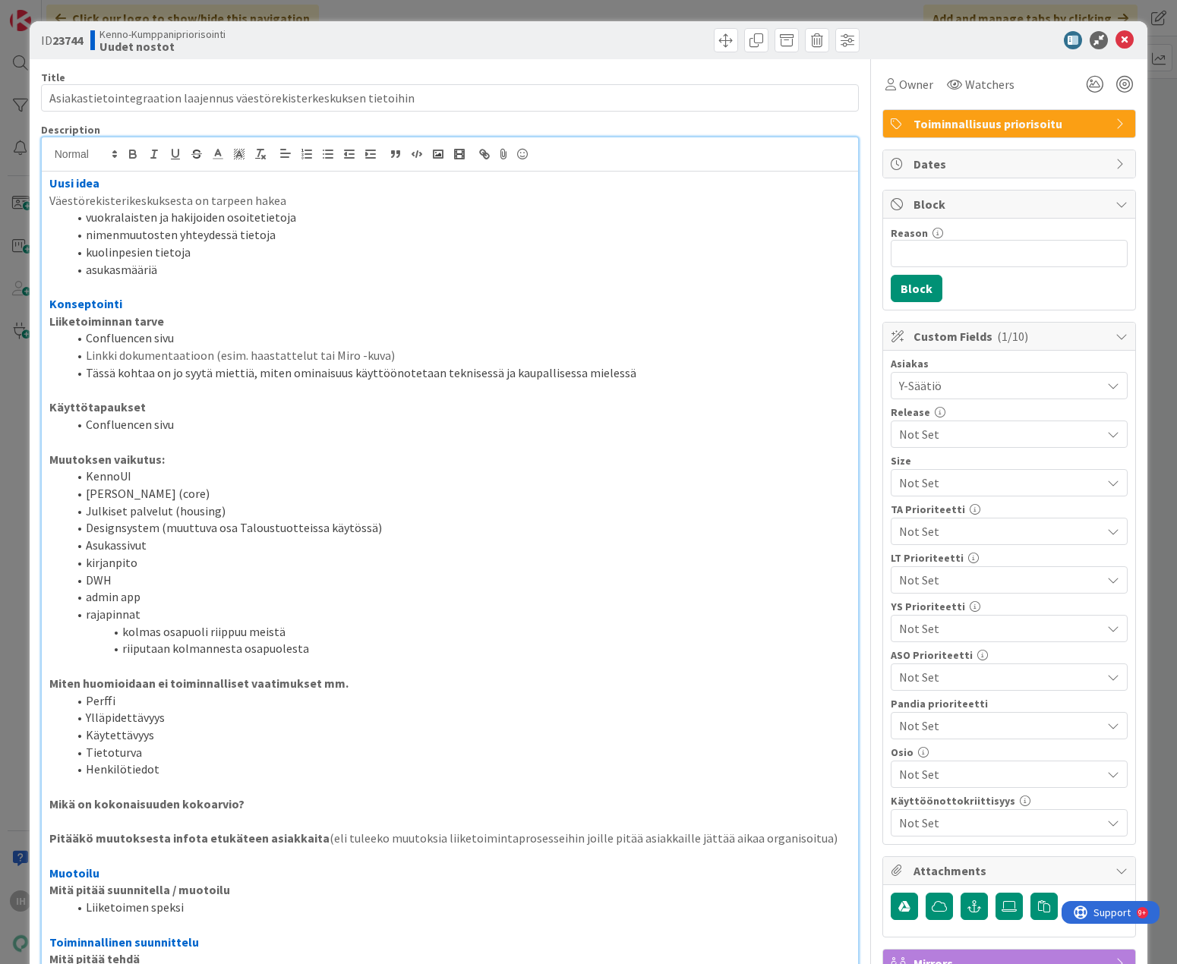
drag, startPoint x: 172, startPoint y: 269, endPoint x: 74, endPoint y: 217, distance: 110.7
click at [74, 217] on ol "vuokralaisten ja hakijoiden osoitetietoja nimenmuutosten yhteydessä tietoja kuo…" at bounding box center [450, 243] width 802 height 69
click at [266, 251] on li "kuolinpesien tietoja" at bounding box center [459, 252] width 783 height 17
click at [884, 40] on icon at bounding box center [1124, 40] width 18 height 18
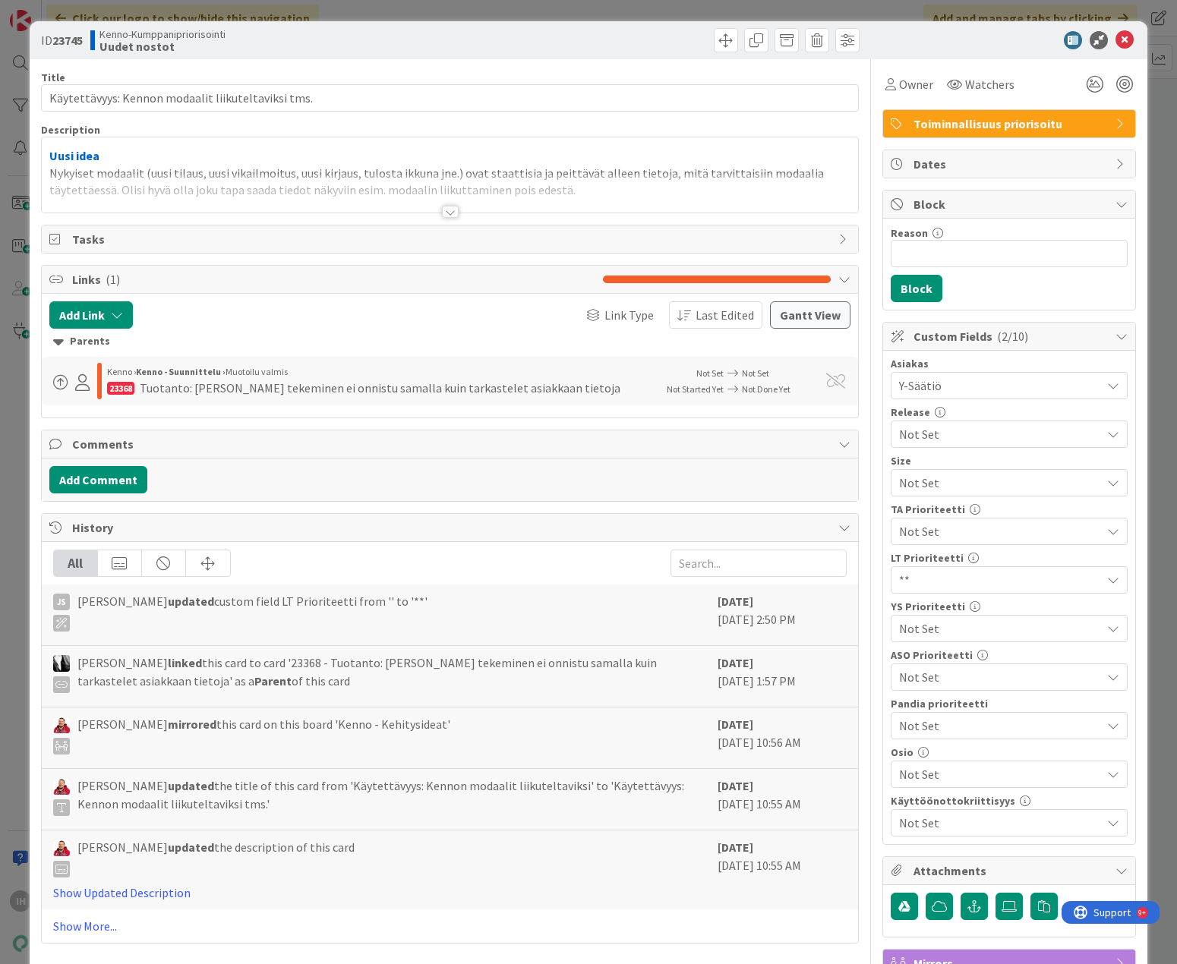
click at [443, 213] on div at bounding box center [450, 212] width 17 height 12
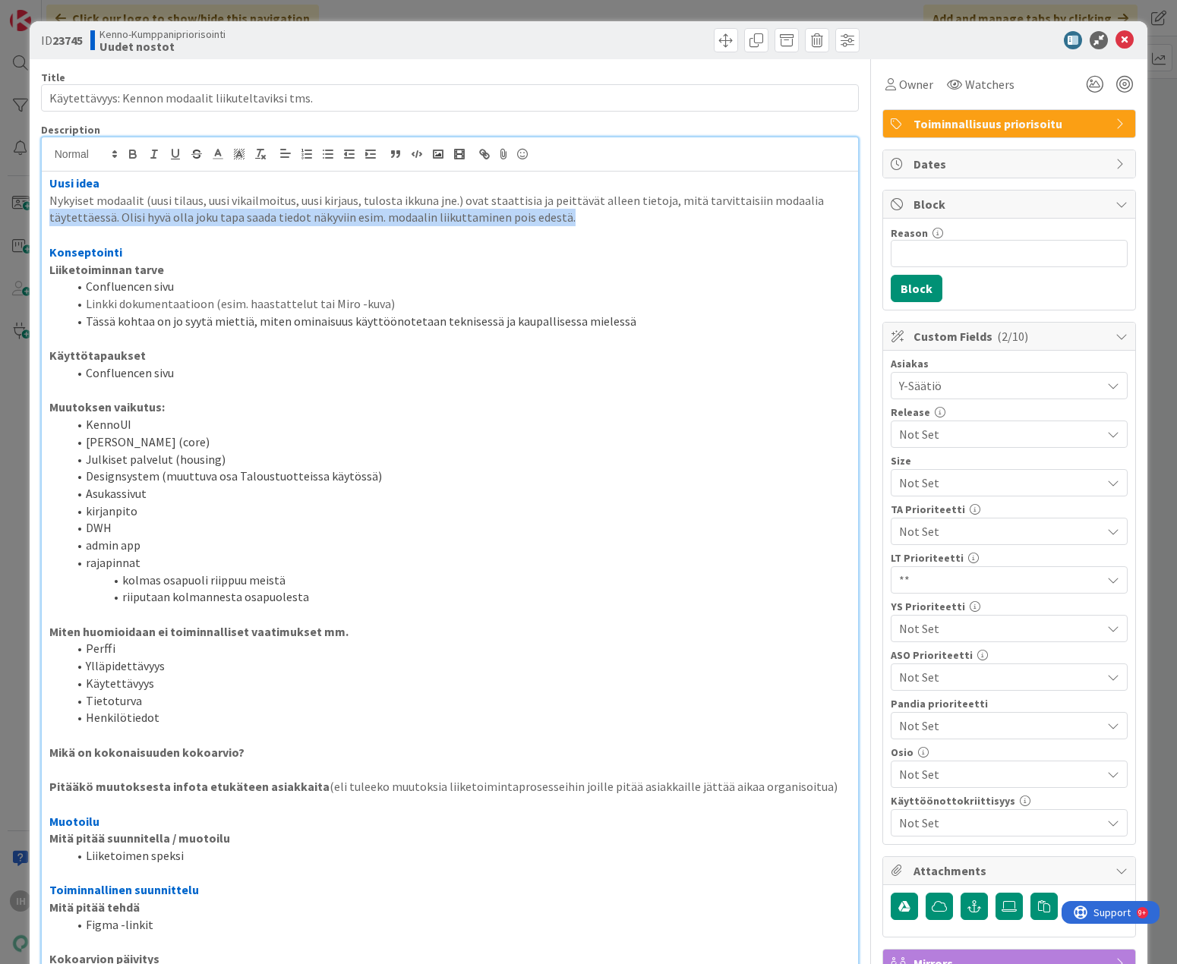
drag, startPoint x: 537, startPoint y: 213, endPoint x: -1, endPoint y: 210, distance: 538.3
click at [0, 210] on html "IH Click our logo to show/hide this navigation Add and manage tabs by clicking …" at bounding box center [588, 482] width 1177 height 964
click at [642, 224] on p "Nykyiset modaalit (uusi tilaus, uusi vikailmoitus, uusi kirjaus, tulosta ikkuna…" at bounding box center [450, 209] width 802 height 34
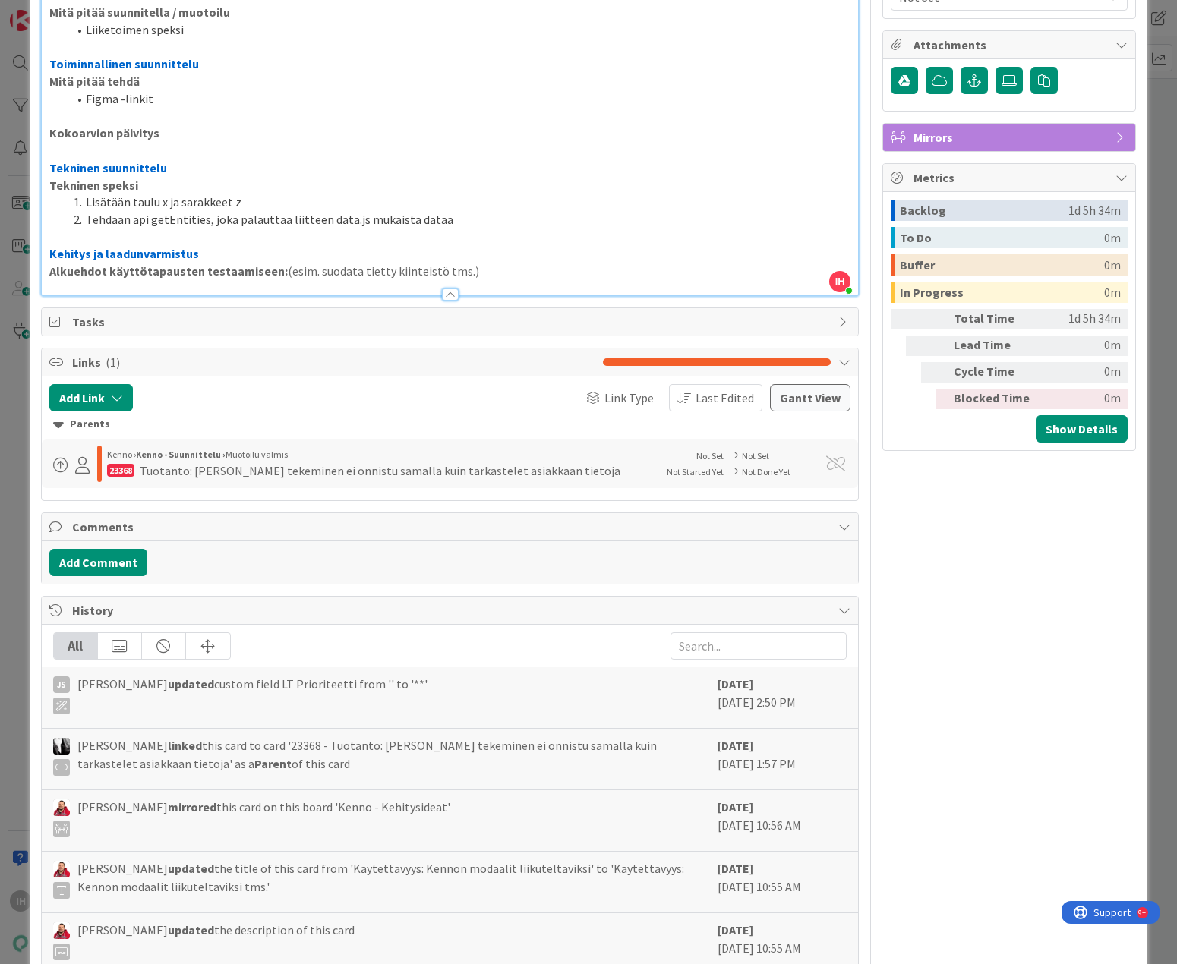
scroll to position [835, 0]
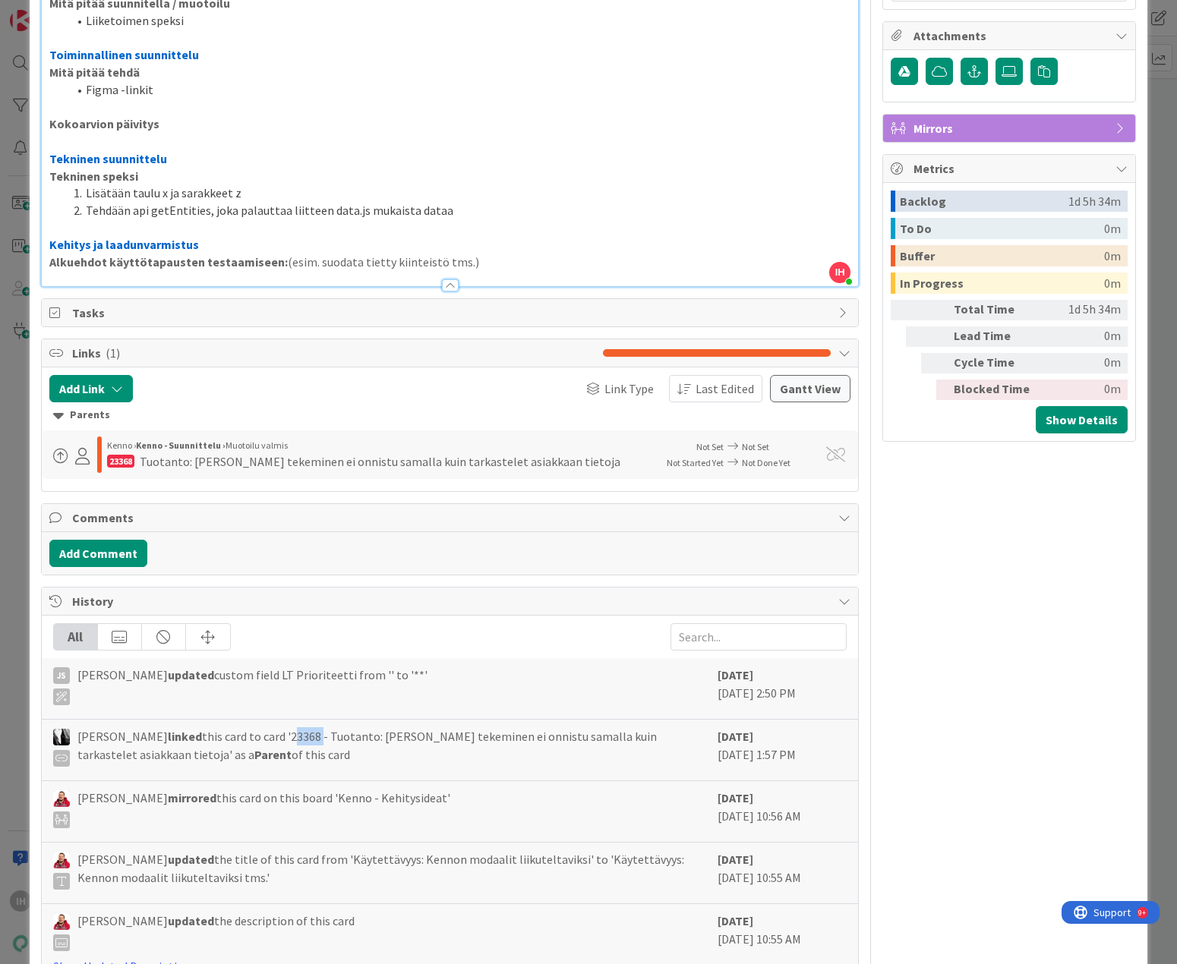
drag, startPoint x: 339, startPoint y: 733, endPoint x: 313, endPoint y: 734, distance: 26.6
click at [313, 734] on span "Katja Vuoti-Heikkinen linked this card to card '23368 - Tuotanto: Kirjauksen te…" at bounding box center [393, 746] width 633 height 39
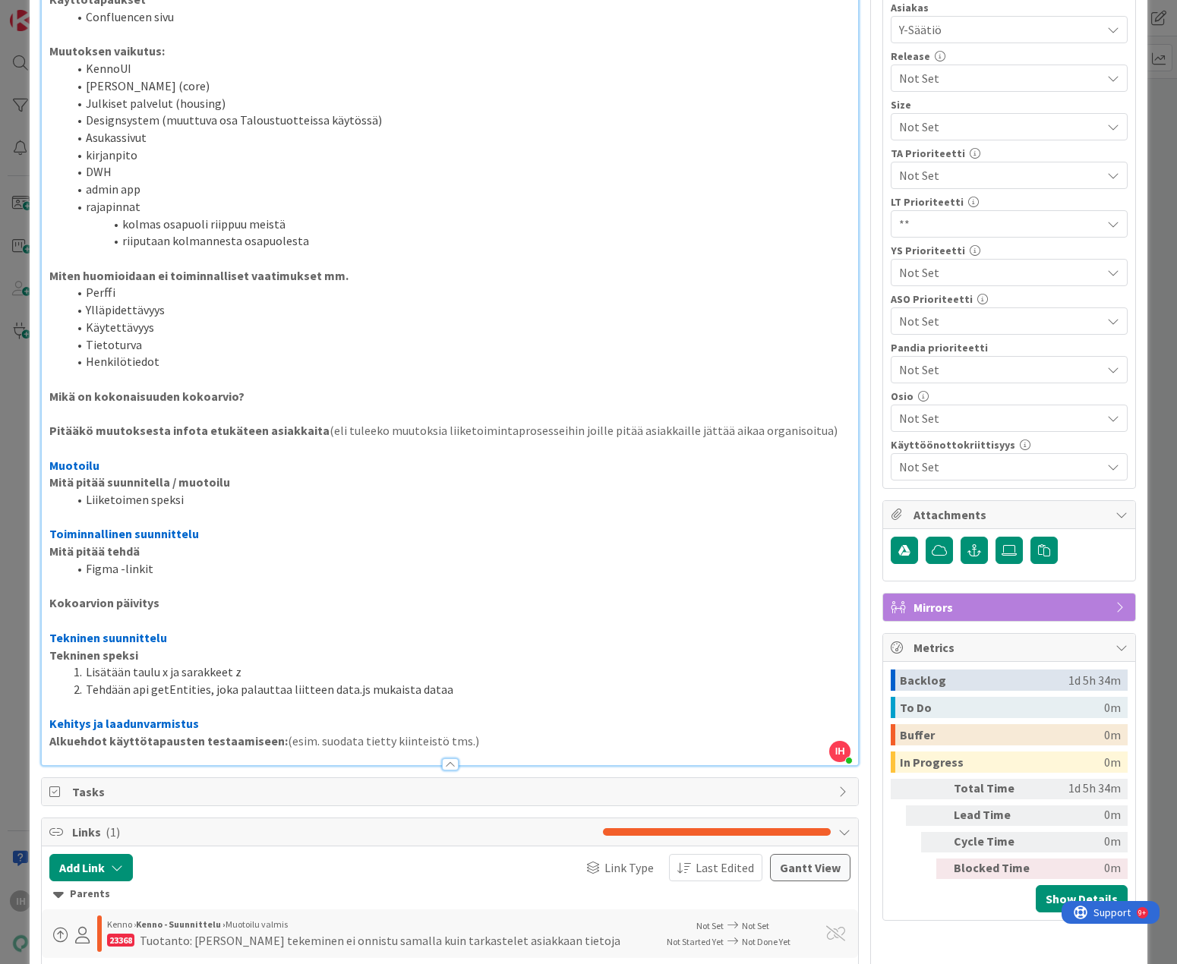
scroll to position [0, 0]
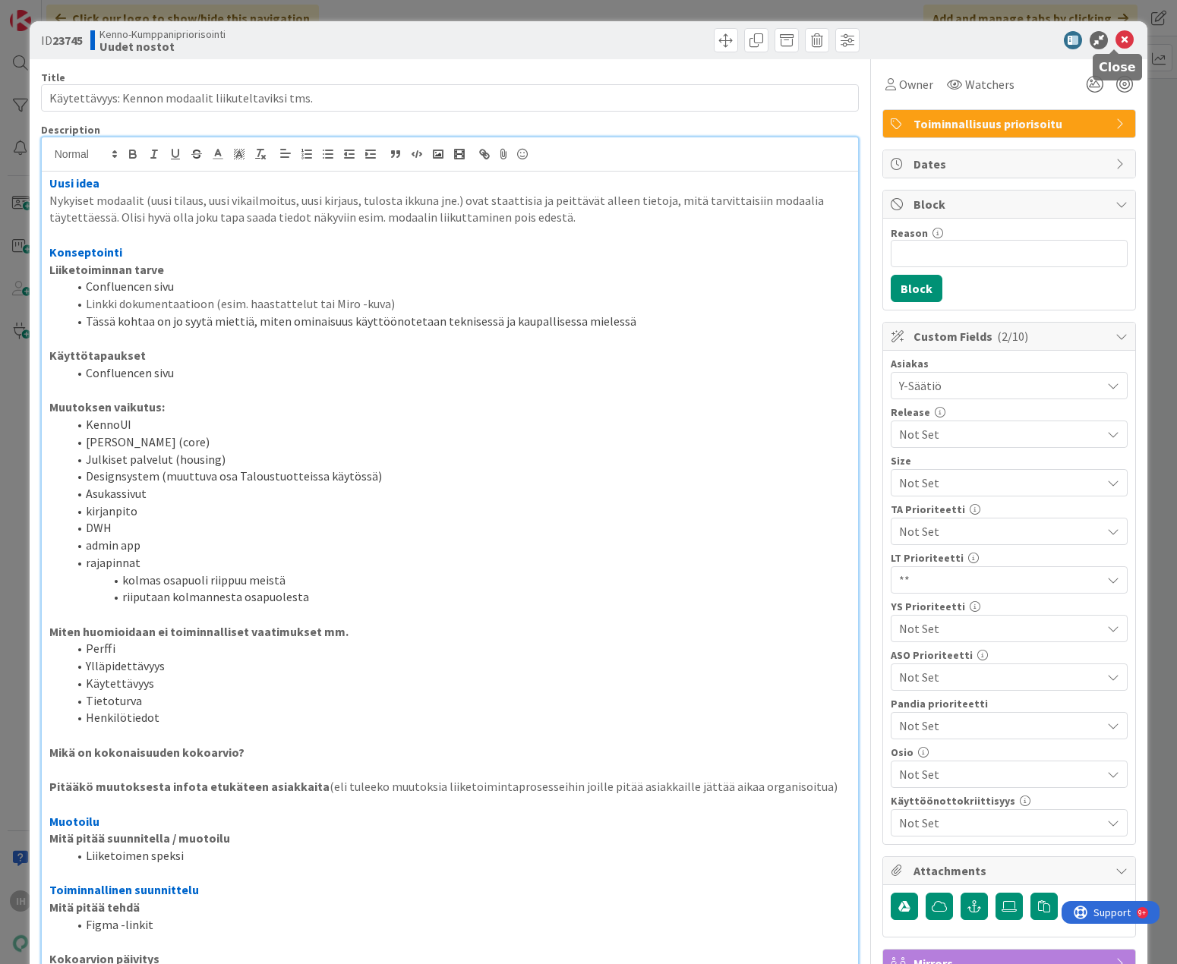
click at [884, 32] on icon at bounding box center [1124, 40] width 18 height 18
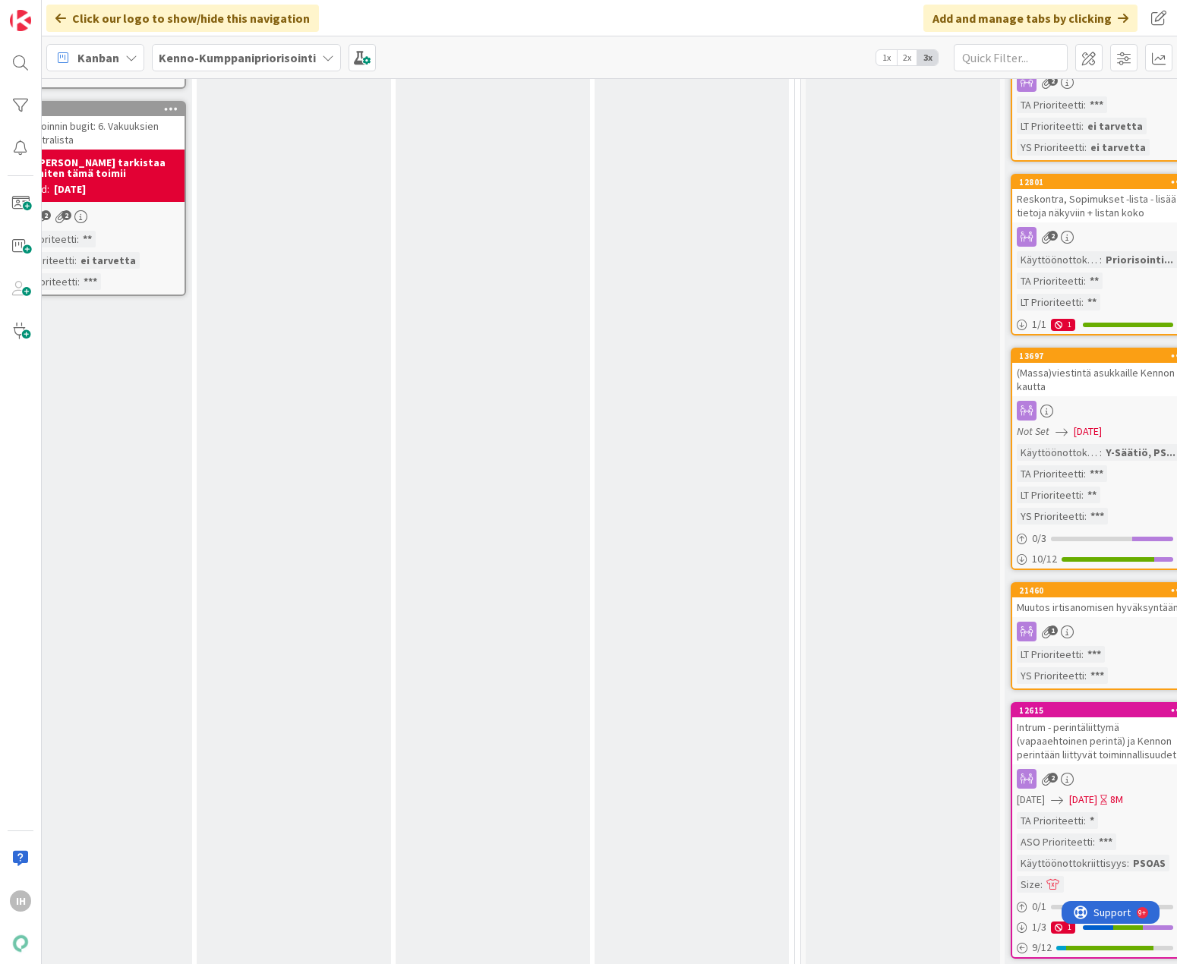
scroll to position [1594, 1255]
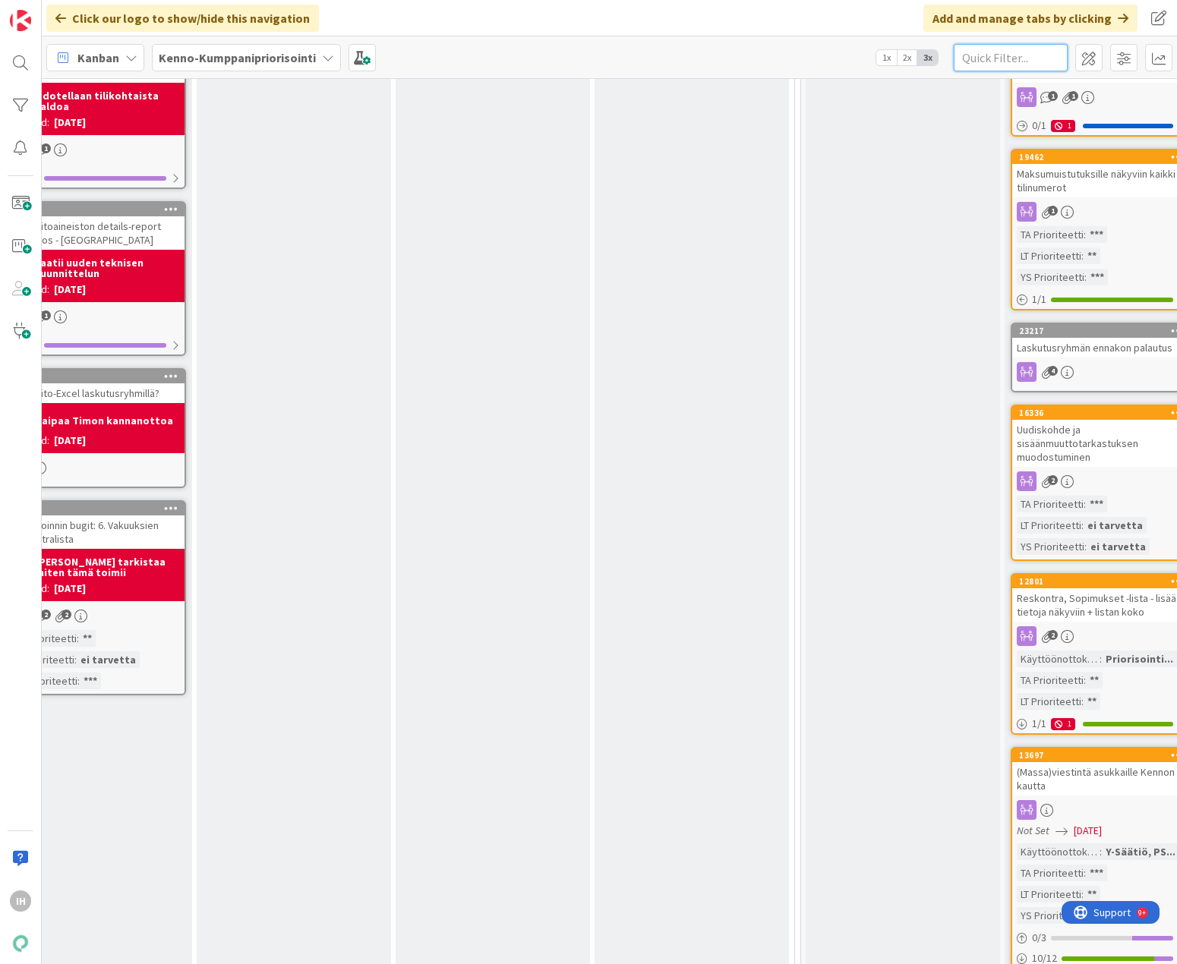
click at [884, 55] on input "text" at bounding box center [1011, 57] width 114 height 27
paste input "23368"
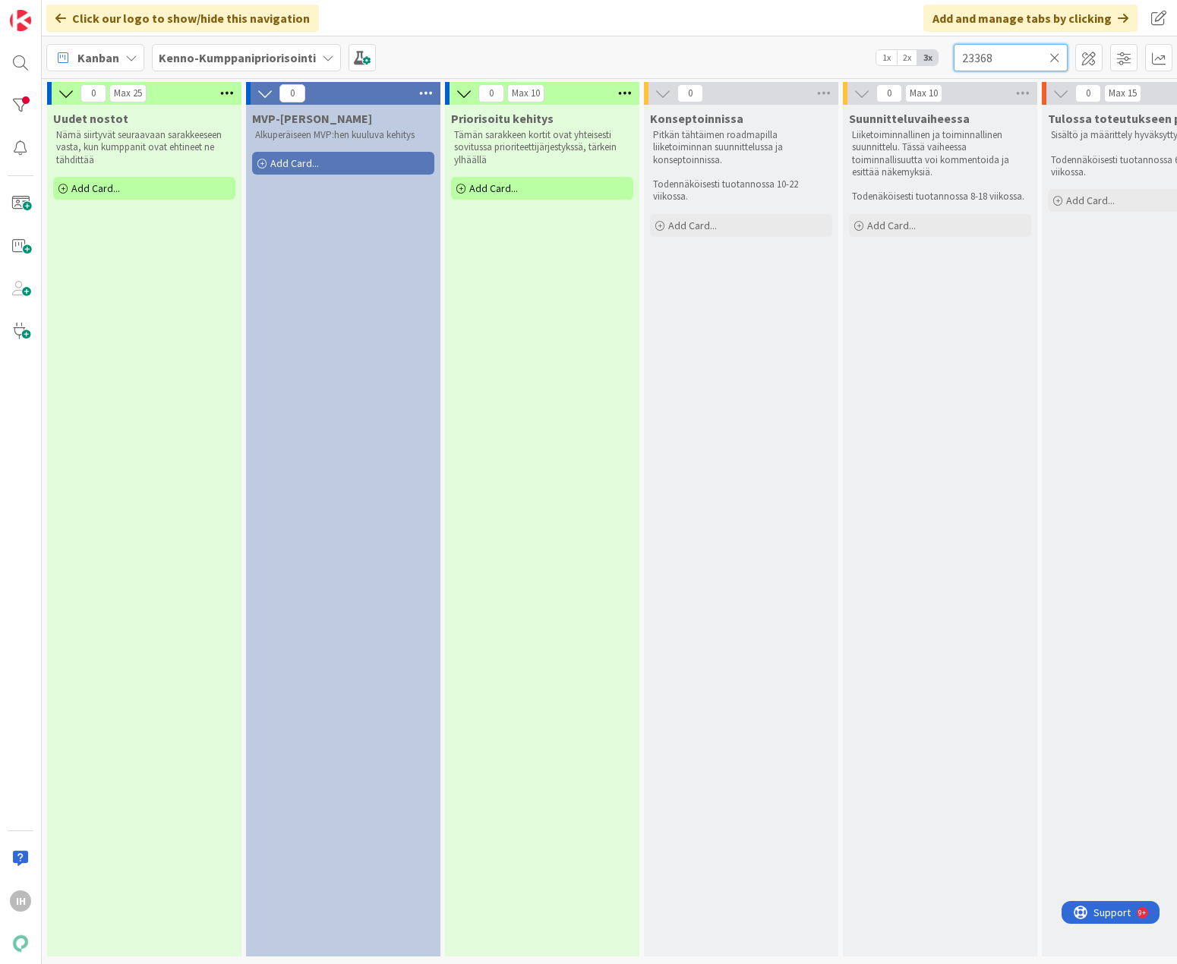
scroll to position [5, 1255]
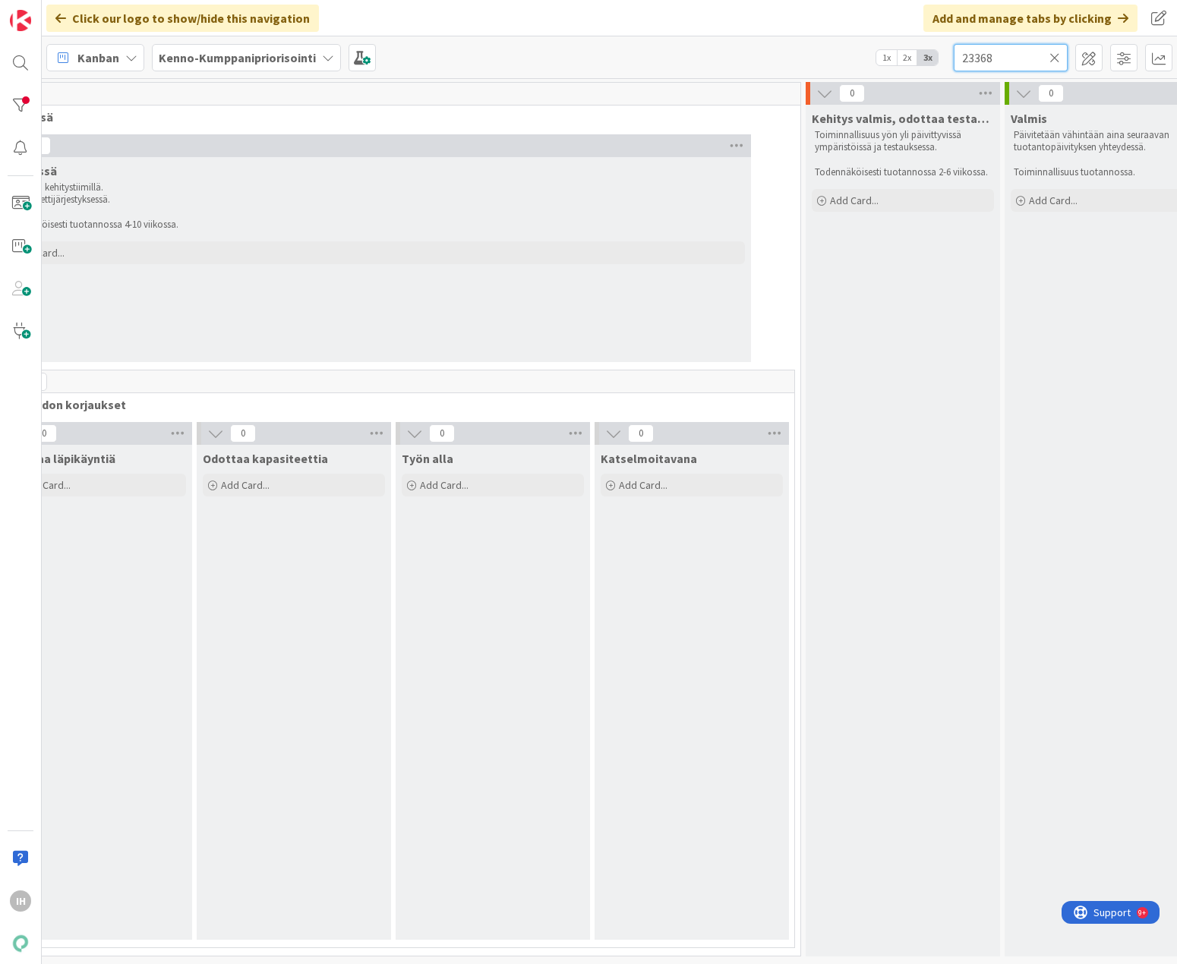
type input "23368"
click at [206, 62] on b "Kenno-Kumppanipriorisointi" at bounding box center [237, 57] width 157 height 15
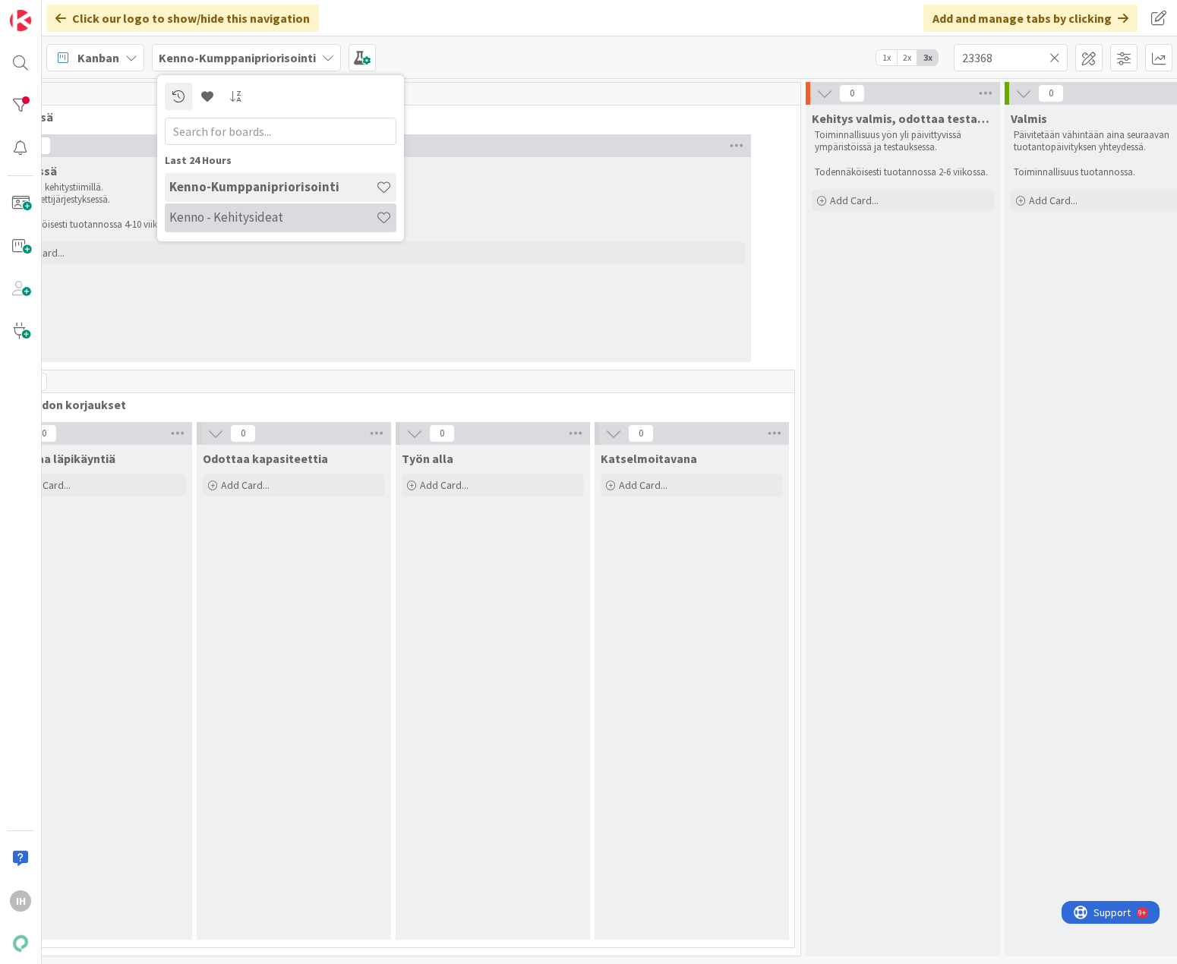
click at [210, 219] on h4 "Kenno - Kehitysideat" at bounding box center [272, 217] width 206 height 15
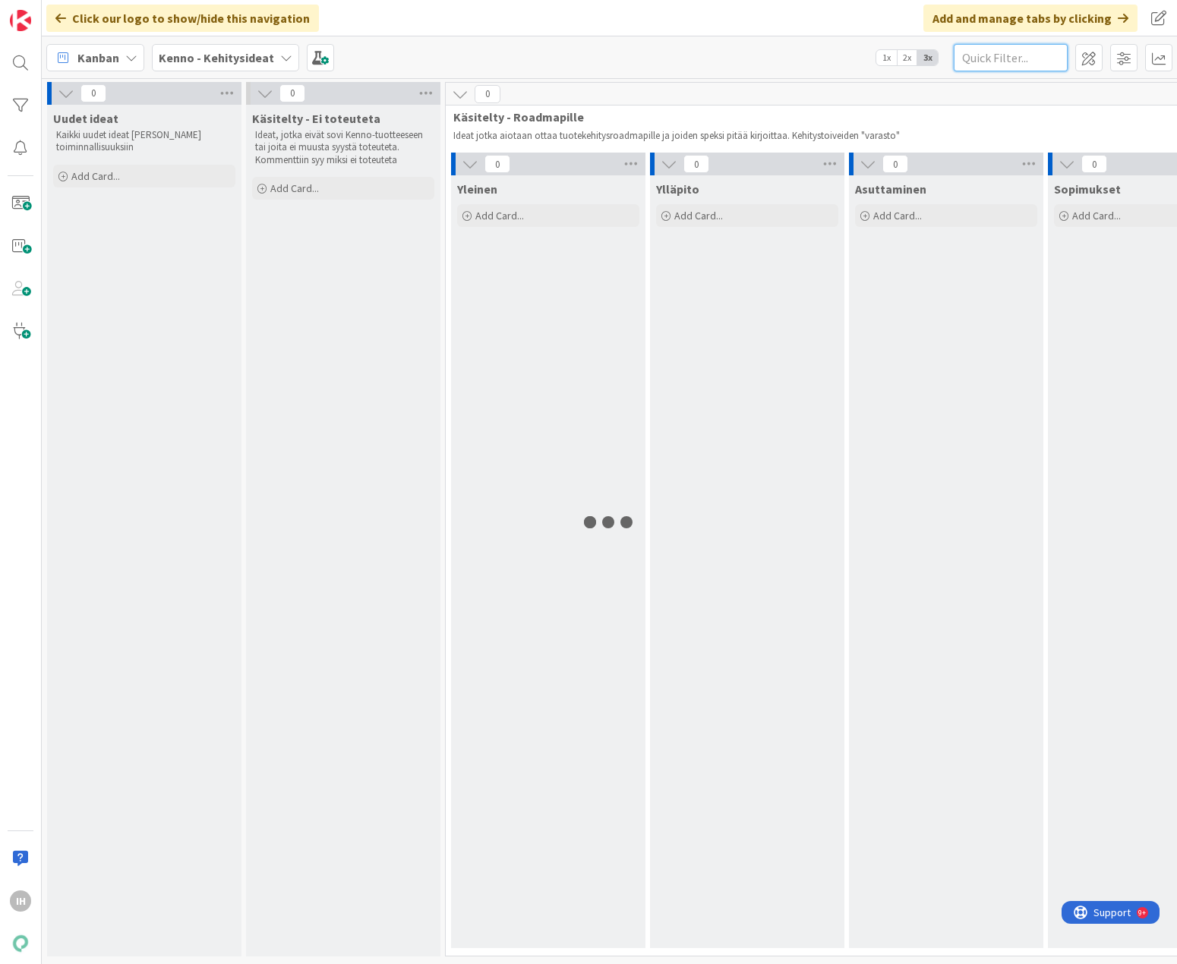
click at [884, 56] on input "text" at bounding box center [1011, 57] width 114 height 27
paste input "23368"
type input "23368"
click at [884, 58] on icon at bounding box center [1054, 58] width 11 height 14
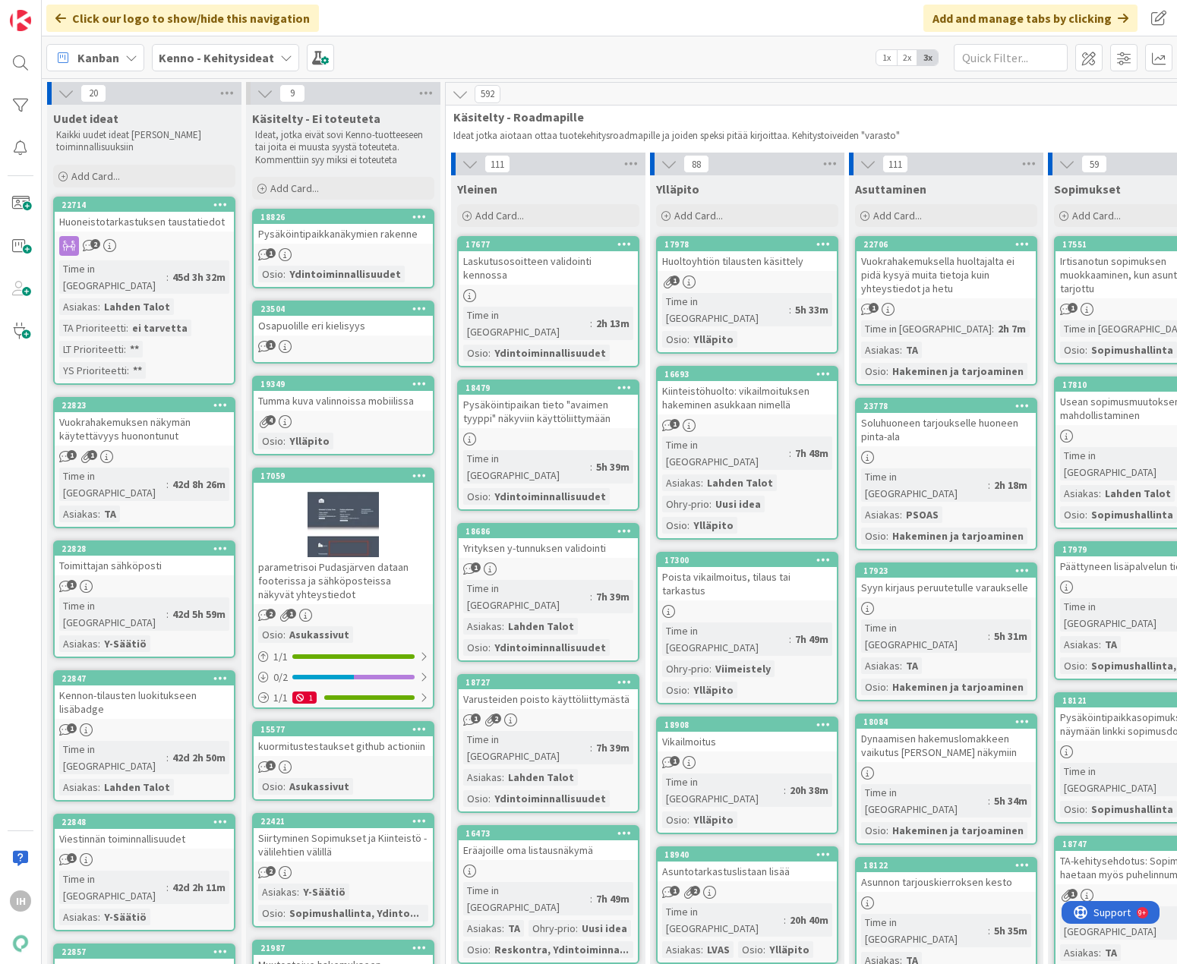
click at [192, 61] on b "Kenno - Kehitysideat" at bounding box center [216, 57] width 115 height 15
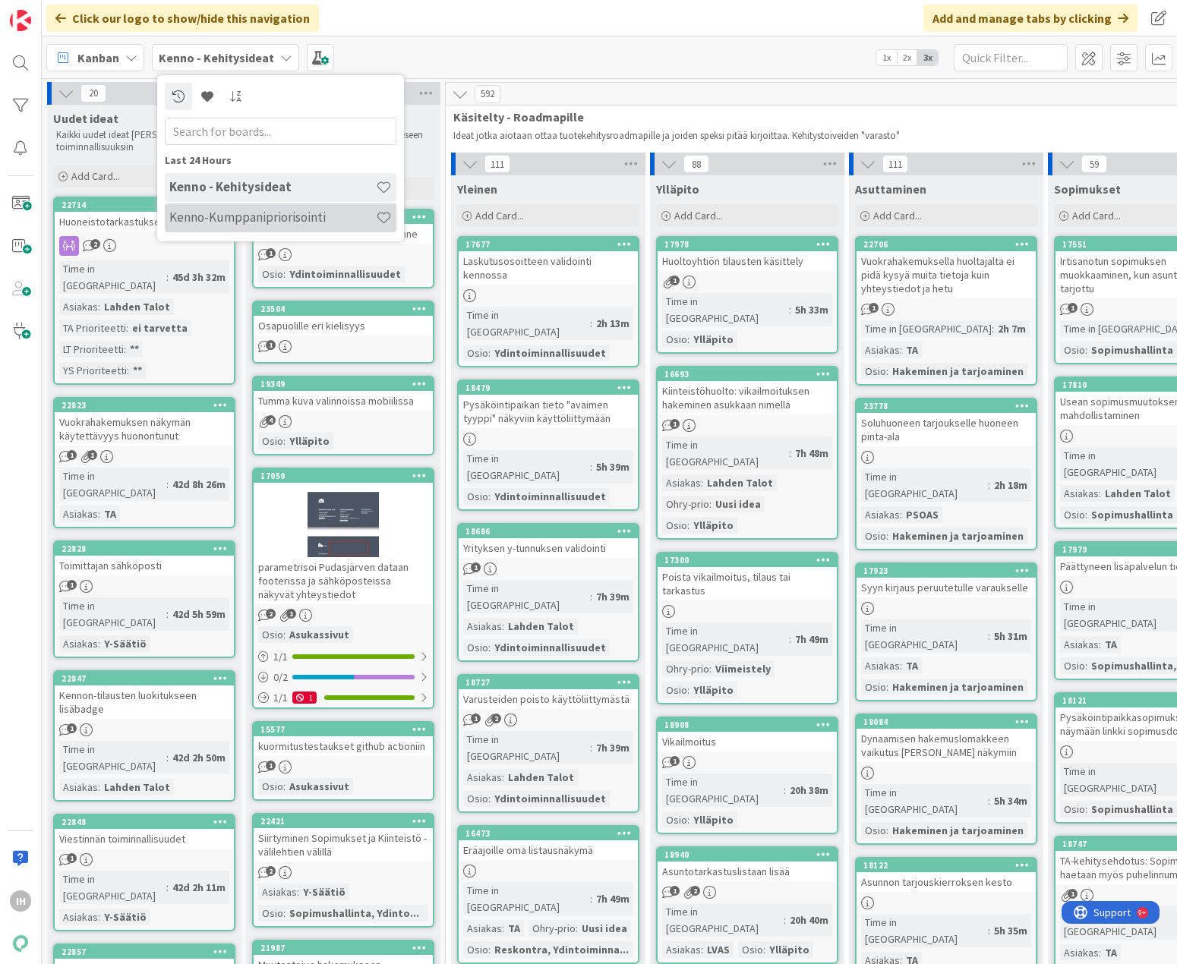
click at [188, 212] on h4 "Kenno-Kumppanipriorisointi" at bounding box center [272, 217] width 206 height 15
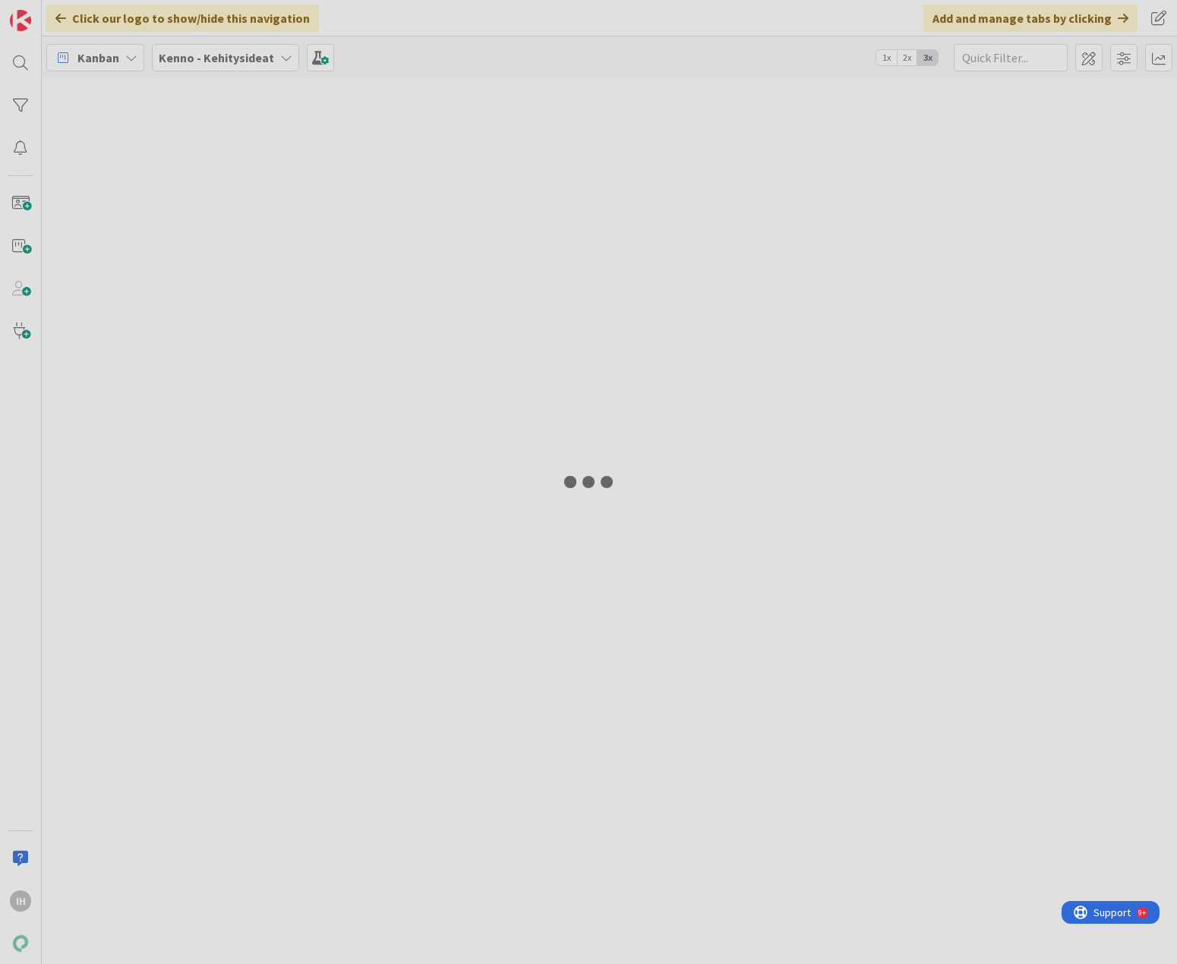
type input "23368"
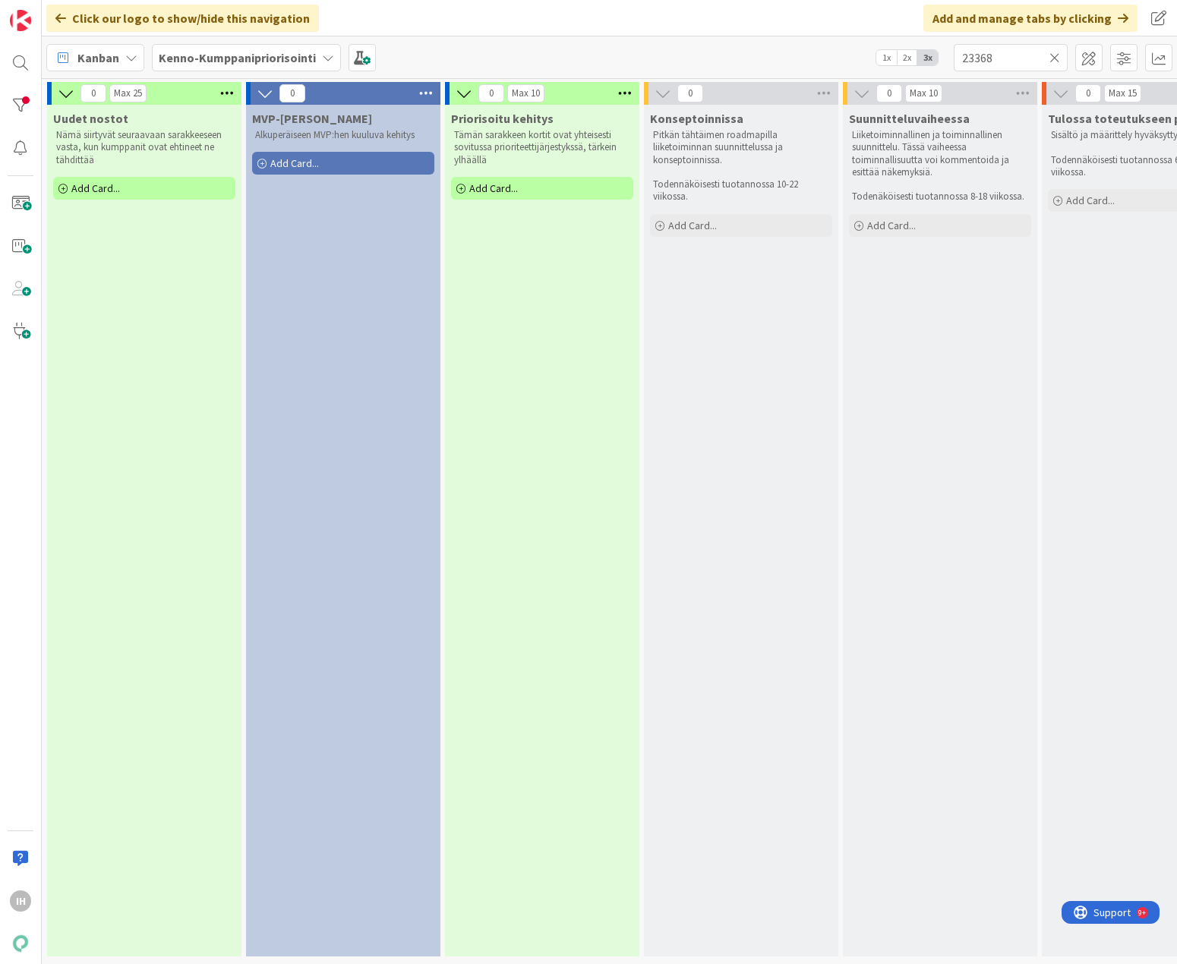
click at [302, 54] on b "Kenno-Kumppanipriorisointi" at bounding box center [237, 57] width 157 height 15
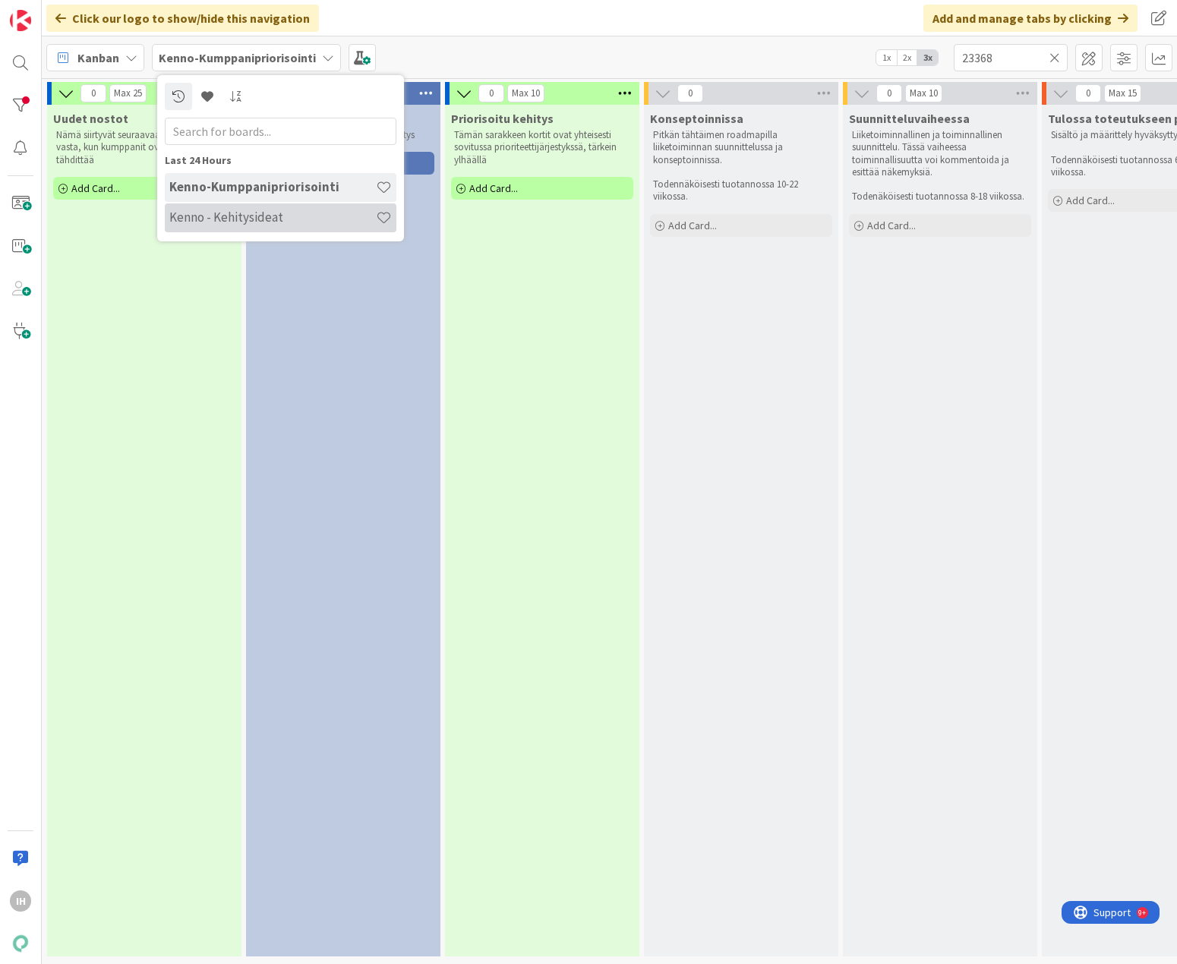
click at [294, 205] on div "Kenno - Kehitysideat" at bounding box center [281, 217] width 232 height 29
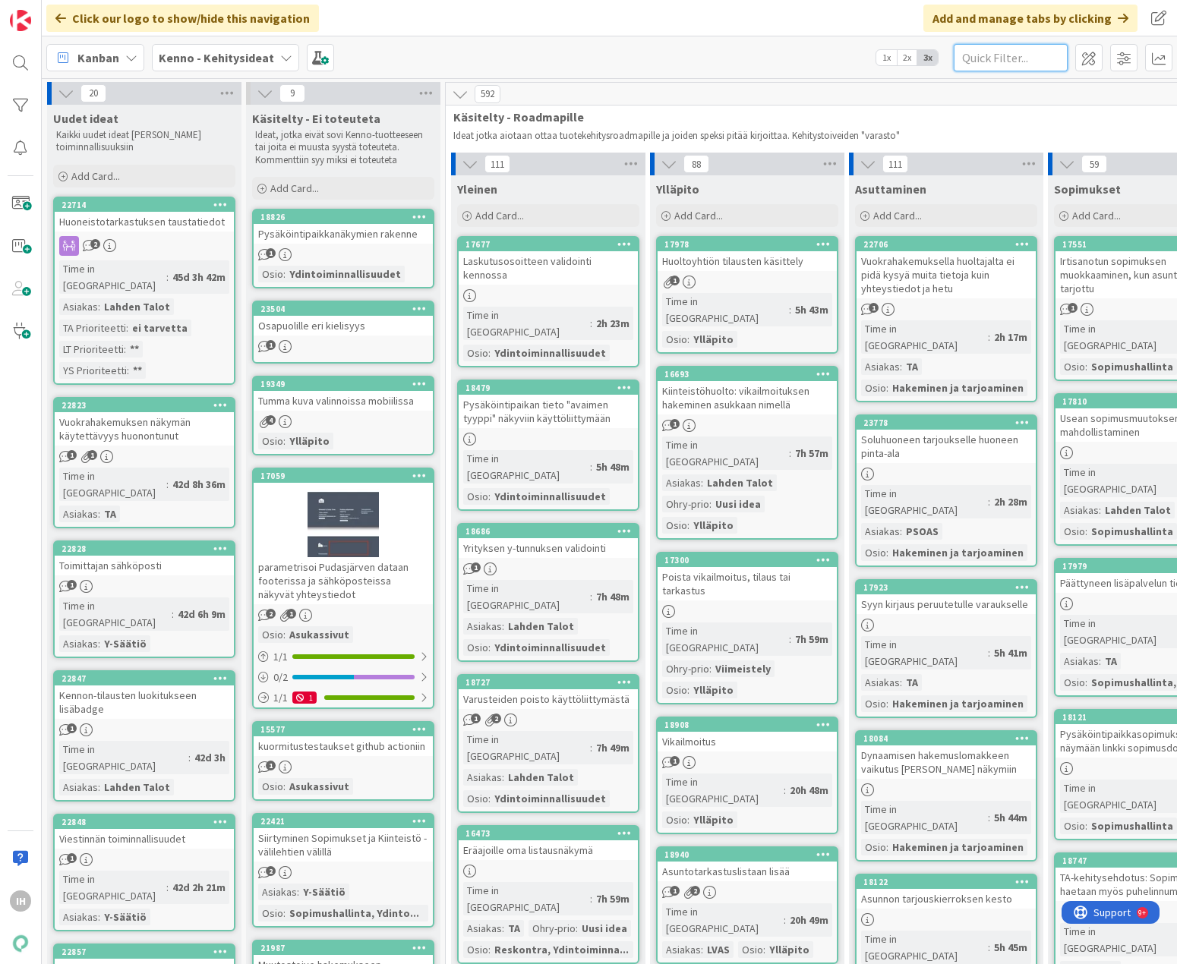
click at [884, 58] on input "text" at bounding box center [1011, 57] width 114 height 27
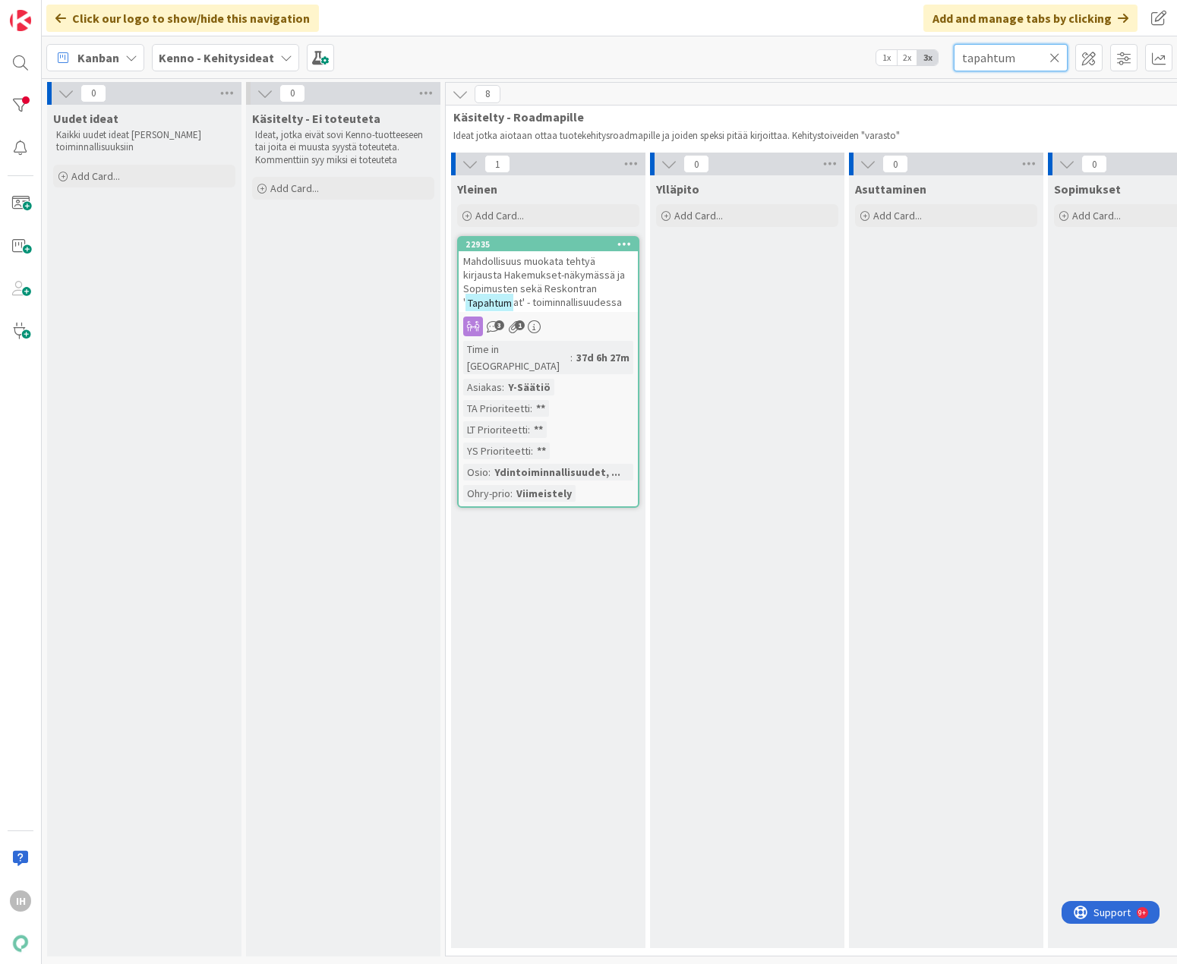
type input "tapahtum"
click at [593, 255] on span "Mahdollisuus muokata tehtyä kirjausta Hakemukset-näkymässä ja Sopimusten sekä R…" at bounding box center [544, 281] width 162 height 55
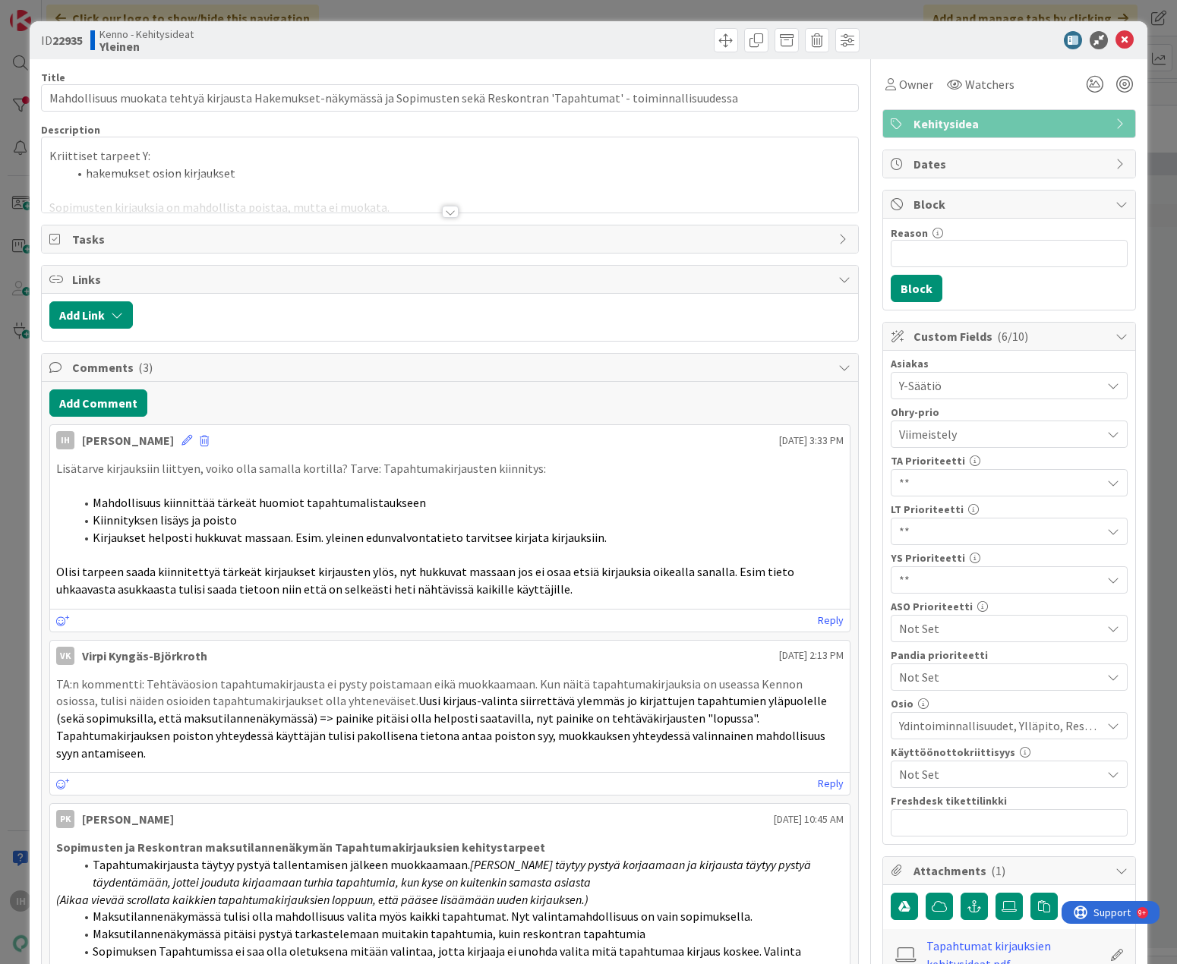
click at [446, 207] on div at bounding box center [450, 212] width 17 height 12
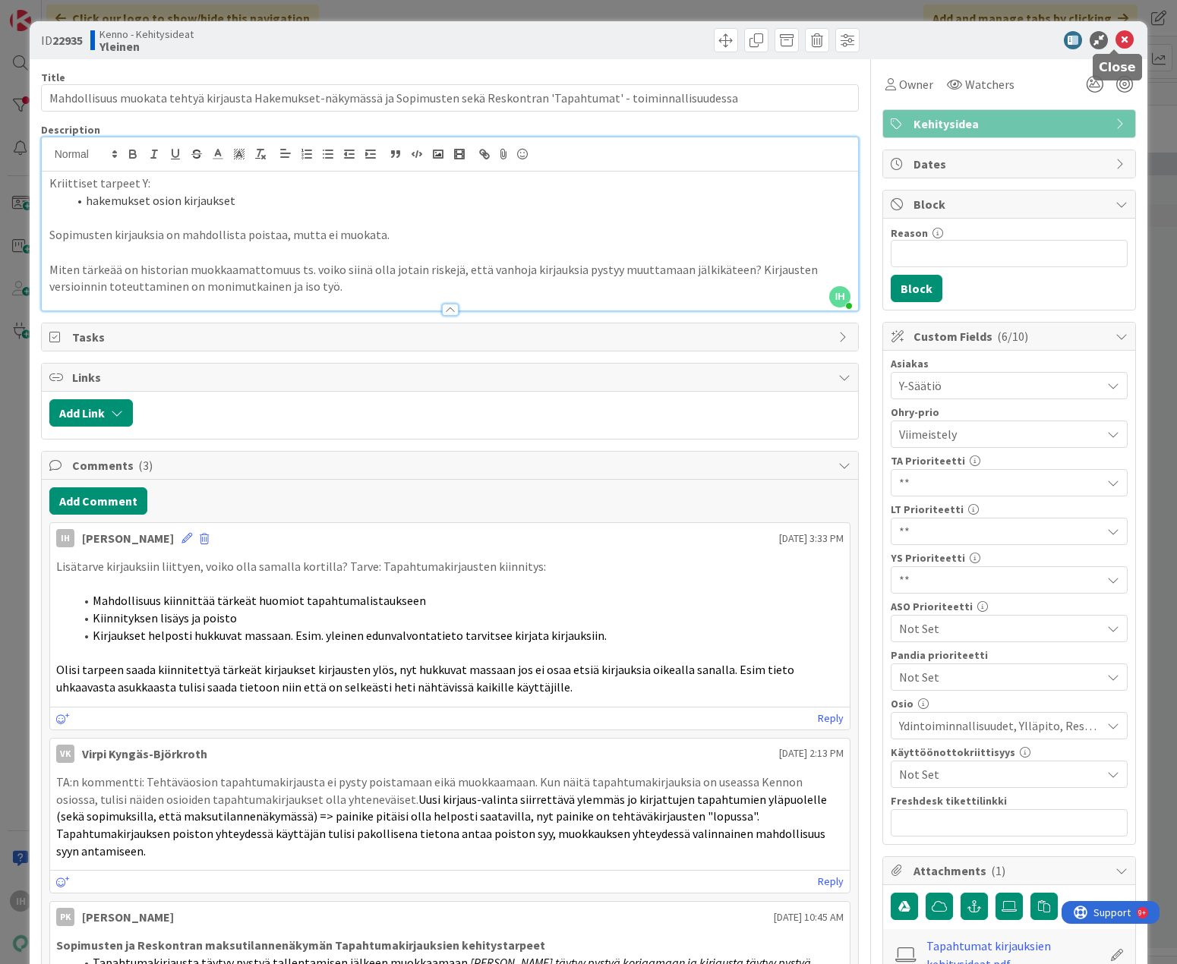
drag, startPoint x: 1118, startPoint y: 36, endPoint x: 1086, endPoint y: 68, distance: 45.1
click at [884, 37] on icon at bounding box center [1124, 40] width 18 height 18
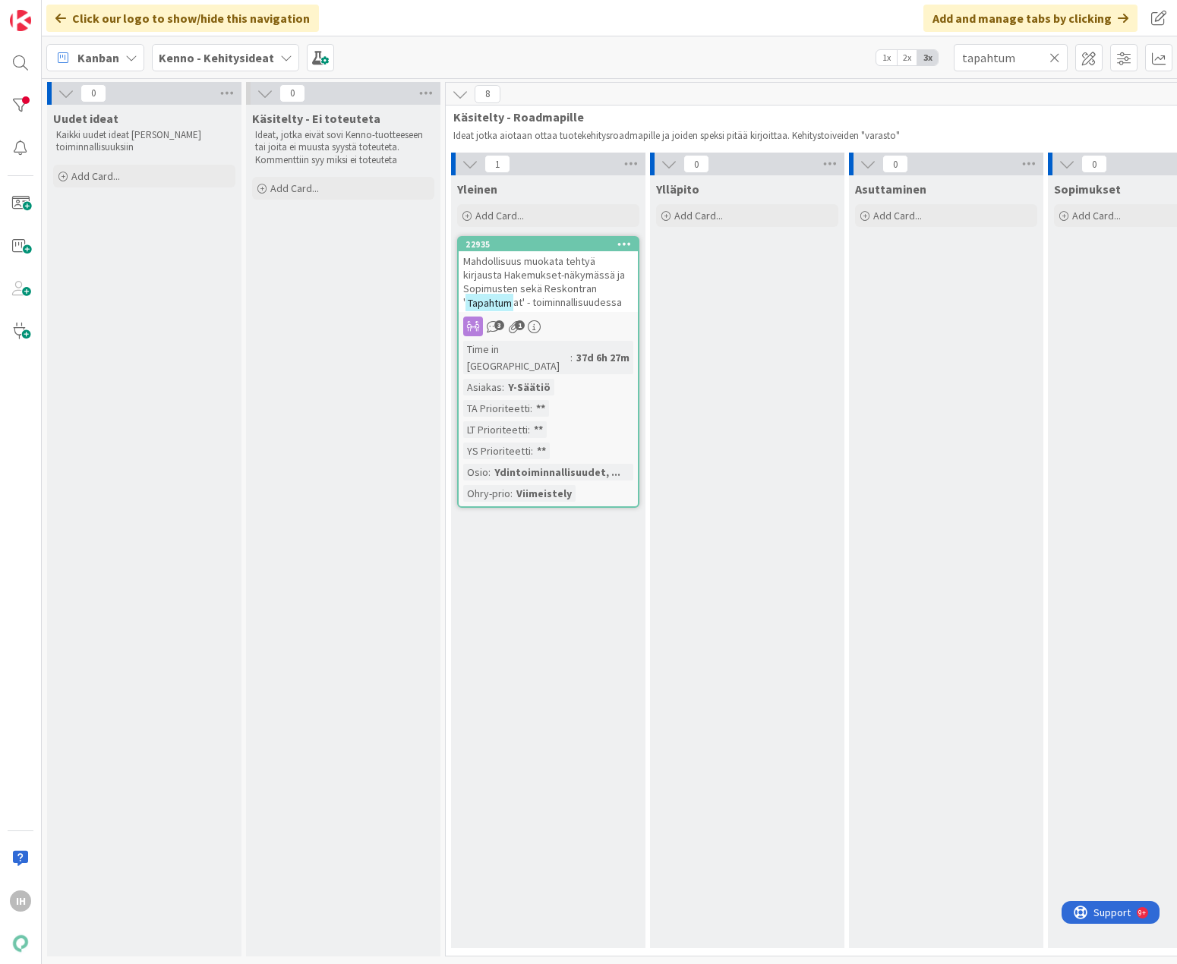
click at [884, 58] on icon at bounding box center [1054, 58] width 11 height 14
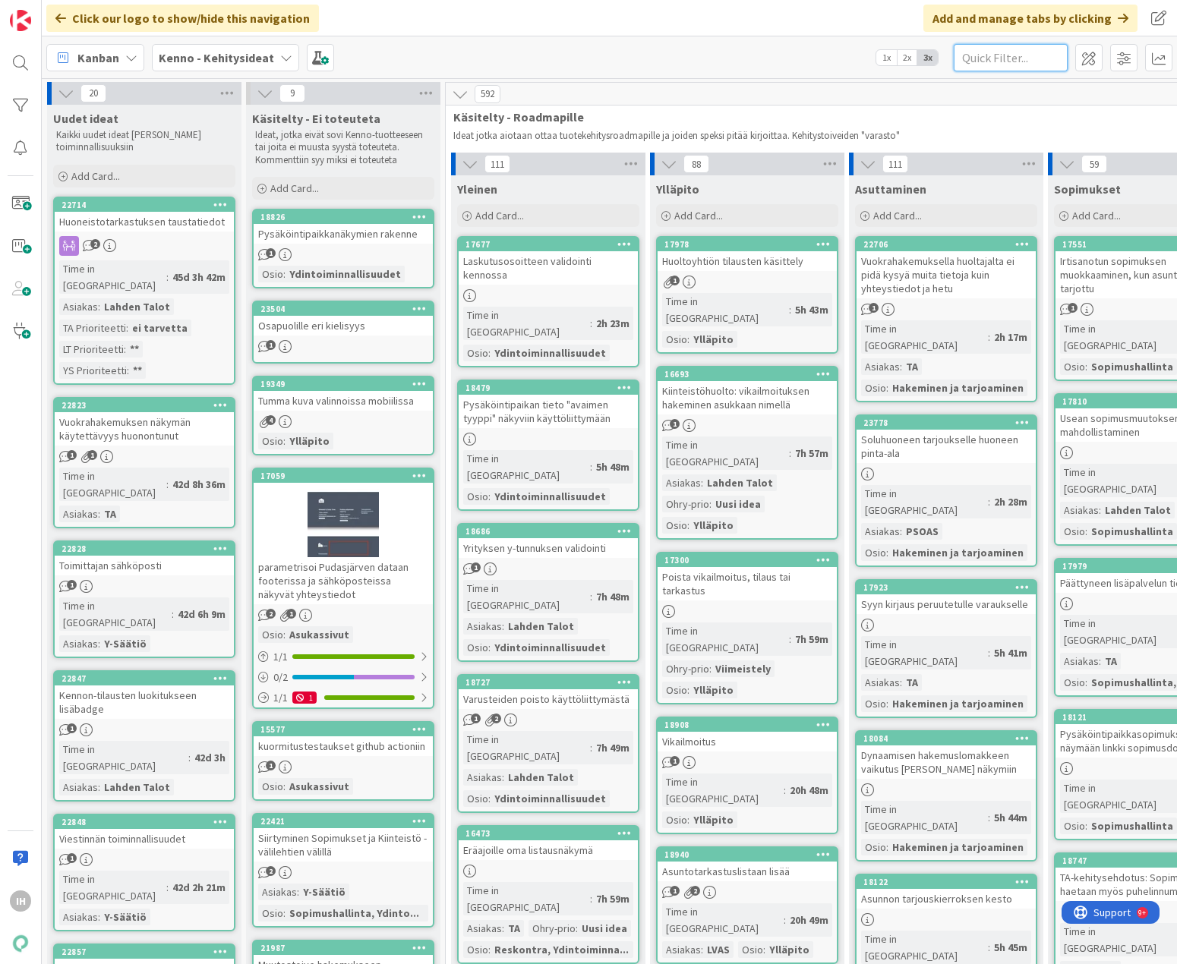
click at [884, 57] on input "text" at bounding box center [1011, 57] width 114 height 27
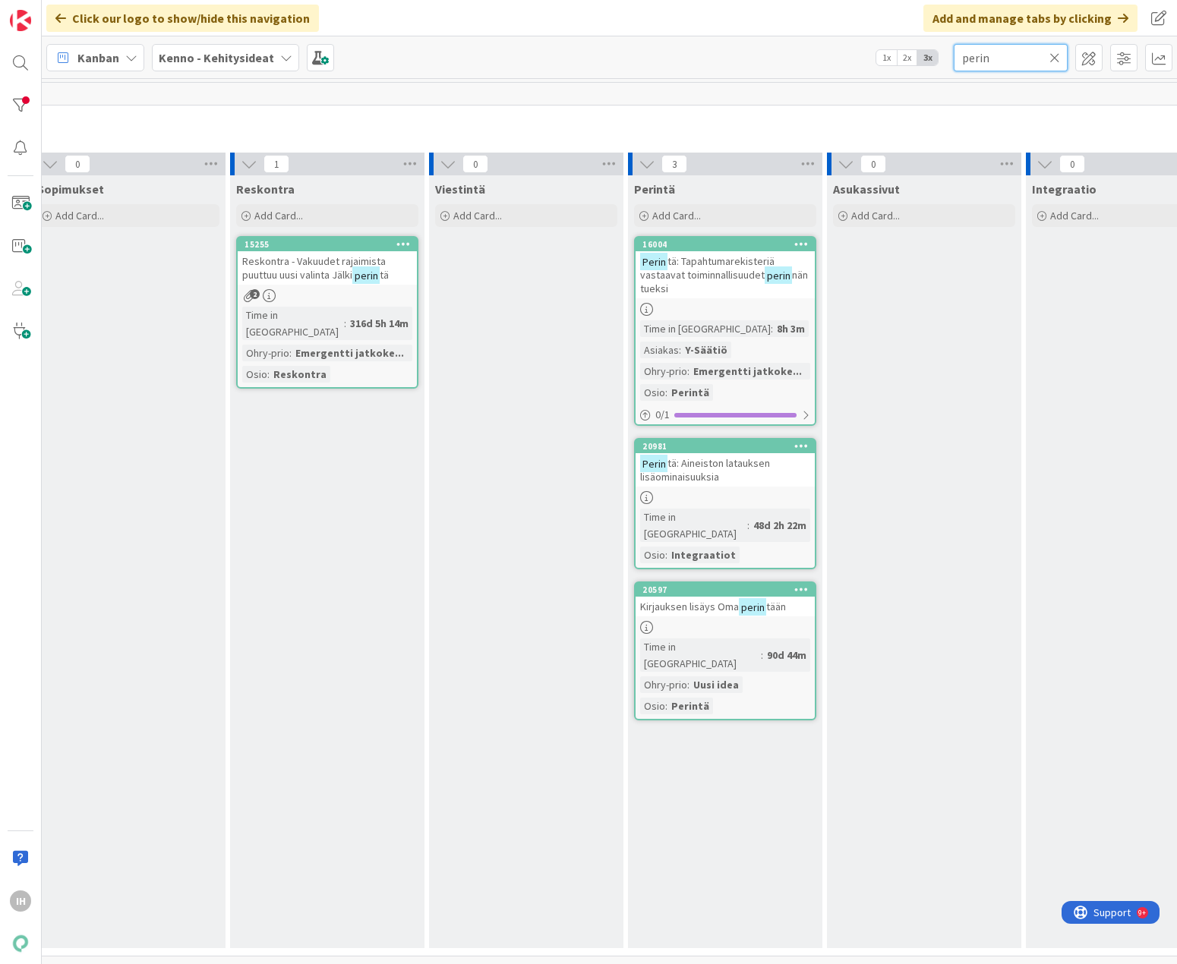
scroll to position [0, 1051]
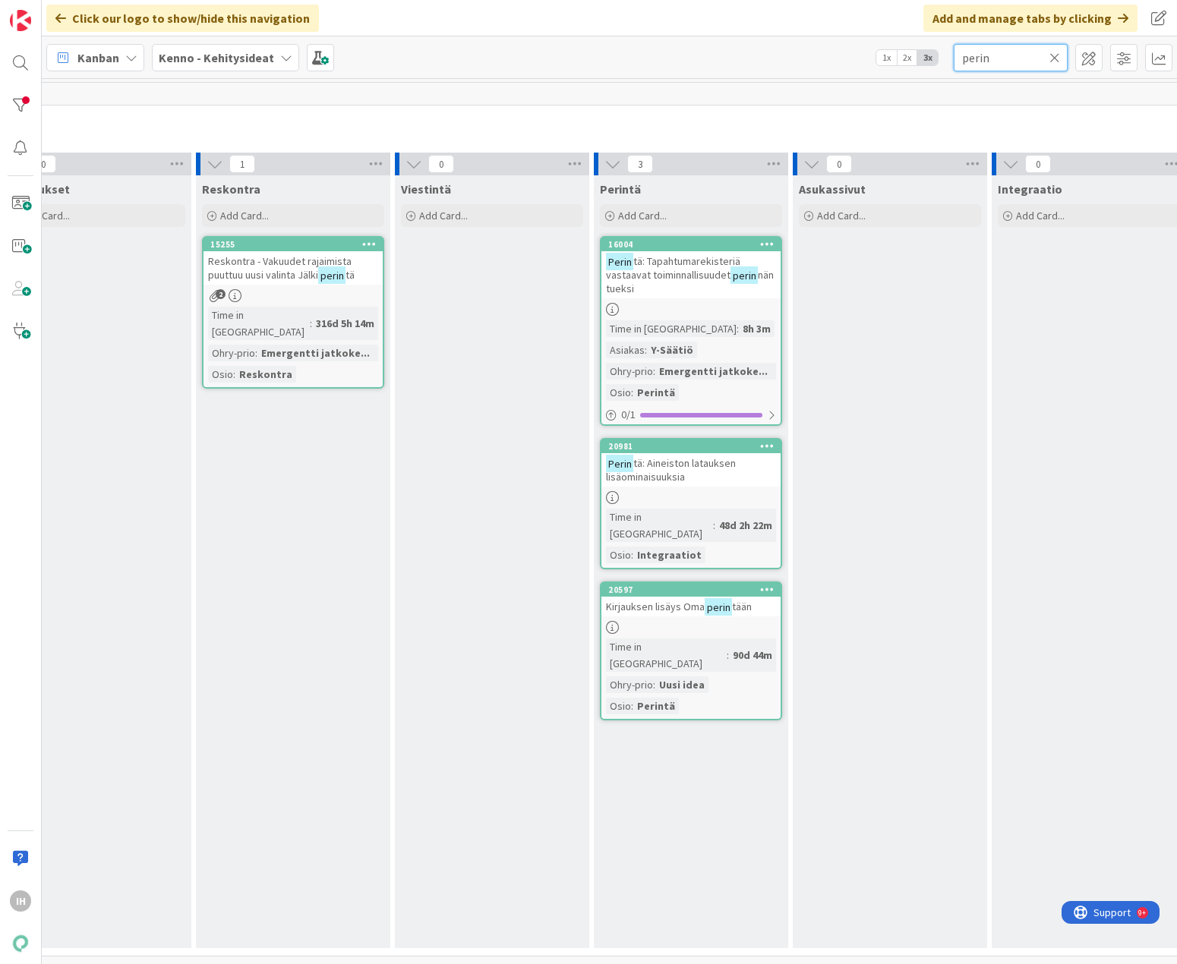
type input "perin"
click at [706, 270] on span "tä: Tapahtumarekisteriä vastaavat toiminnallisuudet" at bounding box center [673, 267] width 134 height 27
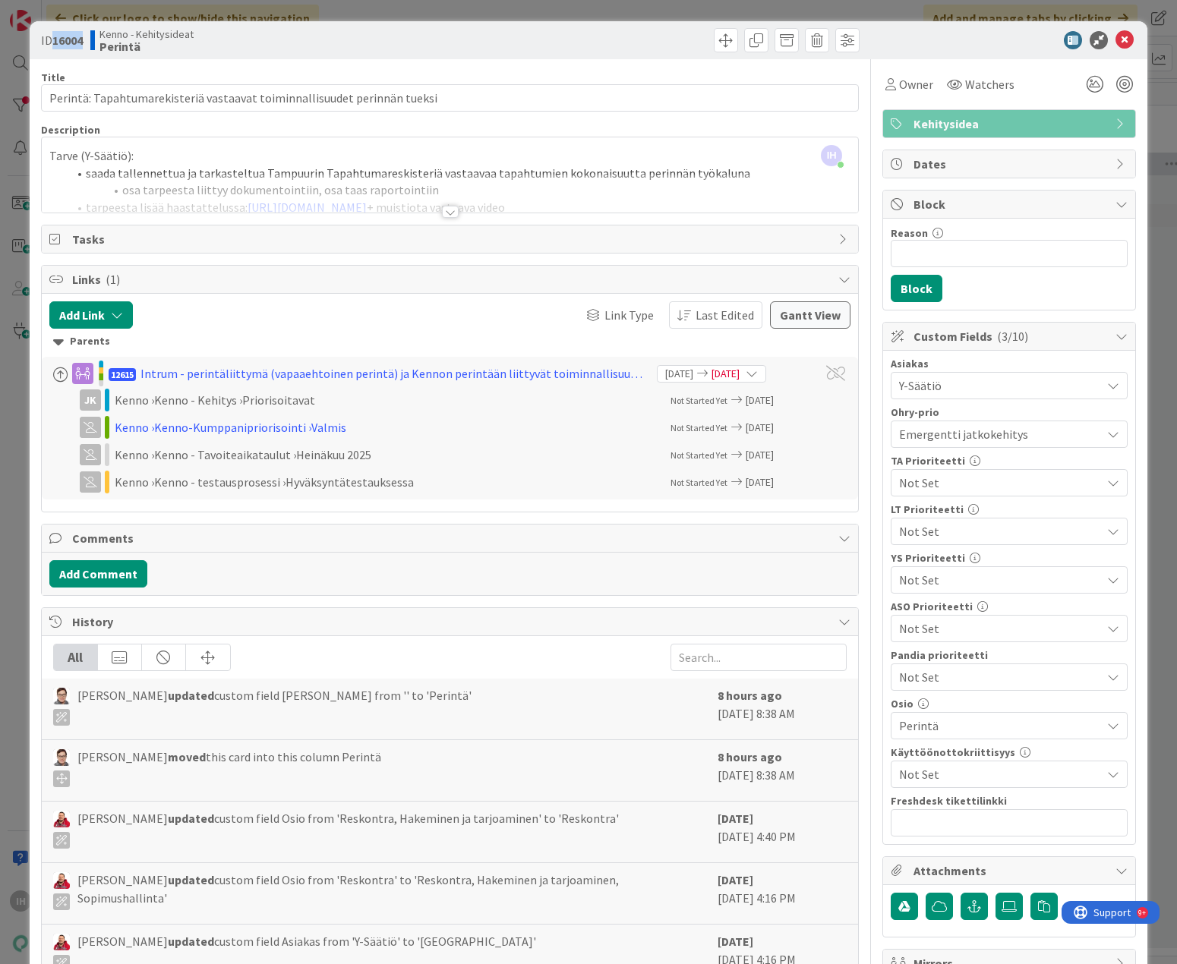
drag, startPoint x: 83, startPoint y: 41, endPoint x: 53, endPoint y: 39, distance: 29.6
click at [53, 39] on b "16004" at bounding box center [67, 40] width 30 height 15
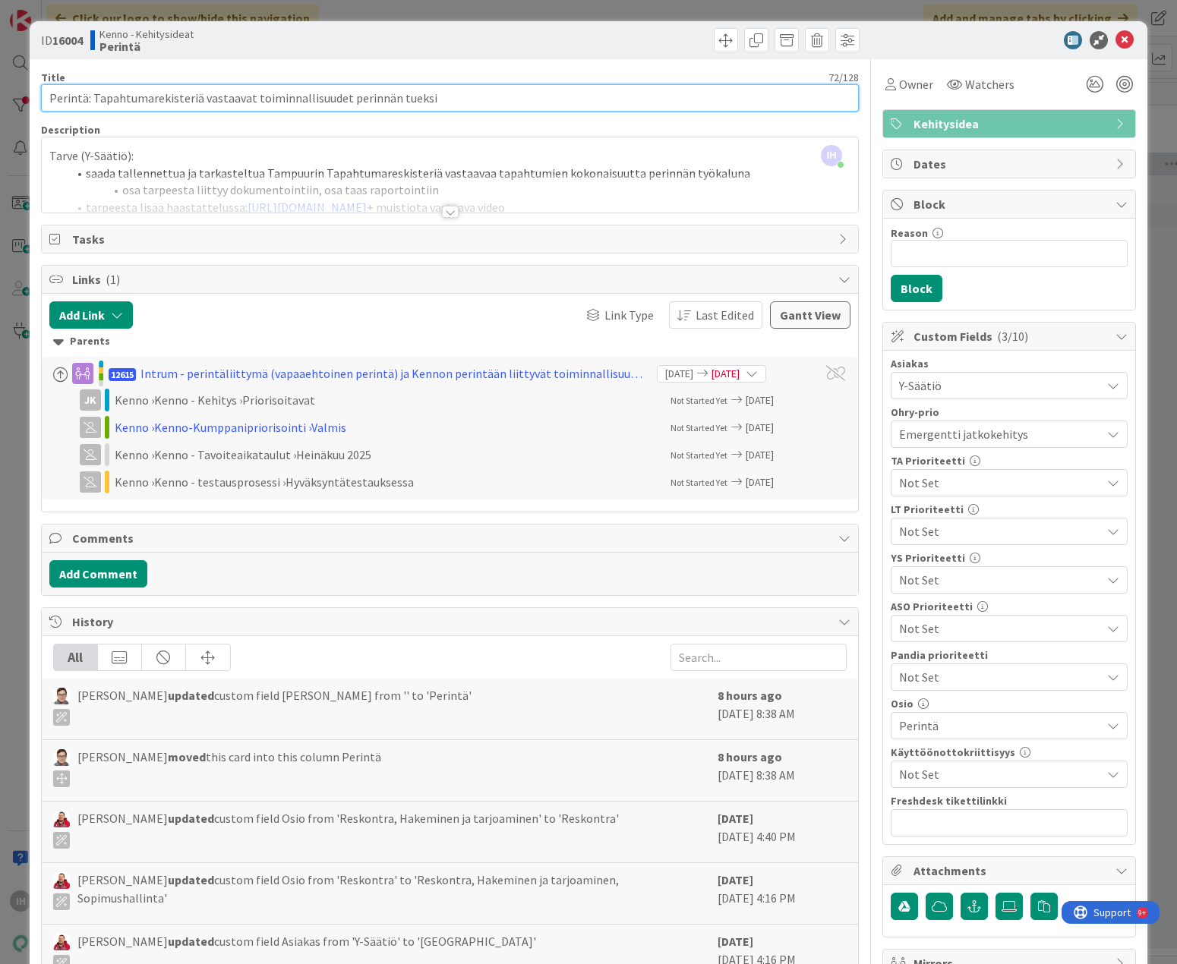
drag, startPoint x: 48, startPoint y: 99, endPoint x: 452, endPoint y: 109, distance: 404.0
click at [452, 109] on input "Perintä: Tapahtumarekisteriä vastaavat toiminnallisuudet perinnän tueksi" at bounding box center [450, 97] width 818 height 27
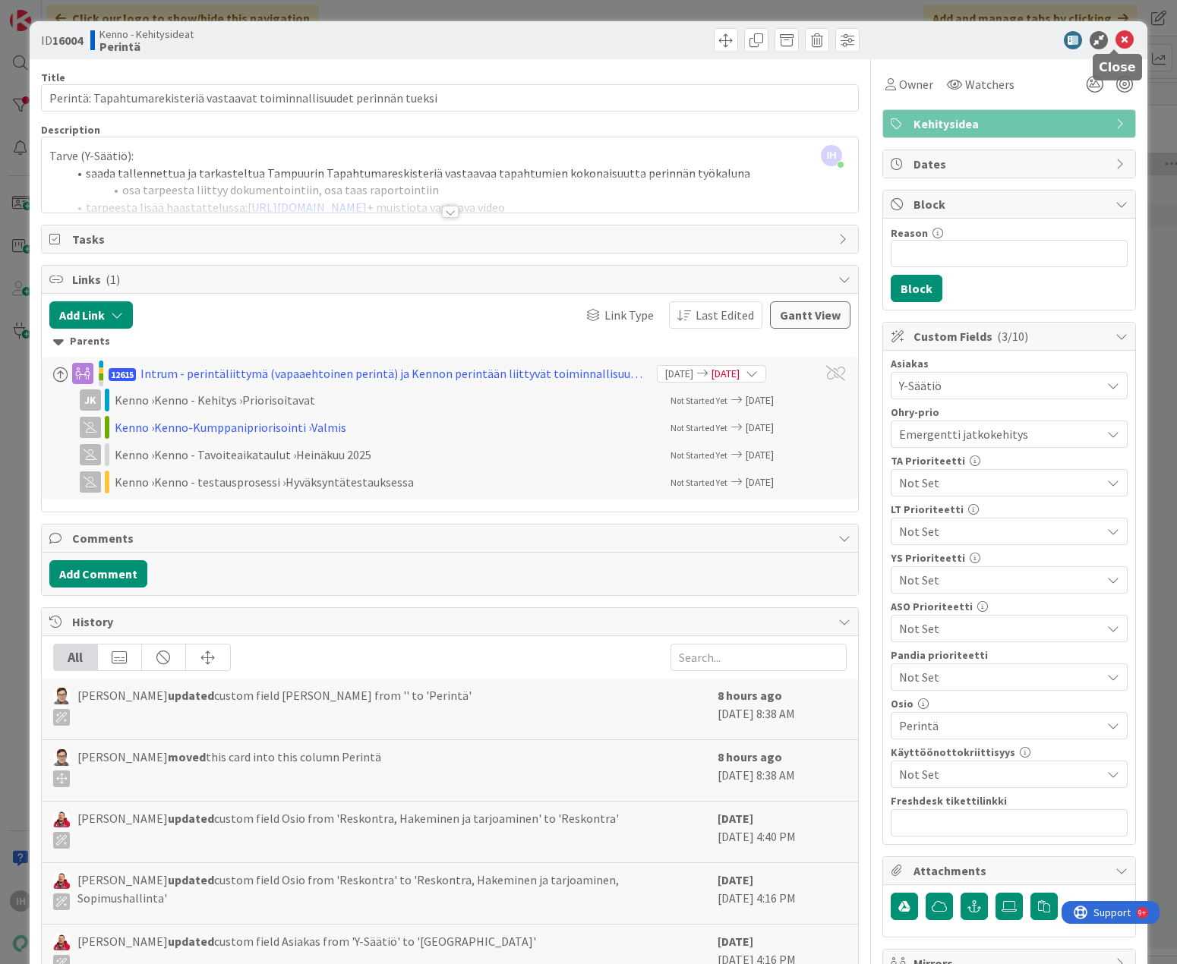
click at [884, 40] on icon at bounding box center [1124, 40] width 18 height 18
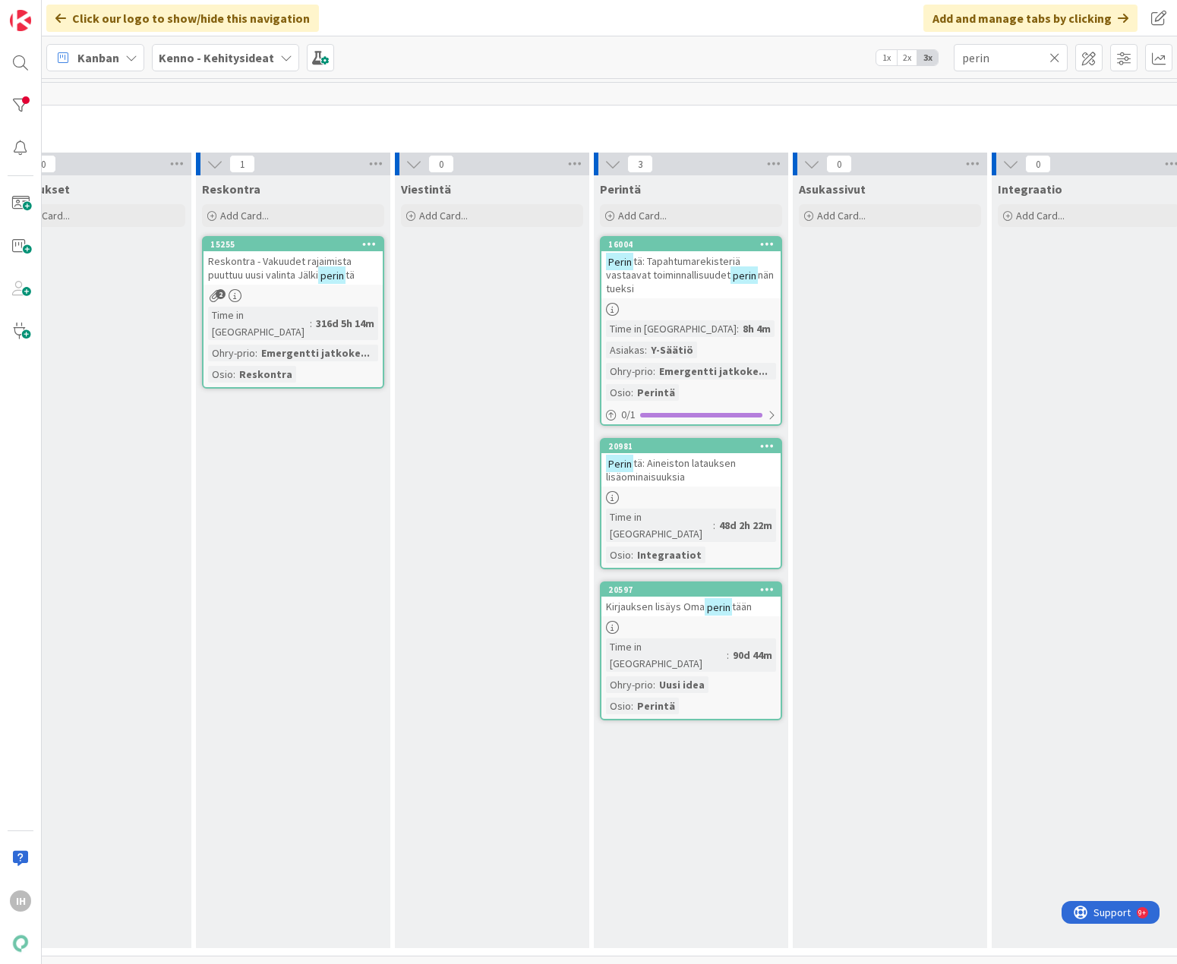
click at [884, 58] on icon at bounding box center [1054, 58] width 11 height 14
click at [884, 71] on div "Kanban Kenno - Kehitysideat 1x 2x 3x" at bounding box center [609, 57] width 1135 height 42
click at [884, 52] on input "text" at bounding box center [1011, 57] width 114 height 27
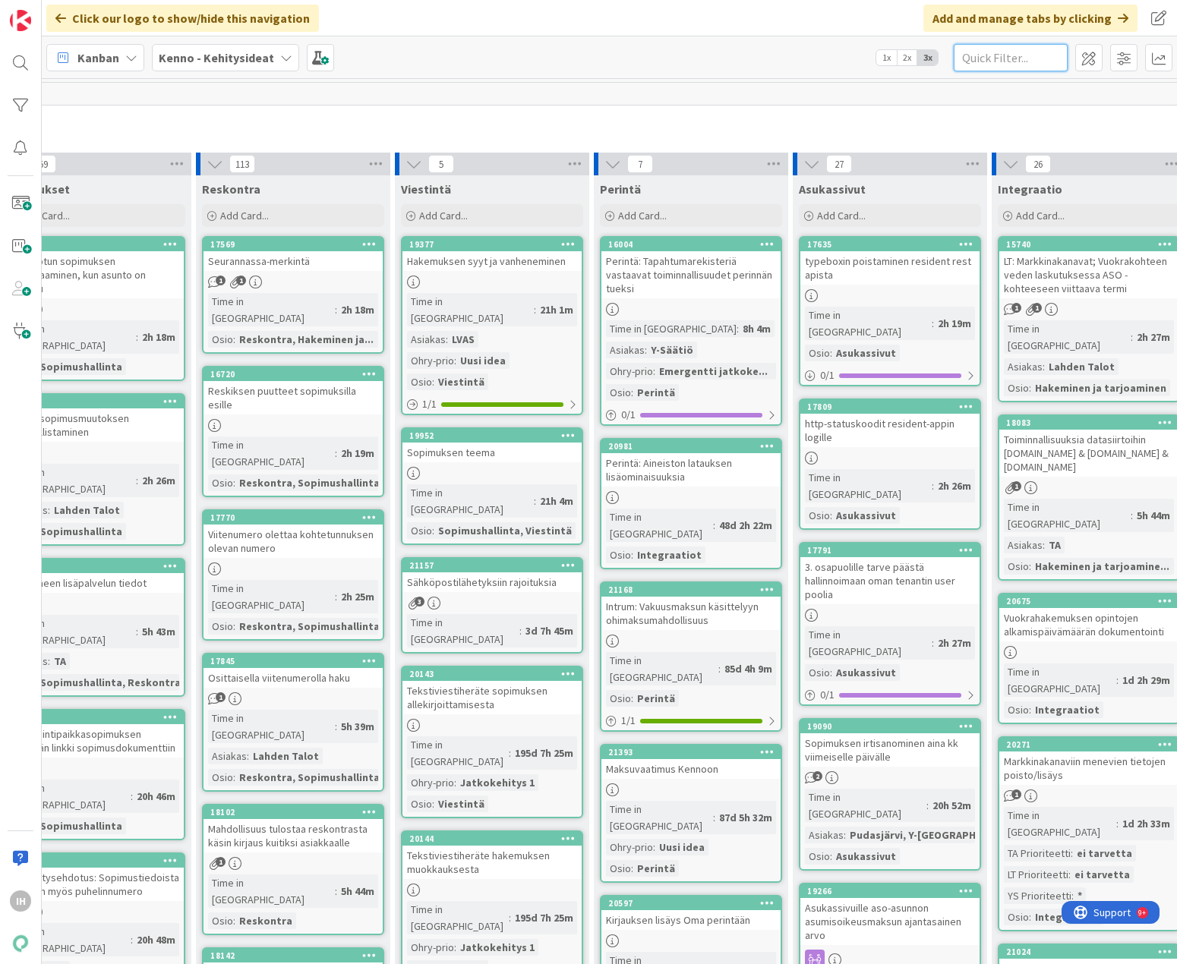
click at [884, 58] on input "text" at bounding box center [1011, 57] width 114 height 27
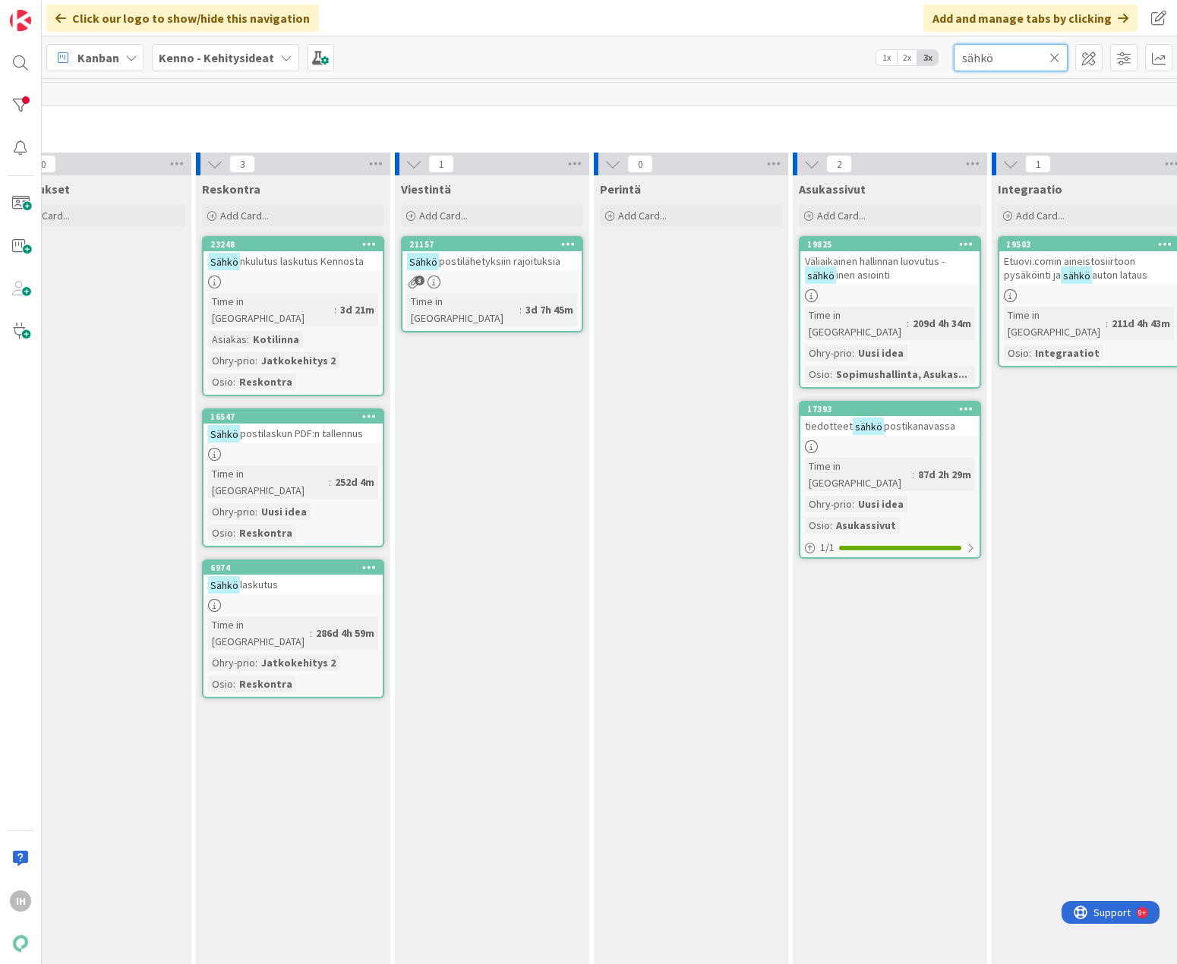
type input "sähkö"
click at [884, 56] on icon at bounding box center [1054, 58] width 11 height 14
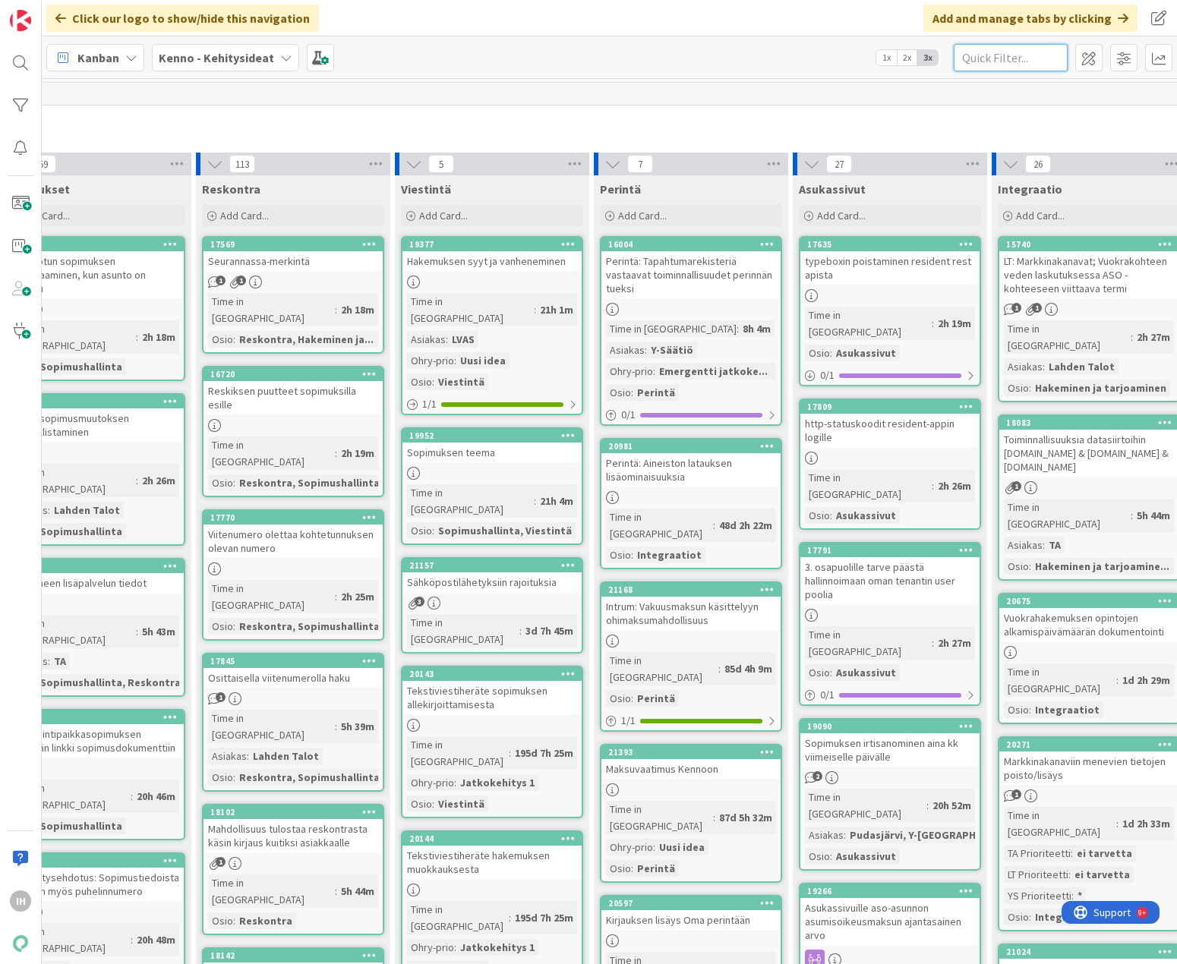
click at [884, 65] on input "text" at bounding box center [1011, 57] width 114 height 27
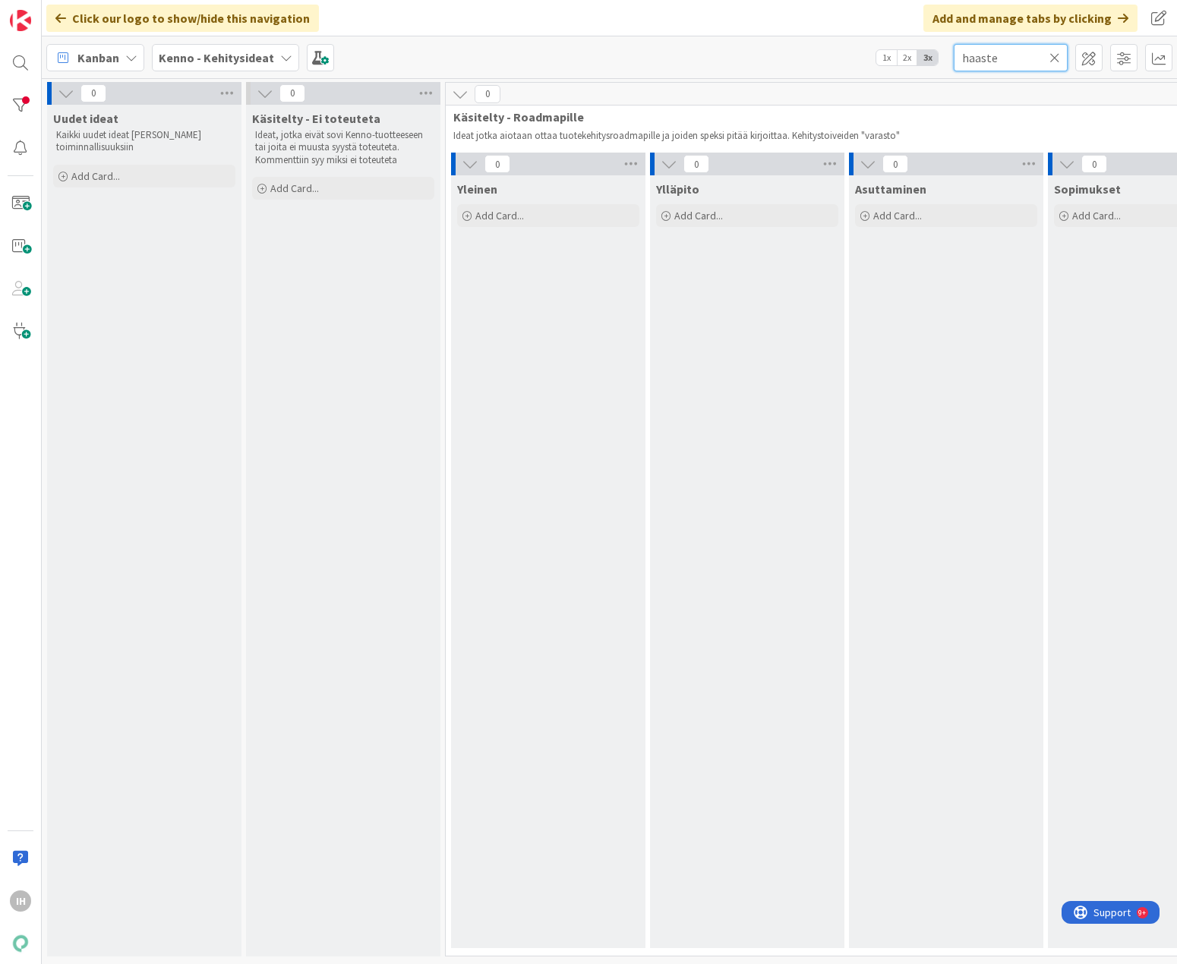
drag, startPoint x: 1007, startPoint y: 55, endPoint x: 936, endPoint y: 54, distance: 70.6
click at [884, 54] on div "Kanban Kenno - Kehitysideat 1x 2x 3x haaste" at bounding box center [609, 57] width 1135 height 42
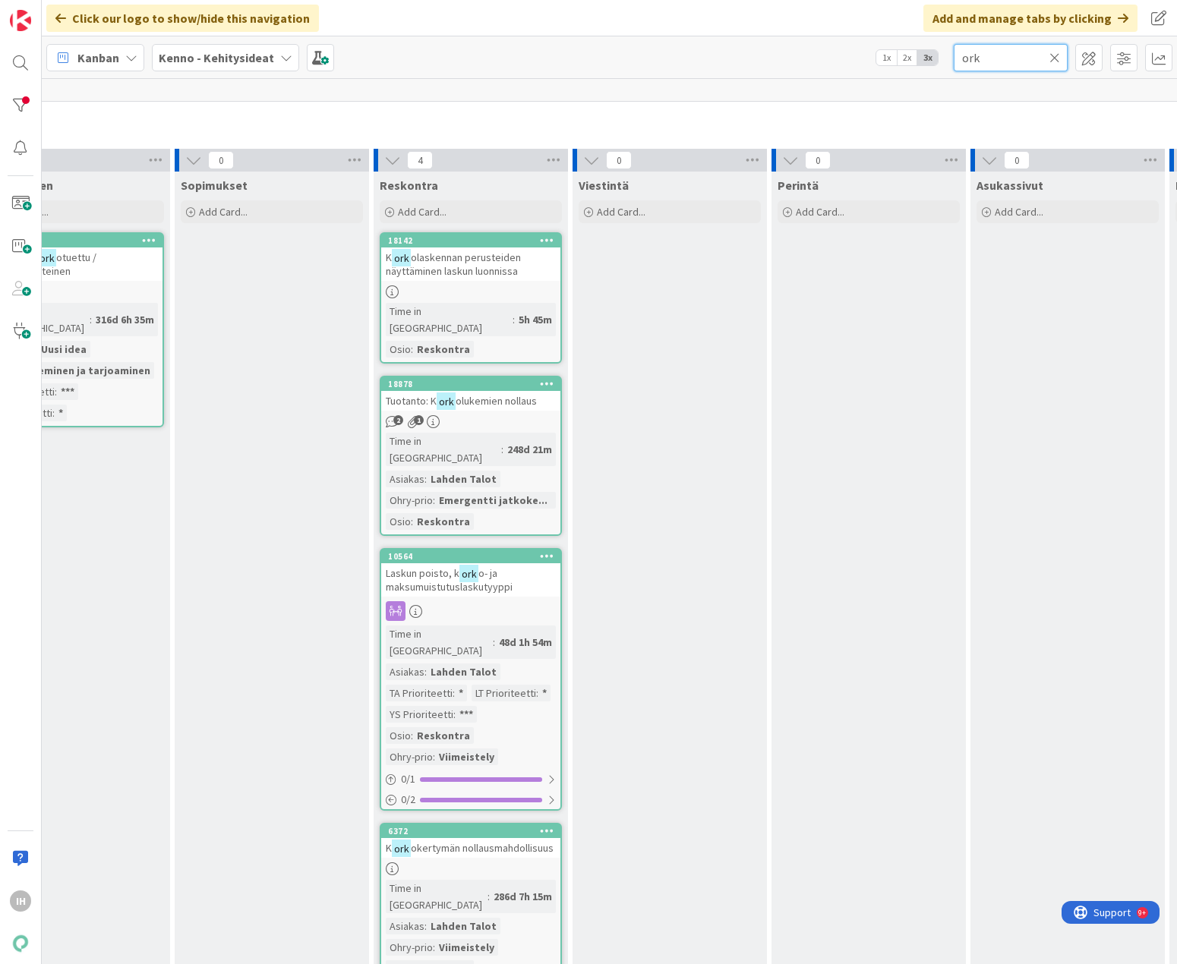
scroll to position [5, 873]
type input "ork"
click at [884, 57] on icon at bounding box center [1054, 58] width 11 height 14
click at [884, 60] on input "text" at bounding box center [1011, 57] width 114 height 27
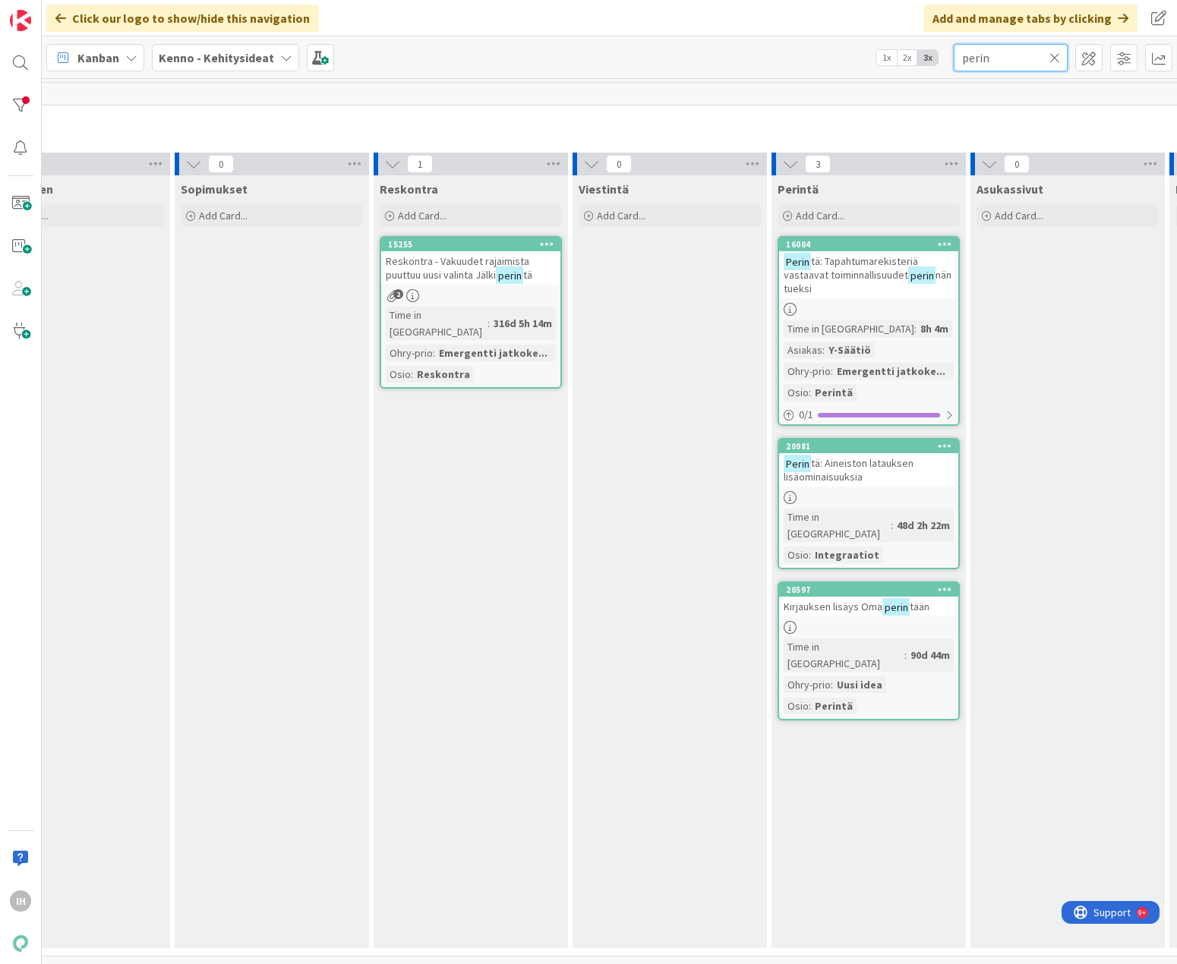
type input "perin"
click at [884, 58] on icon at bounding box center [1054, 58] width 11 height 14
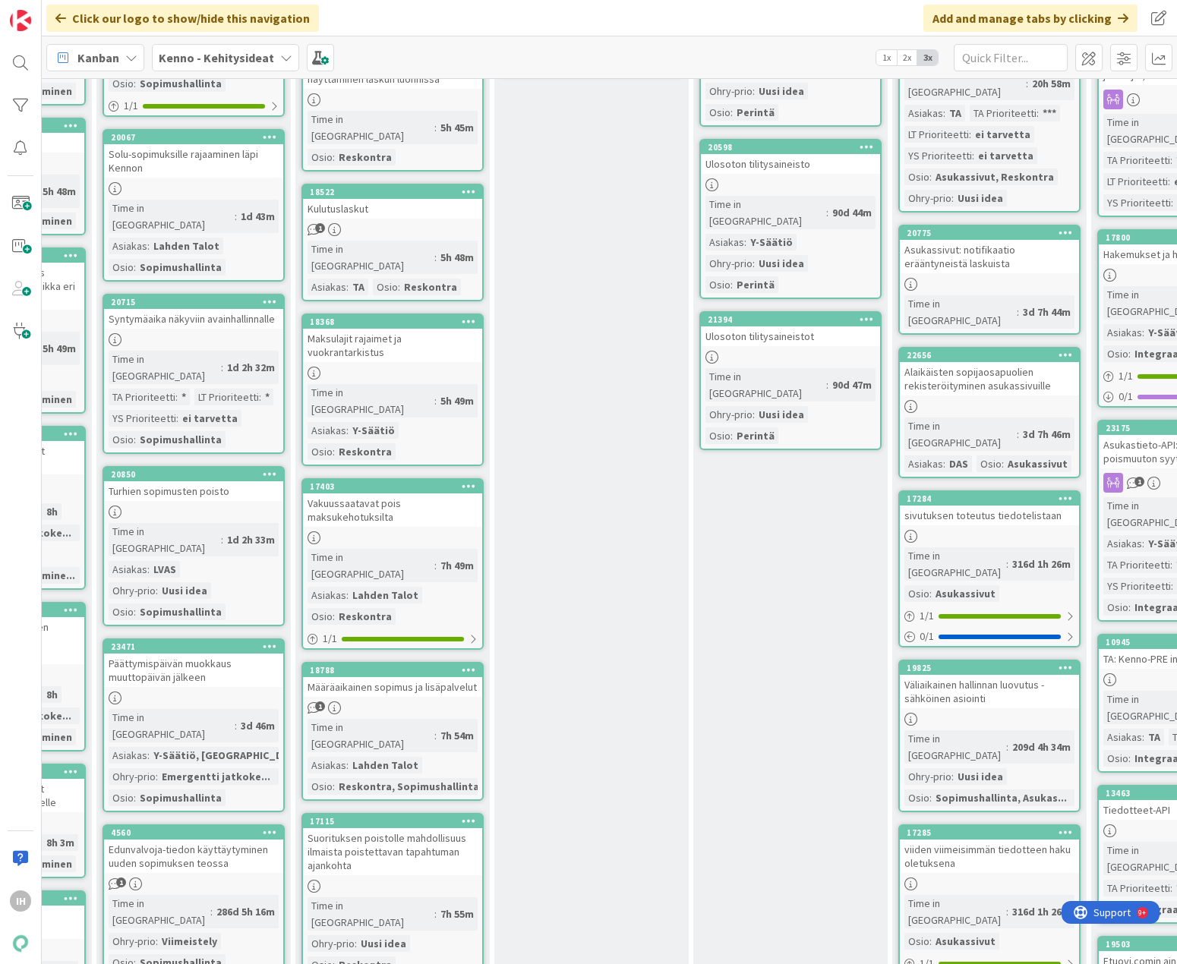
scroll to position [911, 951]
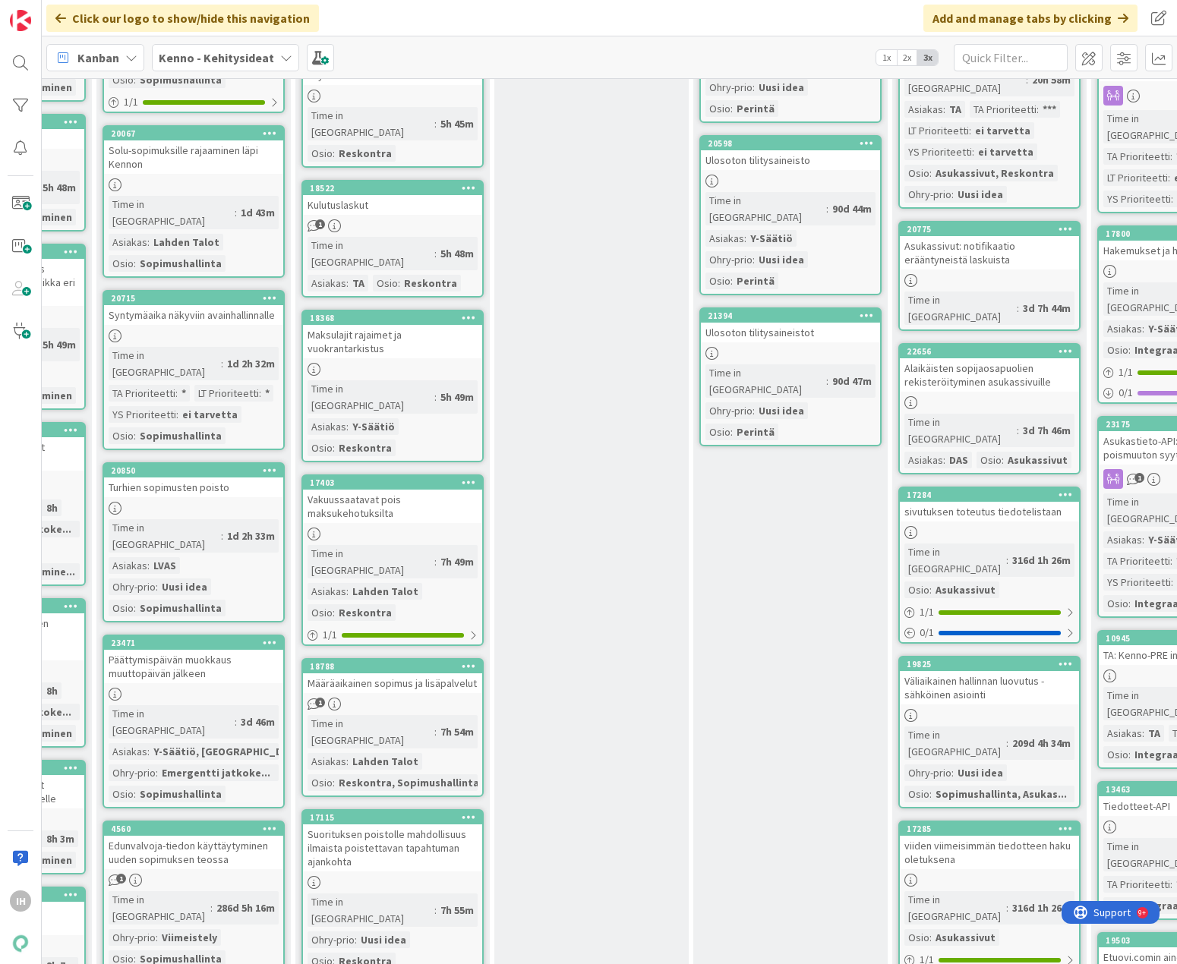
click at [390, 195] on div "Kulutuslaskut" at bounding box center [392, 205] width 179 height 20
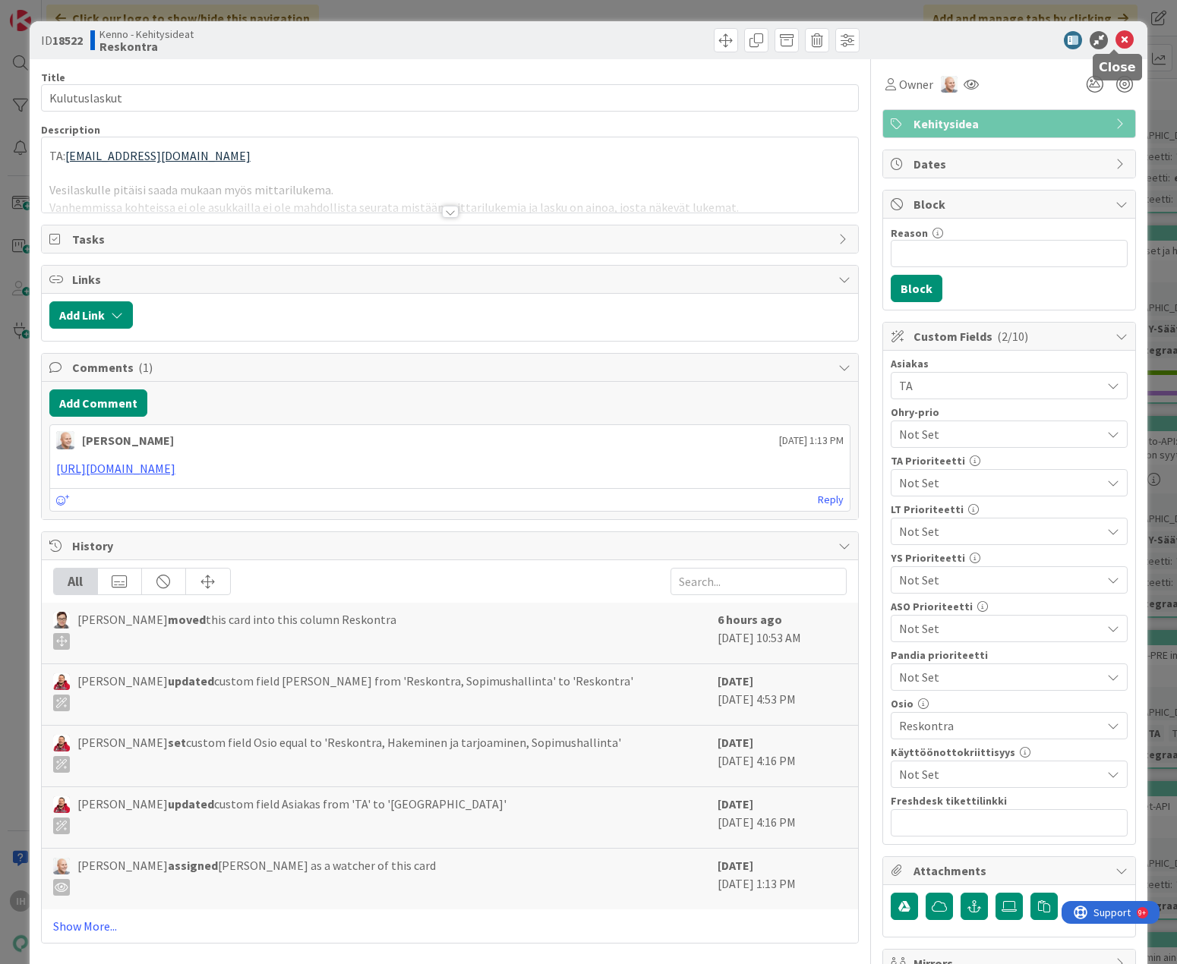
click at [884, 39] on icon at bounding box center [1124, 40] width 18 height 18
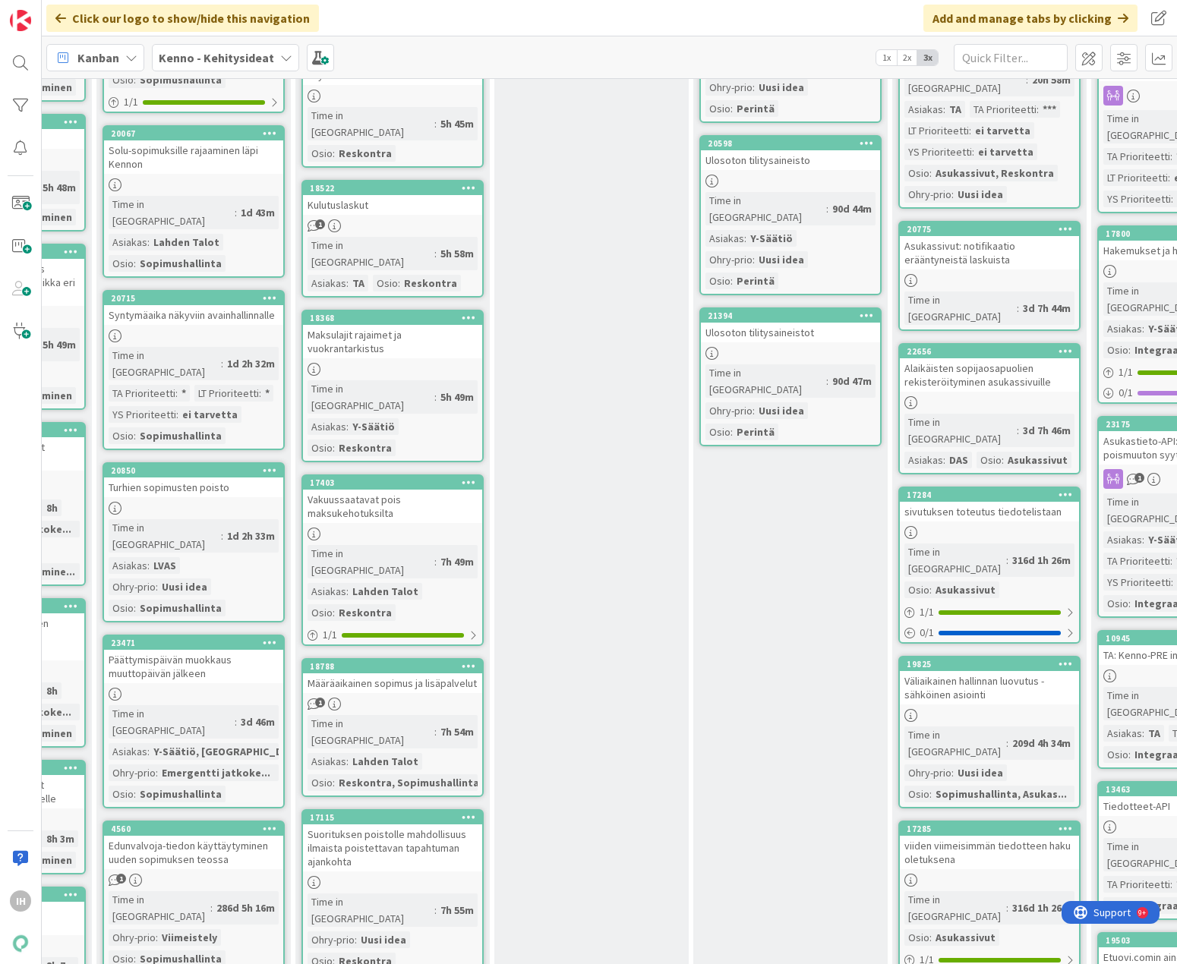
click at [186, 61] on b "Kenno - Kehitysideat" at bounding box center [216, 57] width 115 height 15
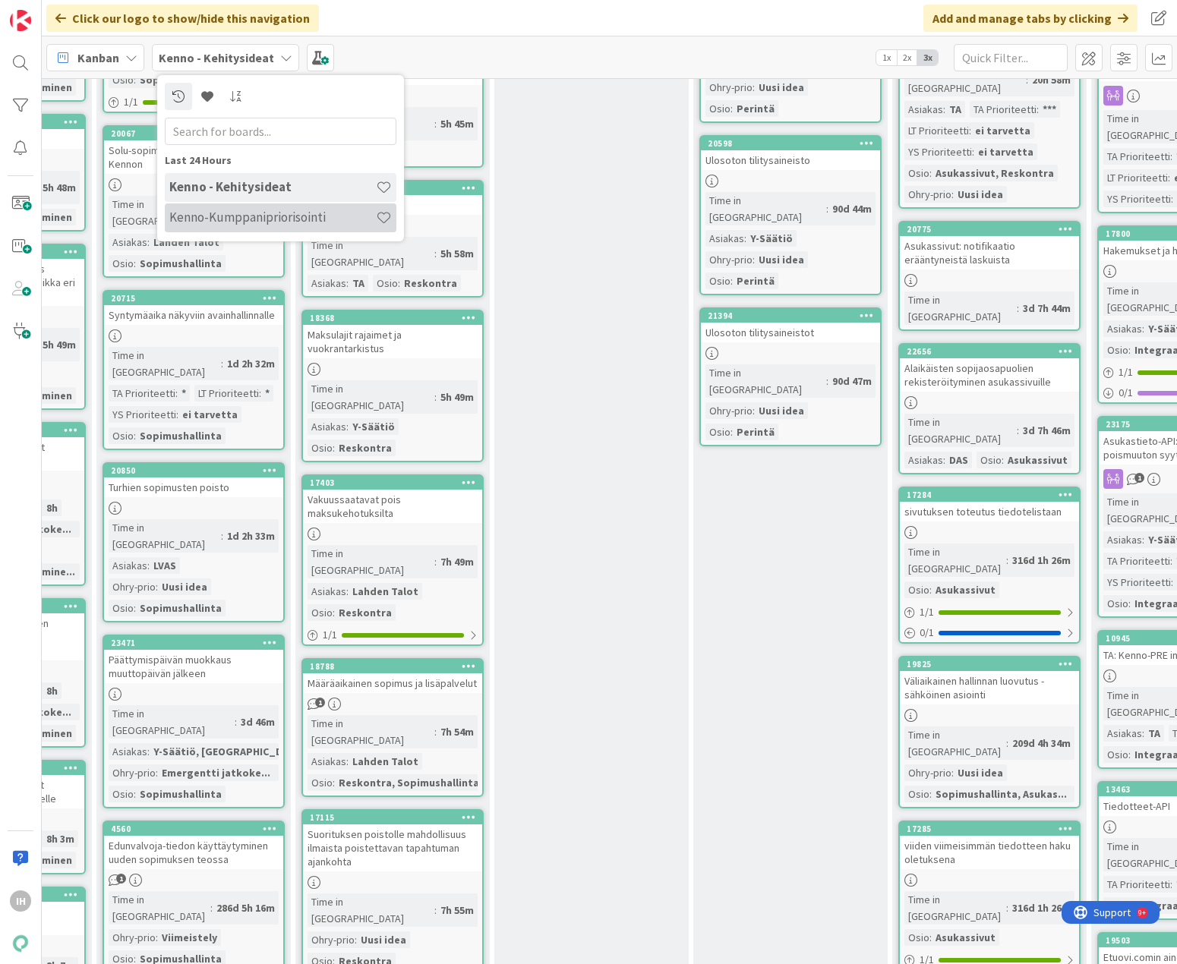
click at [207, 214] on h4 "Kenno-Kumppanipriorisointi" at bounding box center [272, 217] width 206 height 15
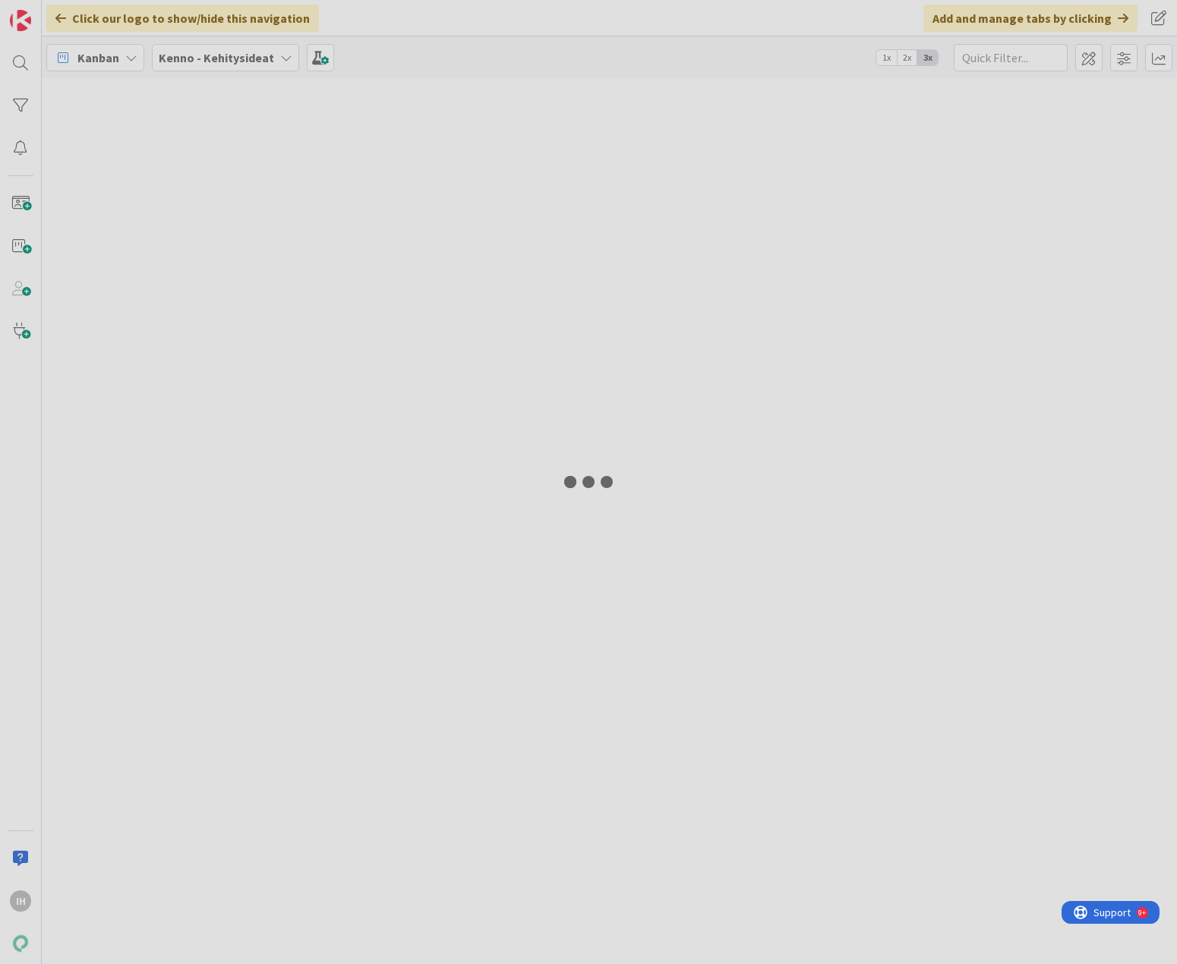
type input "23368"
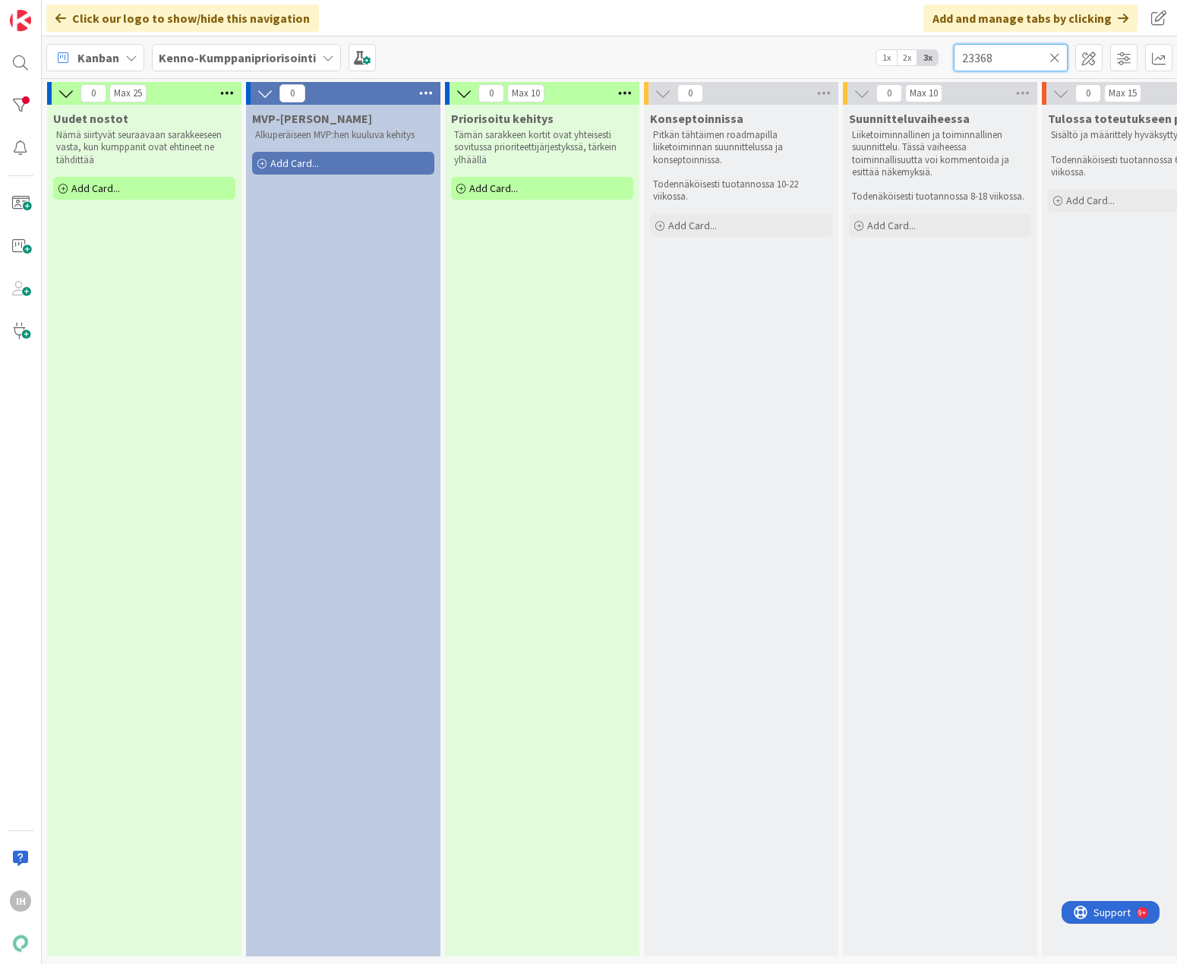
click at [884, 58] on input "23368" at bounding box center [1011, 57] width 114 height 27
click at [884, 57] on icon at bounding box center [1054, 58] width 11 height 14
click at [884, 58] on input "text" at bounding box center [1011, 57] width 114 height 27
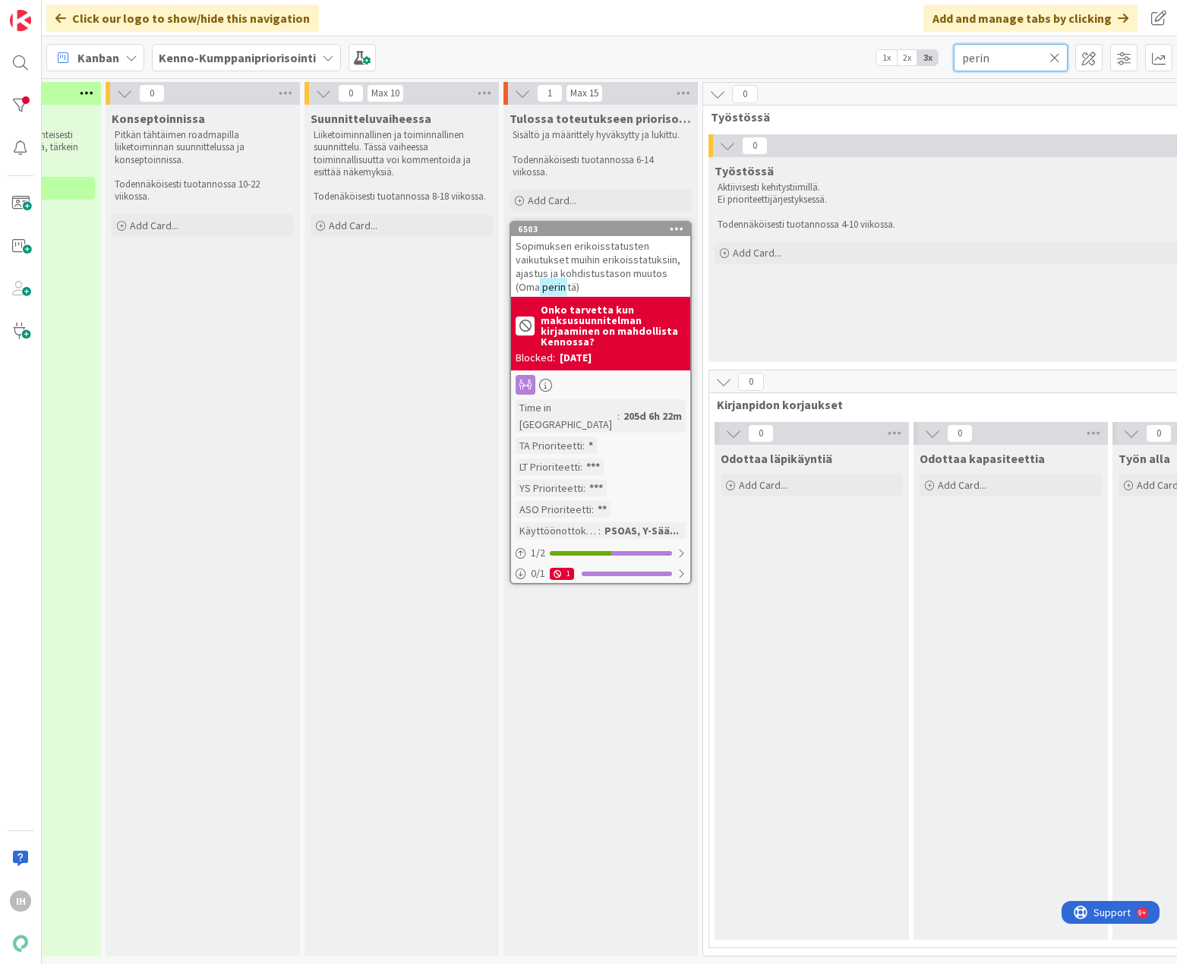
scroll to position [0, 542]
type input "perin"
click at [619, 274] on span "Sopimuksen erikoisstatusten vaikutukset muihin erikoisstatuksiin, ajastus ja ko…" at bounding box center [594, 266] width 165 height 55
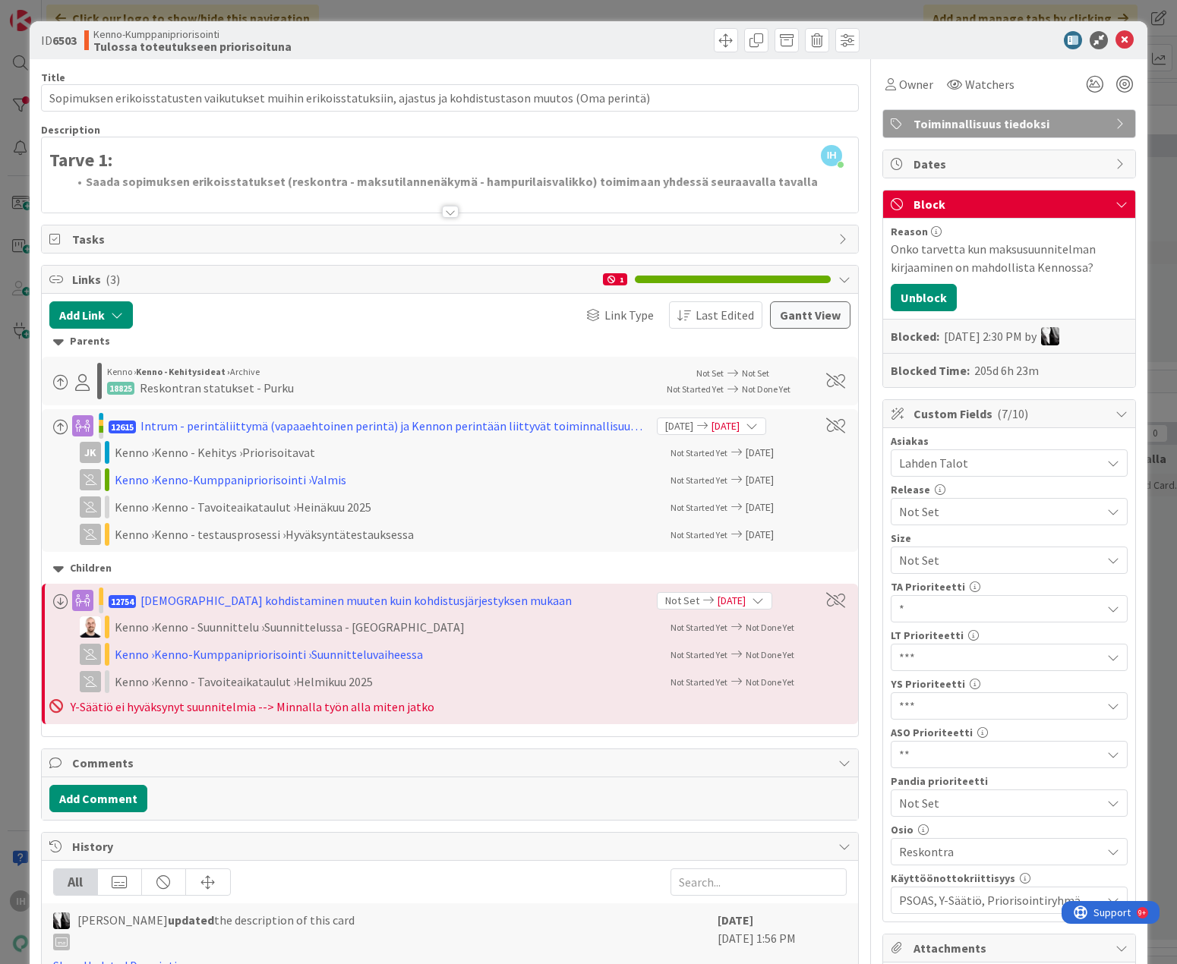
click at [446, 210] on div at bounding box center [450, 212] width 17 height 12
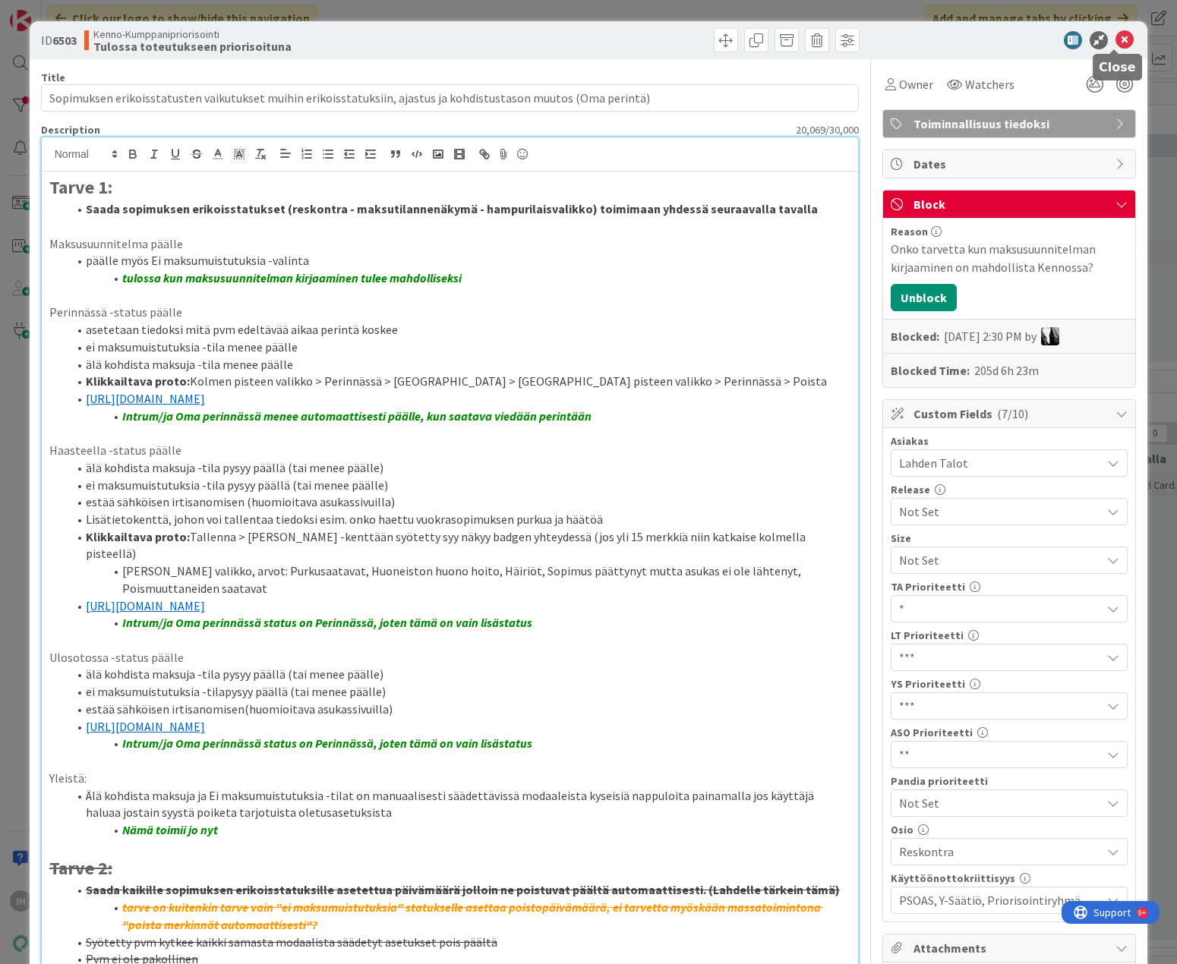
click at [884, 42] on icon at bounding box center [1124, 40] width 18 height 18
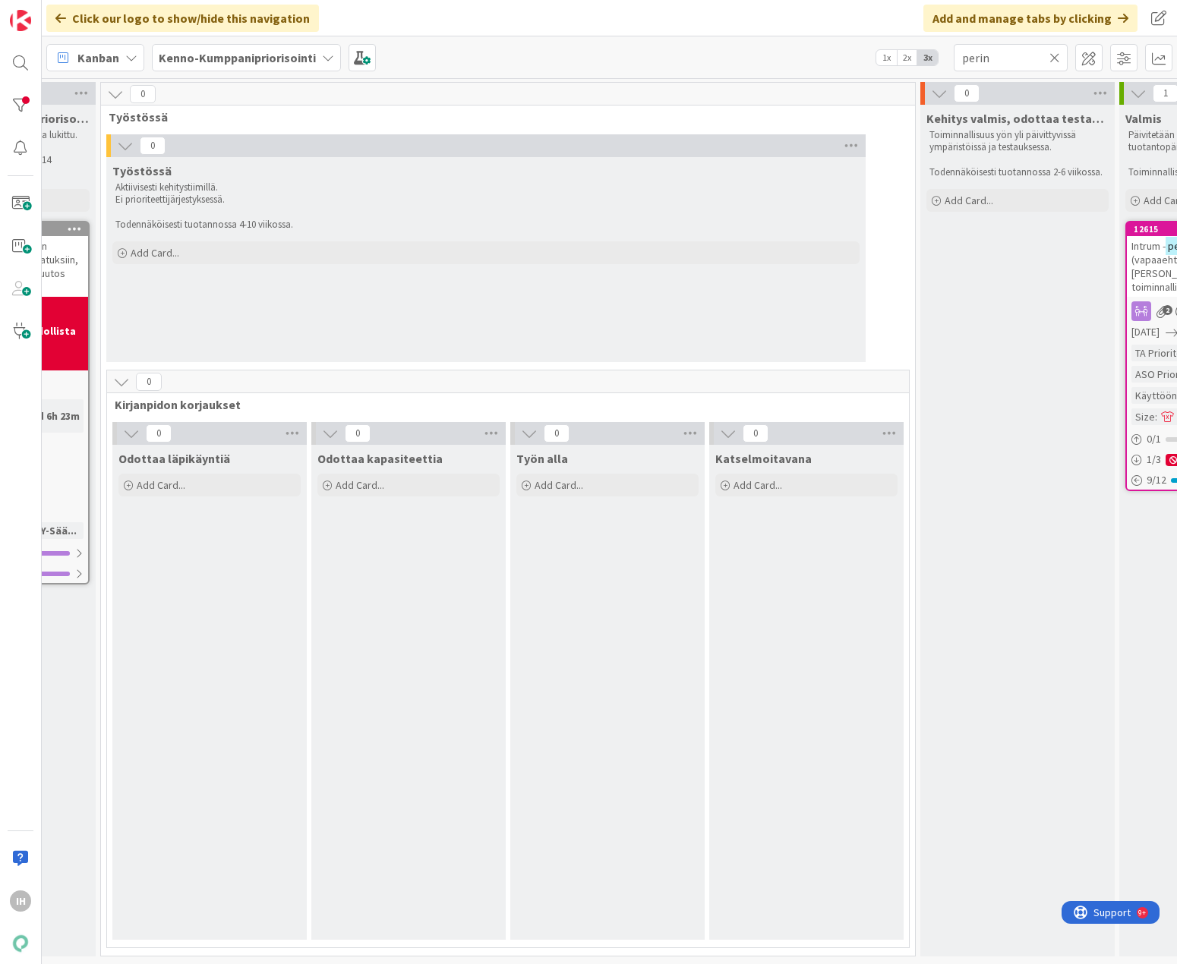
scroll to position [0, 1374]
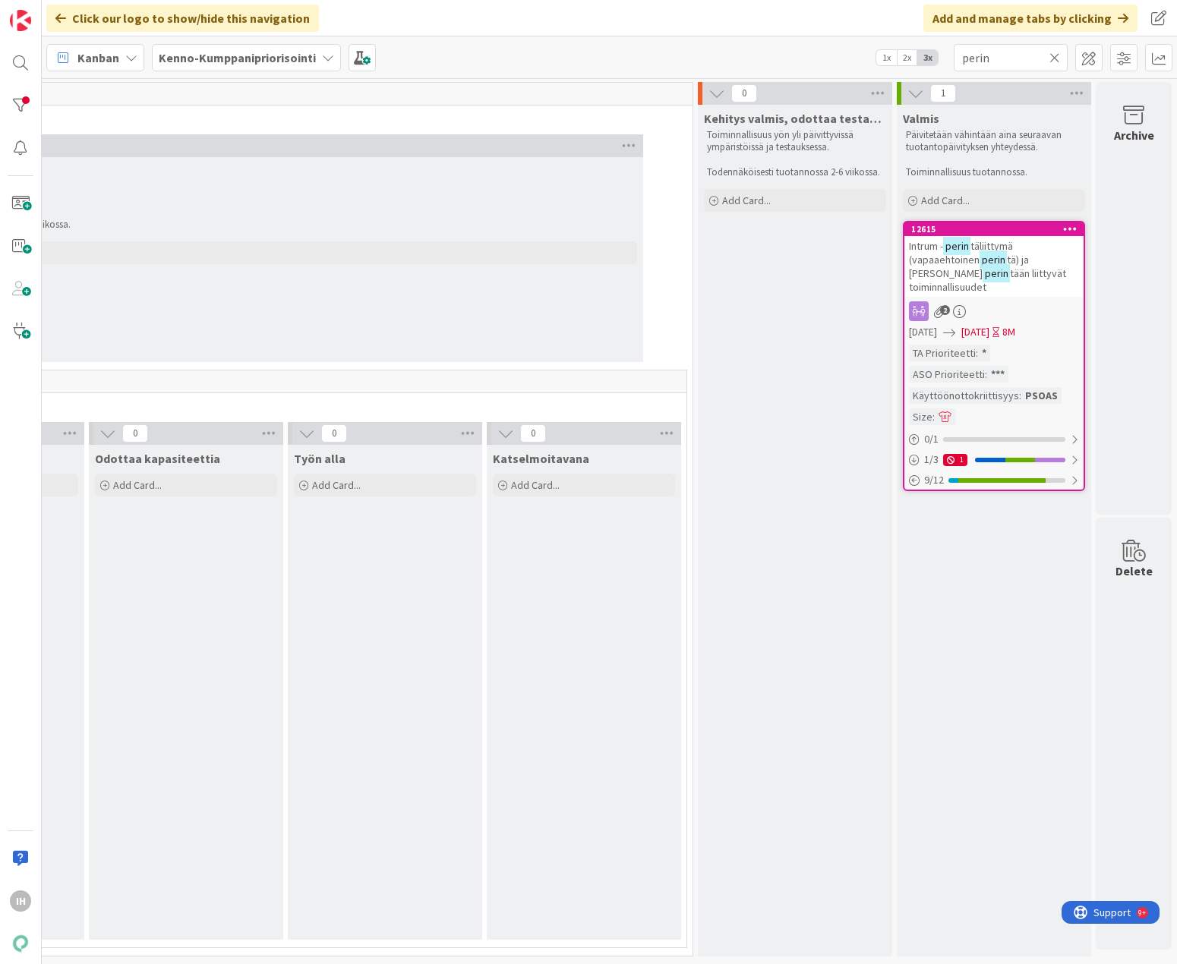
click at [884, 268] on span "tään liittyvät toiminnallisuudet" at bounding box center [987, 279] width 157 height 27
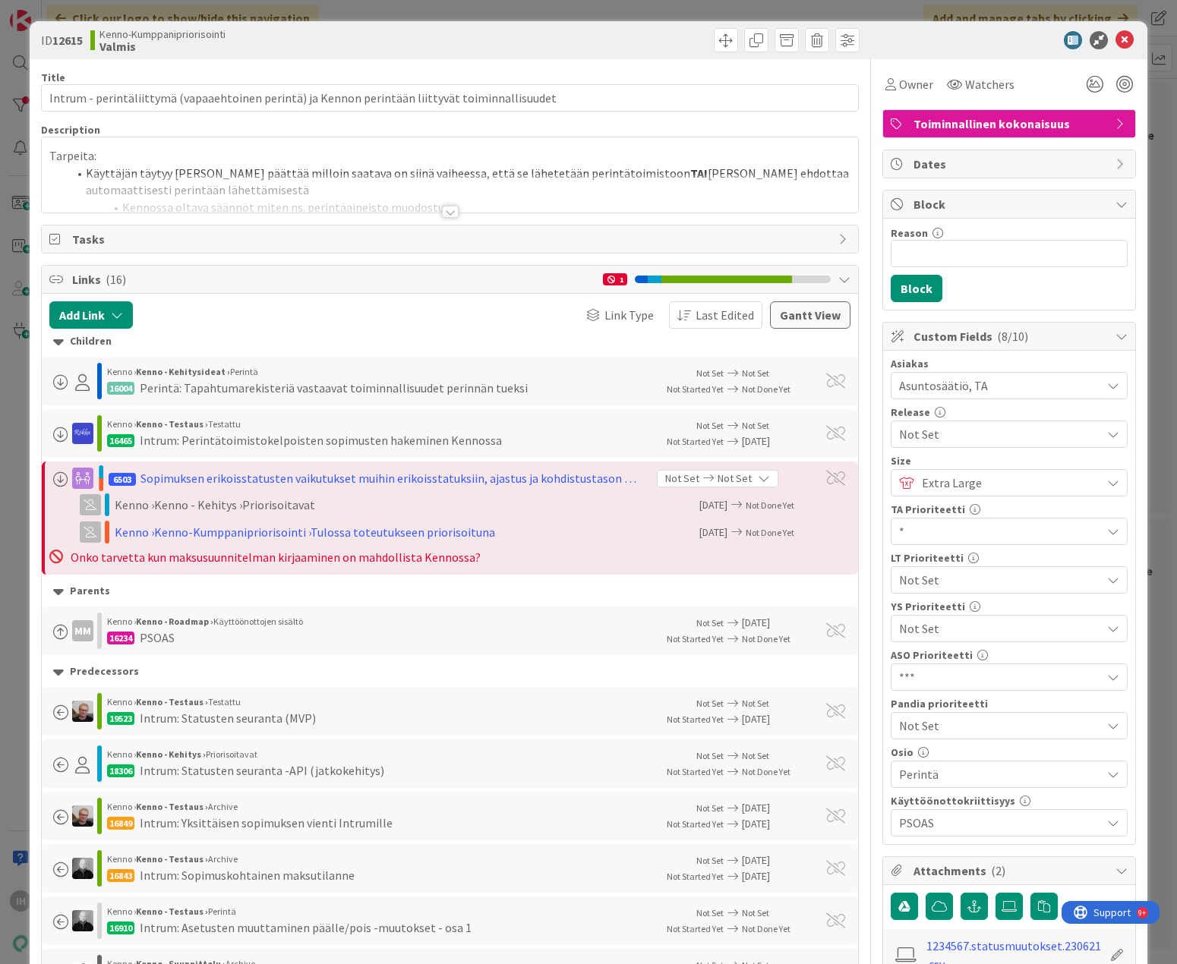
click at [442, 213] on div at bounding box center [450, 212] width 17 height 12
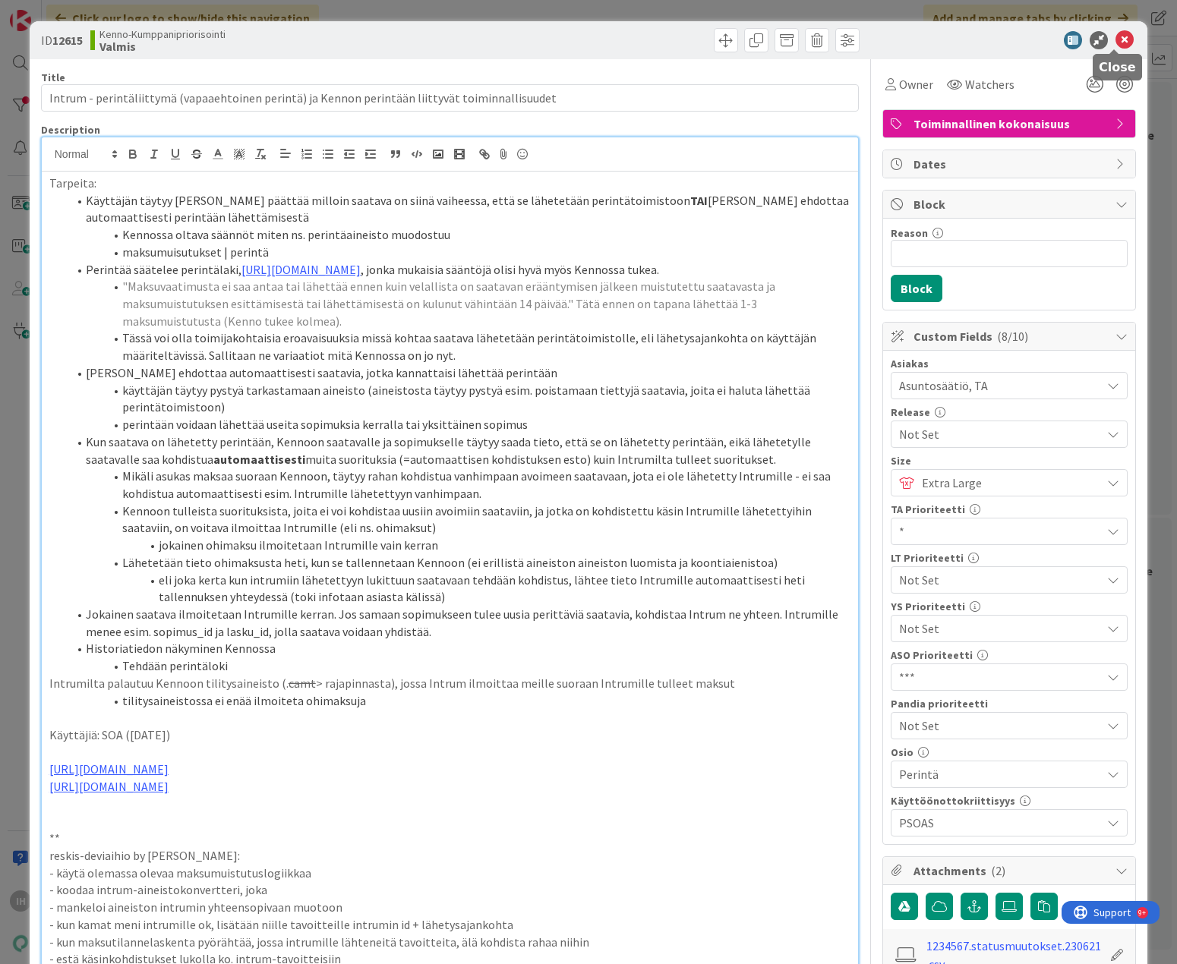
click at [884, 38] on icon at bounding box center [1124, 40] width 18 height 18
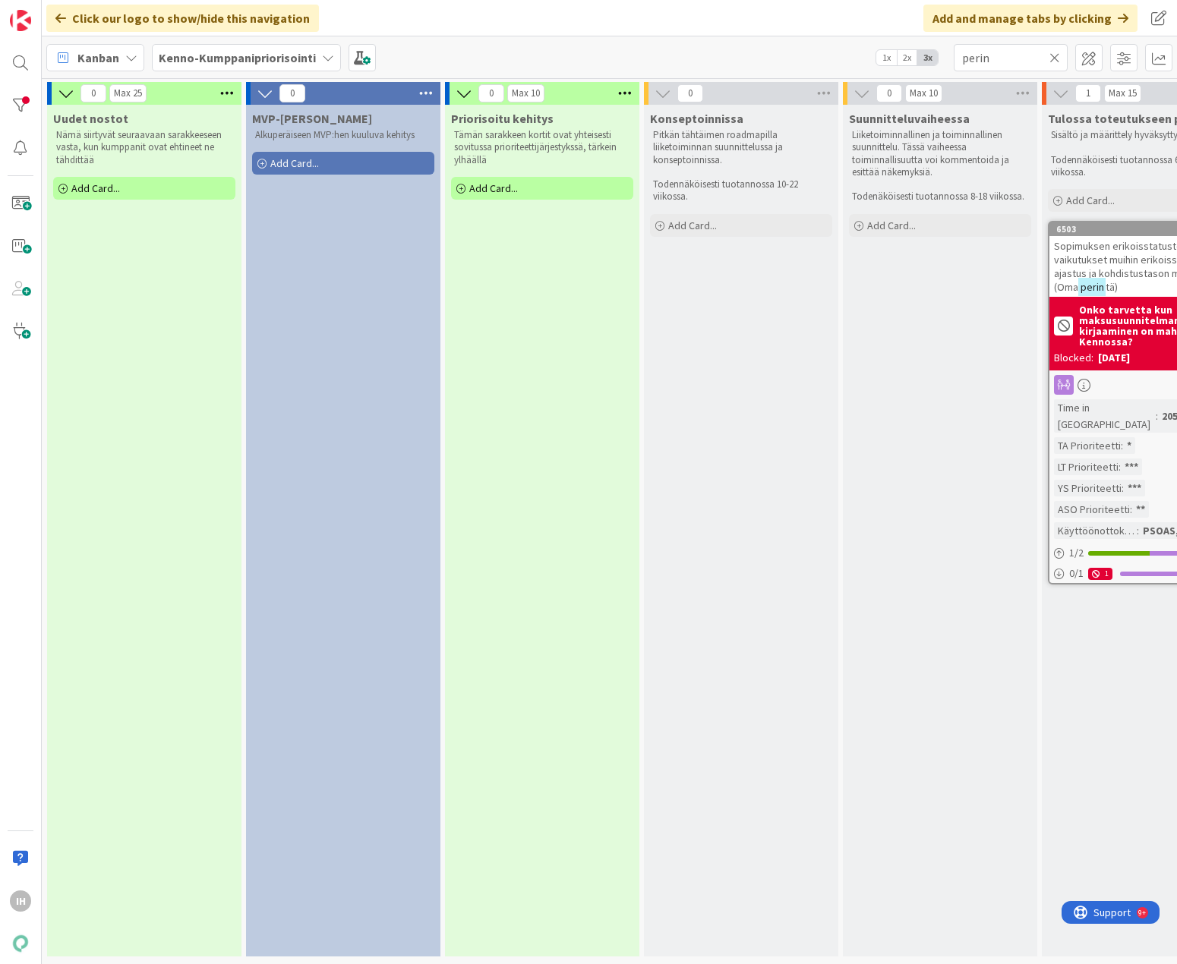
click at [251, 55] on b "Kenno-Kumppanipriorisointi" at bounding box center [237, 57] width 157 height 15
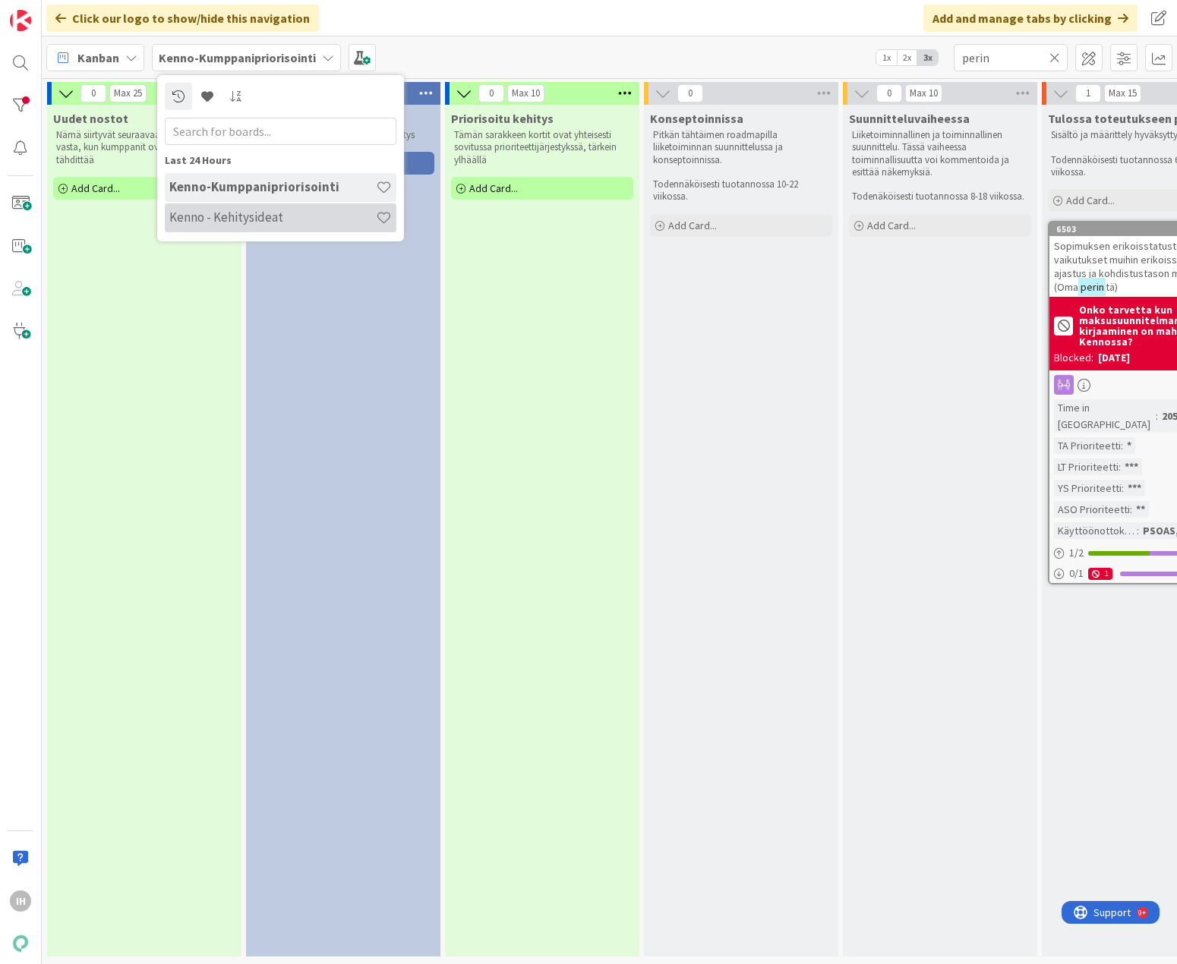
click at [242, 221] on h4 "Kenno - Kehitysideat" at bounding box center [272, 217] width 206 height 15
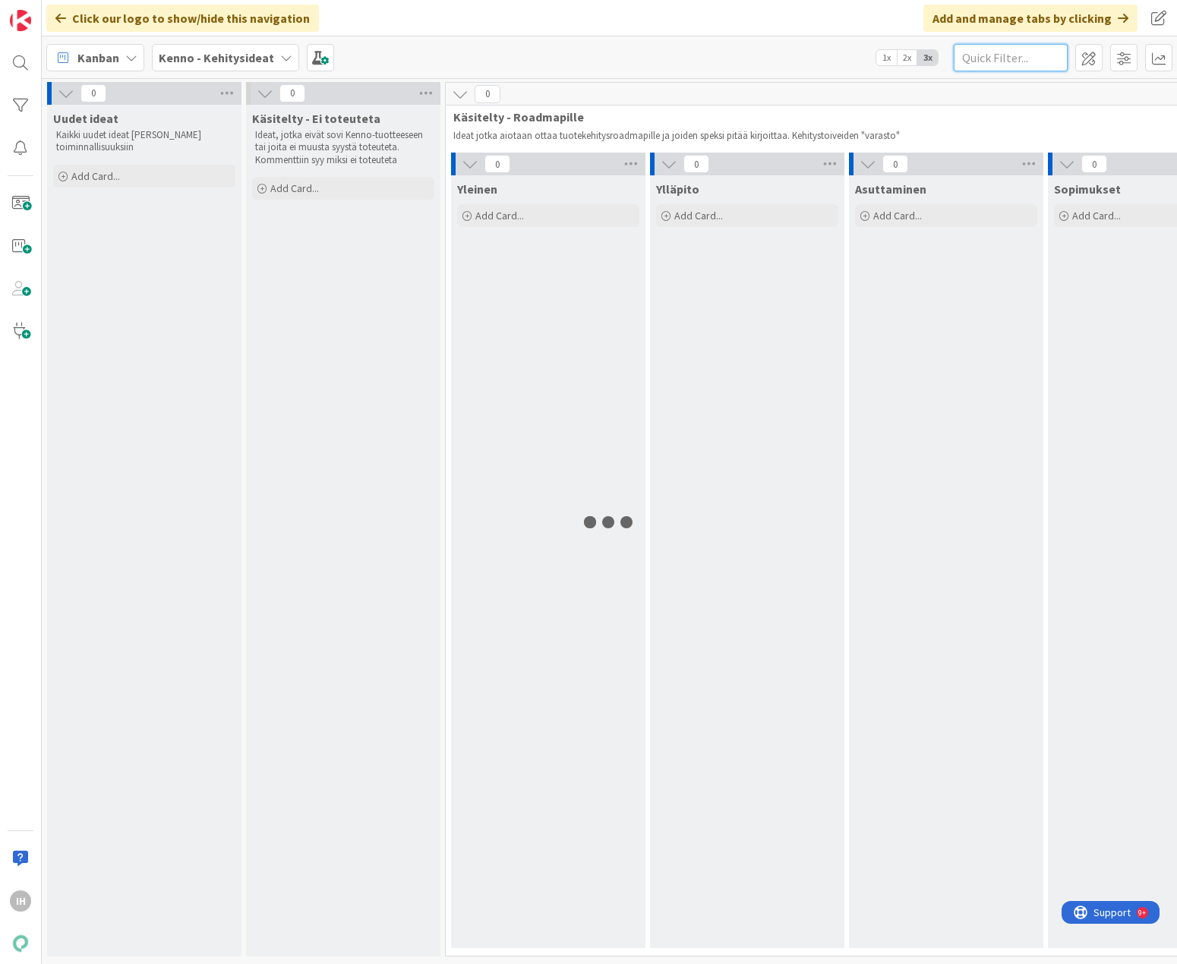
click at [884, 60] on input "text" at bounding box center [1011, 57] width 114 height 27
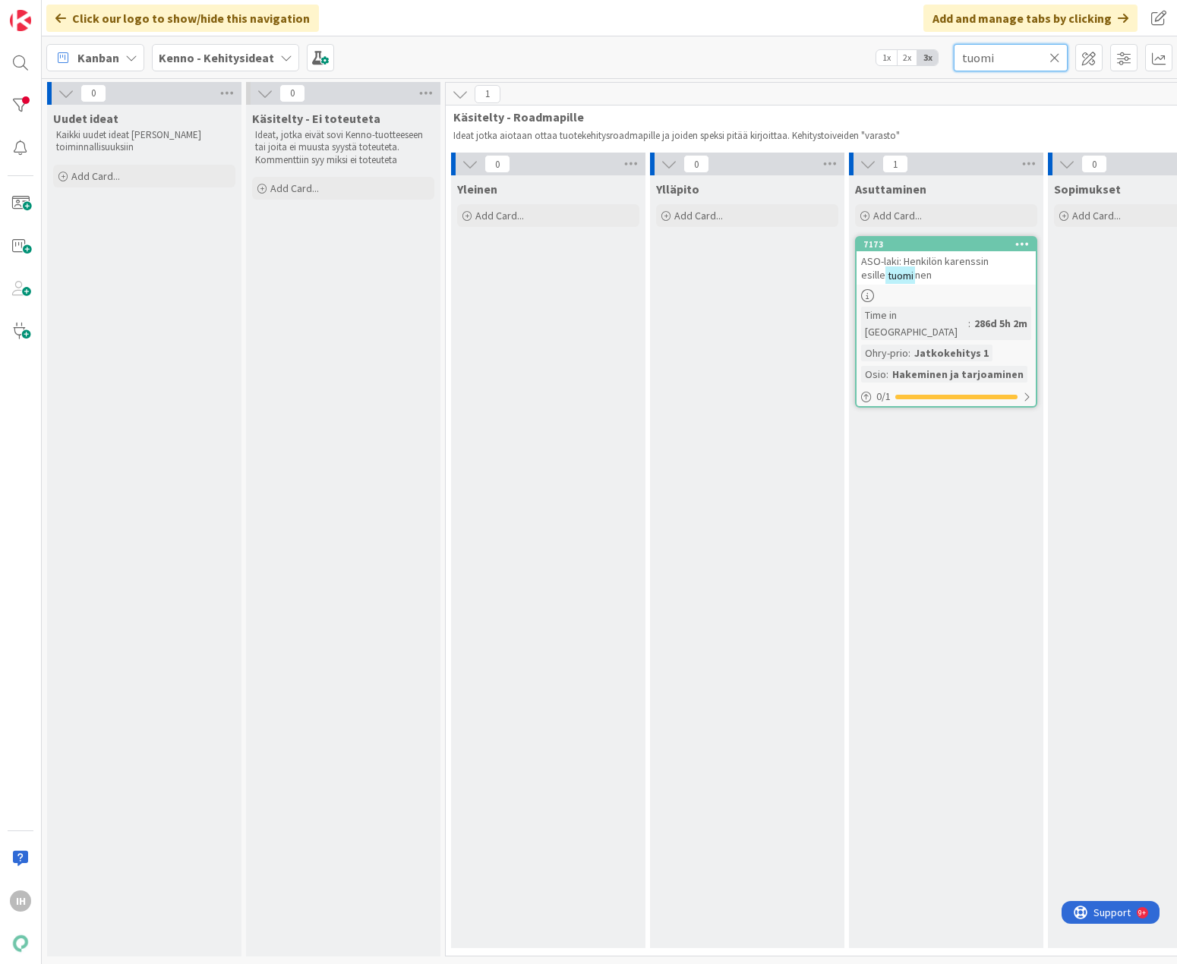
type input "tuomi"
click at [884, 54] on icon at bounding box center [1054, 58] width 11 height 14
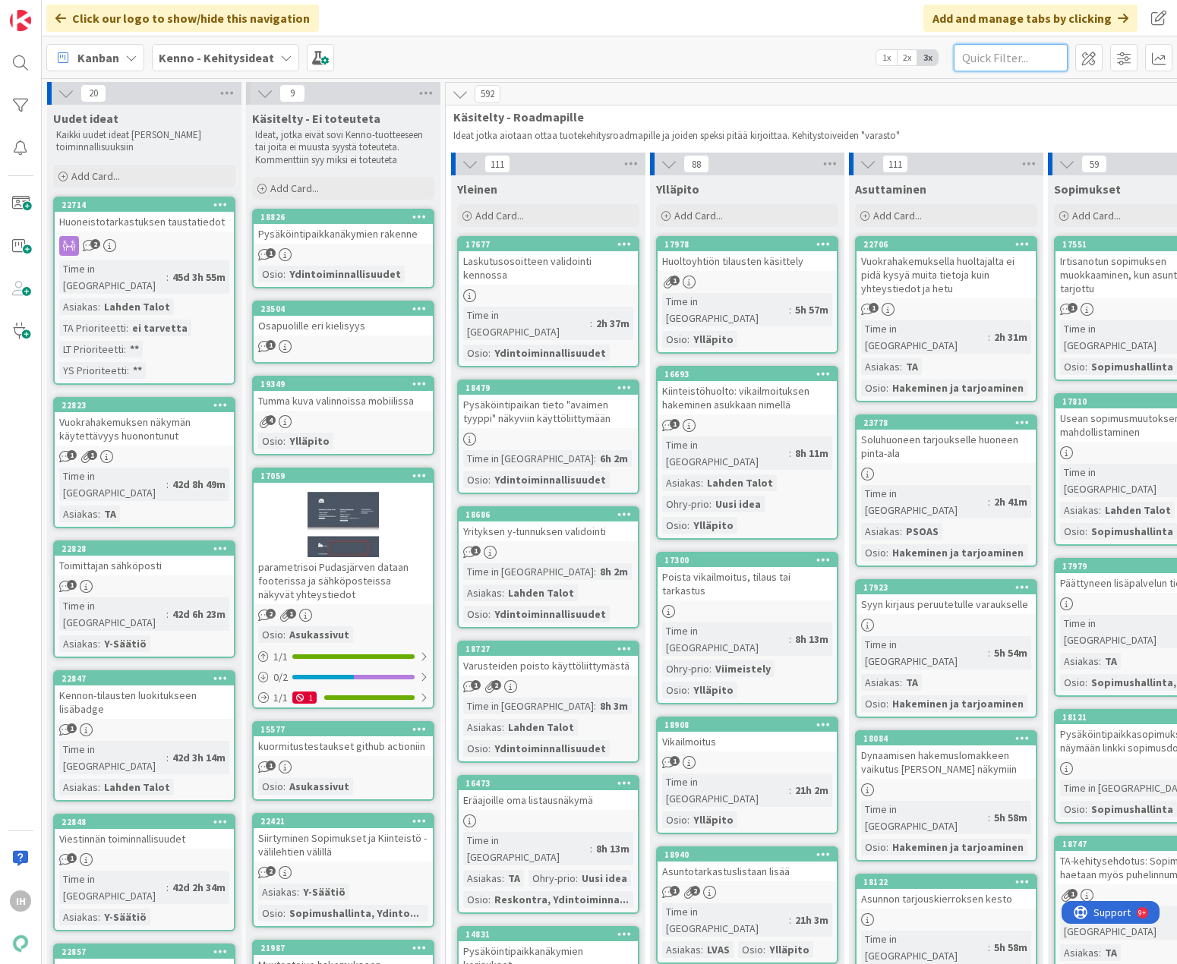
click at [884, 62] on input "text" at bounding box center [1011, 57] width 114 height 27
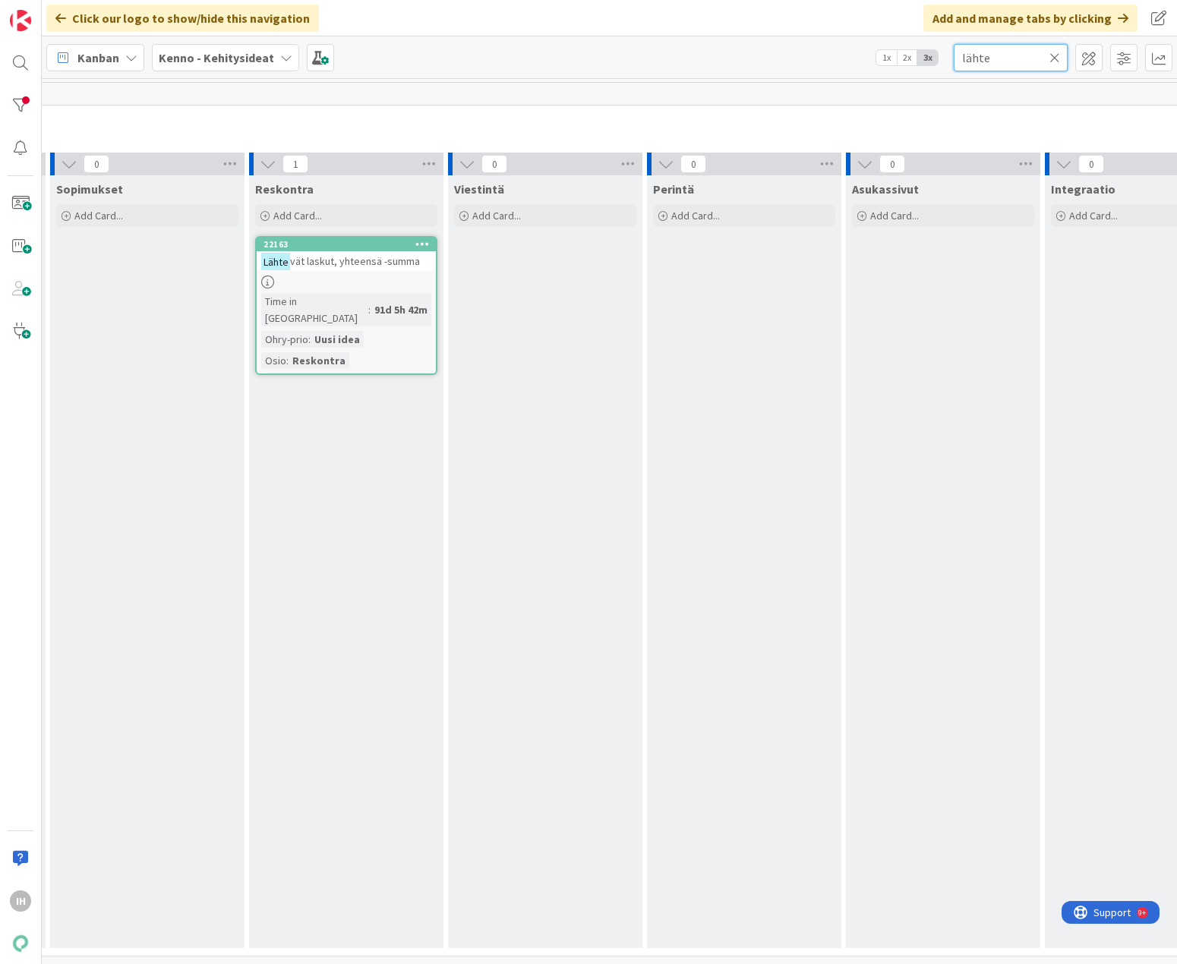
scroll to position [0, 991]
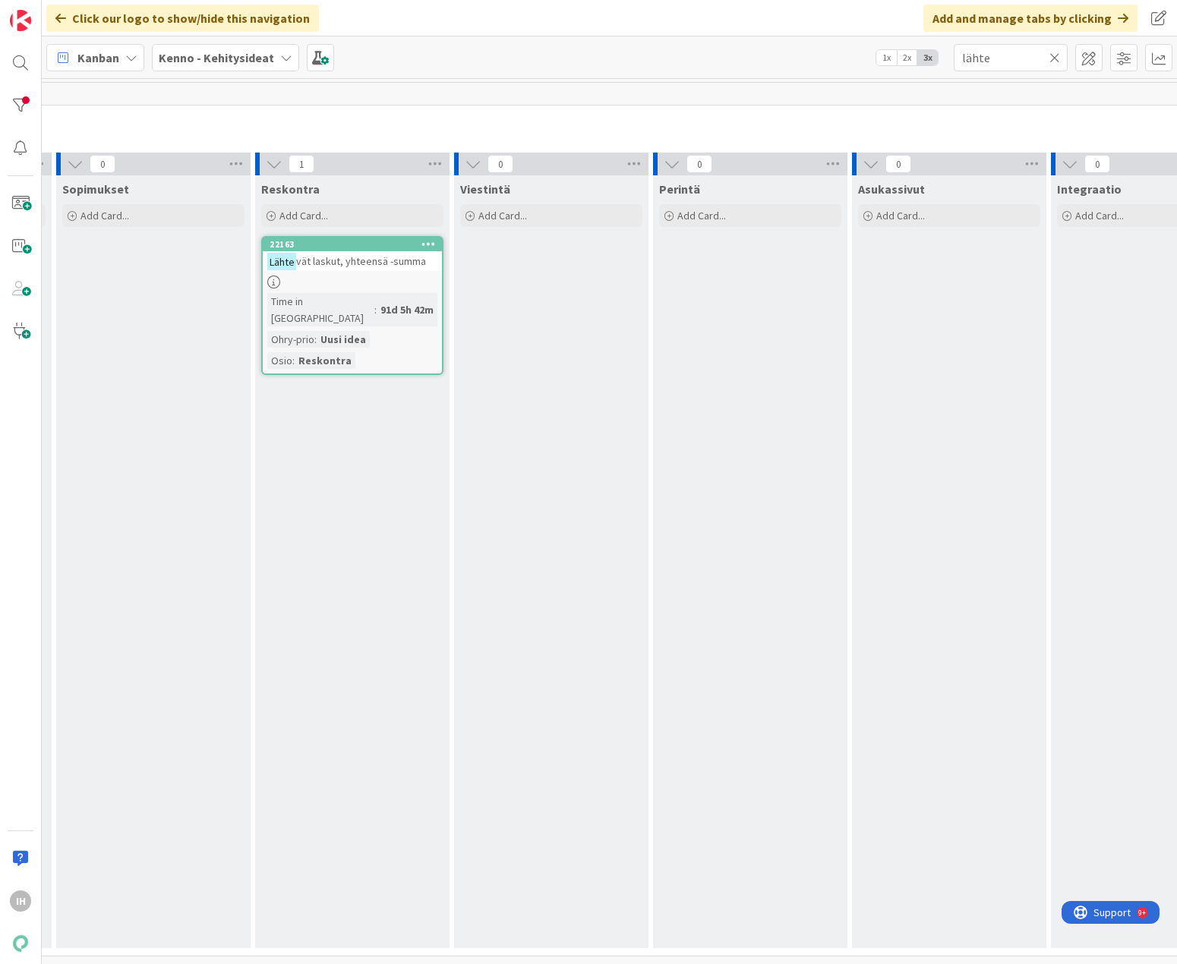
click at [362, 260] on span "vät laskut, yhteensä -summa" at bounding box center [361, 261] width 130 height 14
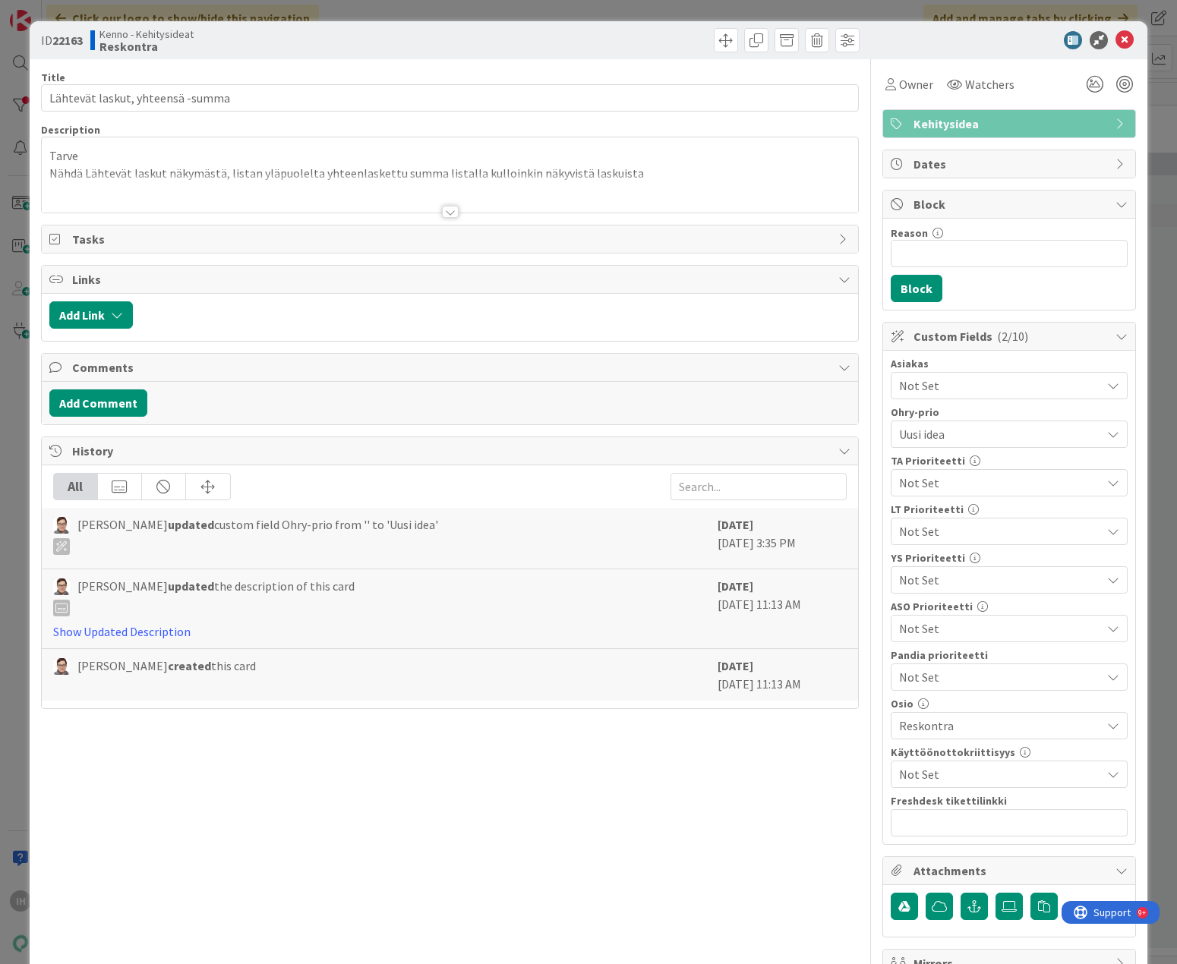
click at [443, 213] on div at bounding box center [450, 212] width 17 height 12
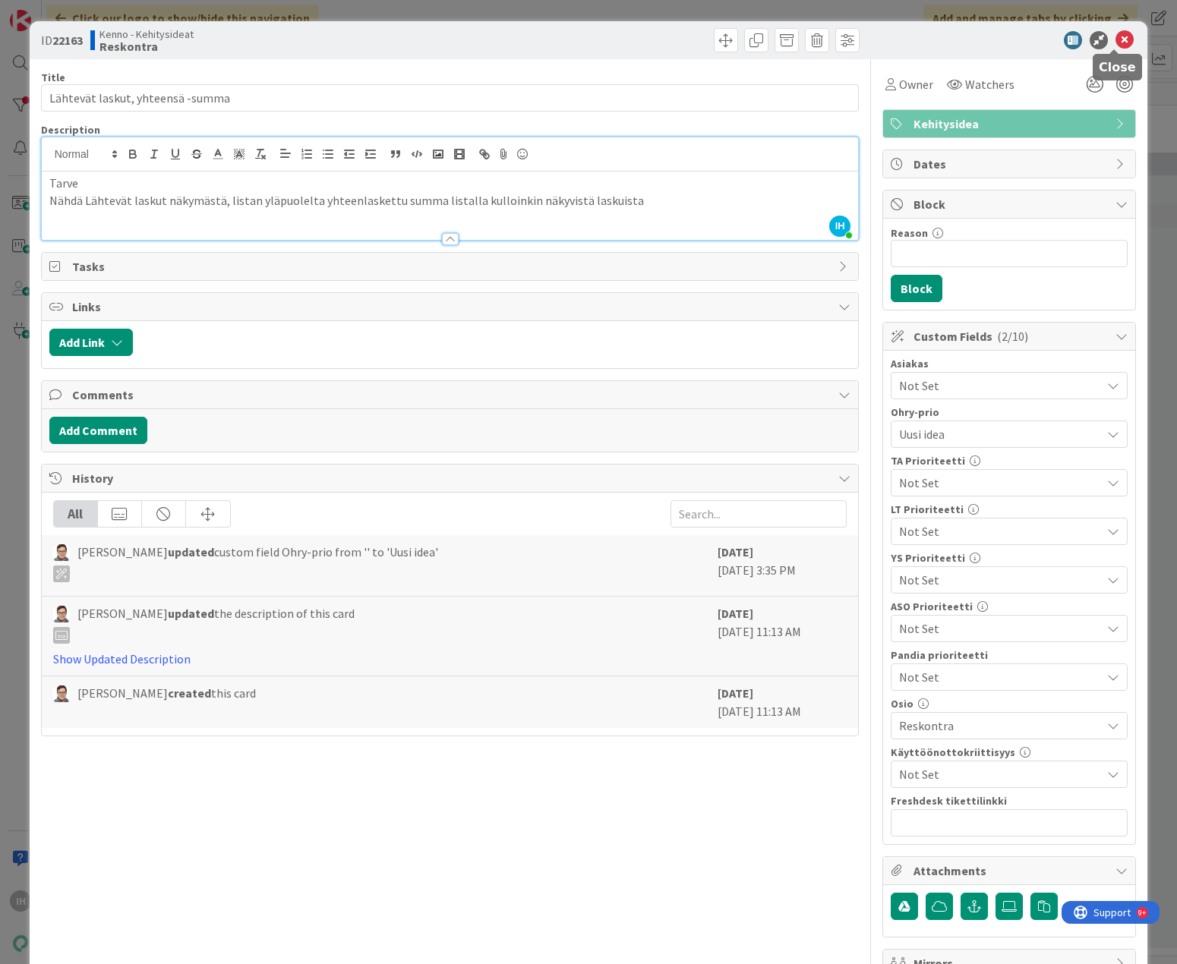
click at [884, 46] on icon at bounding box center [1124, 40] width 18 height 18
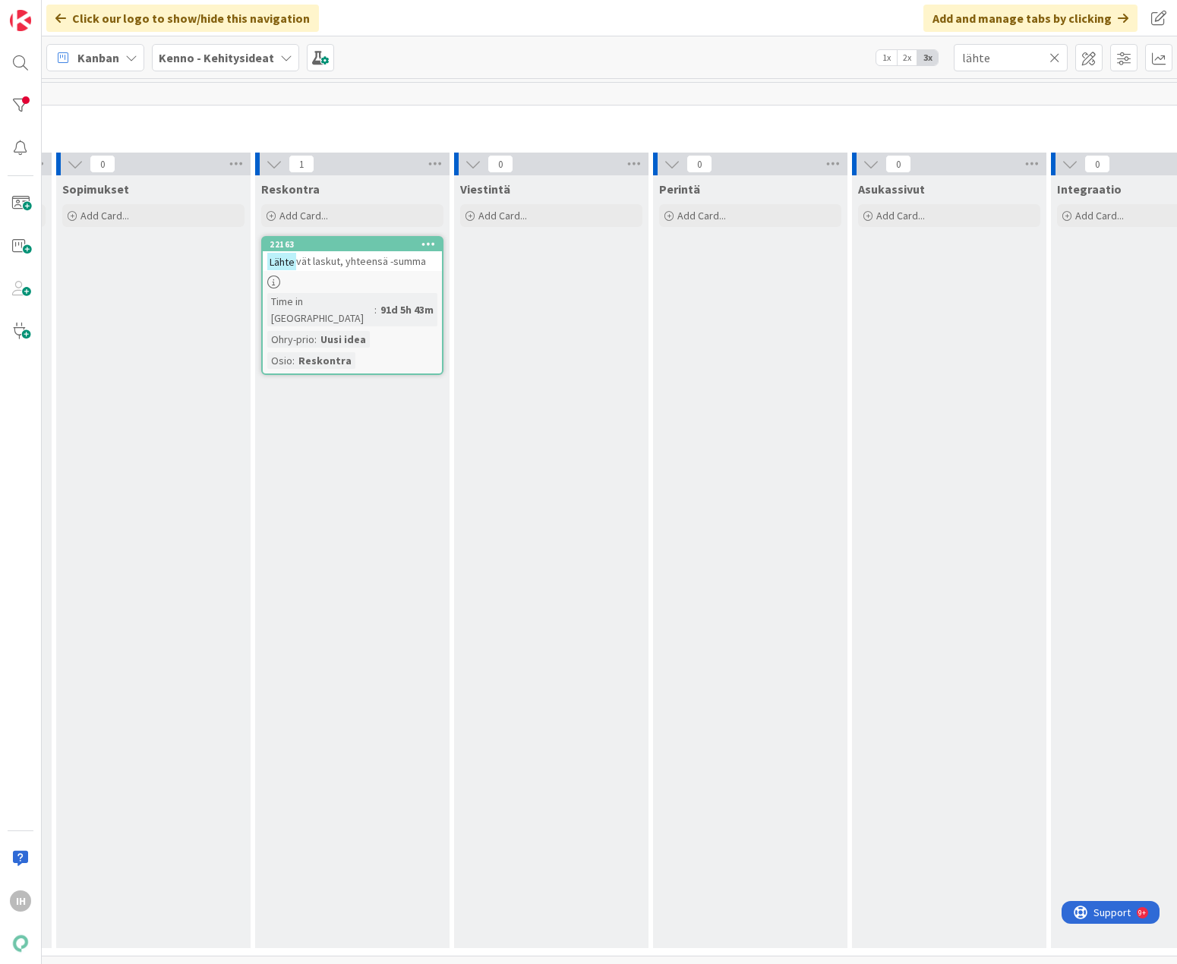
click at [190, 51] on b "Kenno - Kehitysideat" at bounding box center [216, 57] width 115 height 15
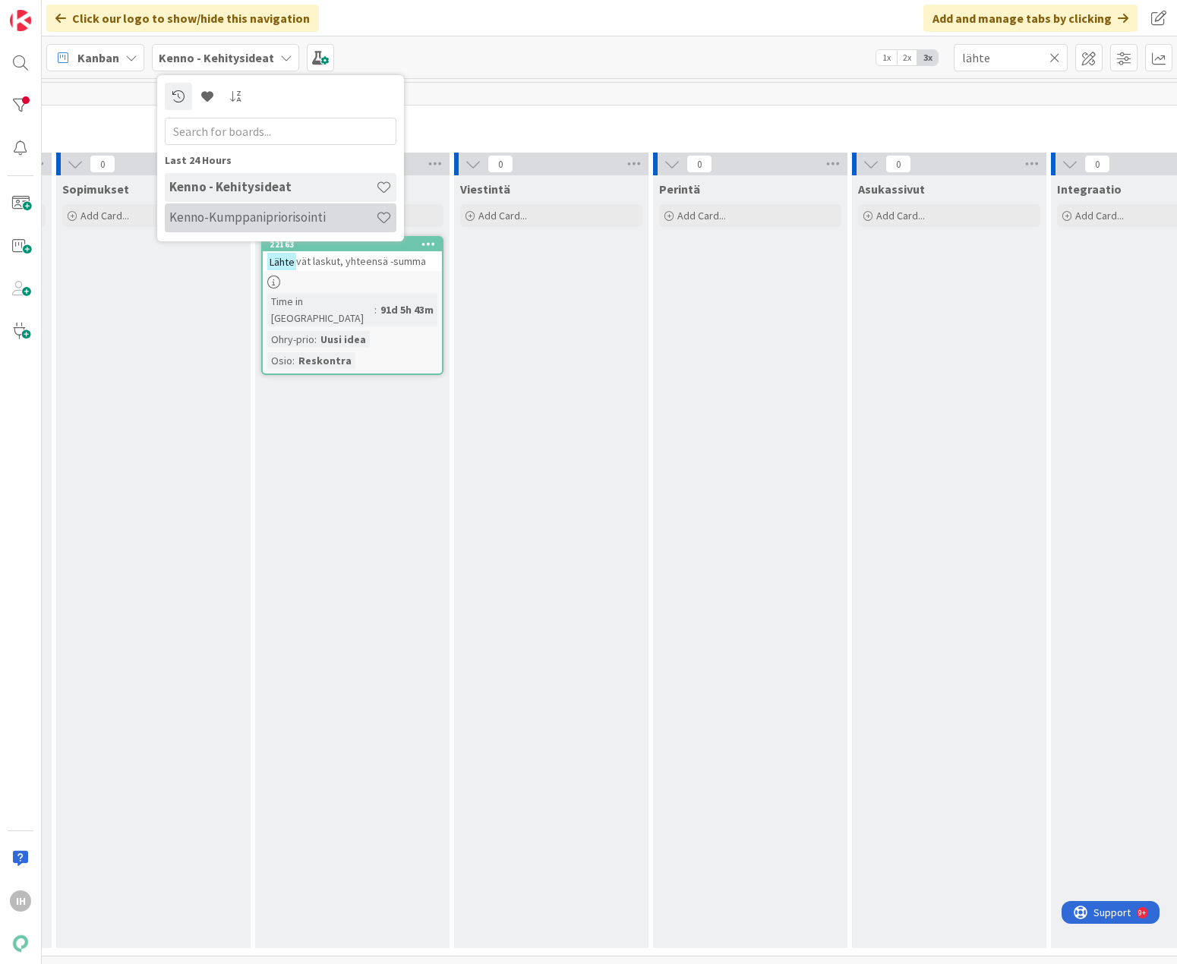
click at [214, 210] on h4 "Kenno-Kumppanipriorisointi" at bounding box center [272, 217] width 206 height 15
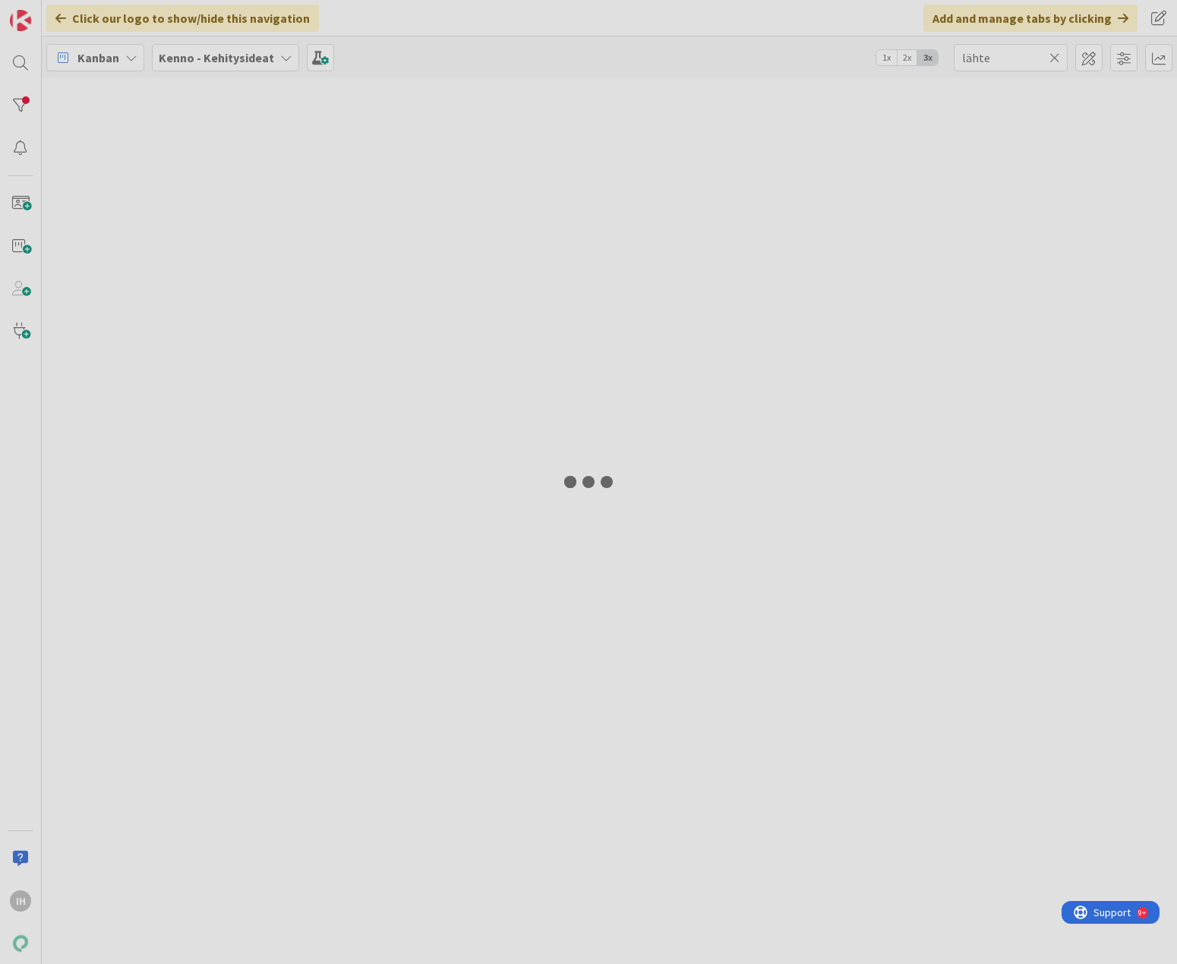
type input "perin"
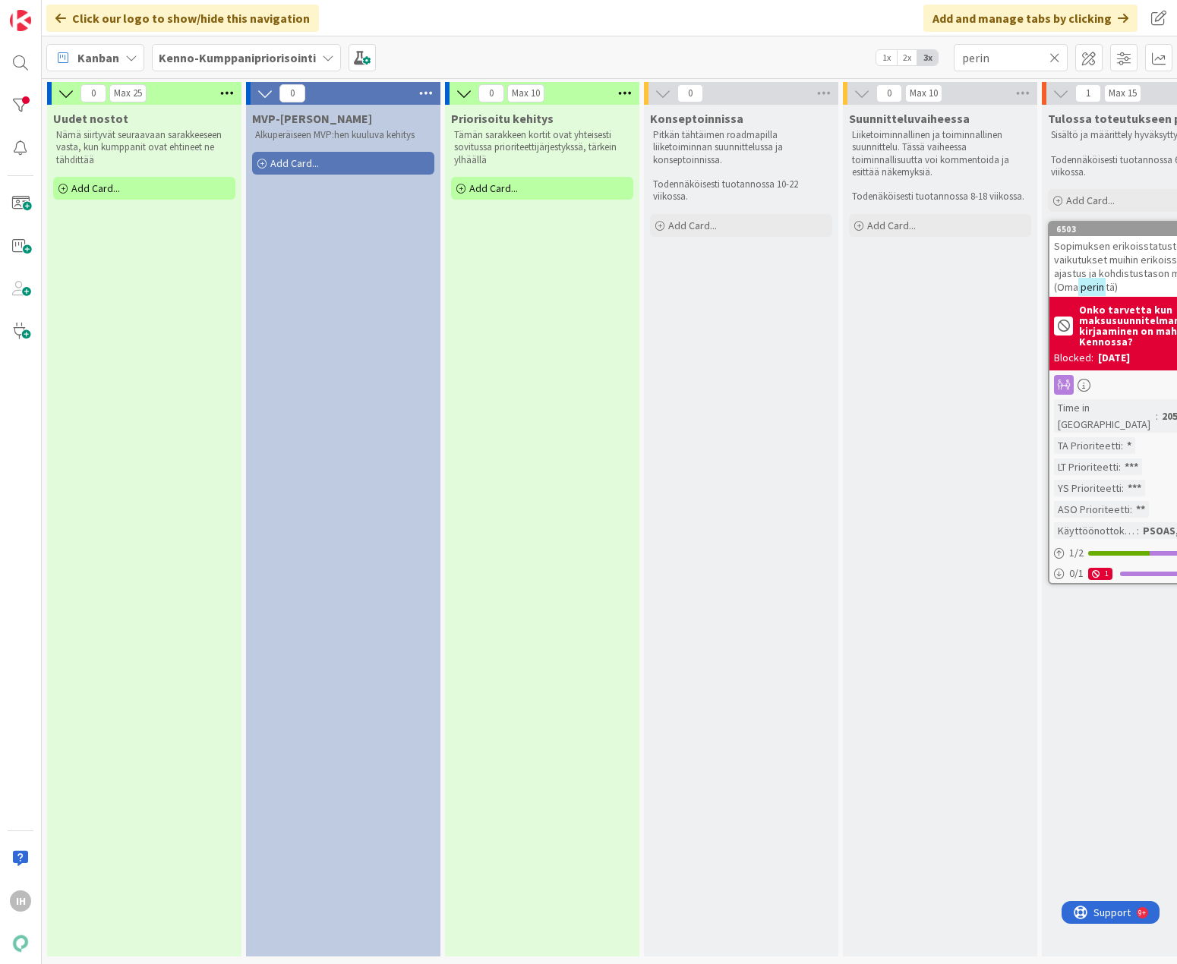
click at [1049, 61] on icon at bounding box center [1054, 58] width 11 height 14
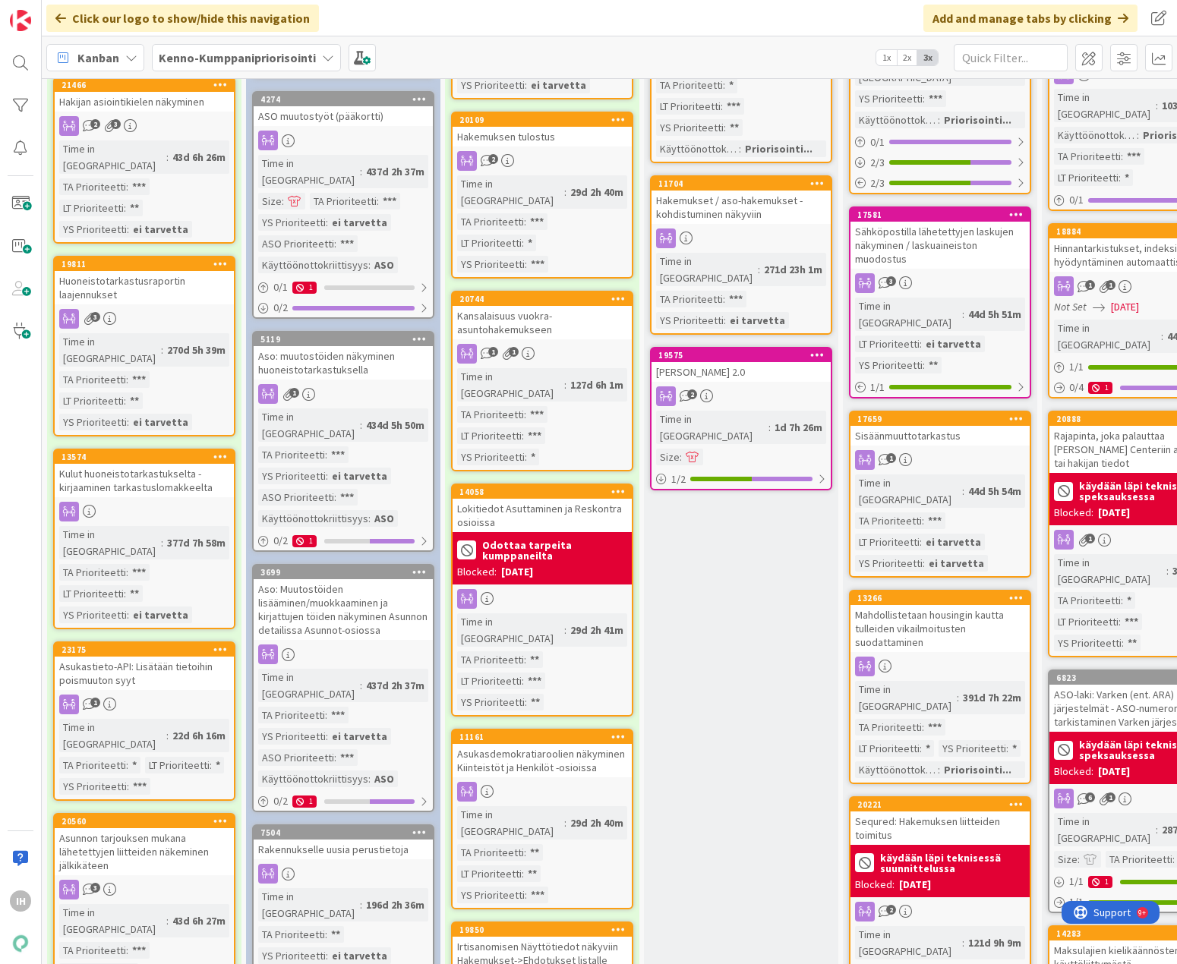
scroll to position [531, 0]
